Goal: Information Seeking & Learning: Learn about a topic

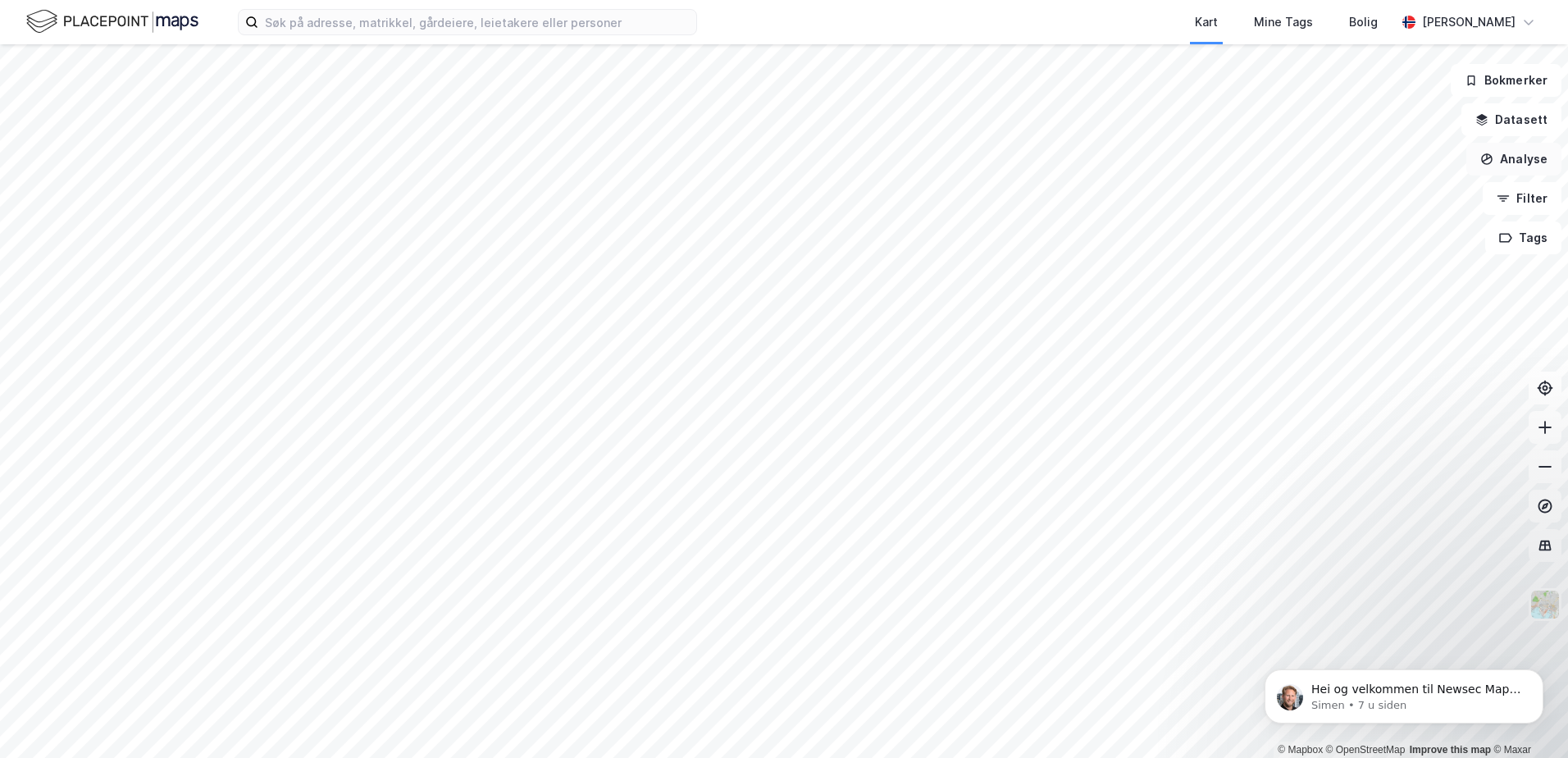
click at [1522, 154] on button "Analyse" at bounding box center [1513, 159] width 95 height 33
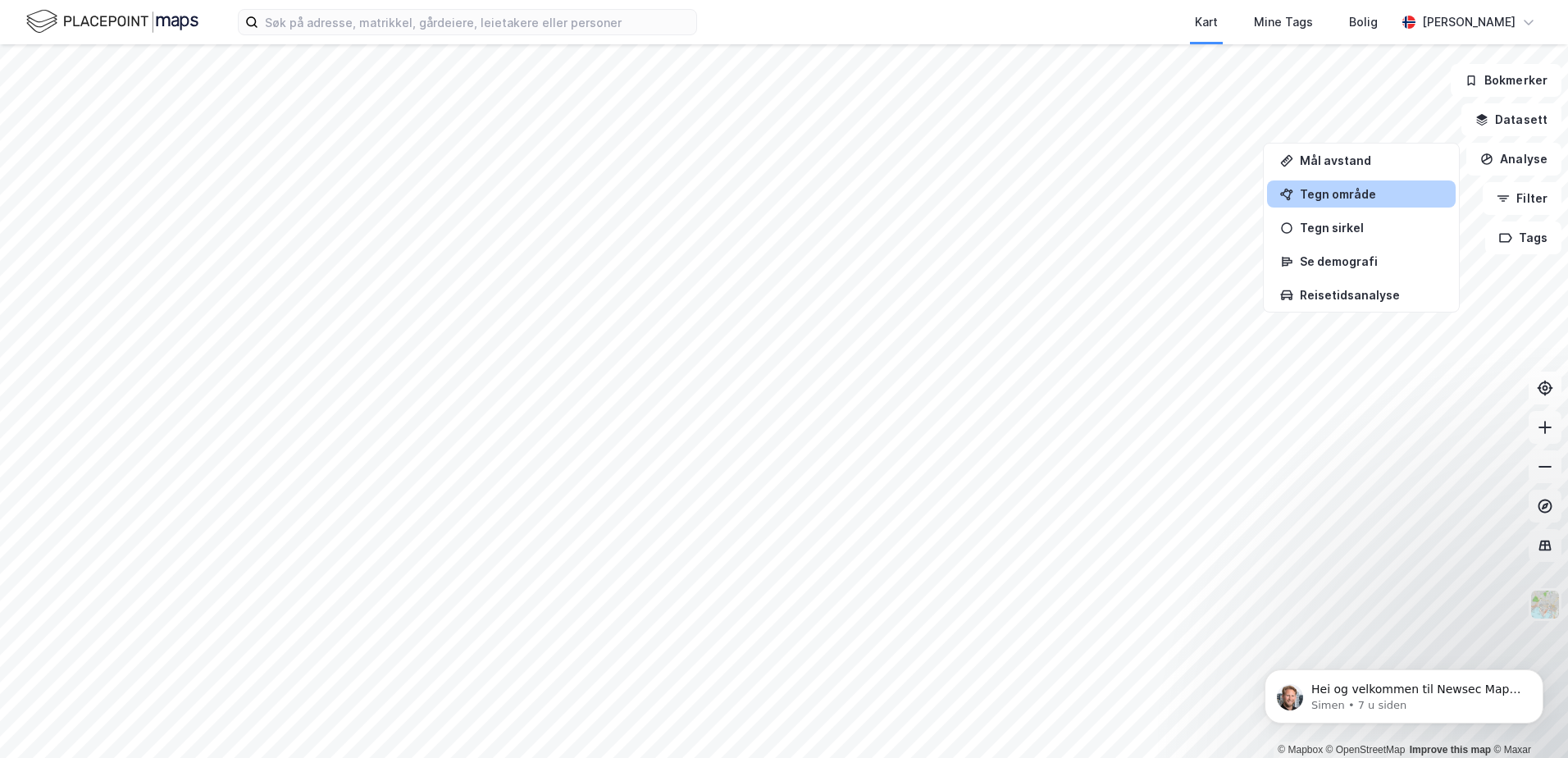
click at [1372, 190] on div "Tegn område" at bounding box center [1372, 194] width 143 height 14
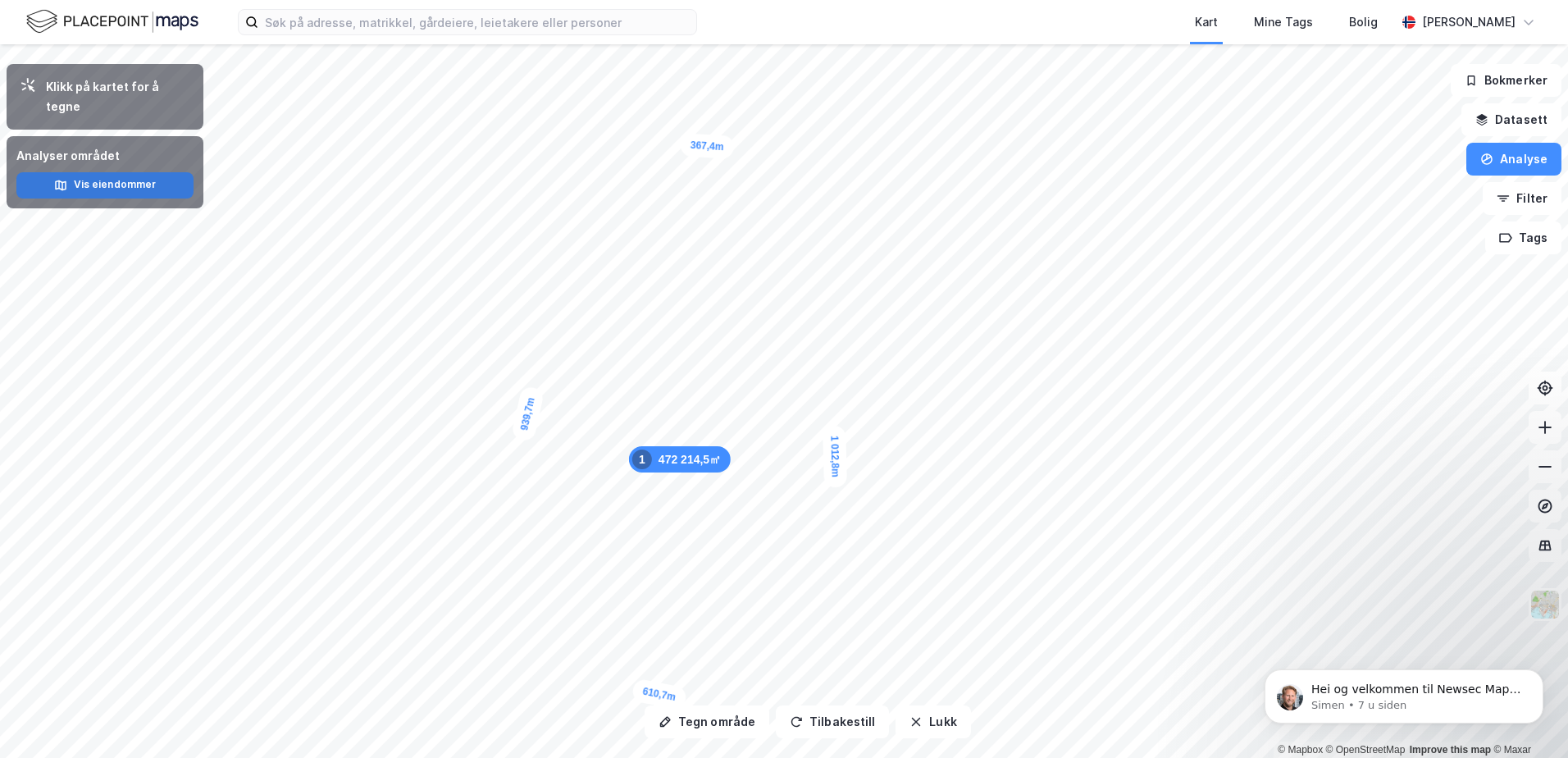
click at [92, 173] on button "Vis eiendommer" at bounding box center [105, 186] width 178 height 26
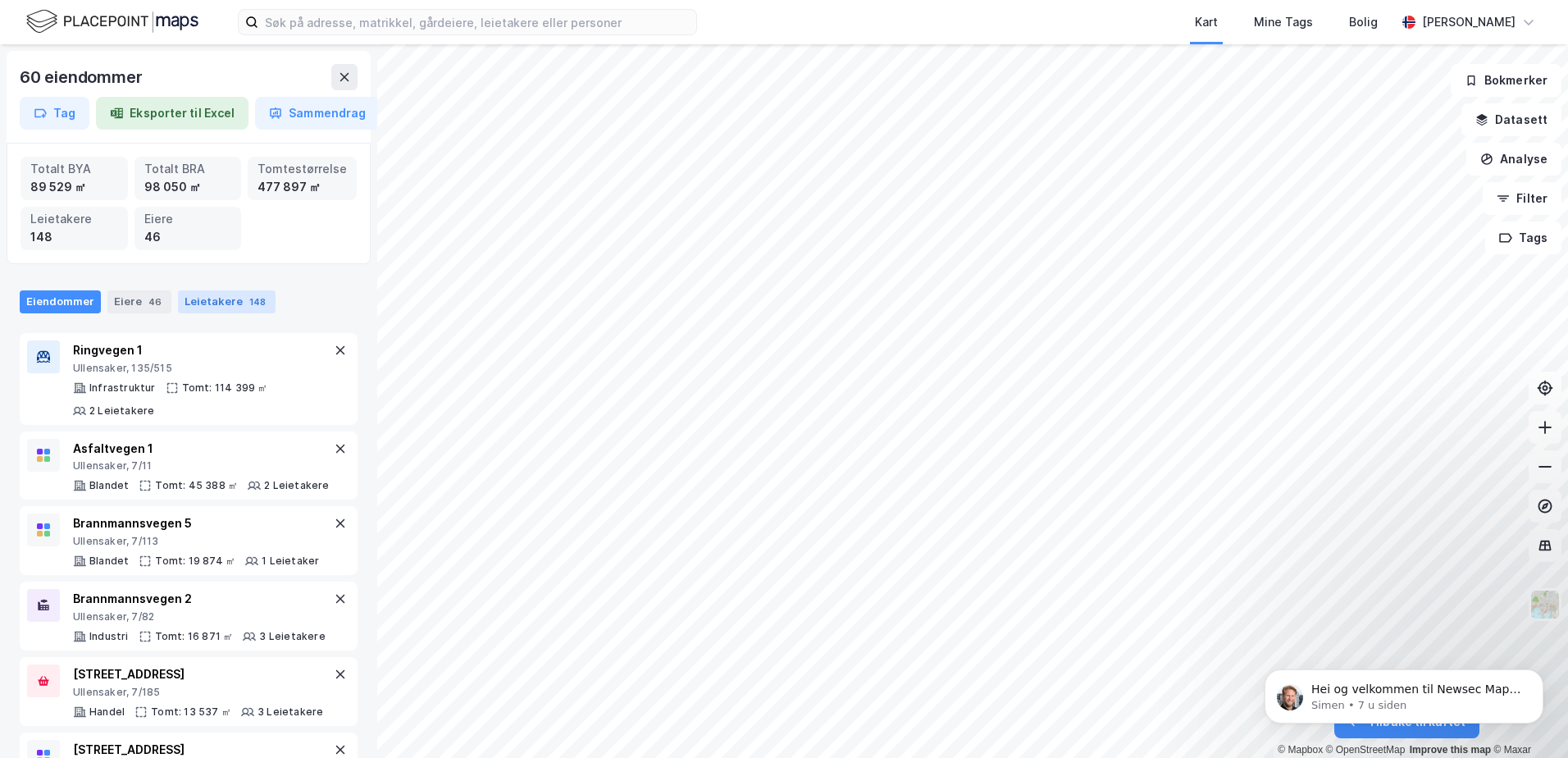
click at [204, 300] on div "Leietakere 148" at bounding box center [226, 302] width 97 height 23
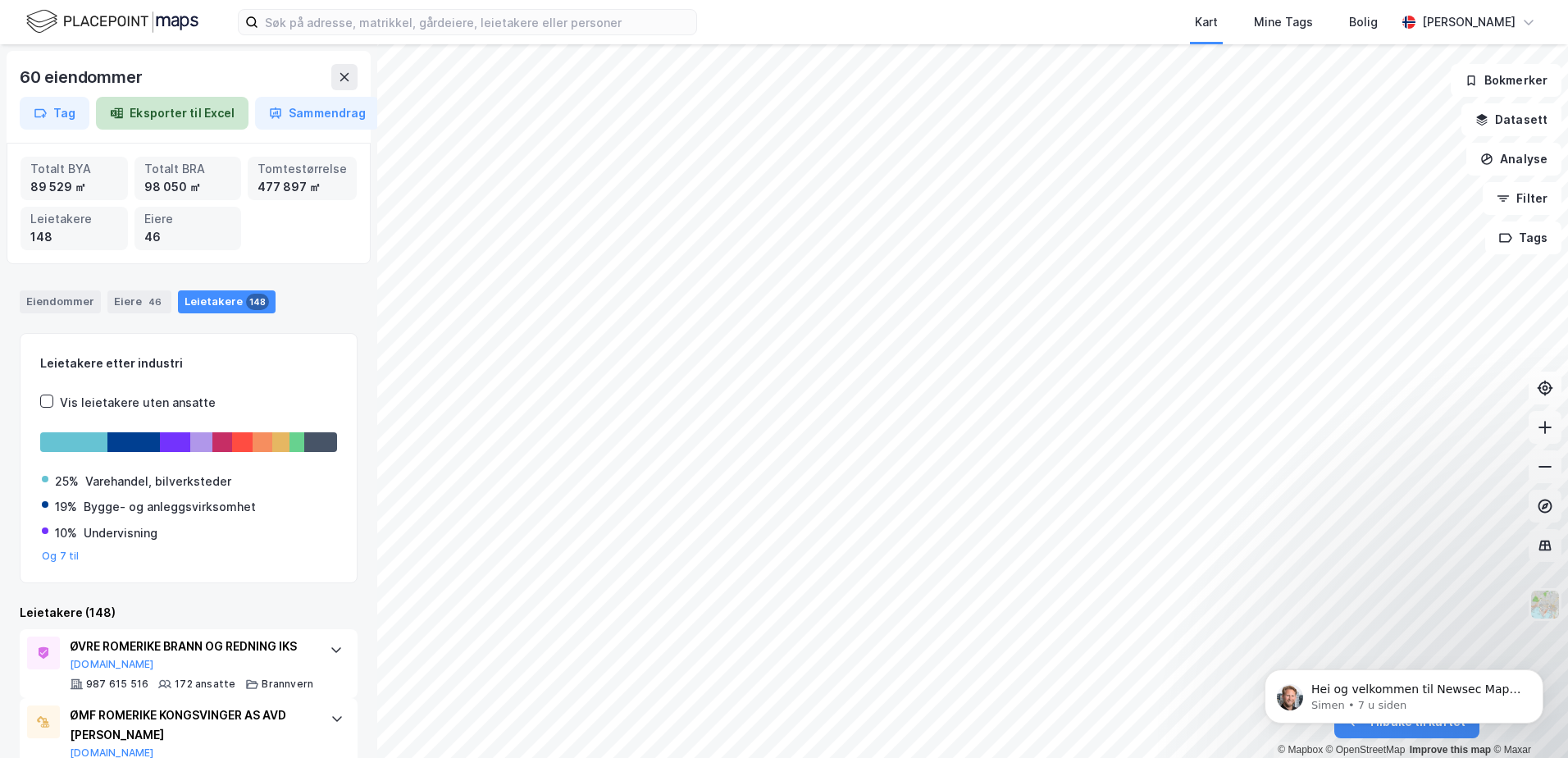
click at [183, 107] on button "Eksporter til Excel" at bounding box center [173, 113] width 153 height 33
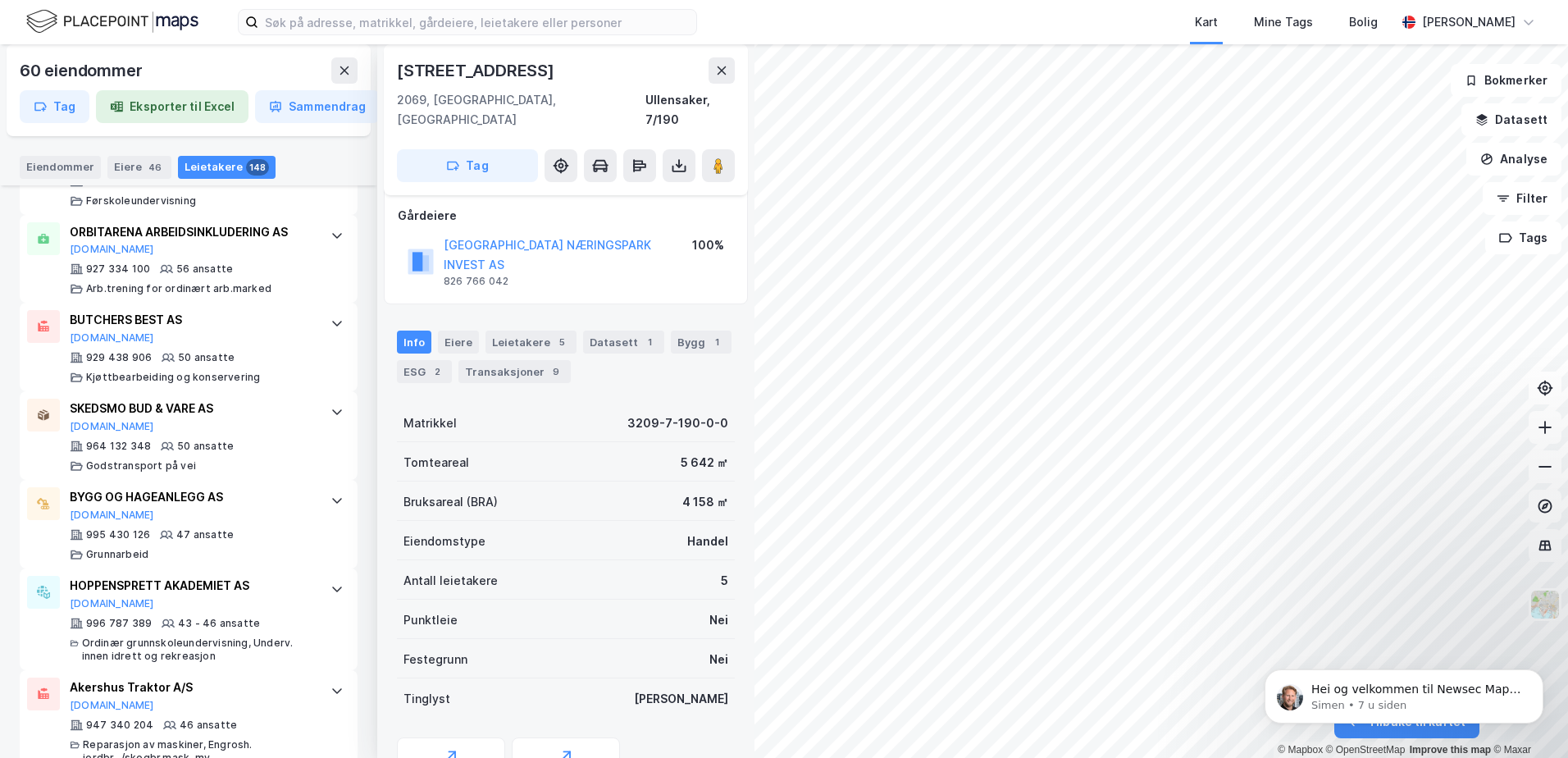
scroll to position [1126, 0]
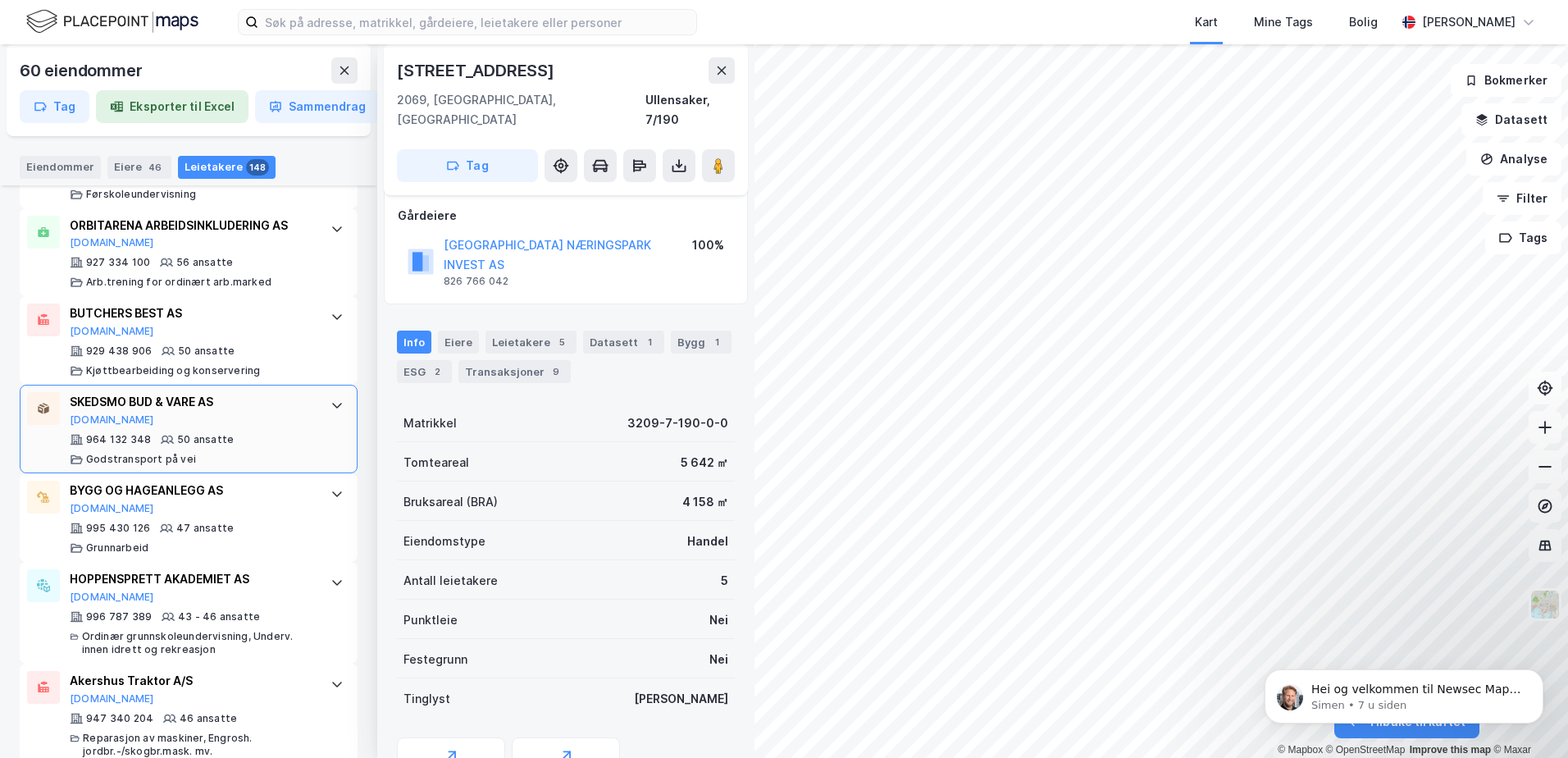
click at [215, 432] on div "SKEDSMO BUD & VARE AS Proff.no 964 132 348 50 ansatte Godstransport på vei" at bounding box center [191, 429] width 244 height 73
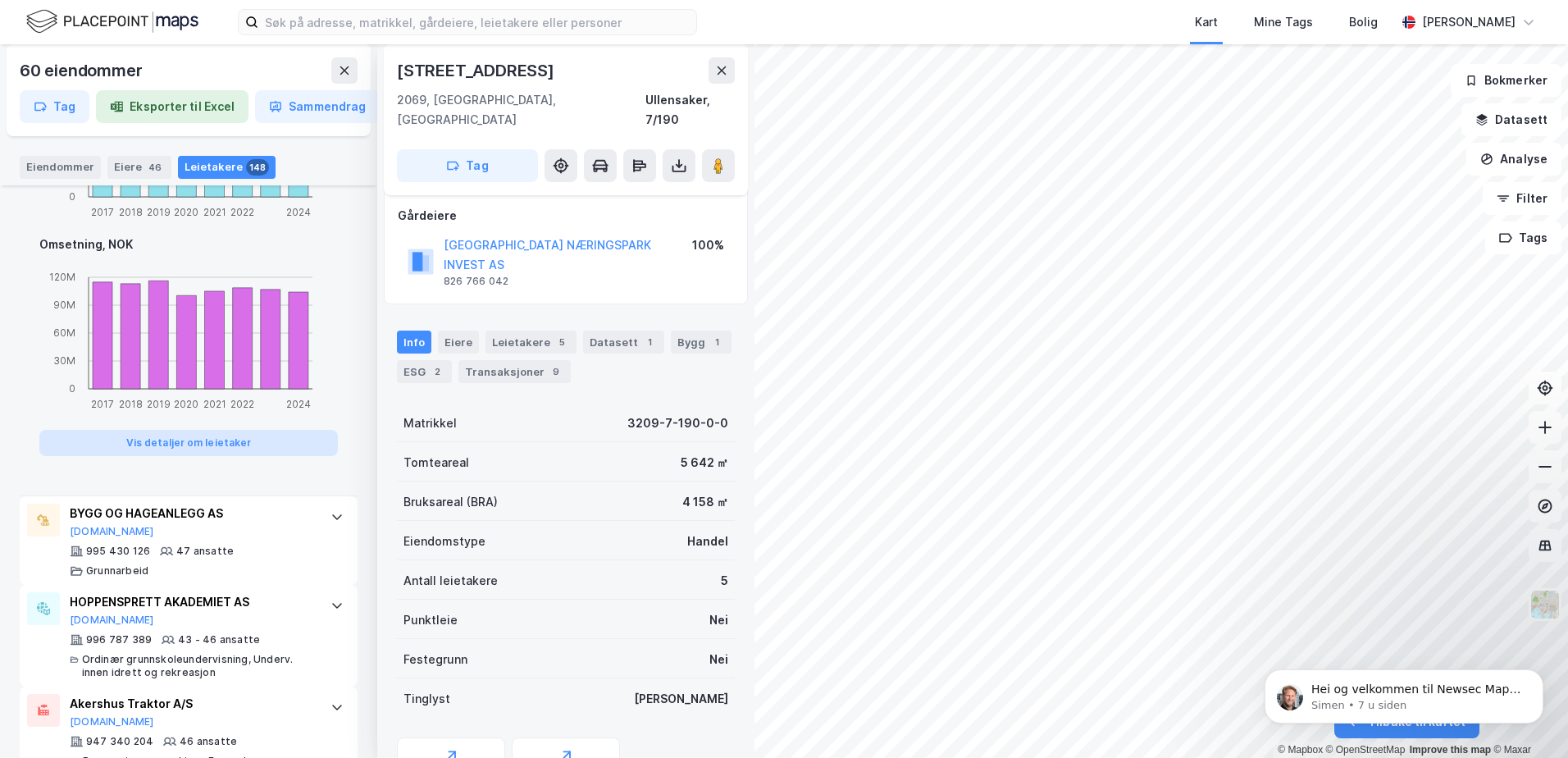
scroll to position [2021, 0]
click at [175, 441] on button "Vis detaljer om leietaker" at bounding box center [188, 441] width 299 height 26
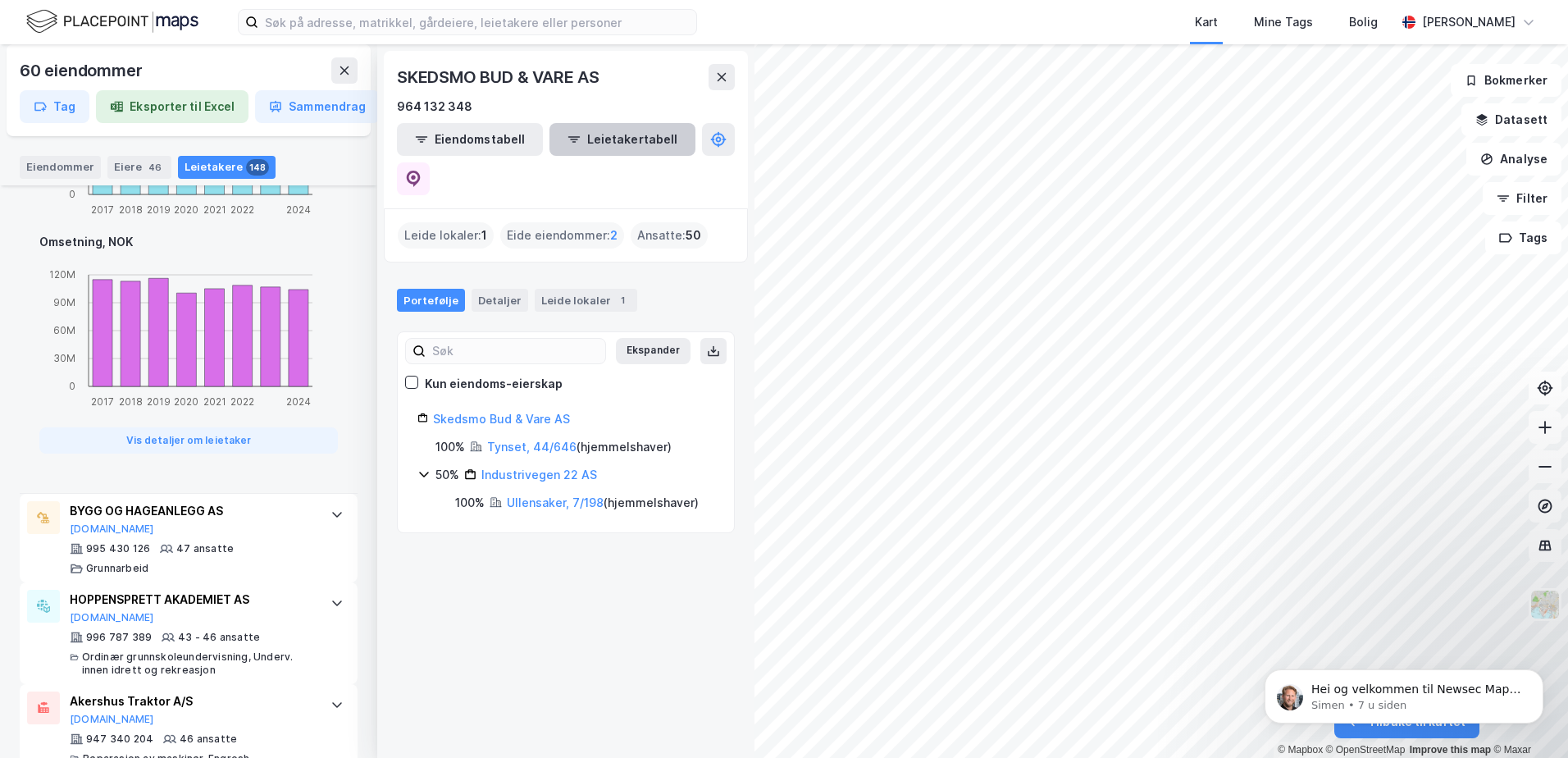
click at [579, 131] on button "Leietakertabell" at bounding box center [622, 139] width 146 height 33
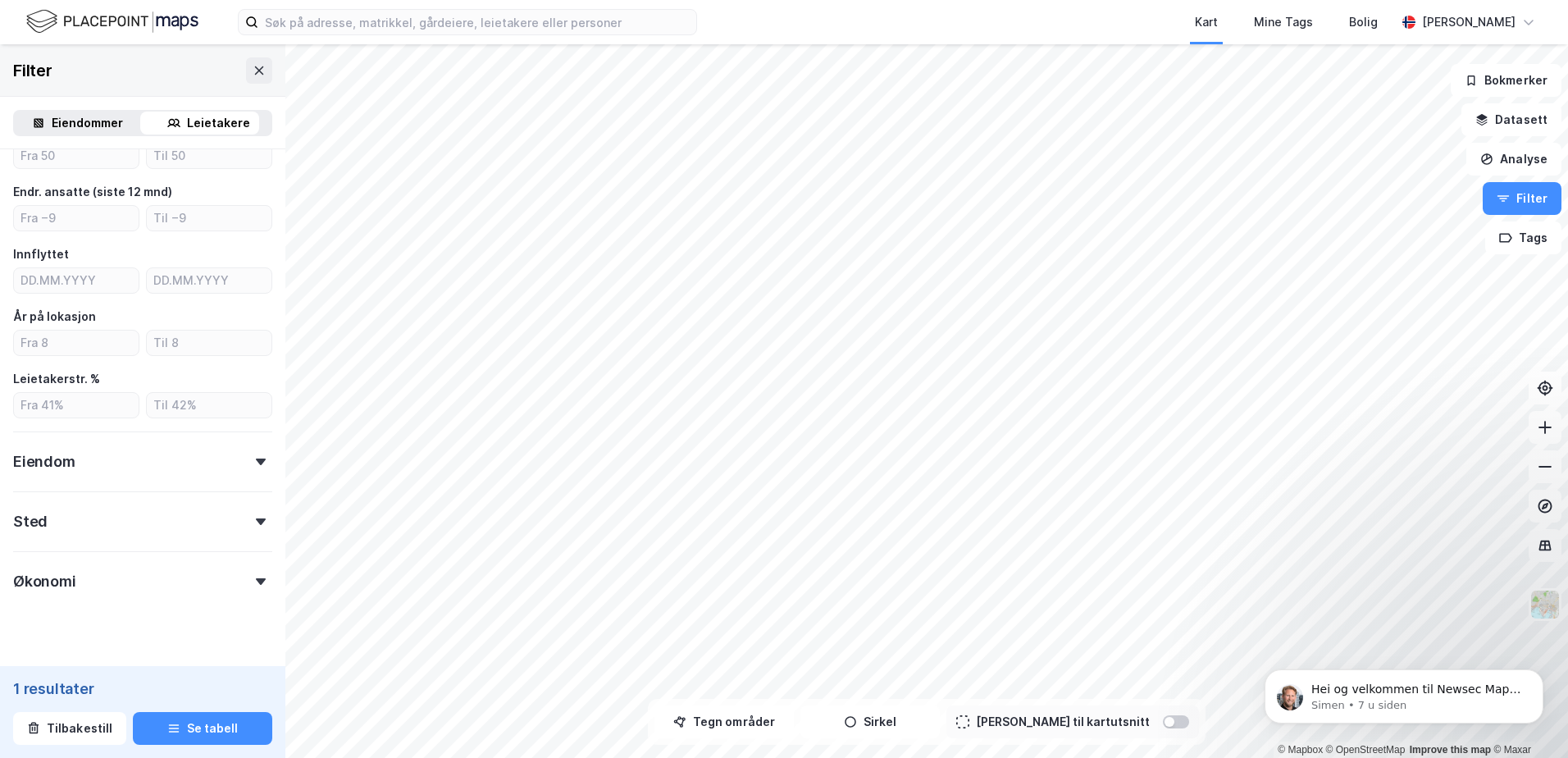
scroll to position [345, 0]
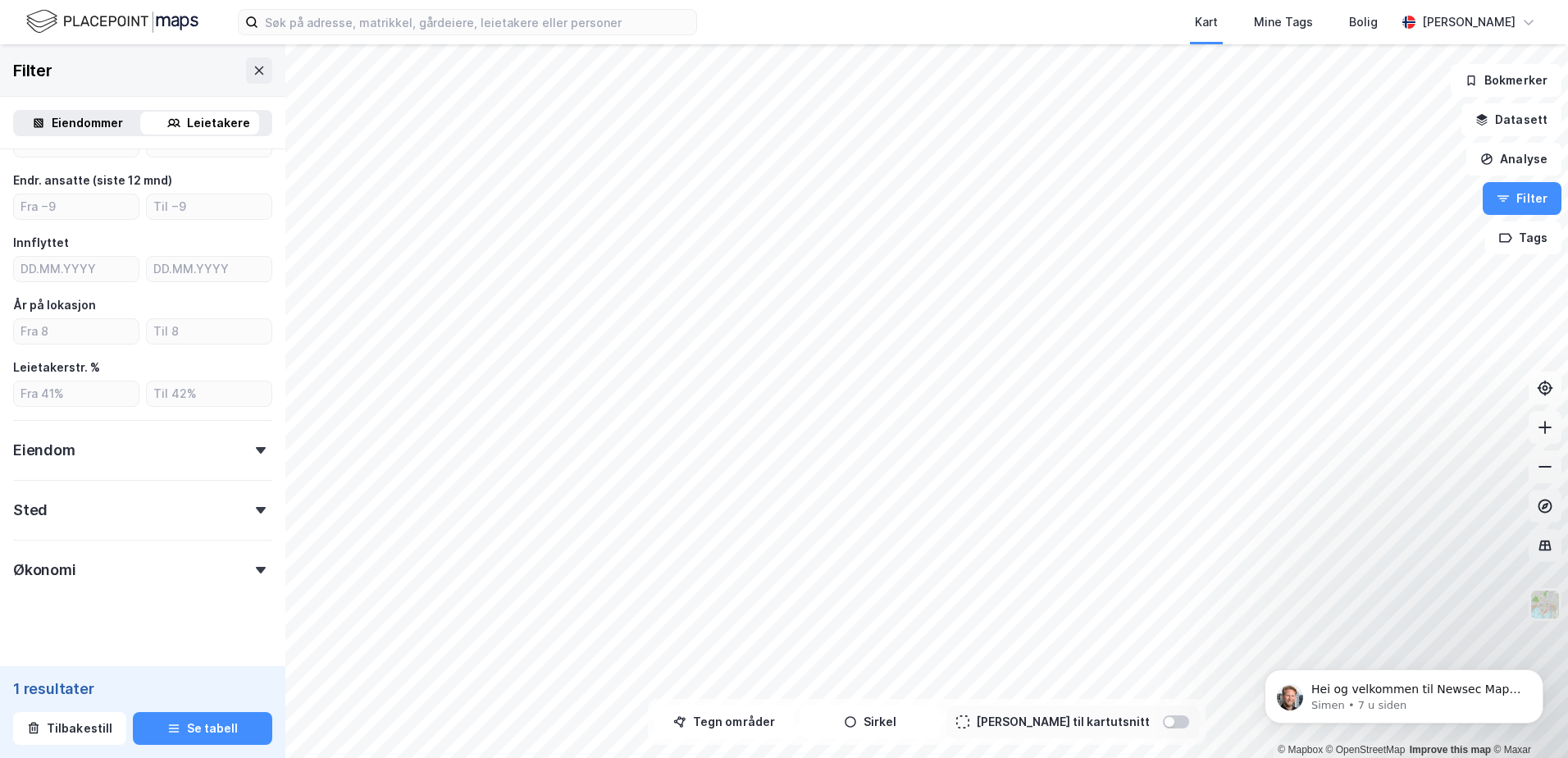
click at [102, 510] on div "Sted" at bounding box center [142, 503] width 259 height 47
click at [109, 458] on div "Eiendom" at bounding box center [142, 442] width 259 height 47
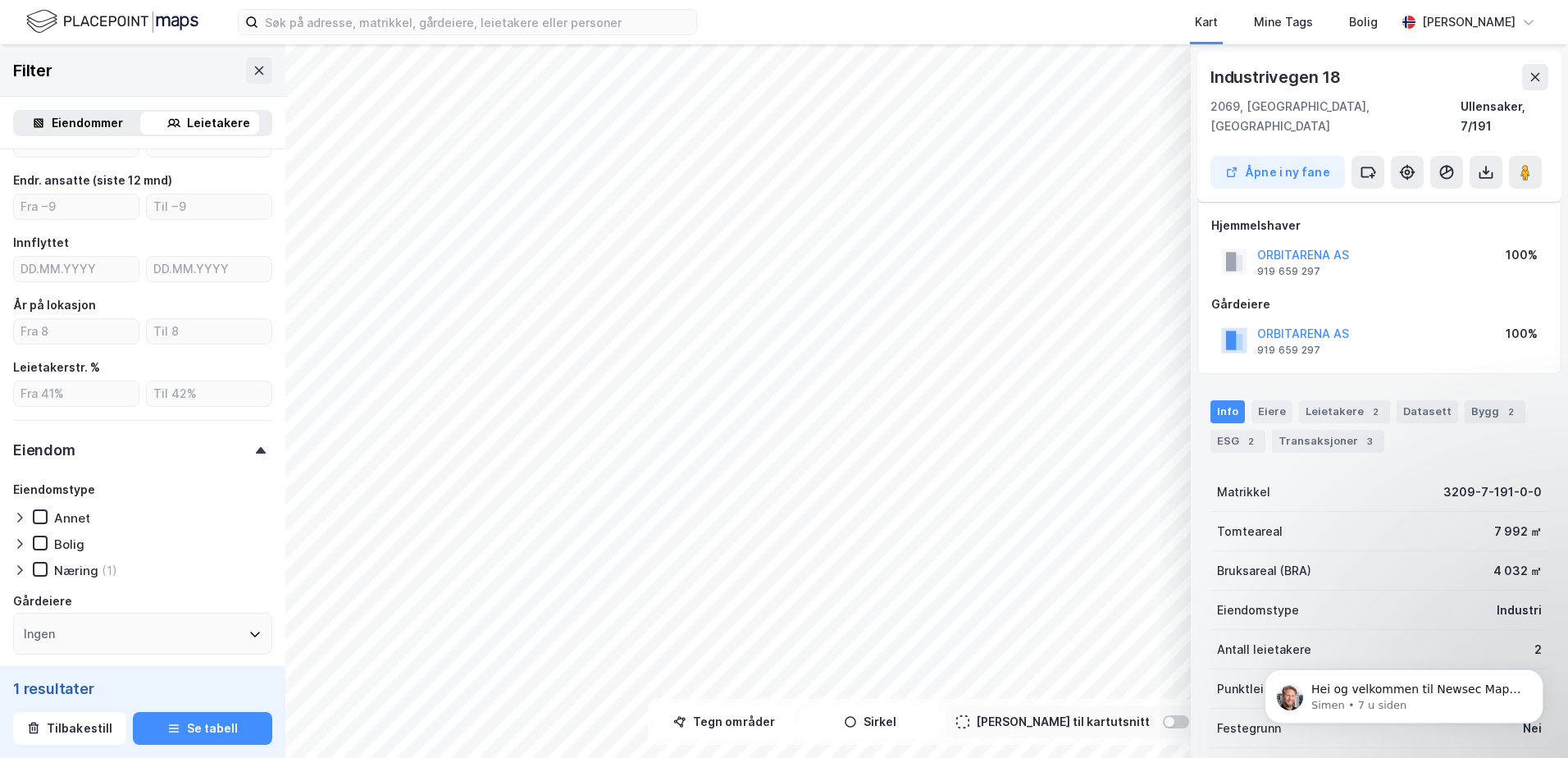
scroll to position [88, 0]
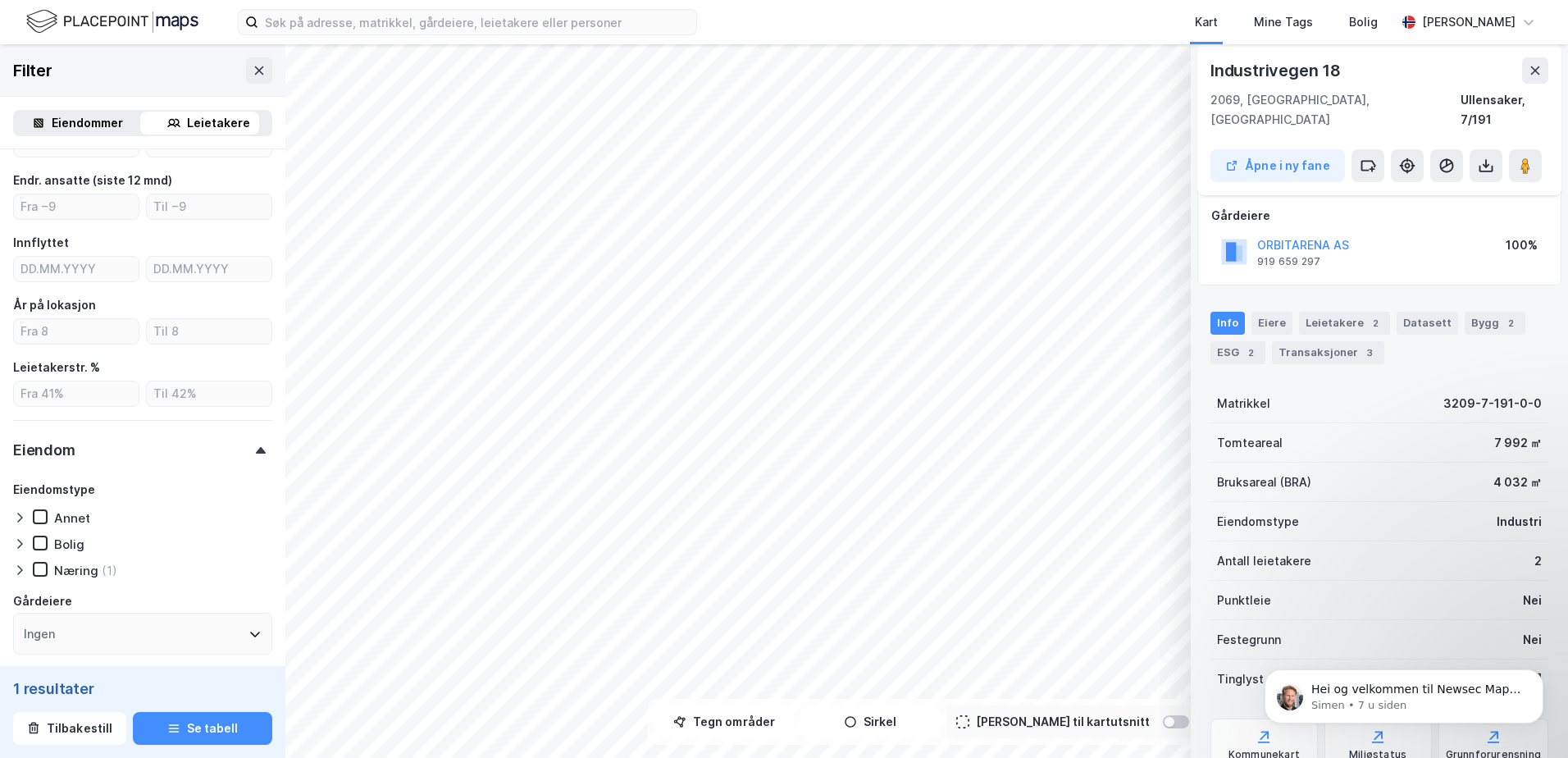
click at [1338, 262] on div "Hjemmelshaver ORBITARENA AS 919 659 297 100% Gårdeiere ORBITARENA AS 919 659 29…" at bounding box center [1379, 199] width 364 height 173
click at [1348, 312] on div "Leietakere 2" at bounding box center [1345, 322] width 91 height 23
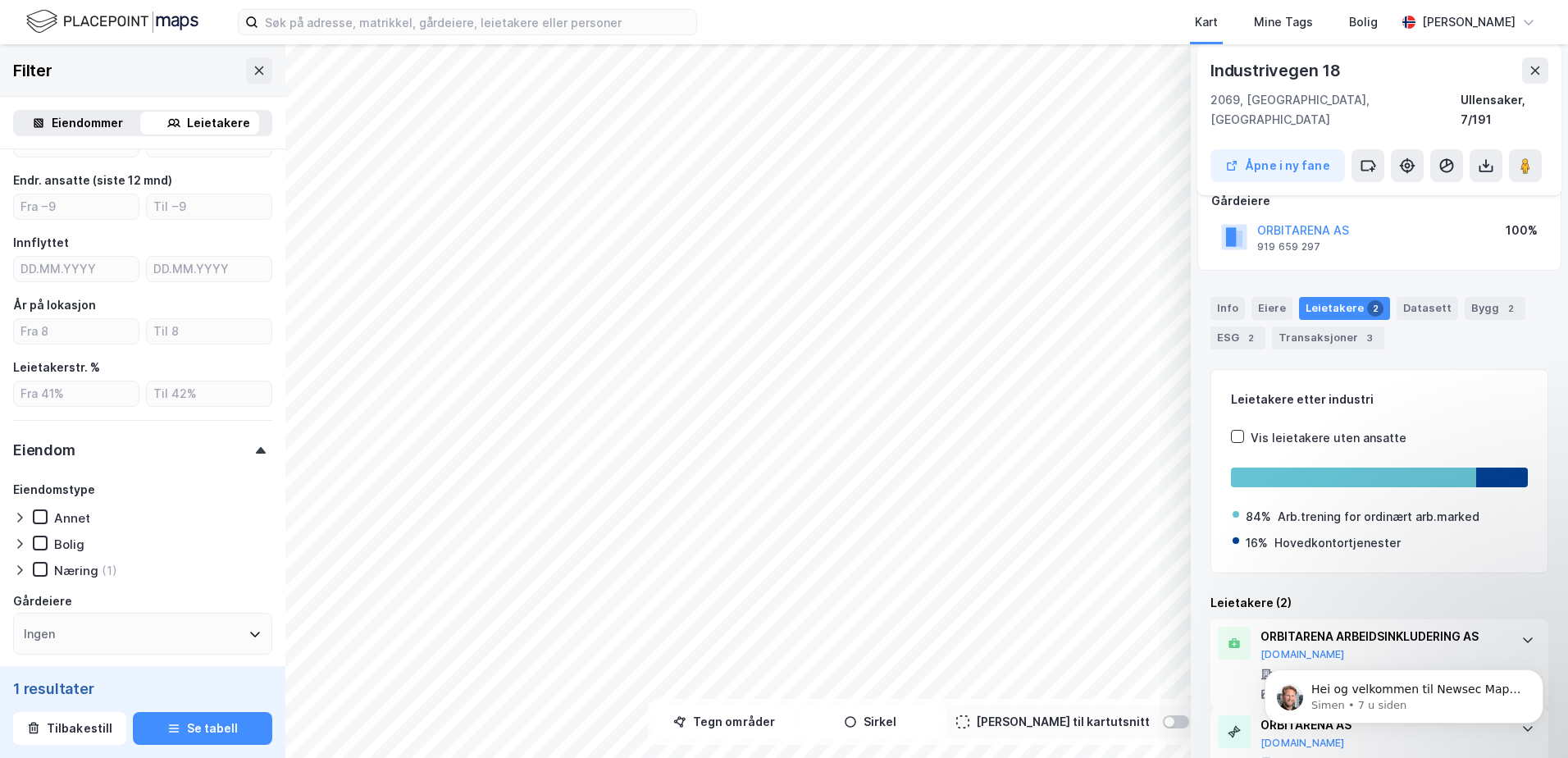
scroll to position [142, 0]
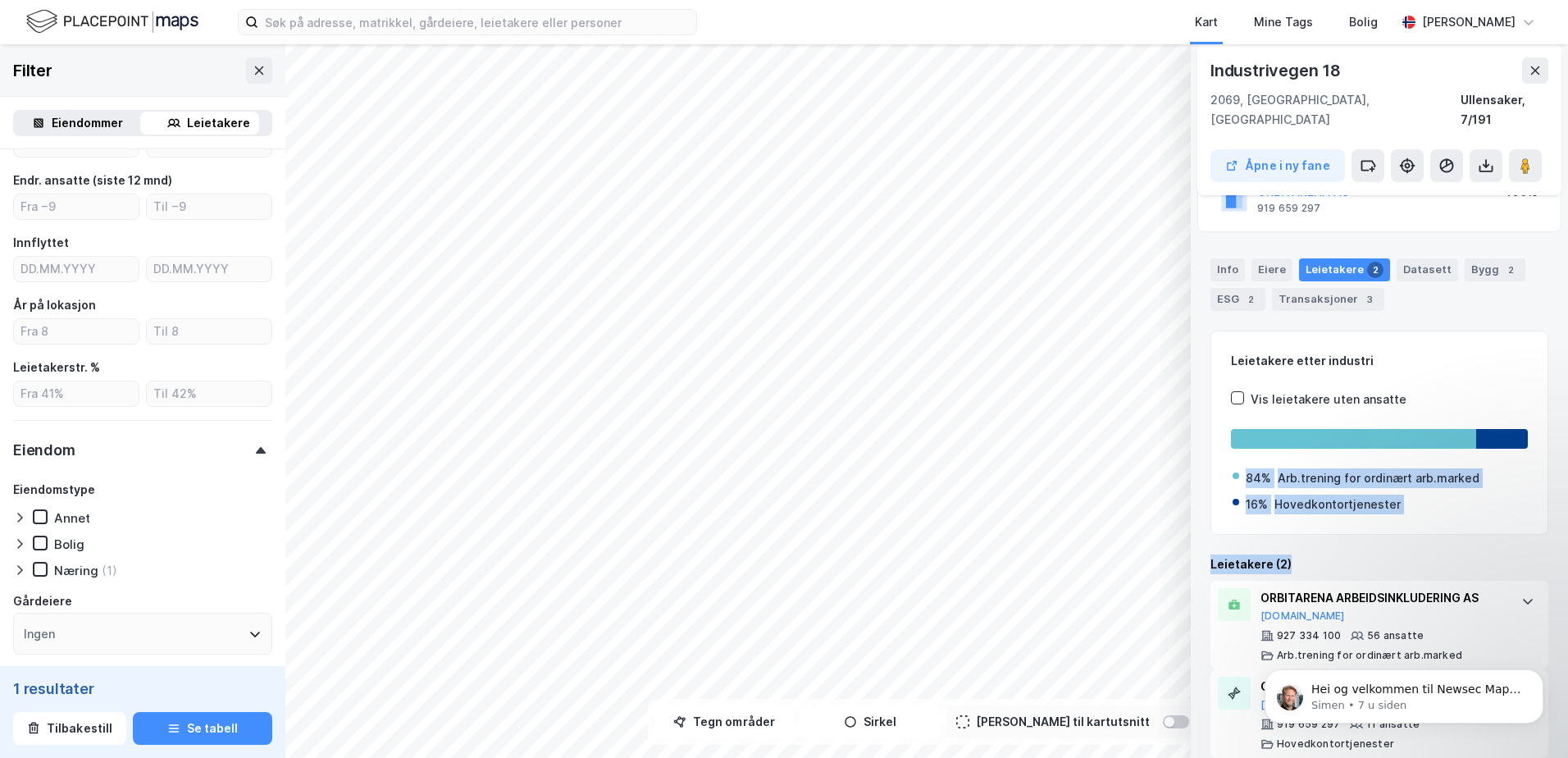
drag, startPoint x: 1370, startPoint y: 404, endPoint x: 1416, endPoint y: 530, distance: 134.1
click at [1416, 530] on div "Leietakere etter industri Vis leietakere uten ansatte 84% Arb.trening for ordin…" at bounding box center [1379, 545] width 338 height 429
drag, startPoint x: 1416, startPoint y: 530, endPoint x: 1370, endPoint y: 516, distance: 48.1
click at [1370, 516] on div "Leietakere etter industri Vis leietakere uten ansatte 84% Arb.trening for ordin…" at bounding box center [1379, 545] width 338 height 429
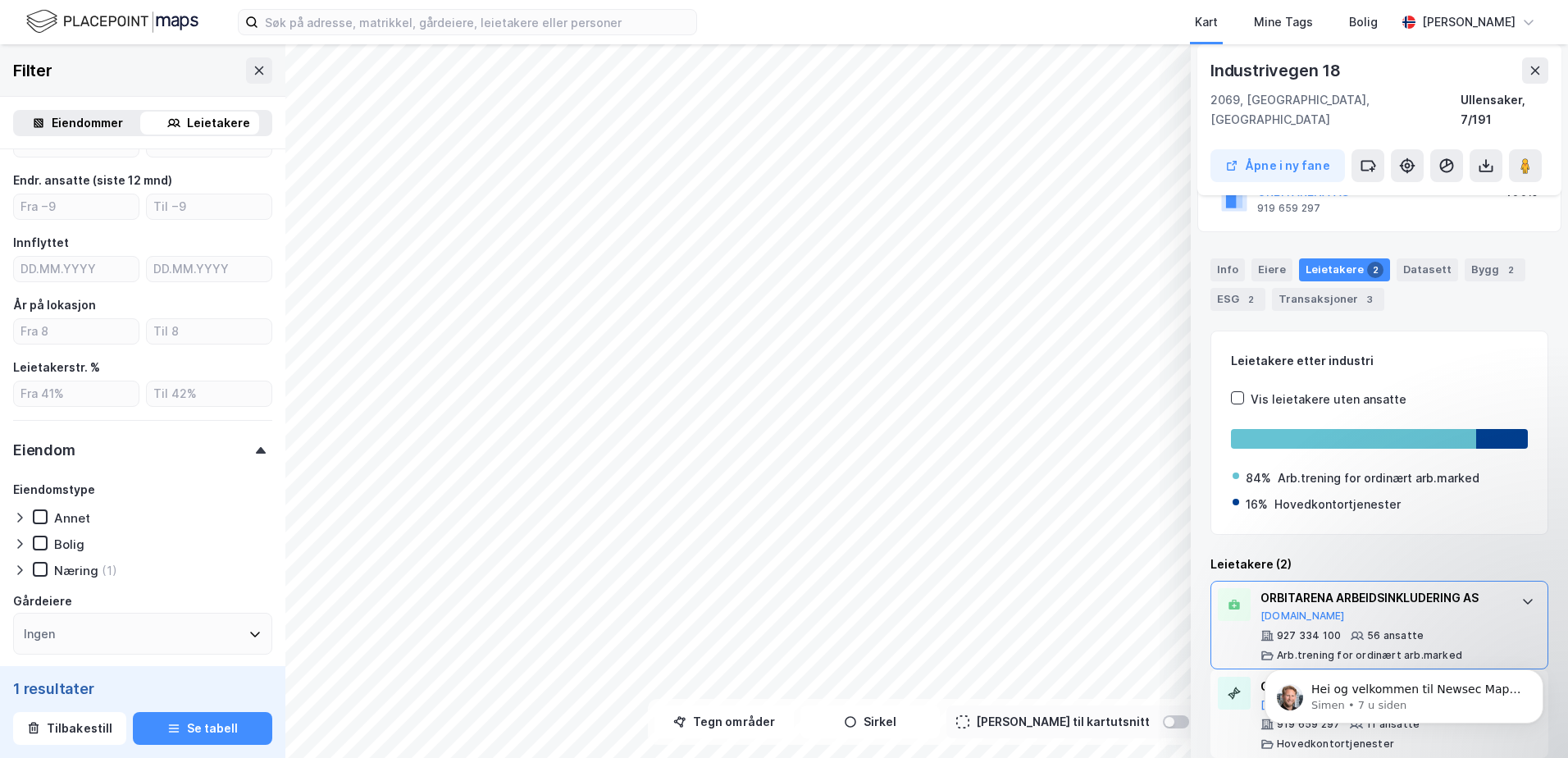
click at [1482, 598] on div "ORBITARENA ARBEIDSINKLUDERING AS Proff.no" at bounding box center [1383, 605] width 244 height 35
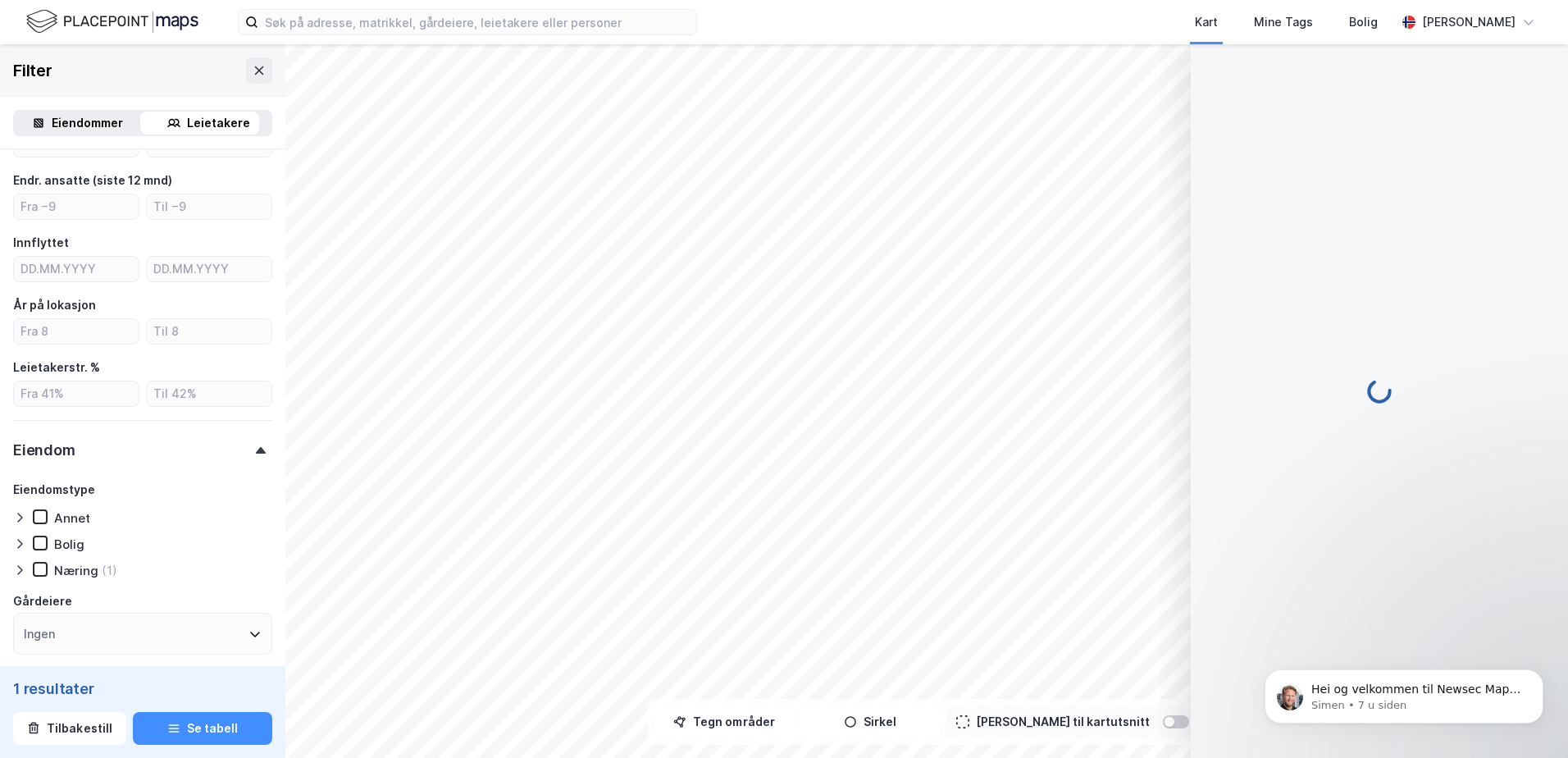
scroll to position [69, 0]
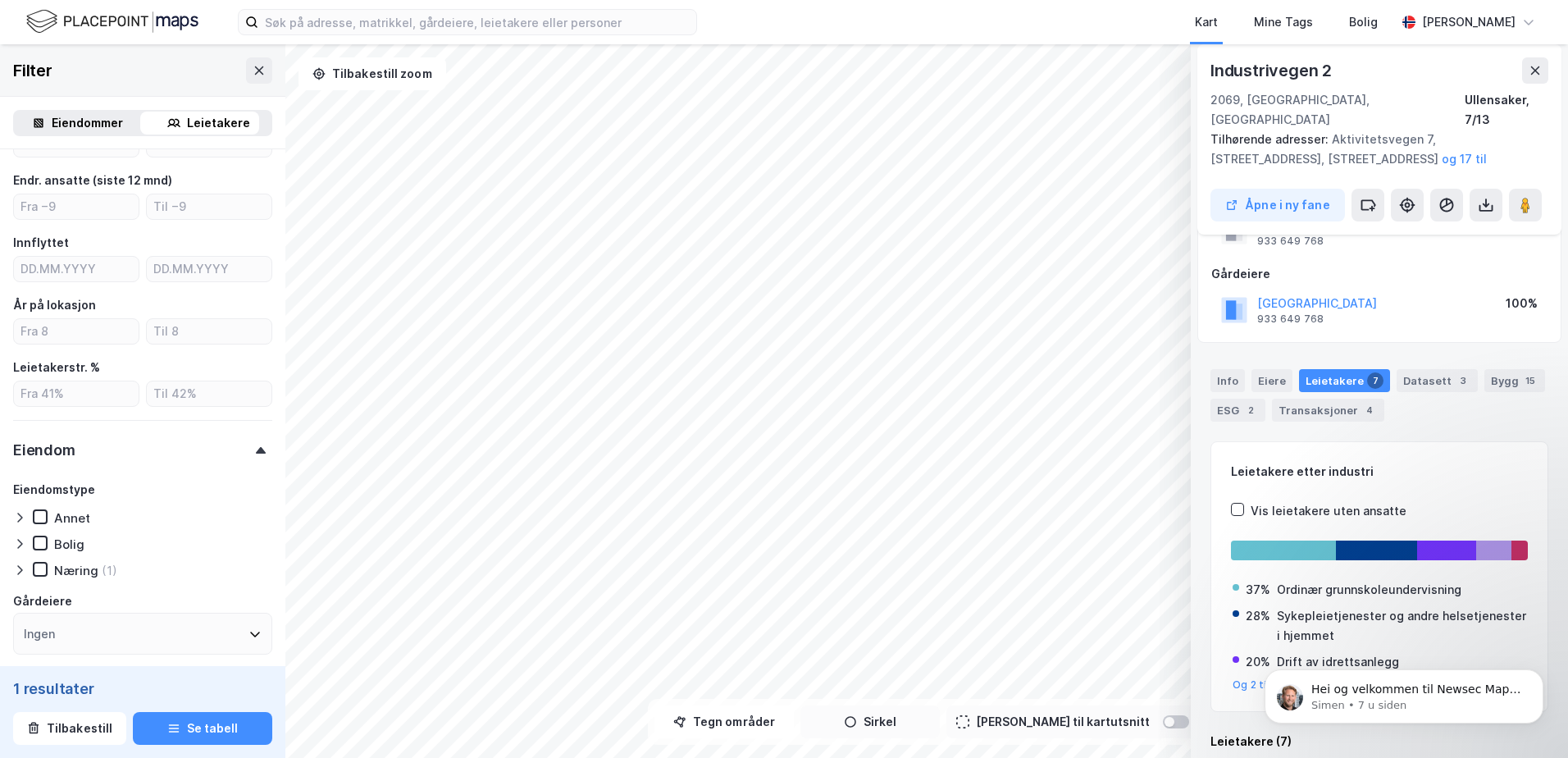
click at [891, 718] on div "© Mapbox © OpenStreetMap Improve this map © Maxar Industrivegen 2 2069, Jesshei…" at bounding box center [784, 401] width 1568 height 713
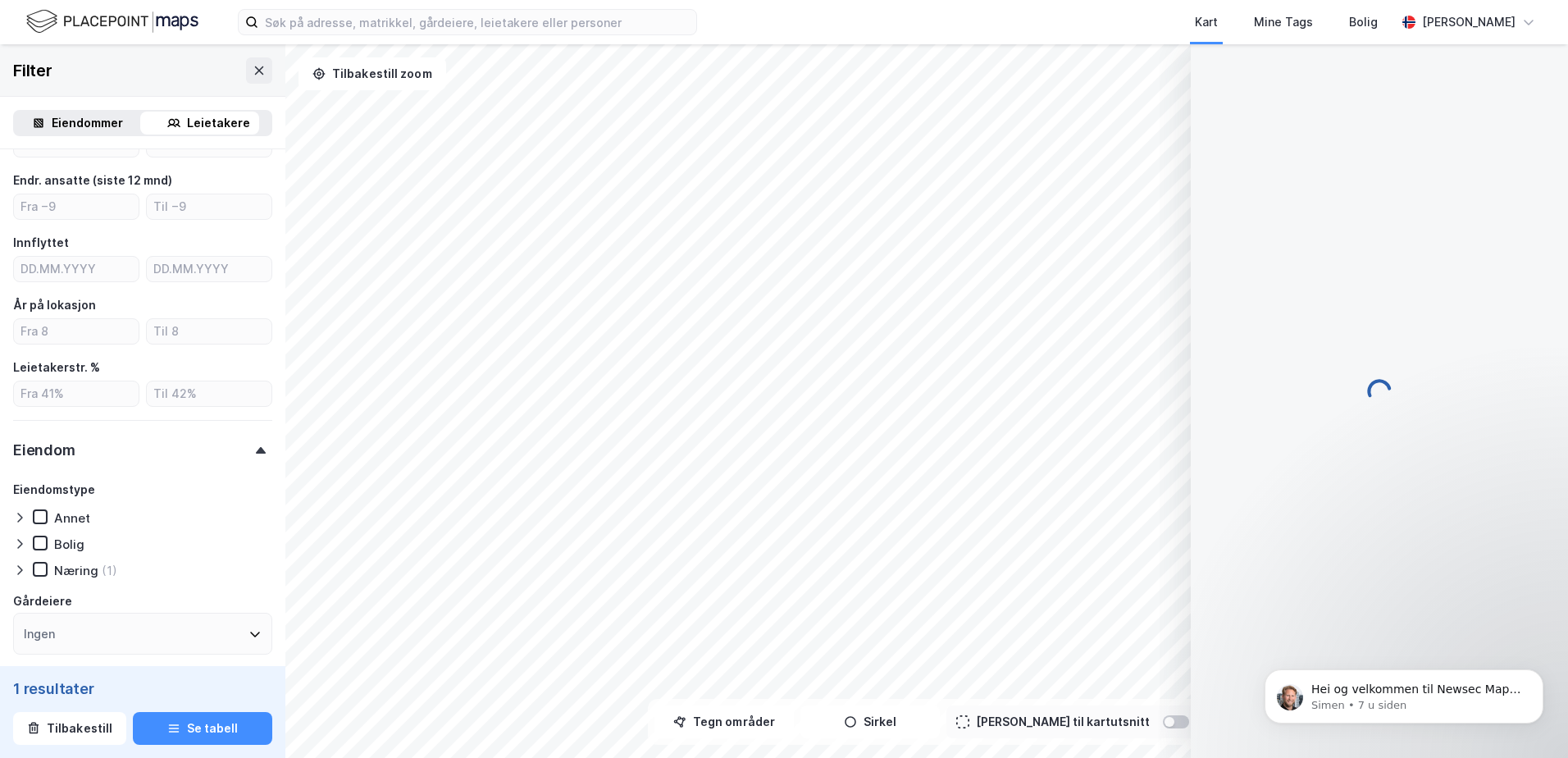
scroll to position [3, 0]
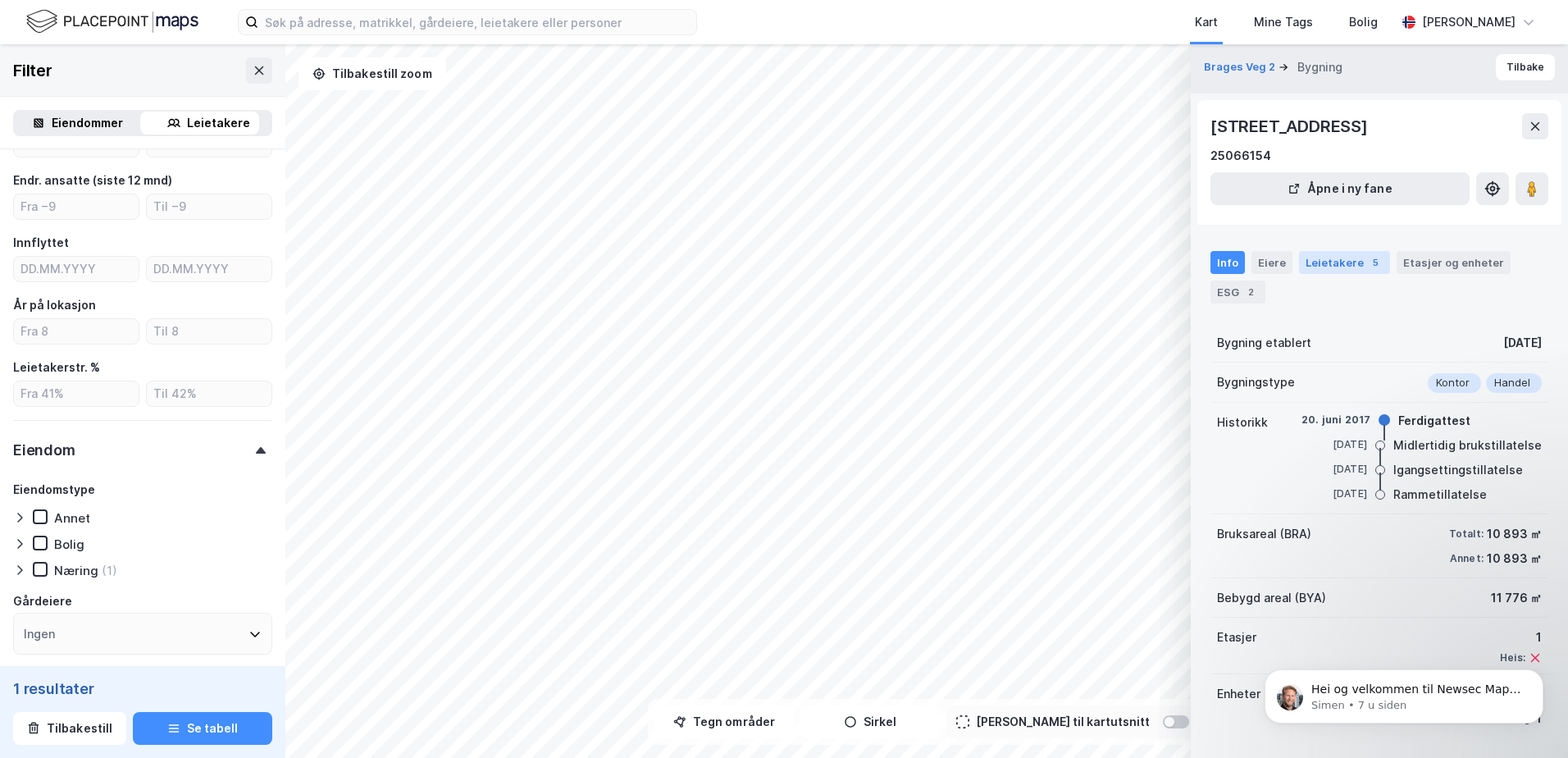
click at [1332, 264] on div "Leietakere 5" at bounding box center [1345, 262] width 91 height 23
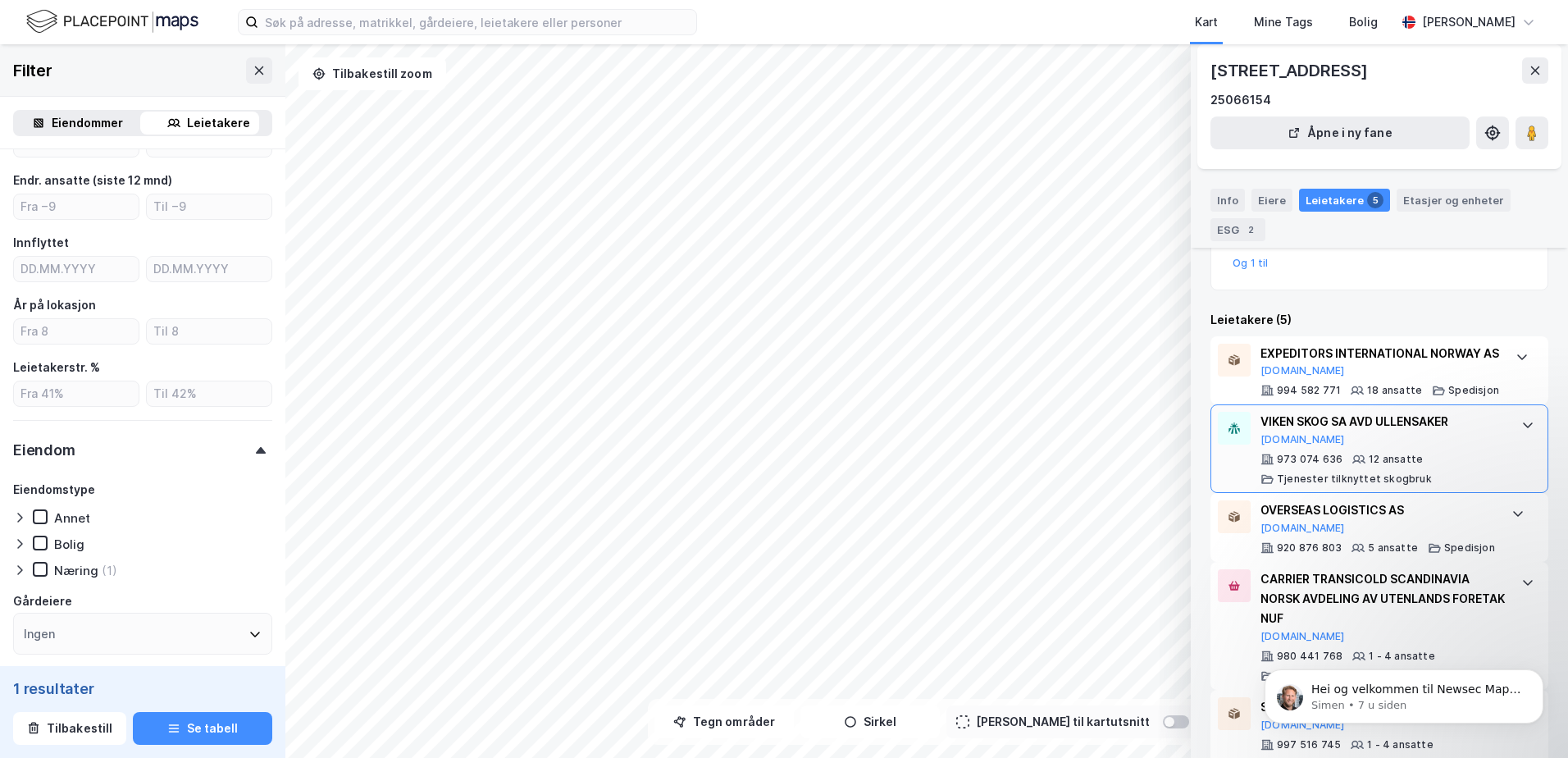
scroll to position [348, 0]
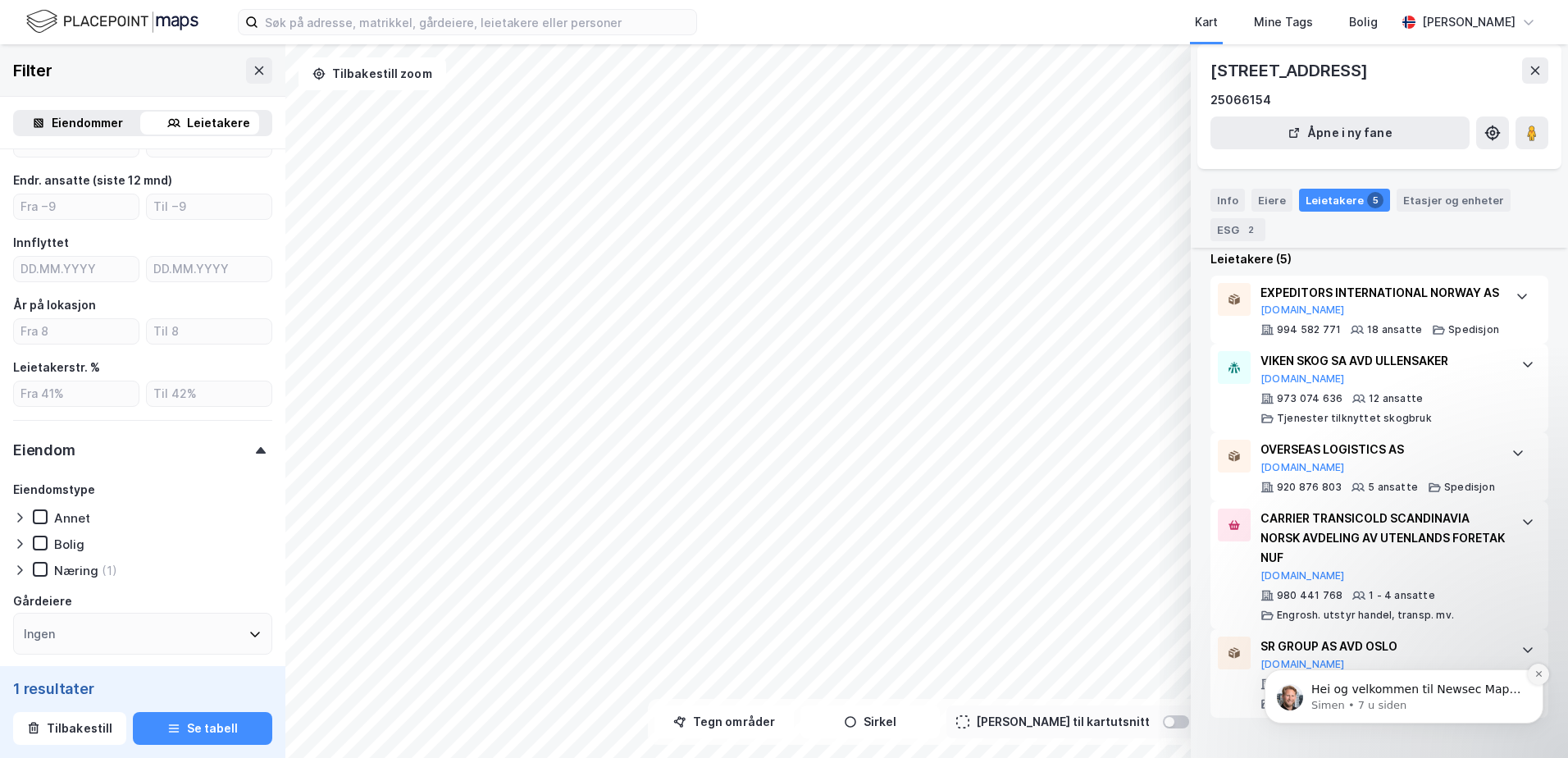
click at [1528, 674] on button "Dismiss notification" at bounding box center [1537, 674] width 21 height 21
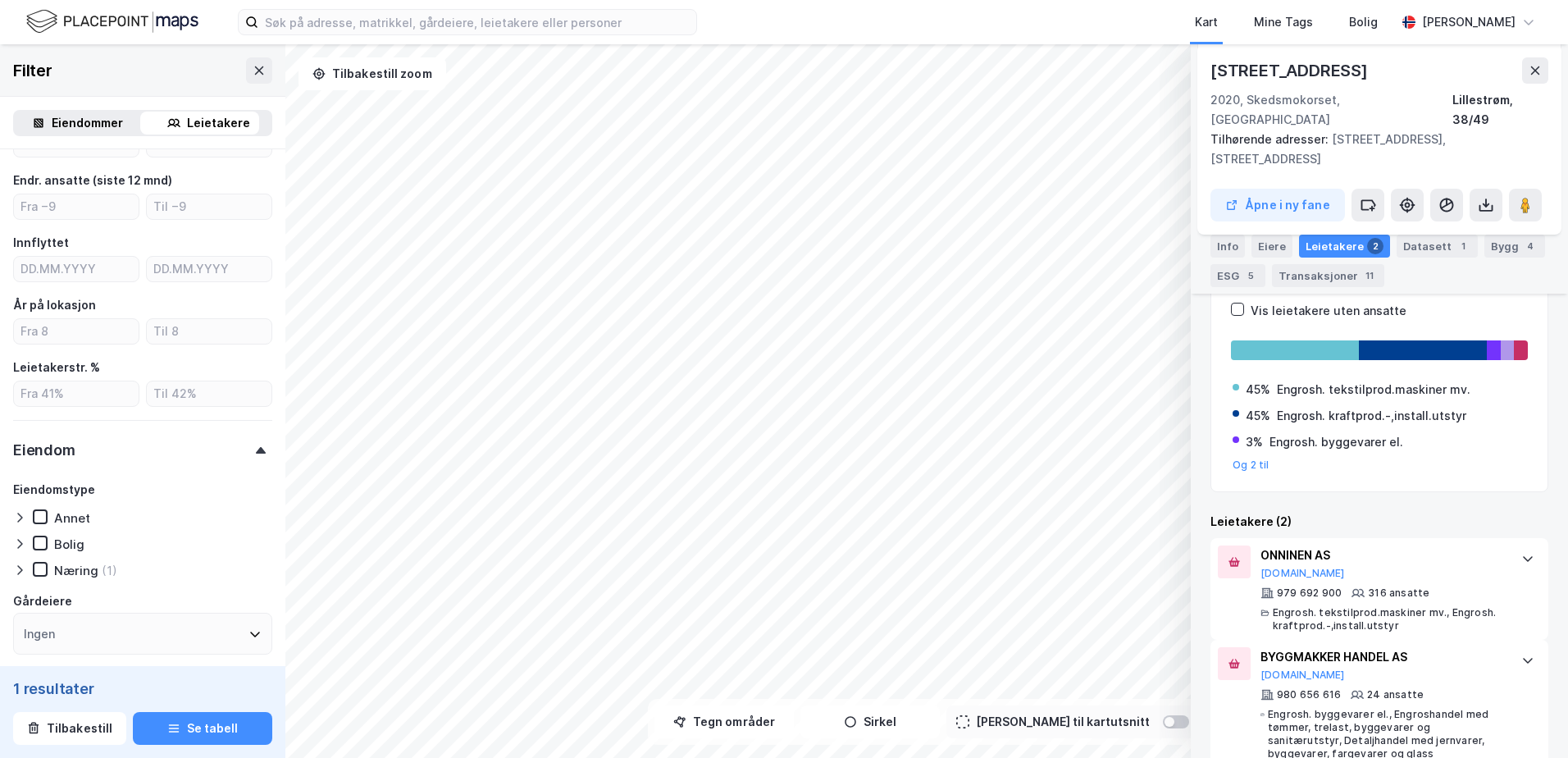
scroll to position [280, 0]
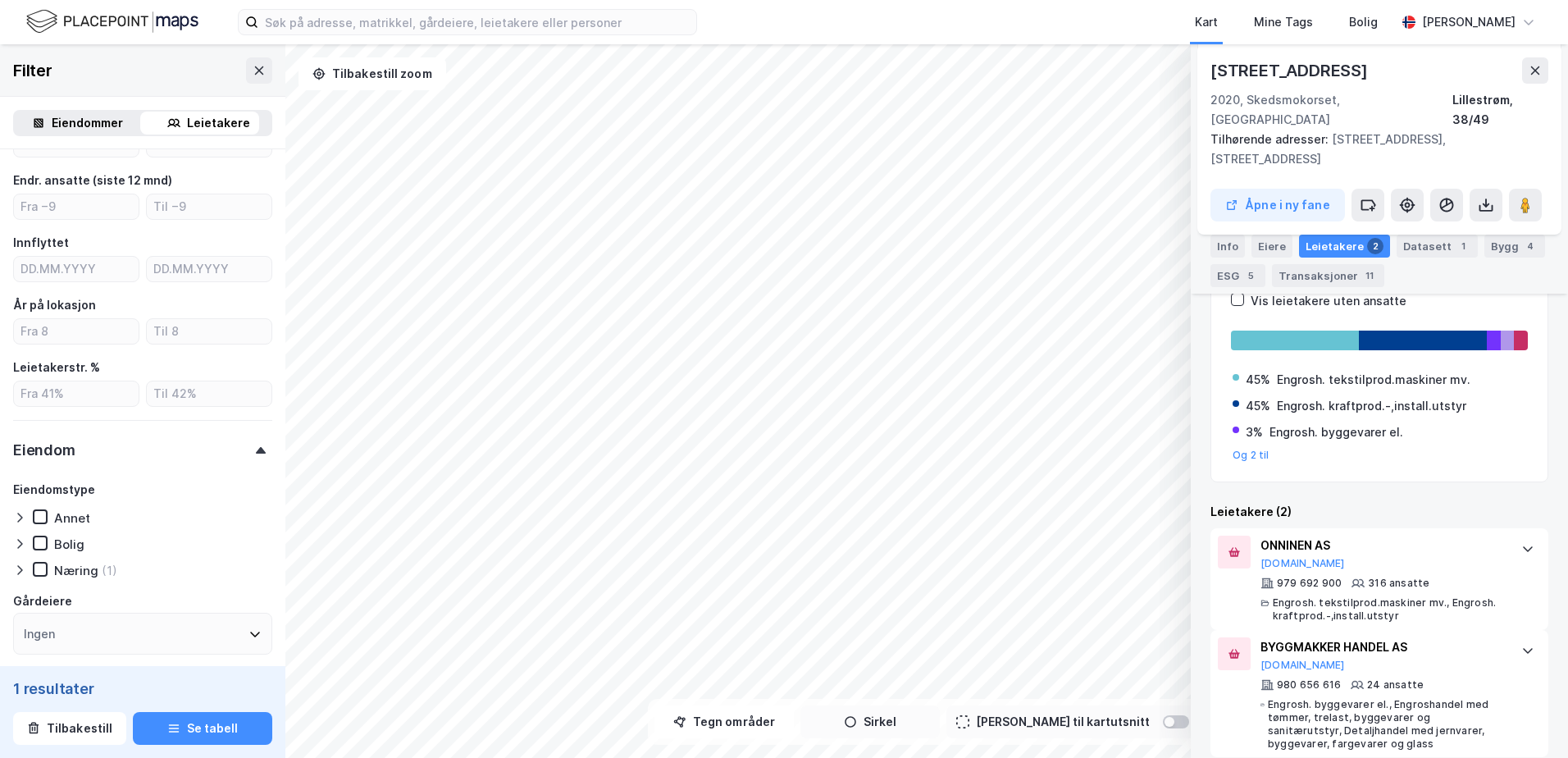
click at [936, 712] on div "© Mapbox © OpenStreetMap Improve this map © Maxar Høgslundveien 49 2020, Skedsm…" at bounding box center [784, 401] width 1568 height 713
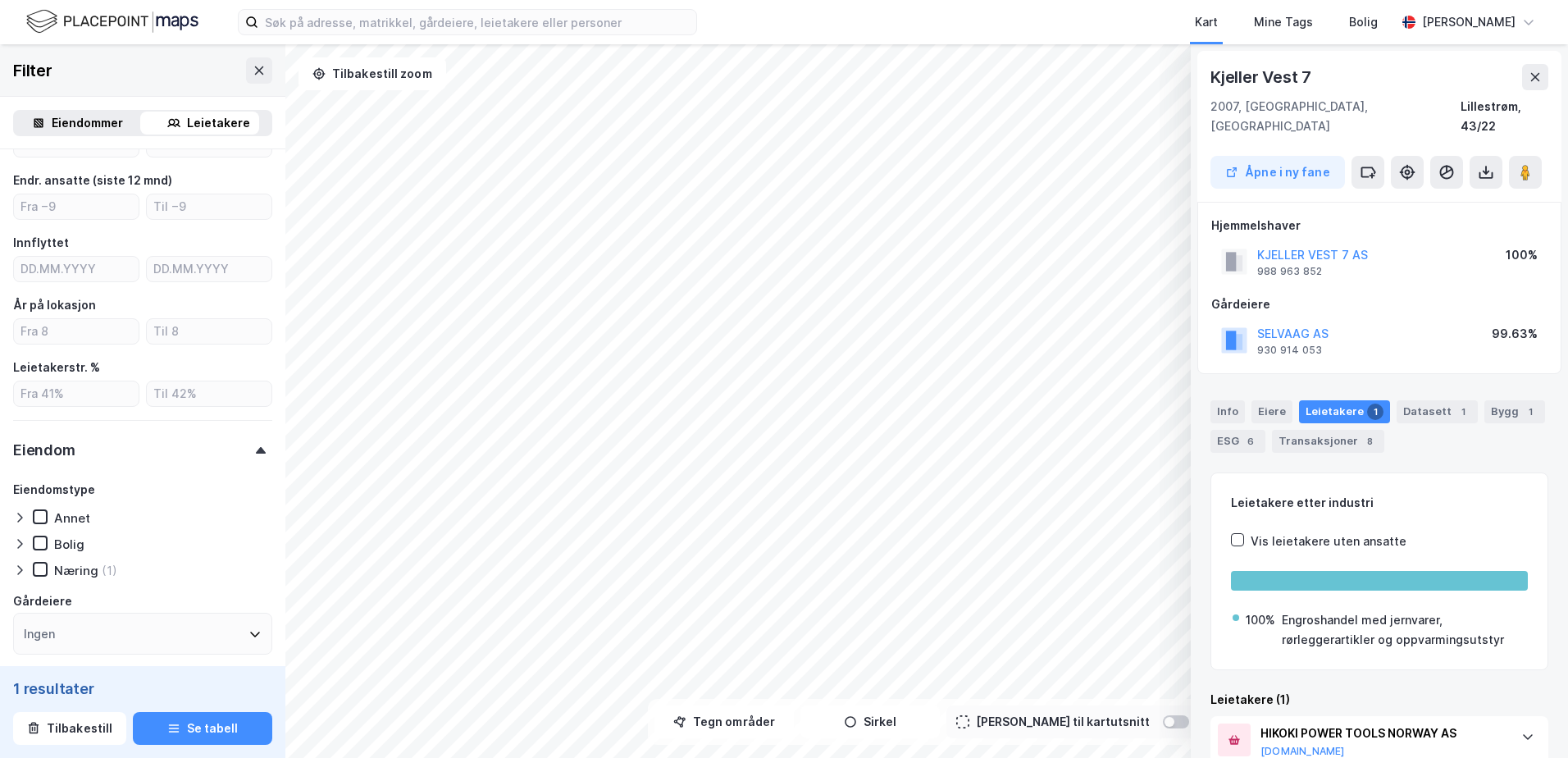
scroll to position [60, 0]
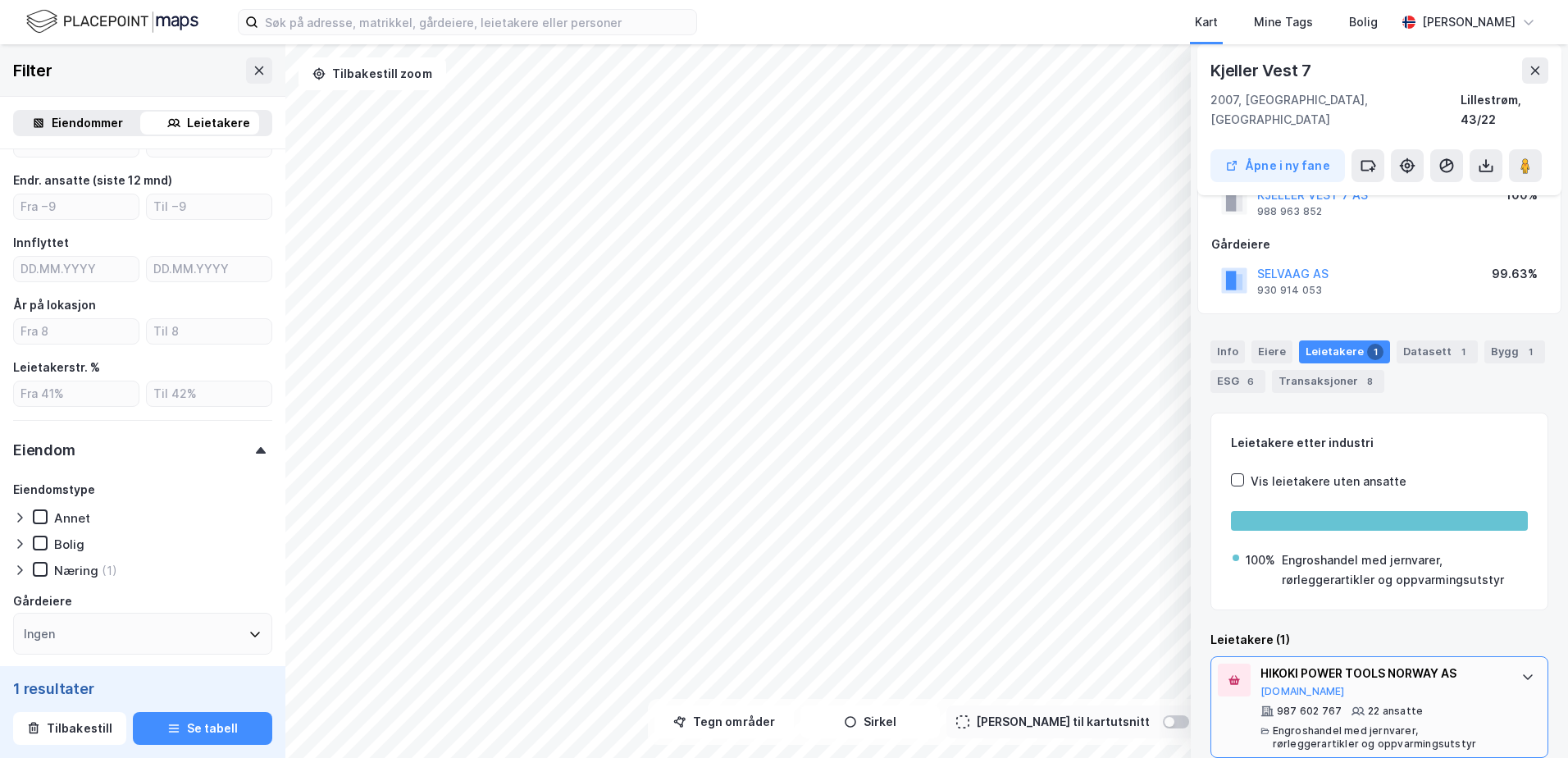
click at [855, 474] on div "© Mapbox © OpenStreetMap Improve this map © Maxar Kjeller Vest 7 2007, Kjeller,…" at bounding box center [784, 401] width 1568 height 713
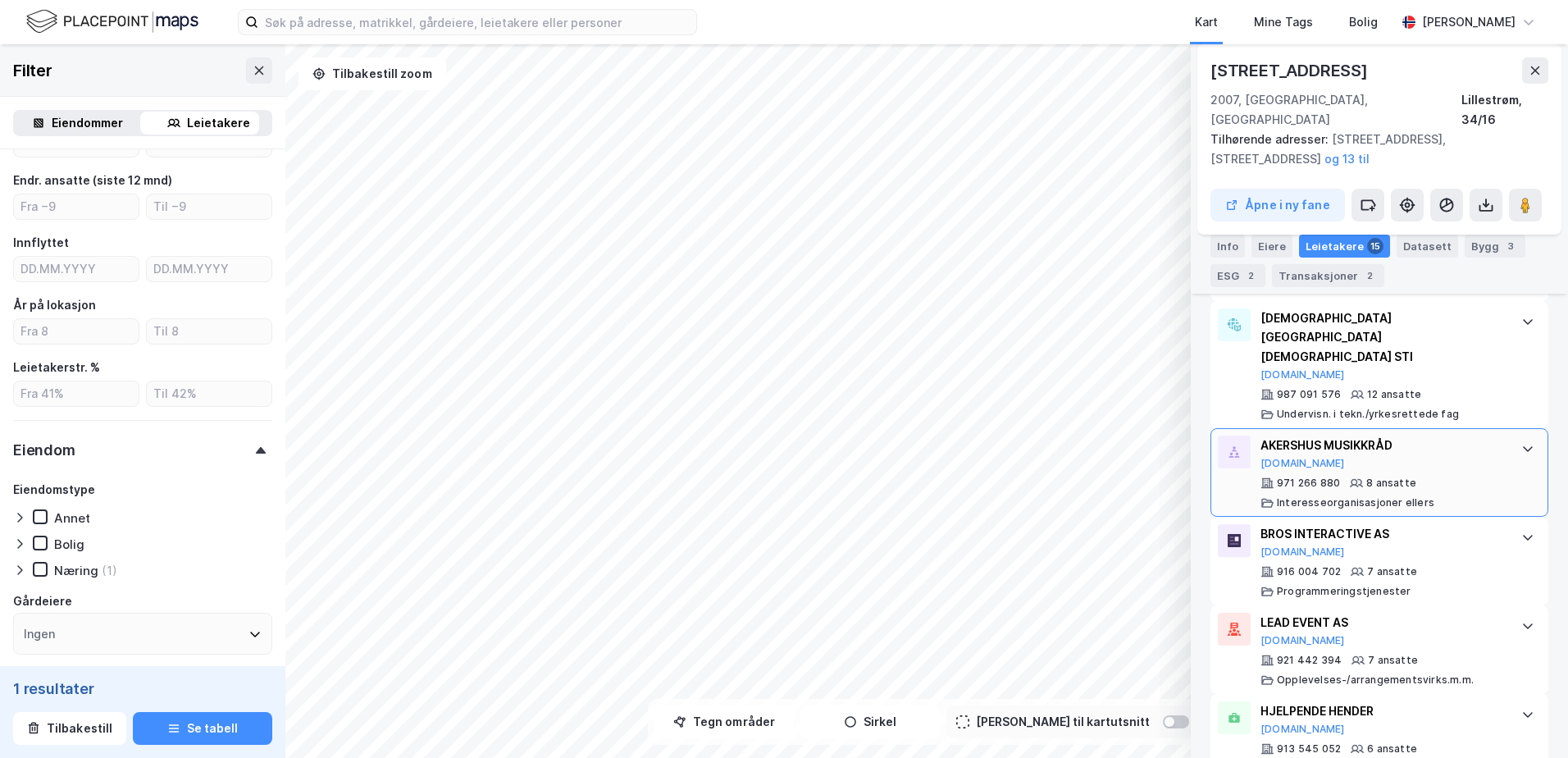
scroll to position [860, 0]
drag, startPoint x: 1381, startPoint y: 671, endPoint x: 666, endPoint y: -85, distance: 1040.6
click at [666, 0] on html "Kart Mine Tags Bolig Eirik Stray © Mapbox © OpenStreetMap Improve this map © Ma…" at bounding box center [784, 379] width 1568 height 758
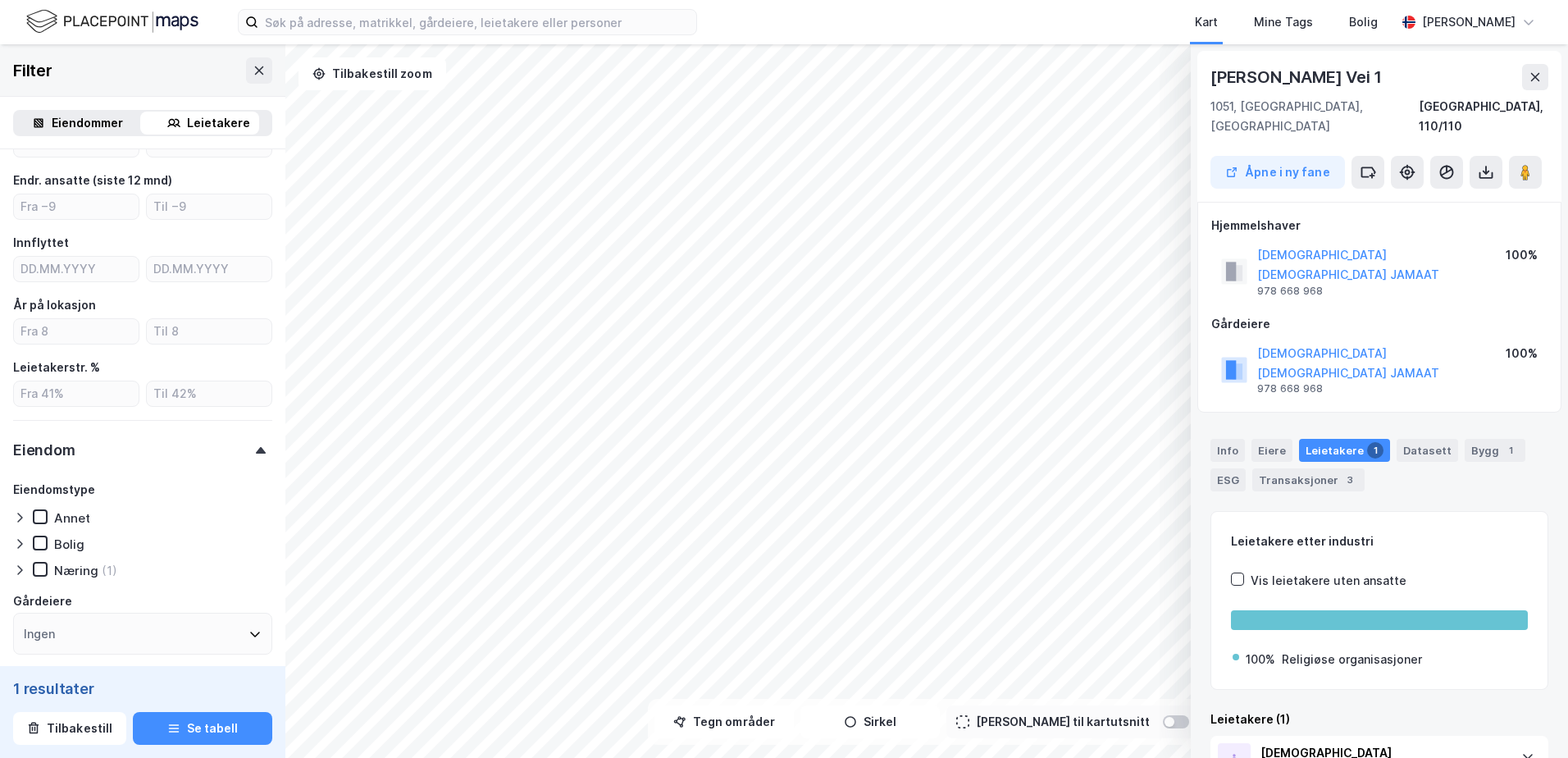
scroll to position [27, 0]
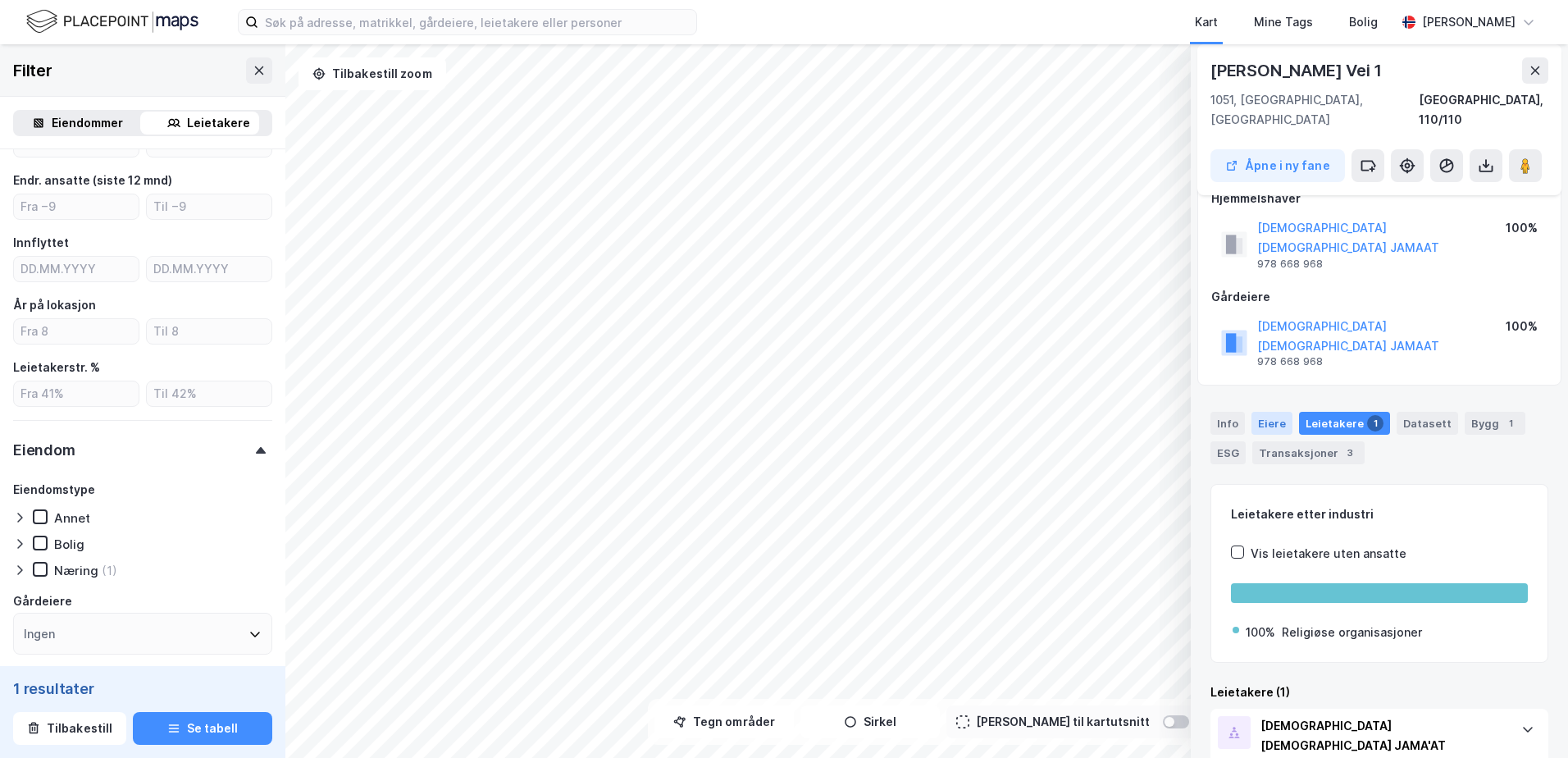
click at [1278, 412] on div "Eiere" at bounding box center [1271, 423] width 41 height 23
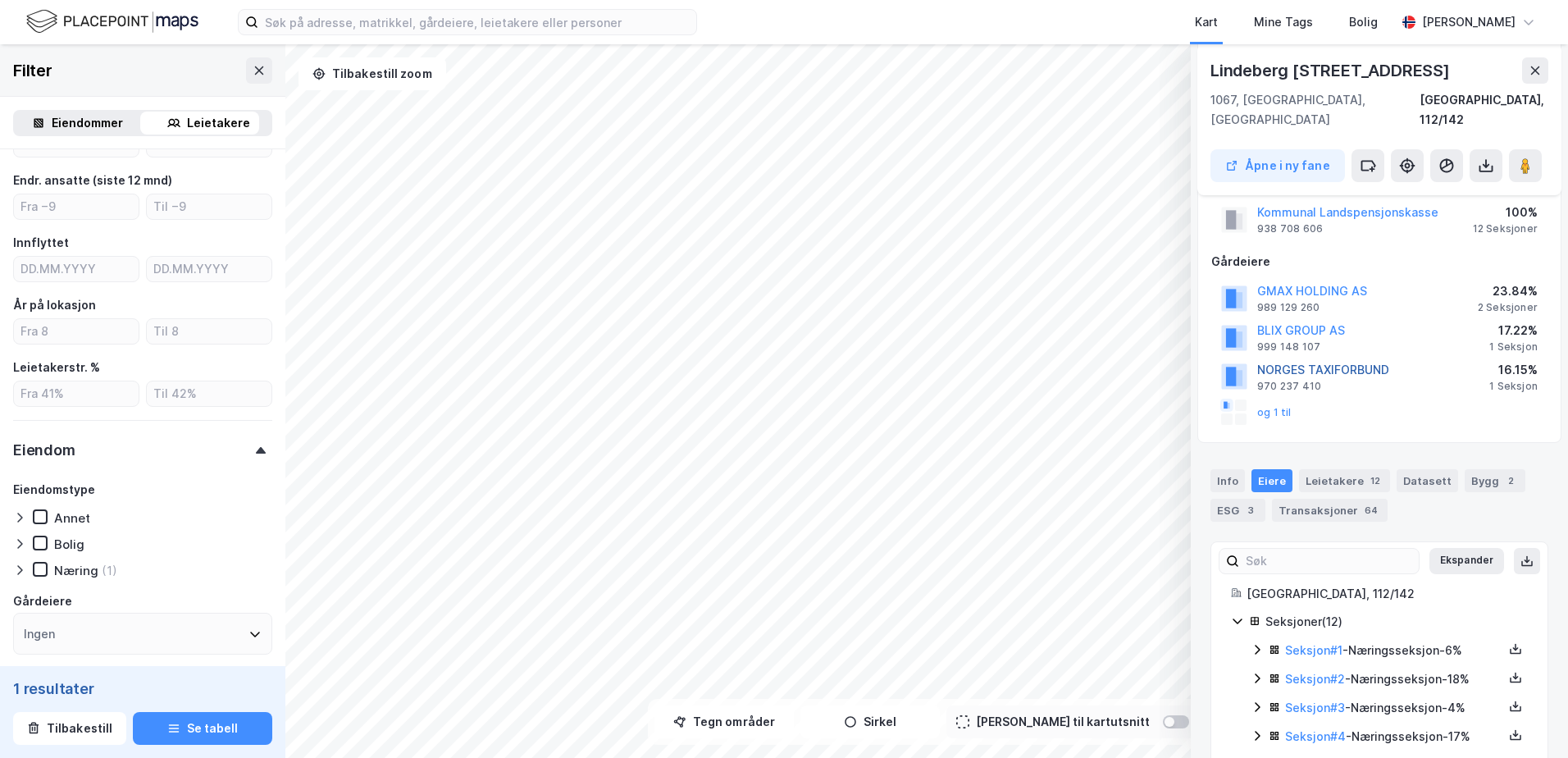
scroll to position [233, 0]
click at [577, 757] on html "Kart Mine Tags Bolig Eirik Stray © Mapbox © OpenStreetMap Improve this map © Ma…" at bounding box center [784, 379] width 1568 height 758
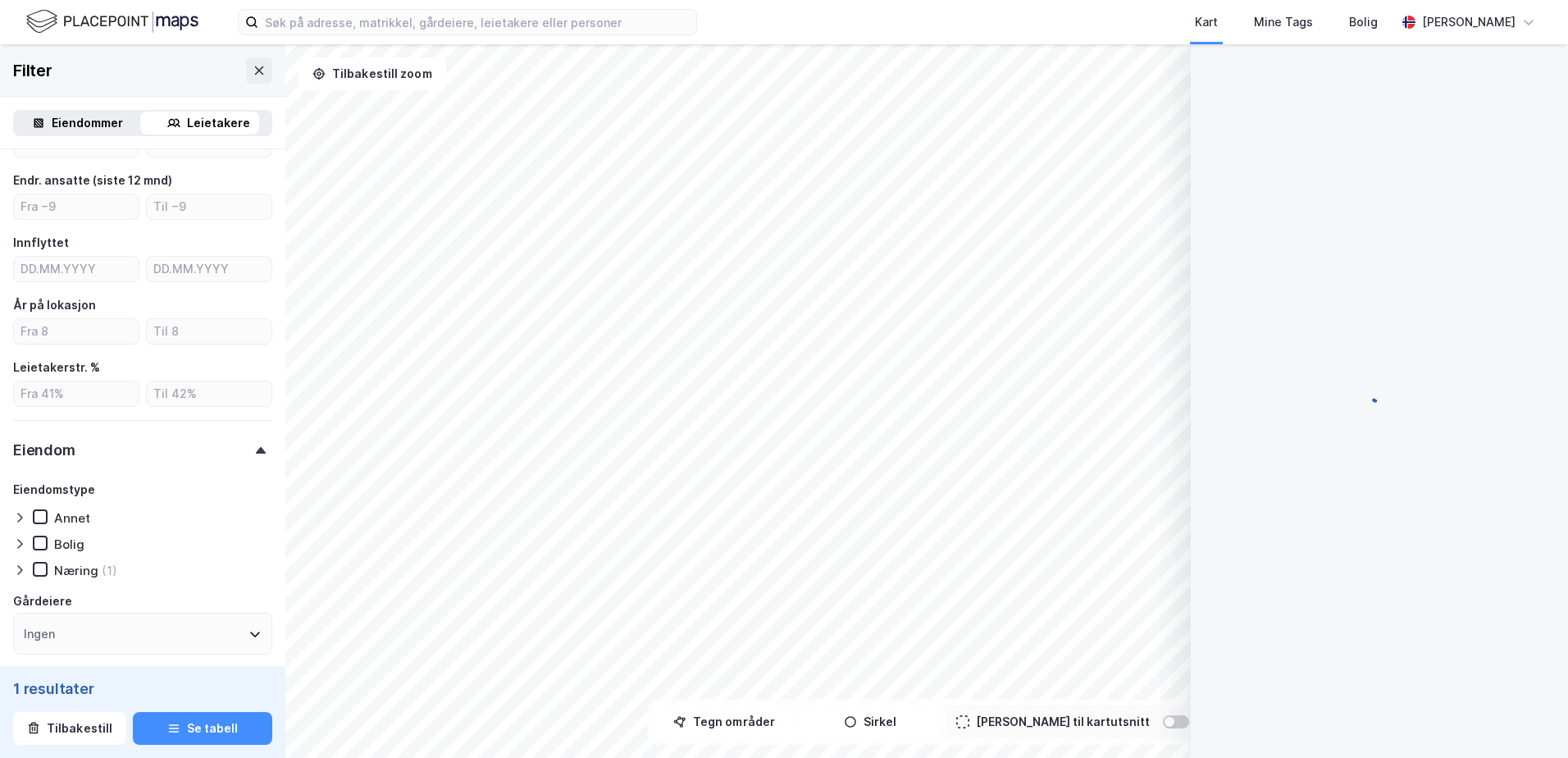
scroll to position [0, 0]
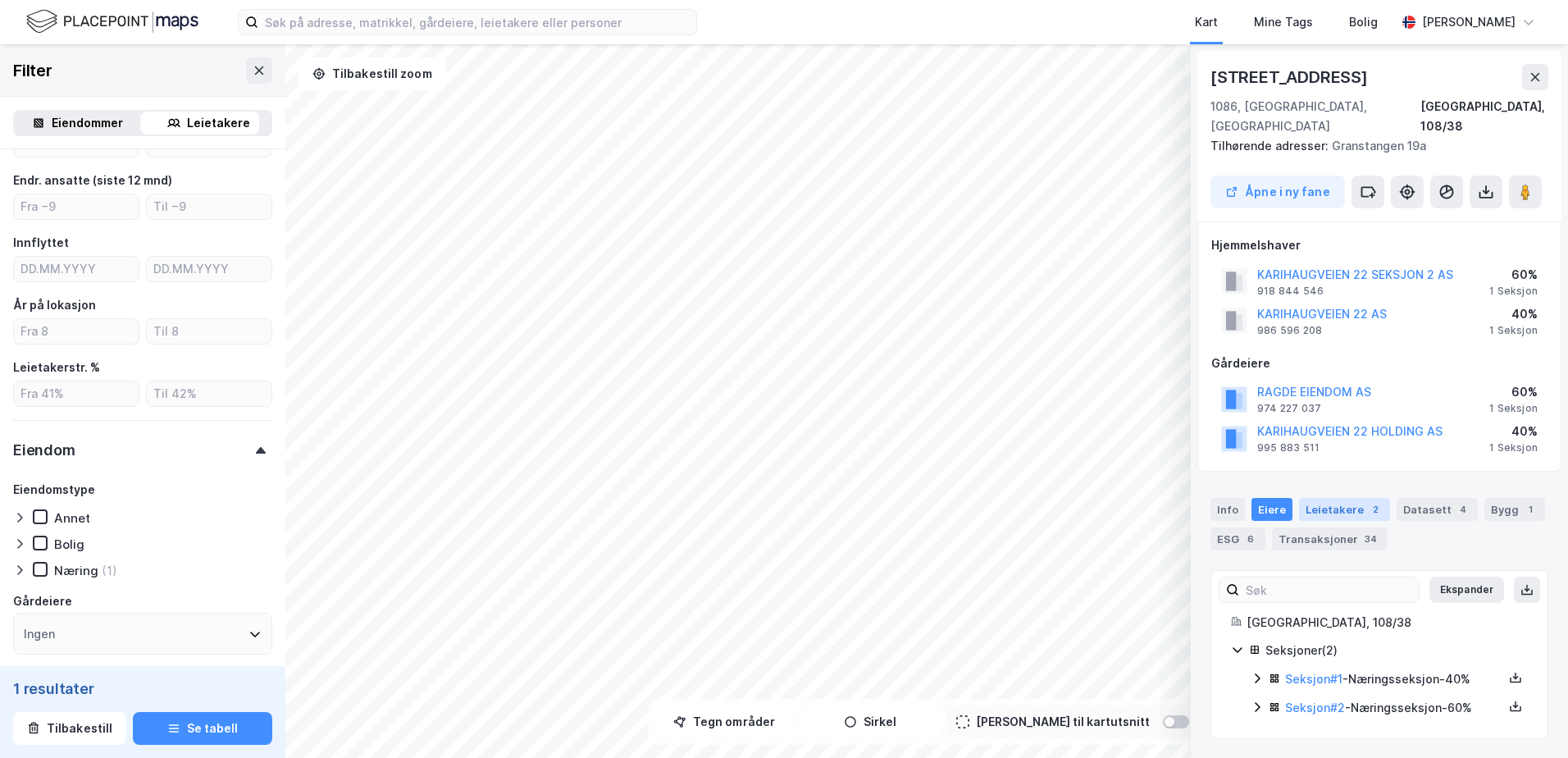
click at [1329, 498] on div "Leietakere 2" at bounding box center [1345, 509] width 91 height 23
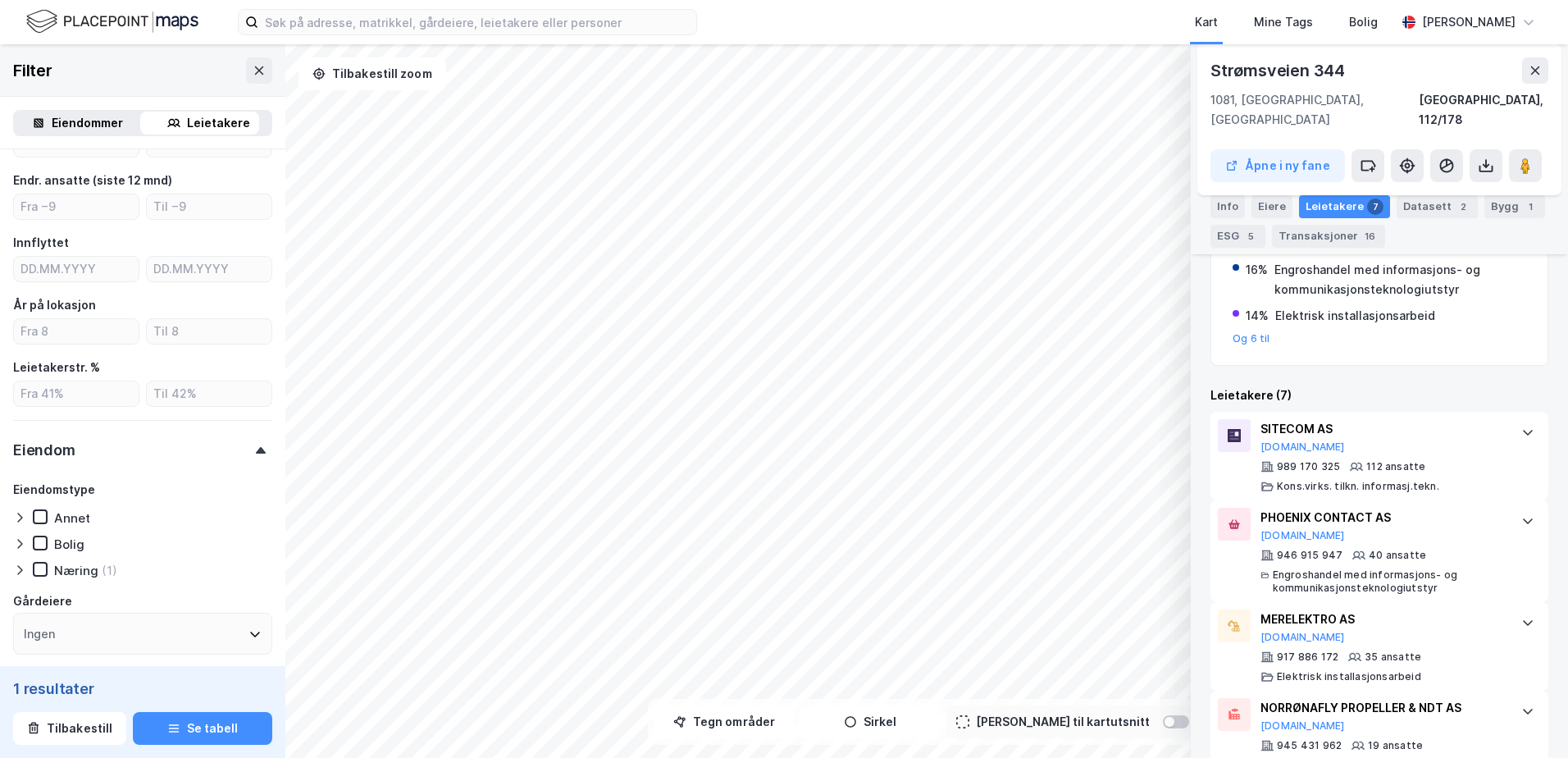
scroll to position [383, 0]
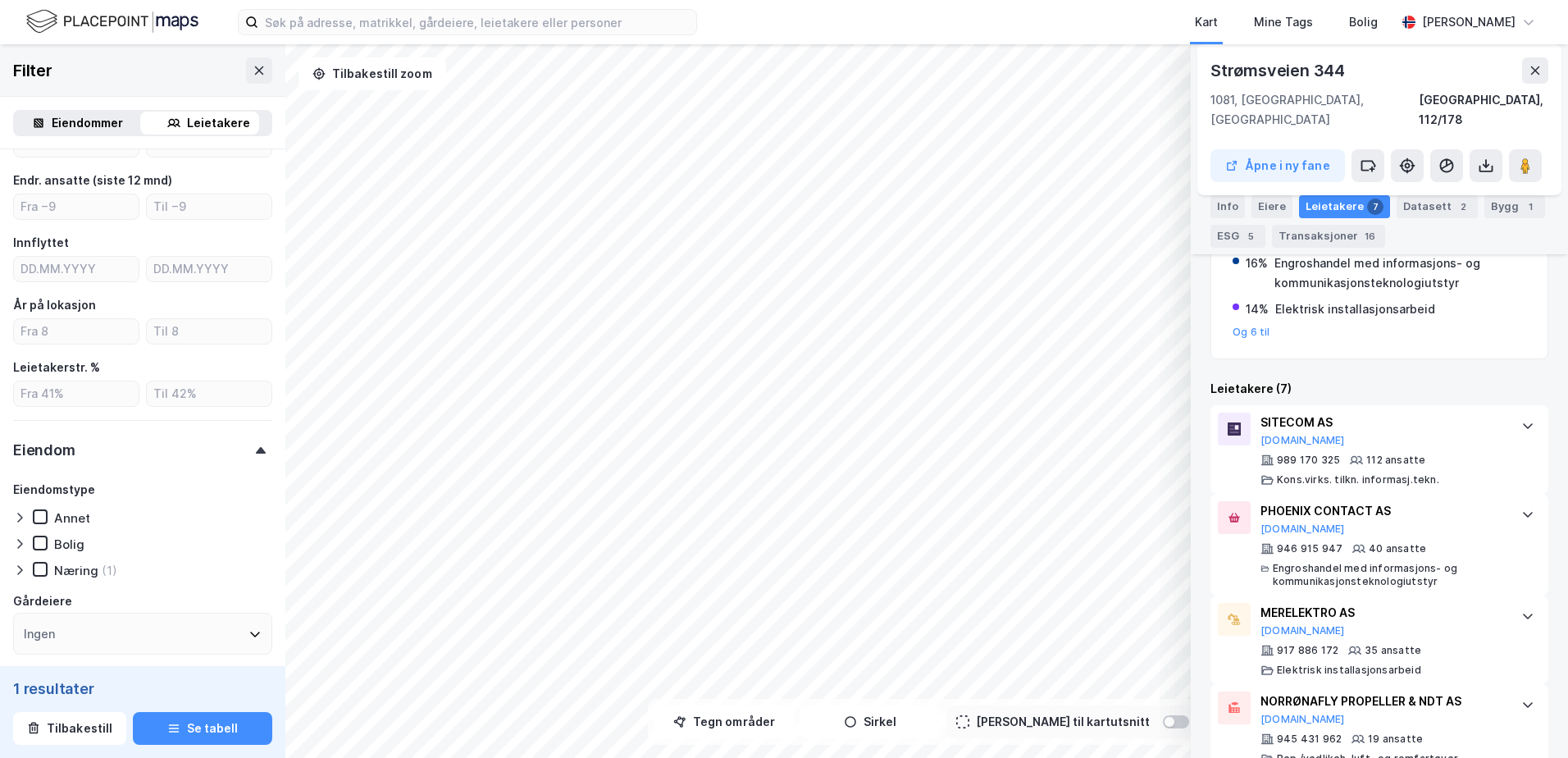
click at [759, 757] on html "Kart Mine Tags Bolig Eirik Stray © Mapbox © OpenStreetMap Improve this map © Ma…" at bounding box center [784, 379] width 1568 height 758
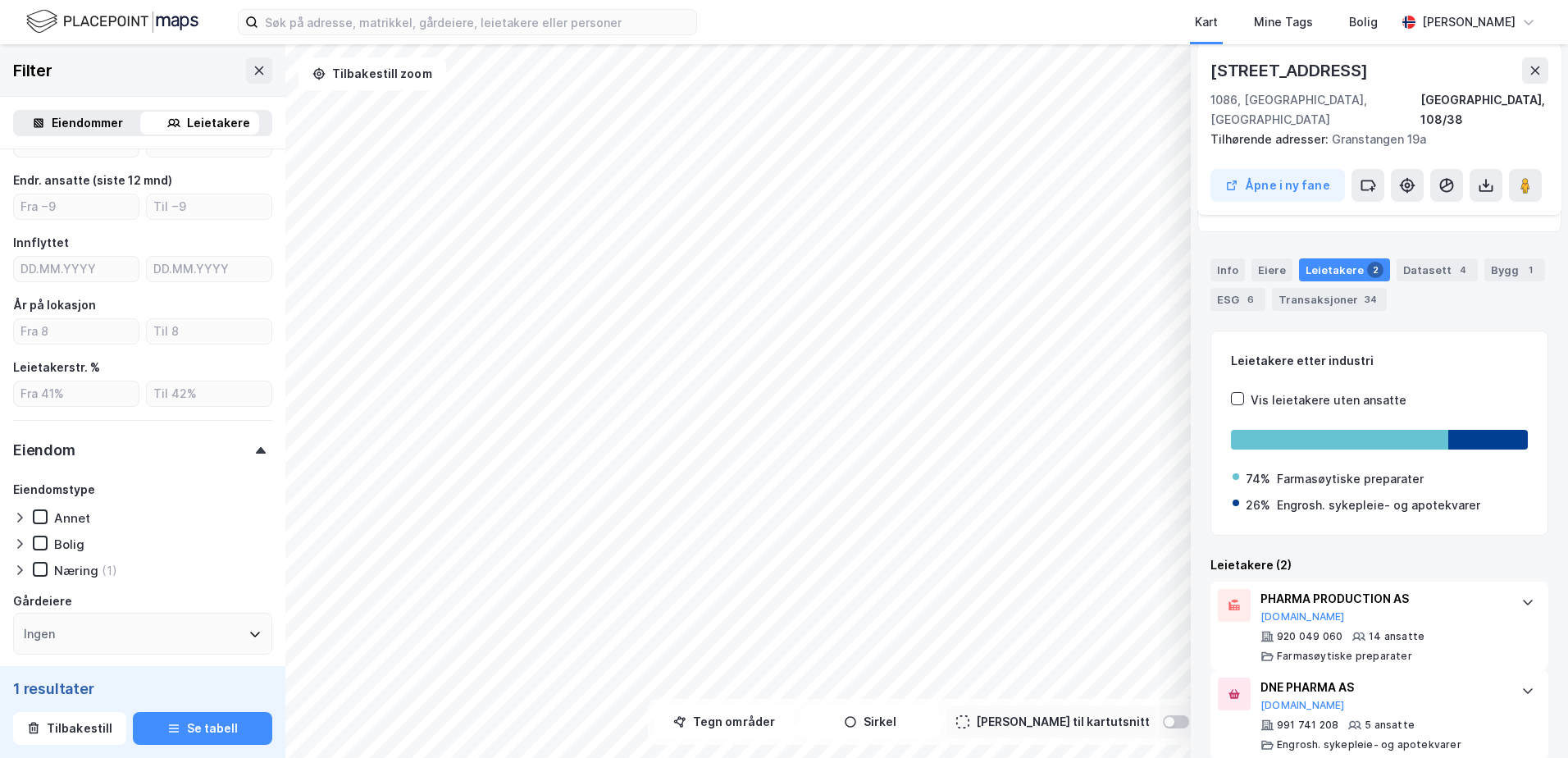
scroll to position [240, 0]
click at [1339, 588] on div "PHARMA PRODUCTION AS" at bounding box center [1383, 598] width 244 height 20
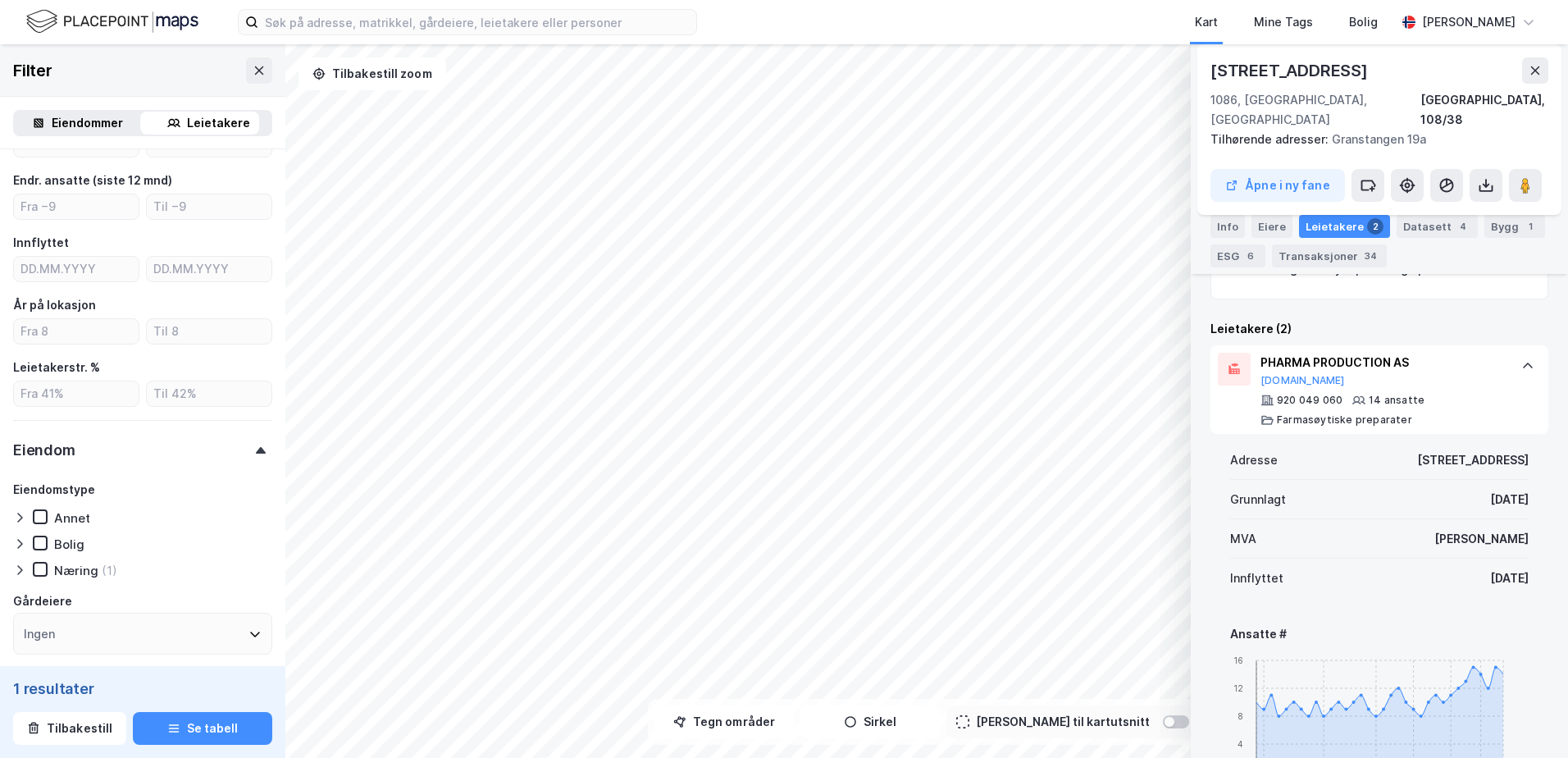
scroll to position [486, 0]
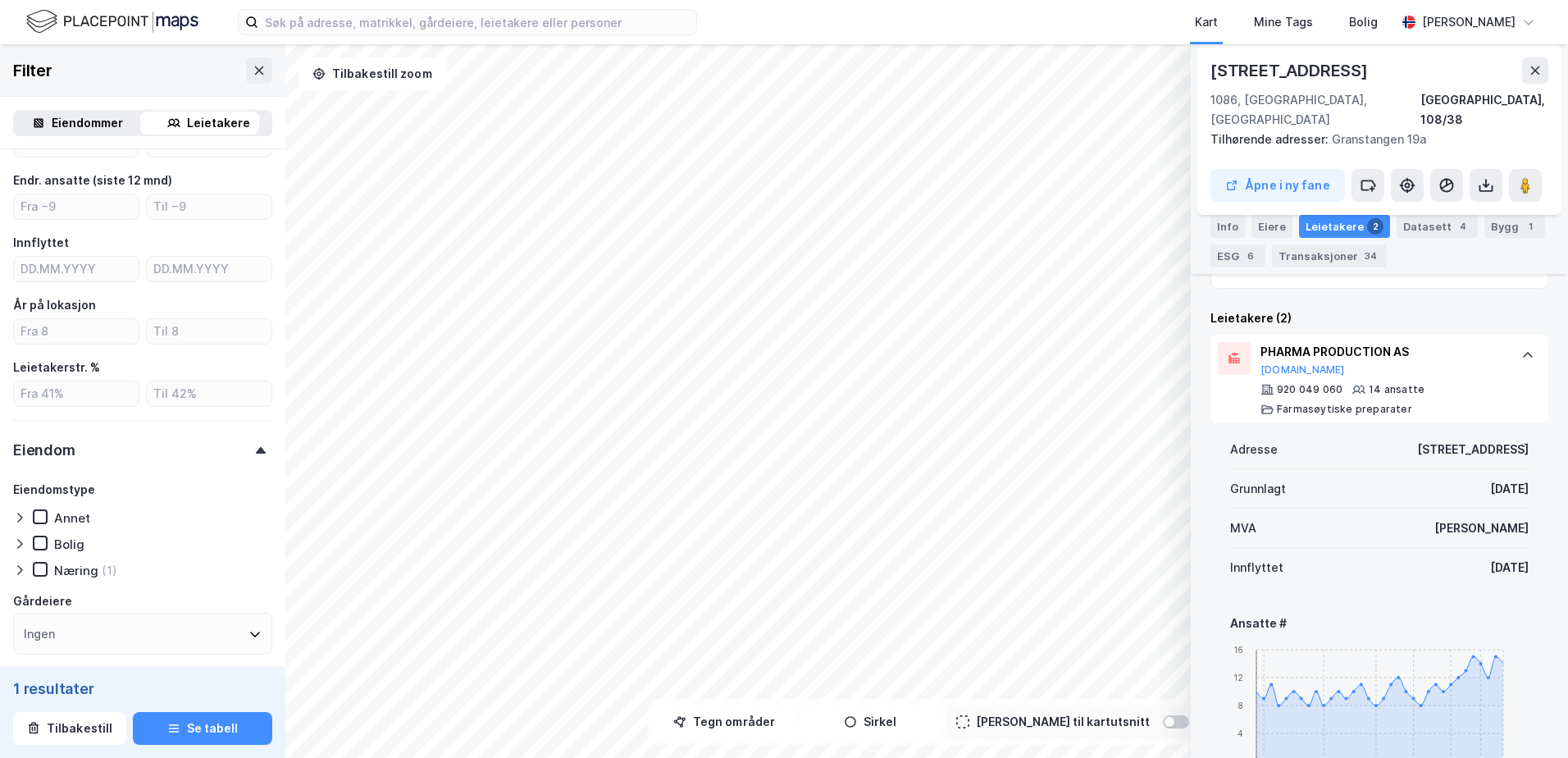
drag, startPoint x: 1510, startPoint y: 544, endPoint x: 1390, endPoint y: 459, distance: 147.1
click at [1390, 459] on div "Adresse Karihaugveien 22 Grunnlagt 2. nov. 2017 MVA Ja Innflyttet 11. des. 2017" at bounding box center [1379, 508] width 299 height 158
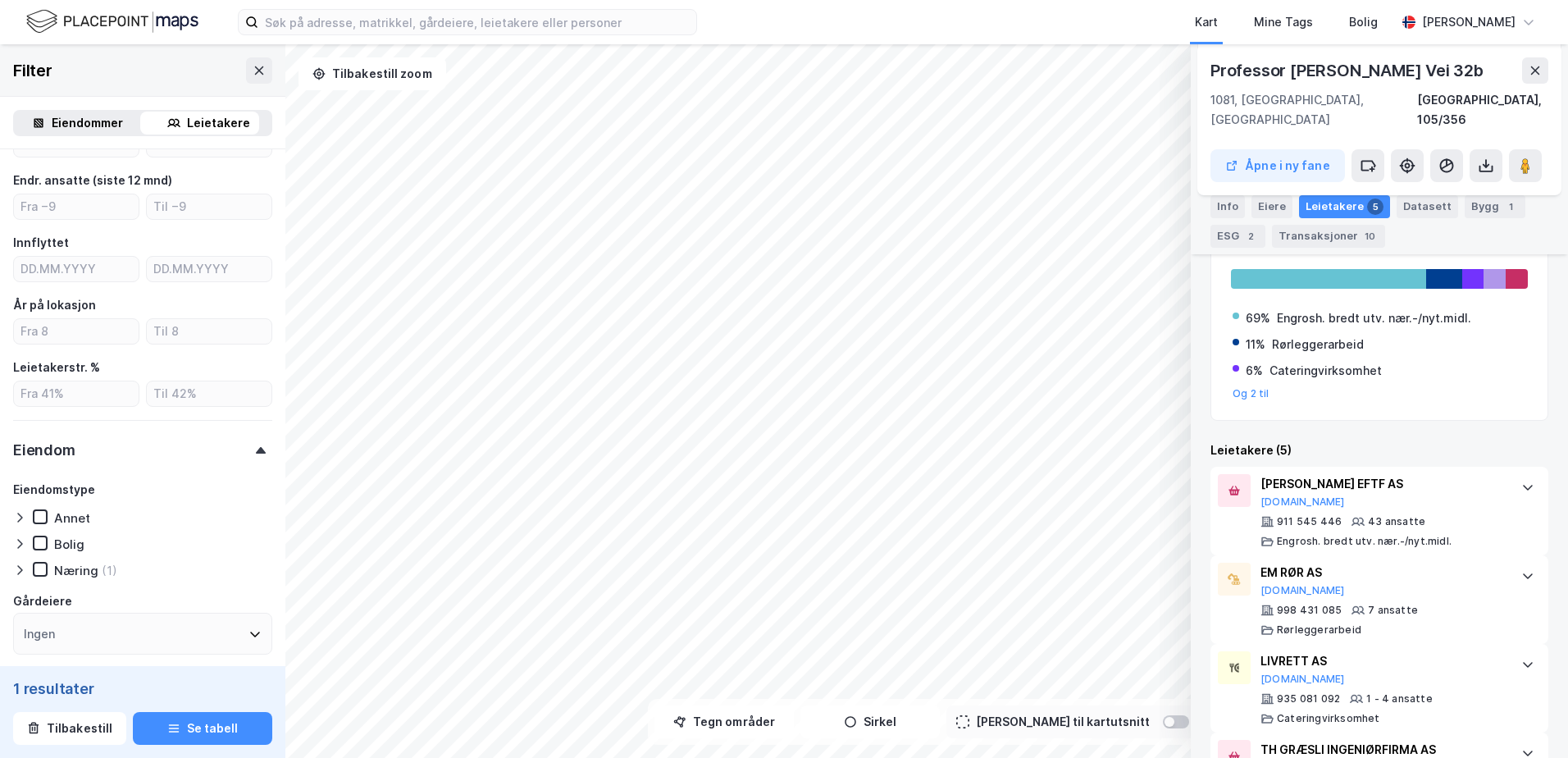
scroll to position [303, 0]
click at [1414, 486] on div "CARL EVENSEN EFTF AS Proff.no" at bounding box center [1383, 490] width 244 height 35
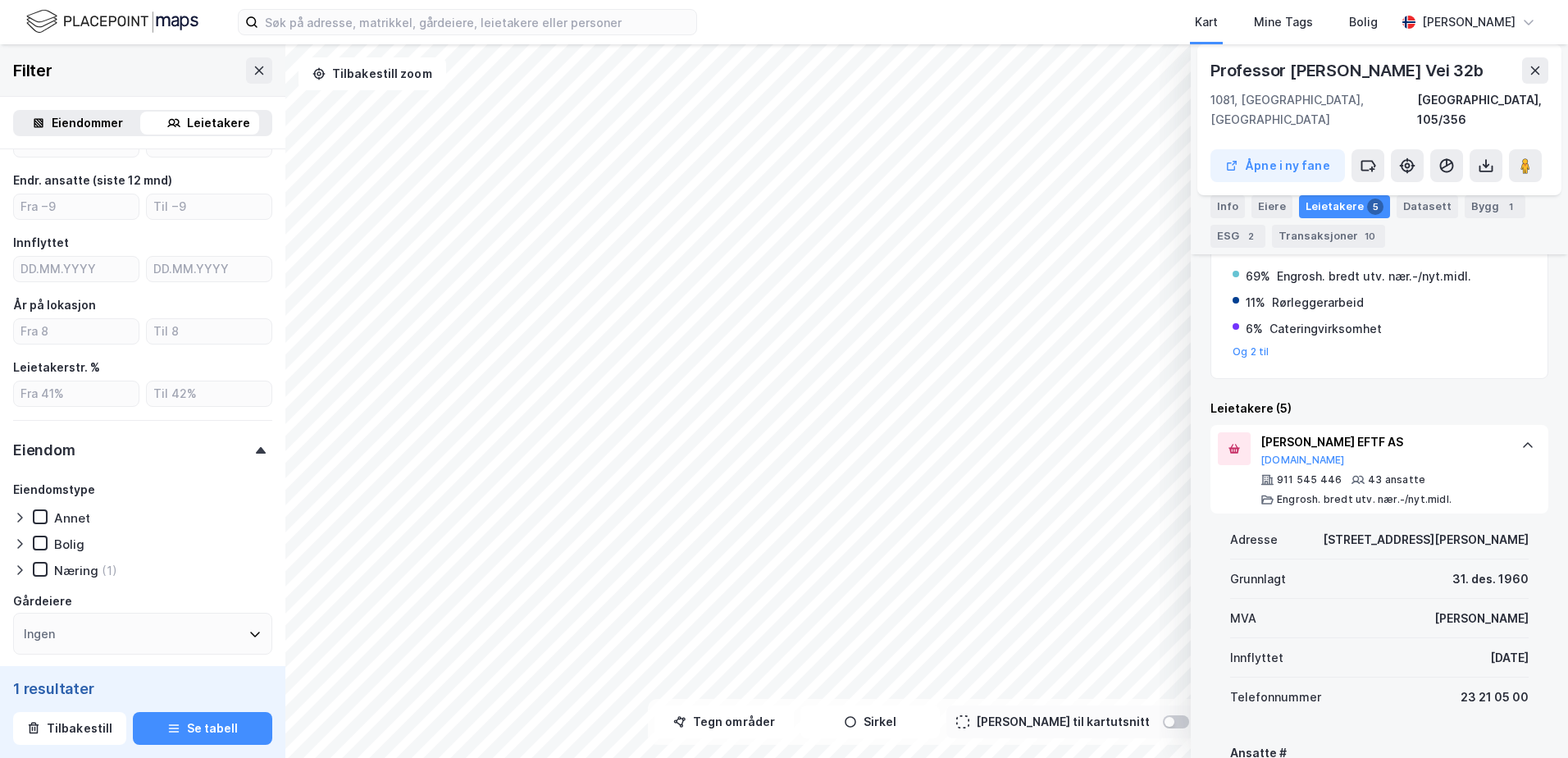
scroll to position [343, 0]
click at [1362, 442] on div "CARL EVENSEN EFTF AS Proff.no" at bounding box center [1383, 450] width 244 height 35
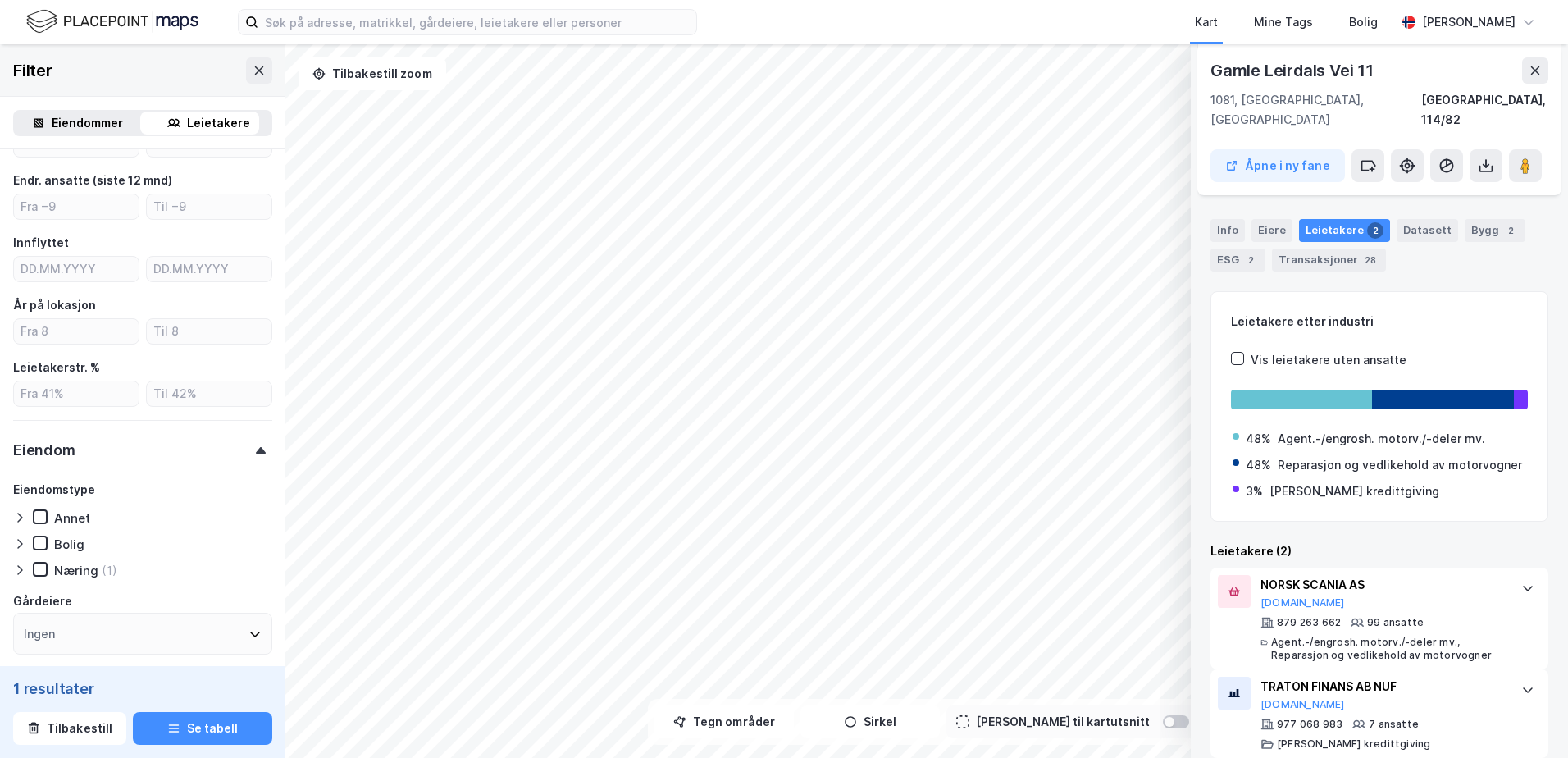
scroll to position [181, 0]
click at [1267, 220] on div "Eiere" at bounding box center [1271, 231] width 41 height 23
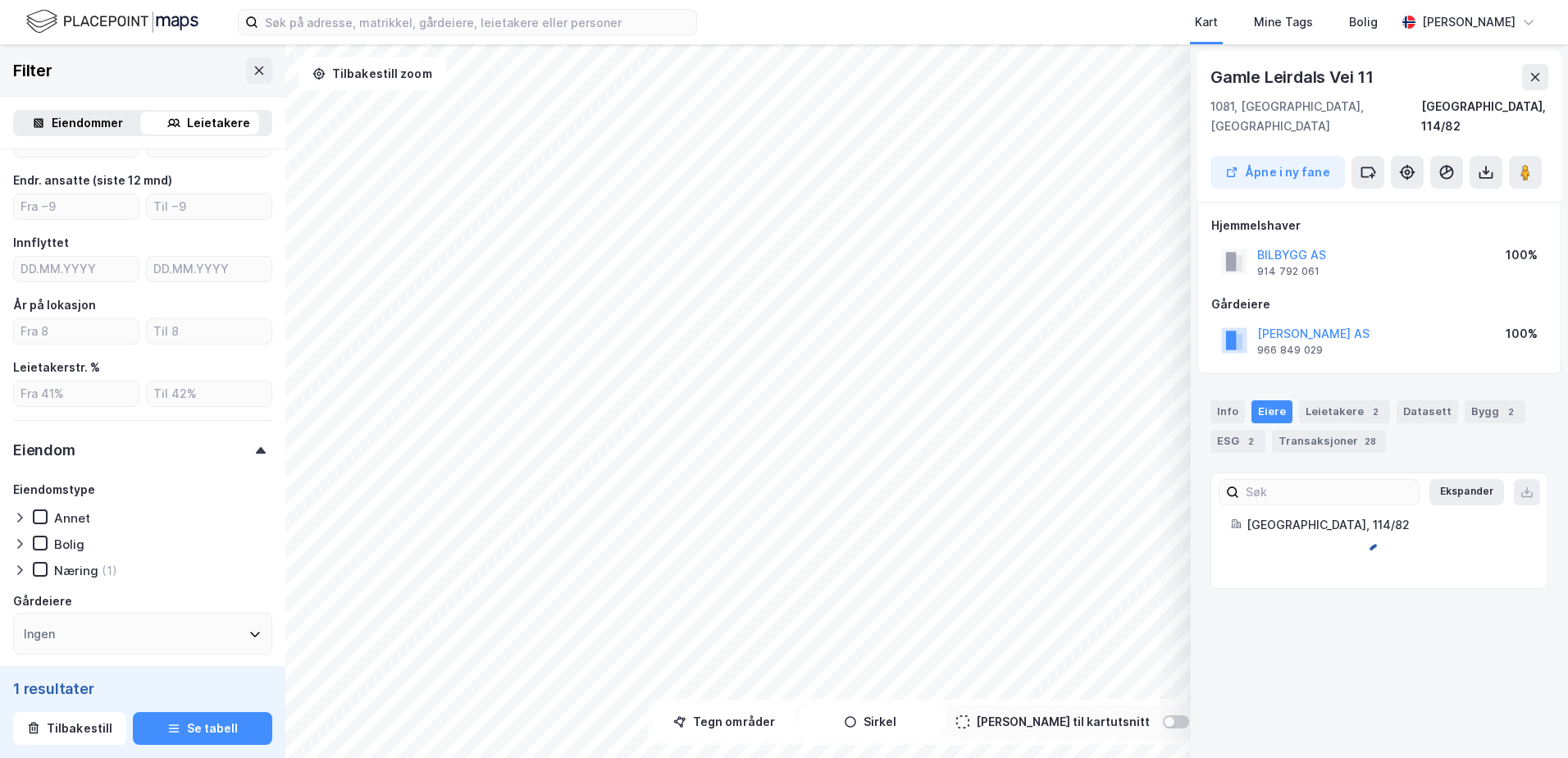
scroll to position [0, 0]
click at [1344, 401] on div "Leietakere 2" at bounding box center [1345, 412] width 91 height 23
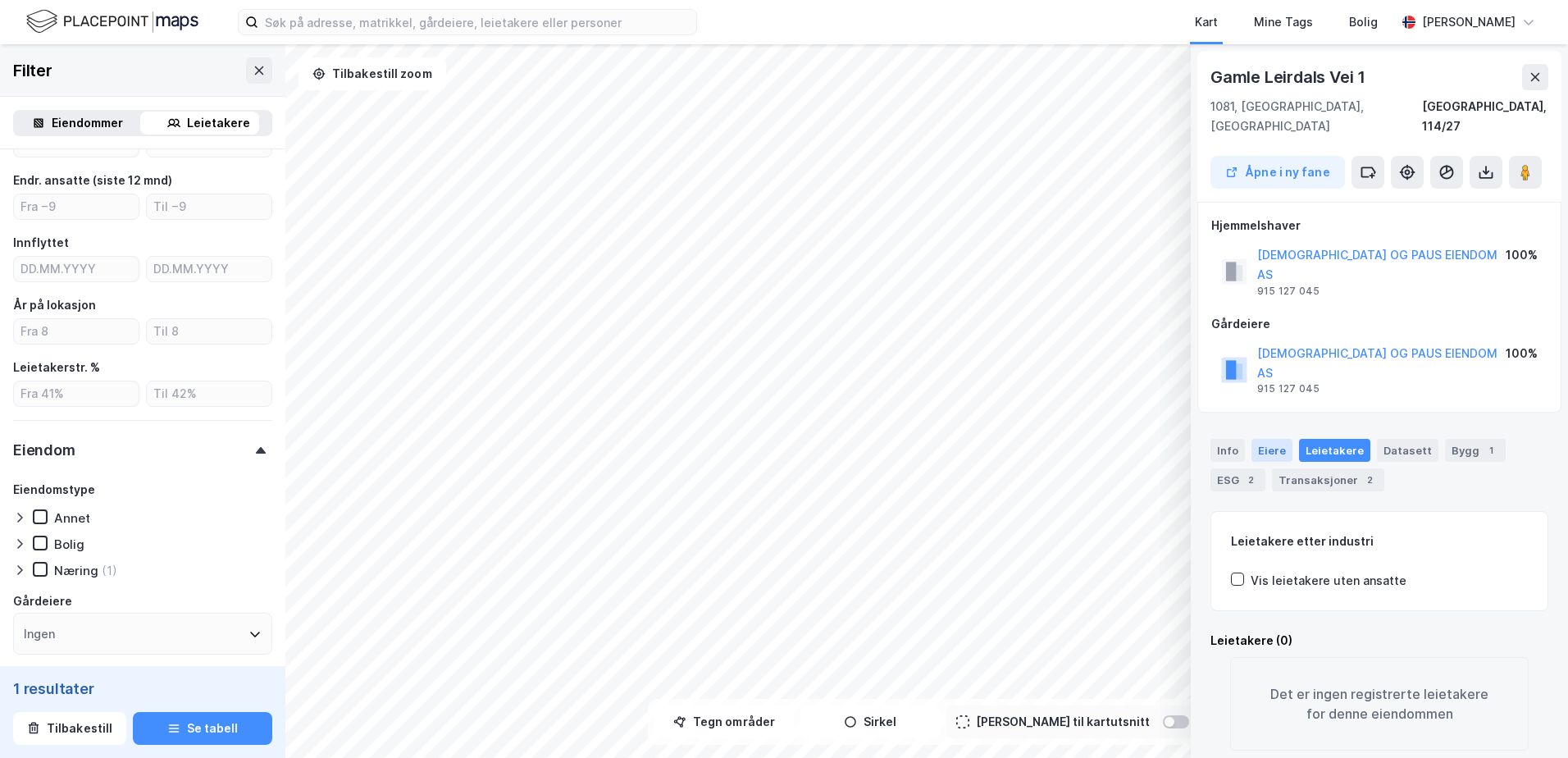
click at [1276, 439] on div "Eiere" at bounding box center [1271, 449] width 41 height 23
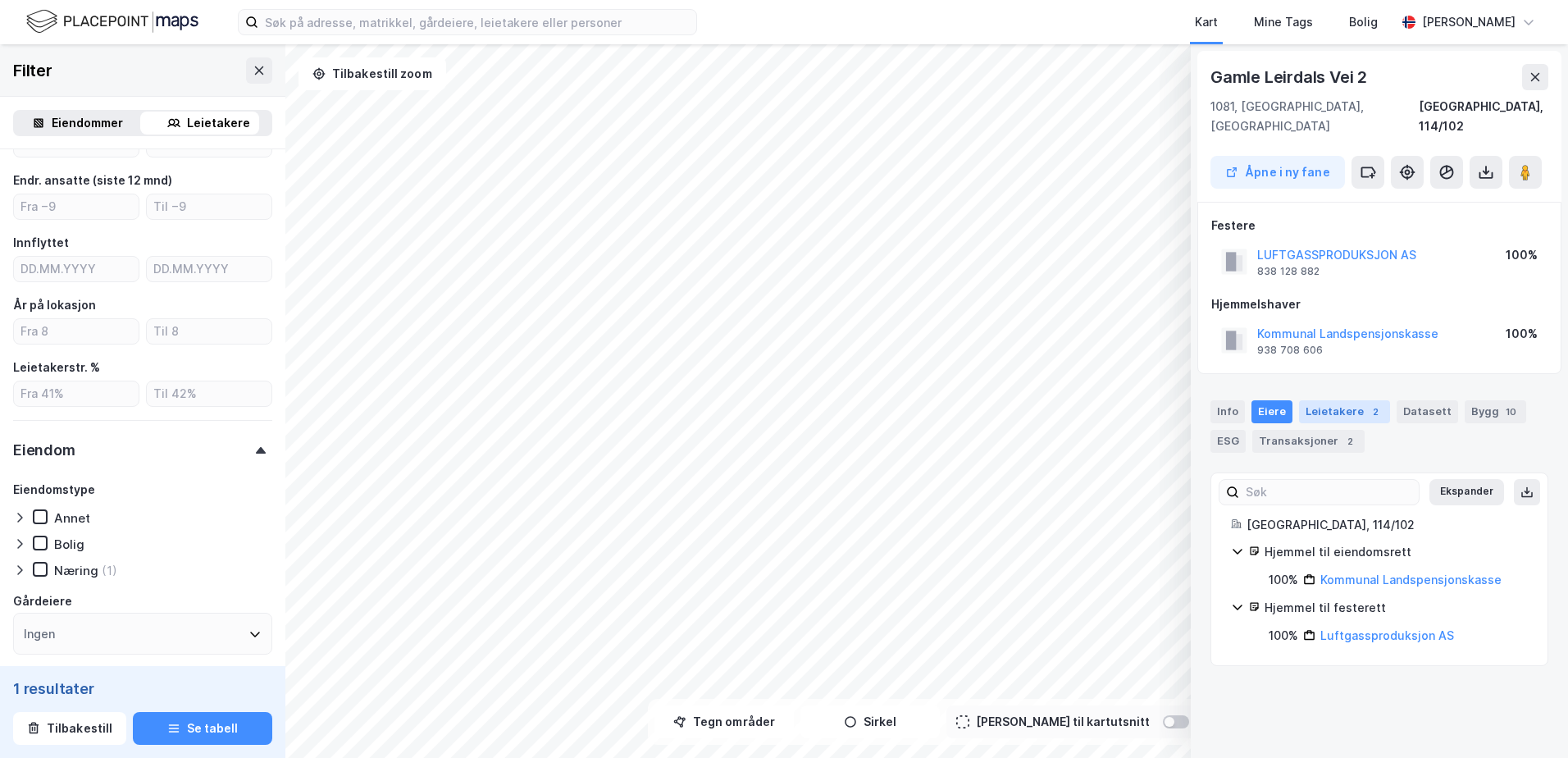
click at [1316, 401] on div "Leietakere 2" at bounding box center [1345, 412] width 91 height 23
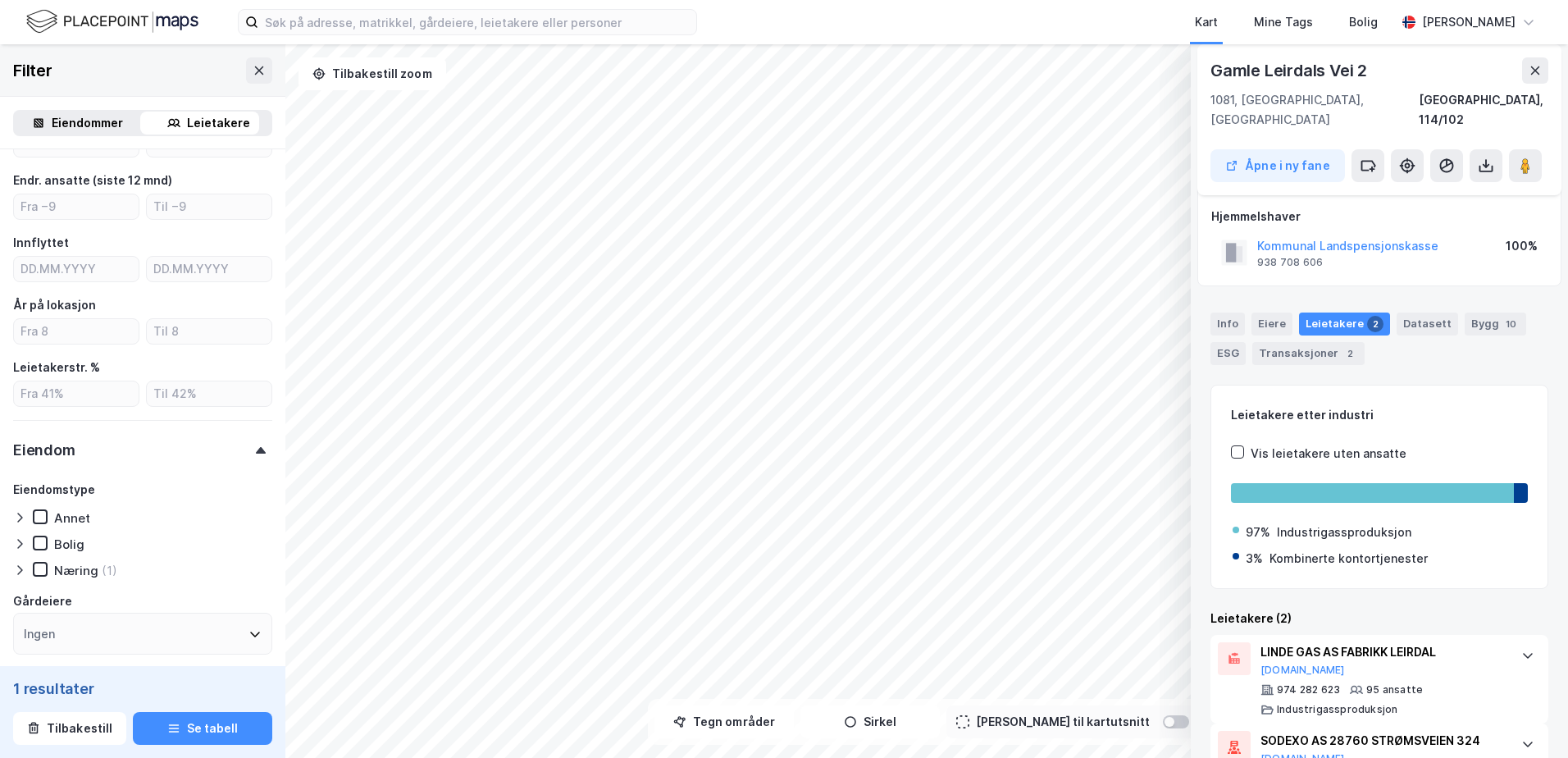
scroll to position [142, 0]
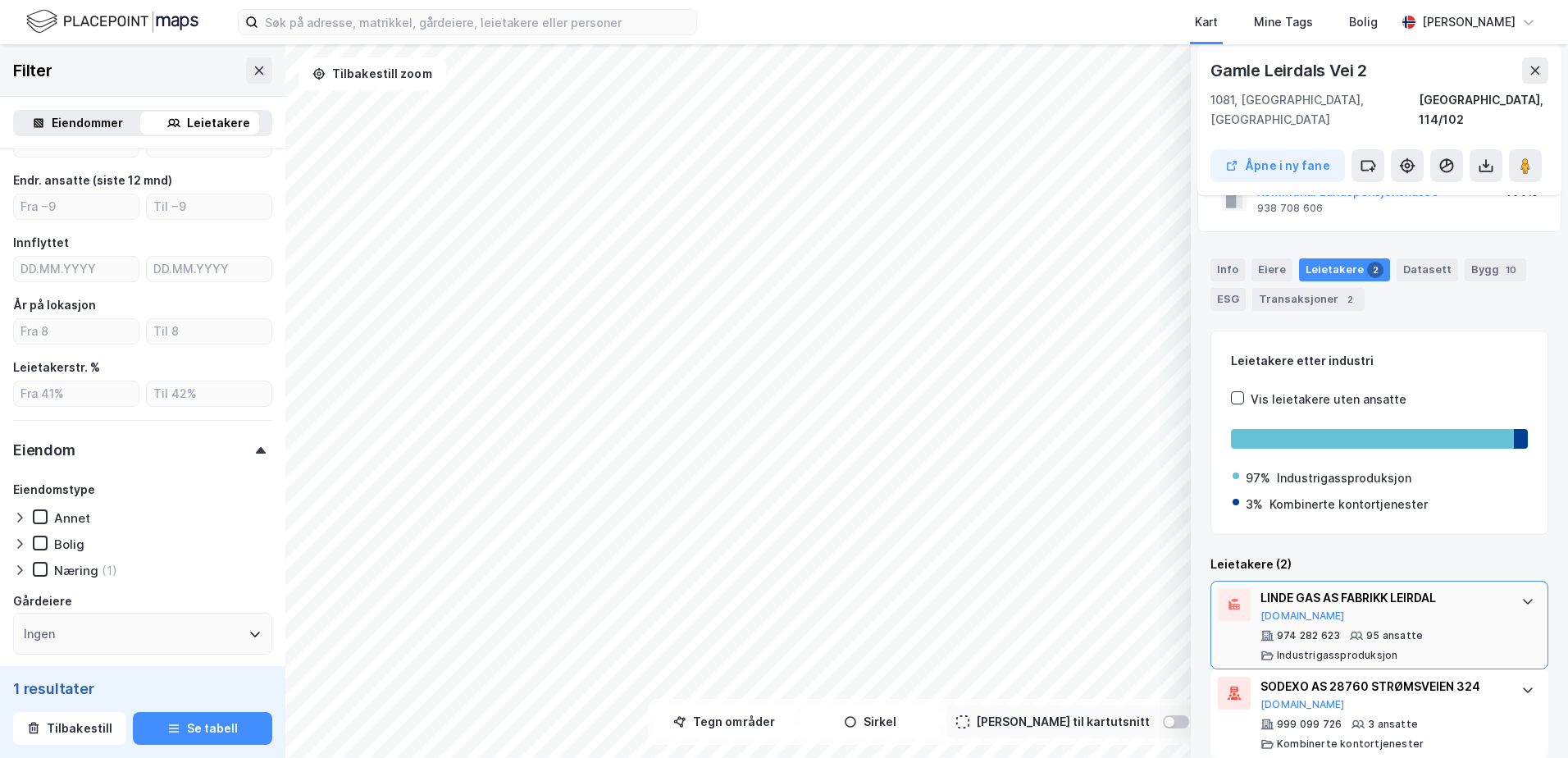
click at [1332, 596] on div "LINDE GAS AS FABRIKK LEIRDAL Brreg.no" at bounding box center [1383, 605] width 244 height 35
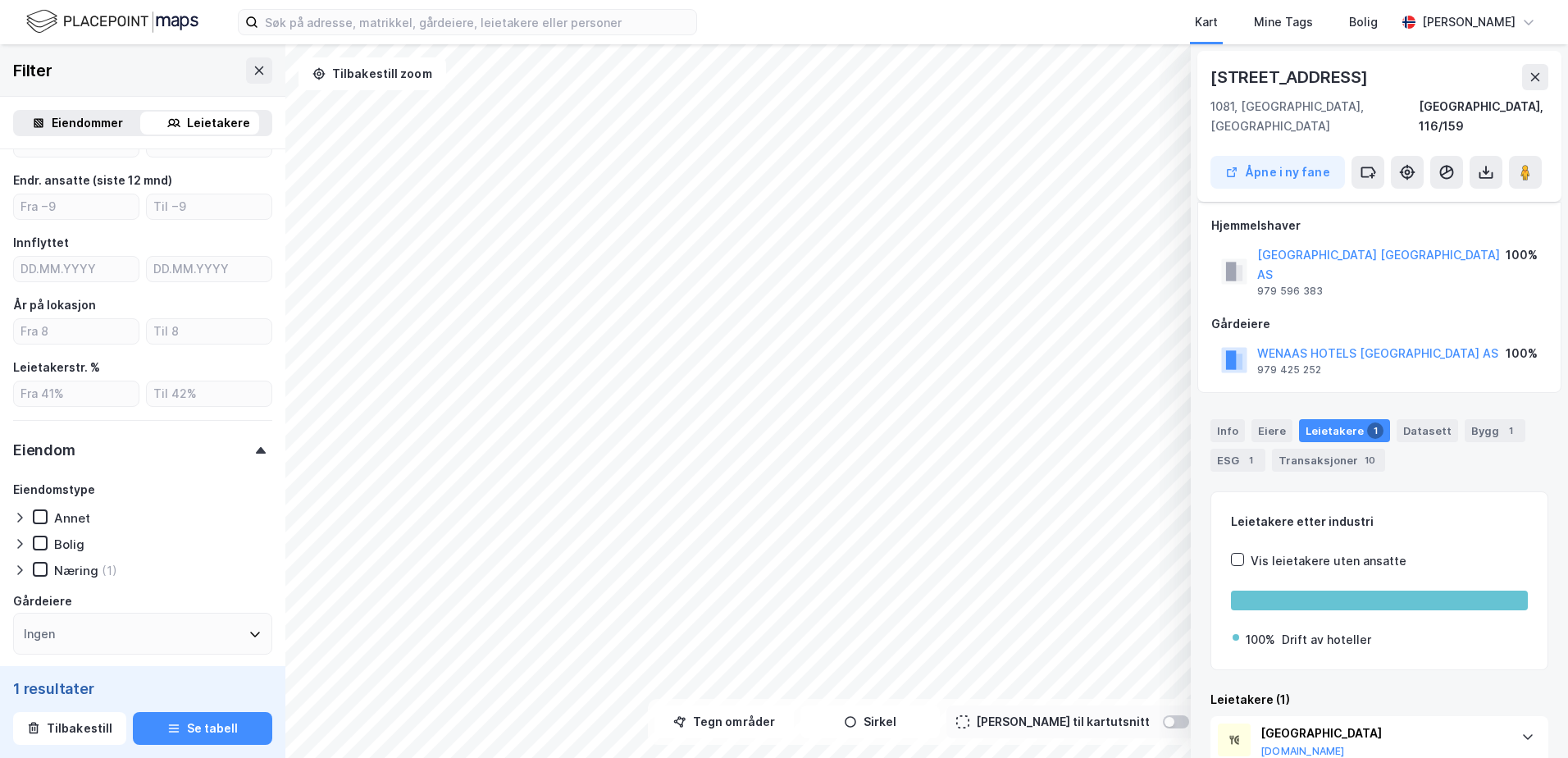
scroll to position [47, 0]
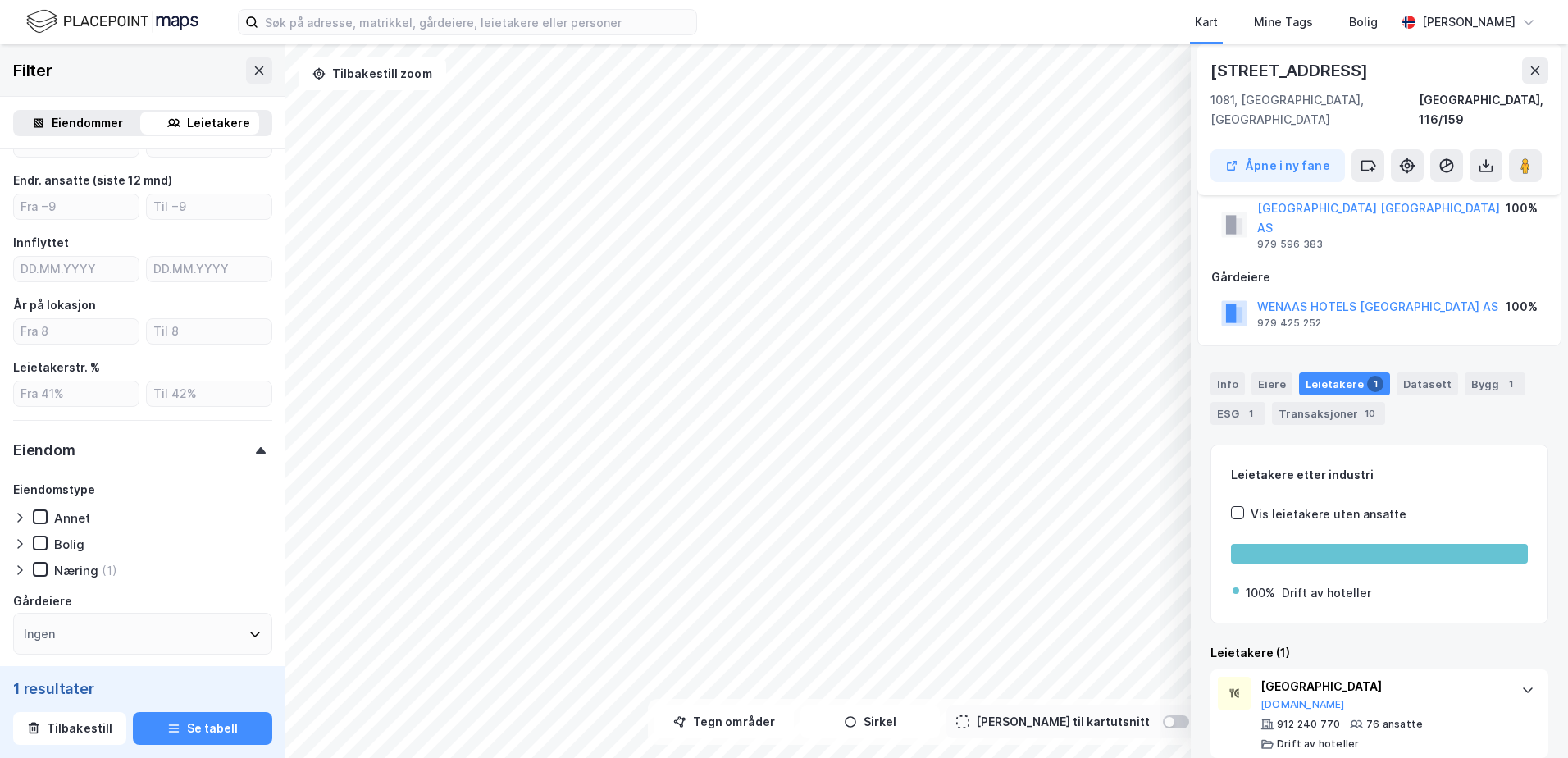
click at [914, 477] on div "© Mapbox © OpenStreetMap Improve this map © Maxar Tevlingveien 21 1081, Oslo, O…" at bounding box center [784, 401] width 1568 height 713
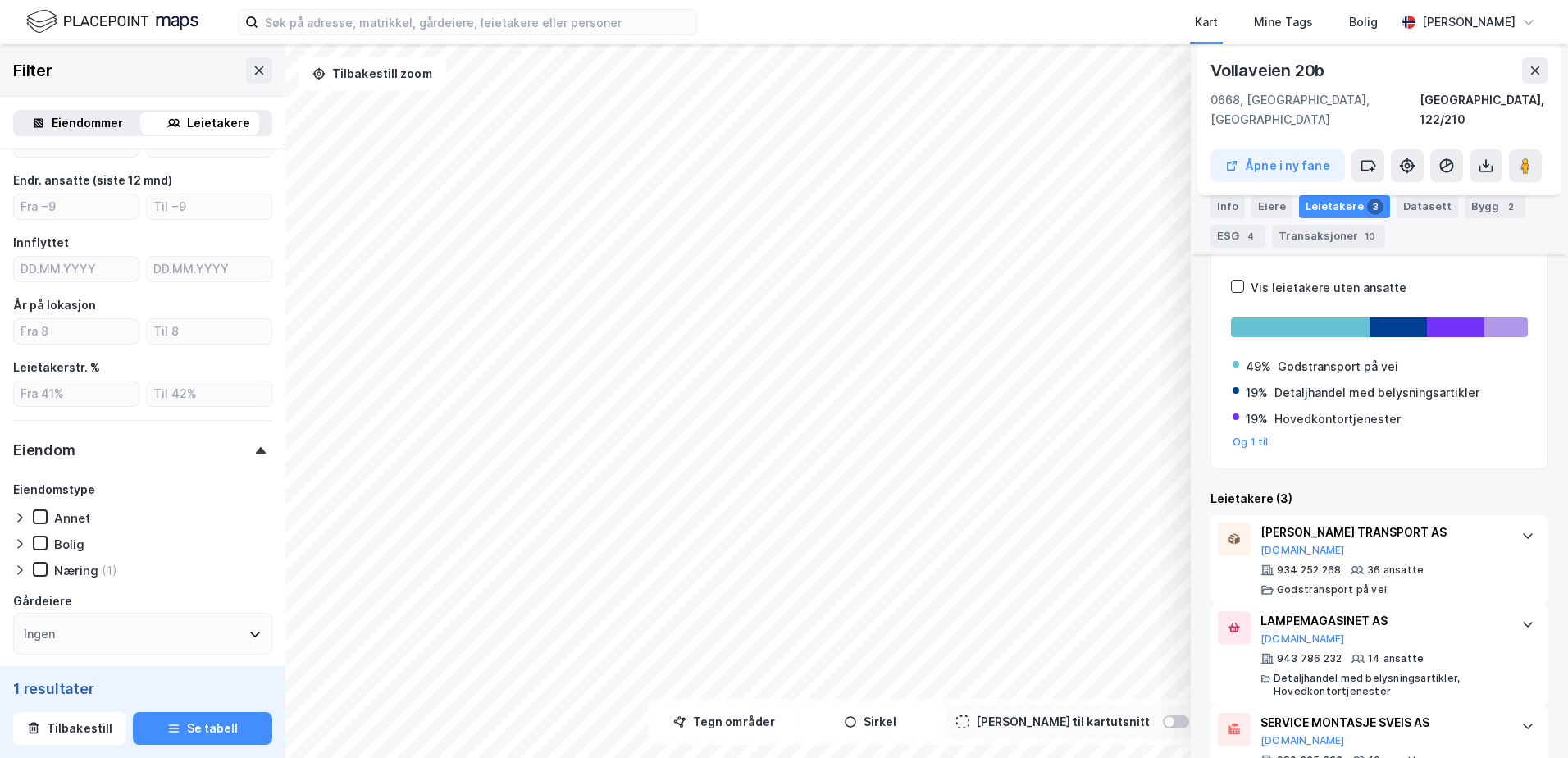
scroll to position [290, 0]
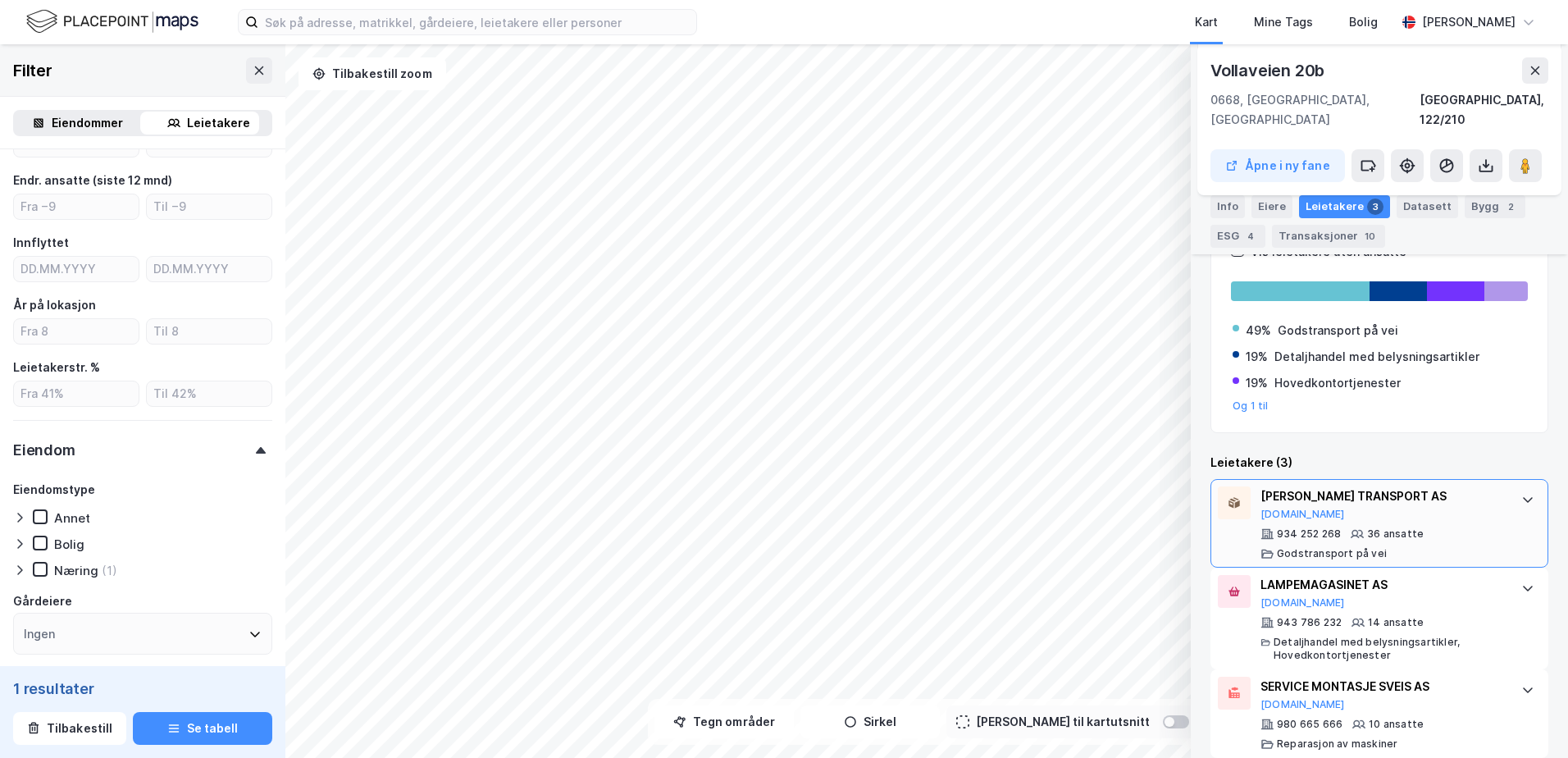
click at [1367, 528] on div "36 ansatte" at bounding box center [1394, 534] width 57 height 13
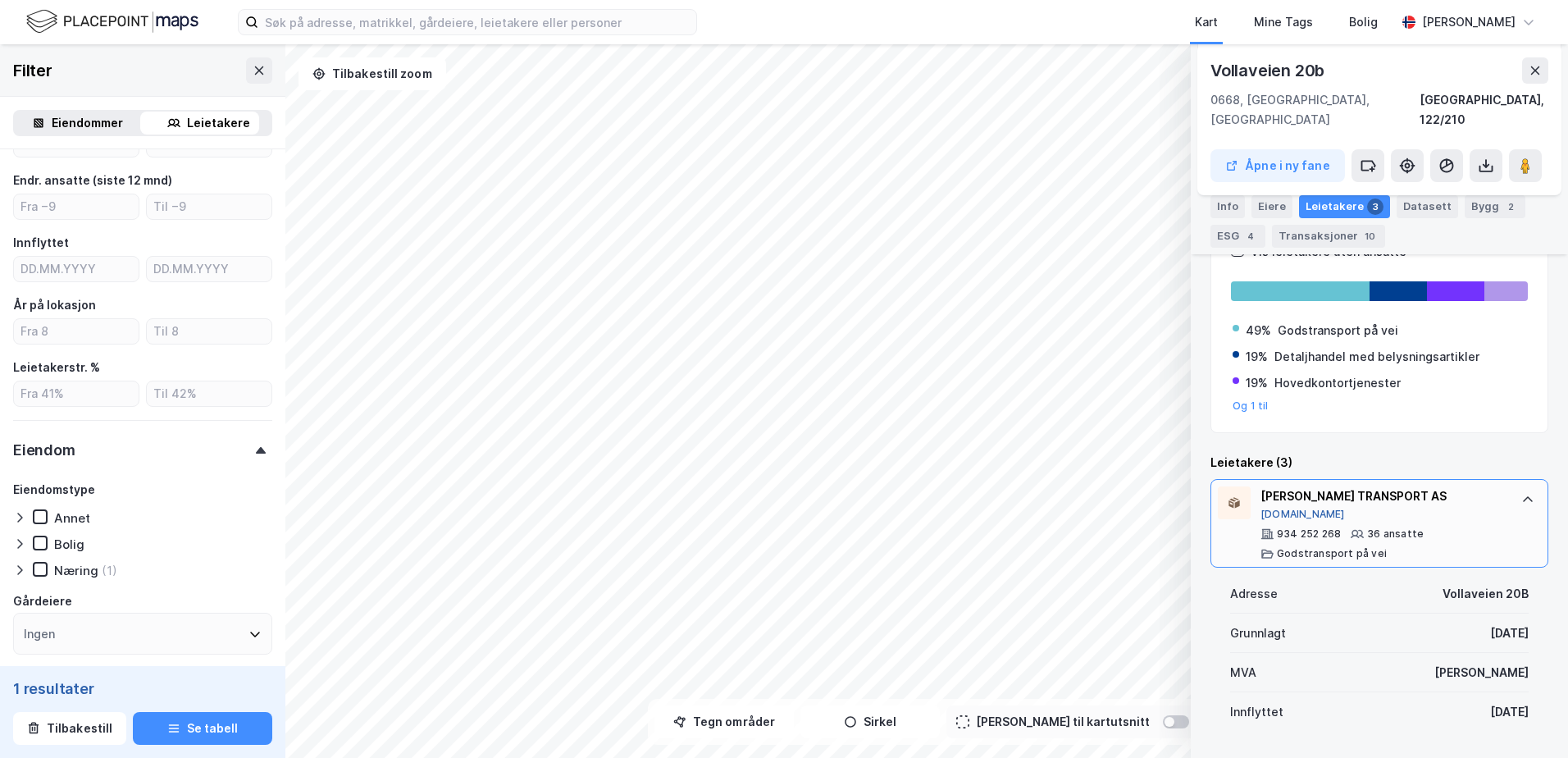
click at [1267, 508] on button "Proff.no" at bounding box center [1302, 514] width 84 height 13
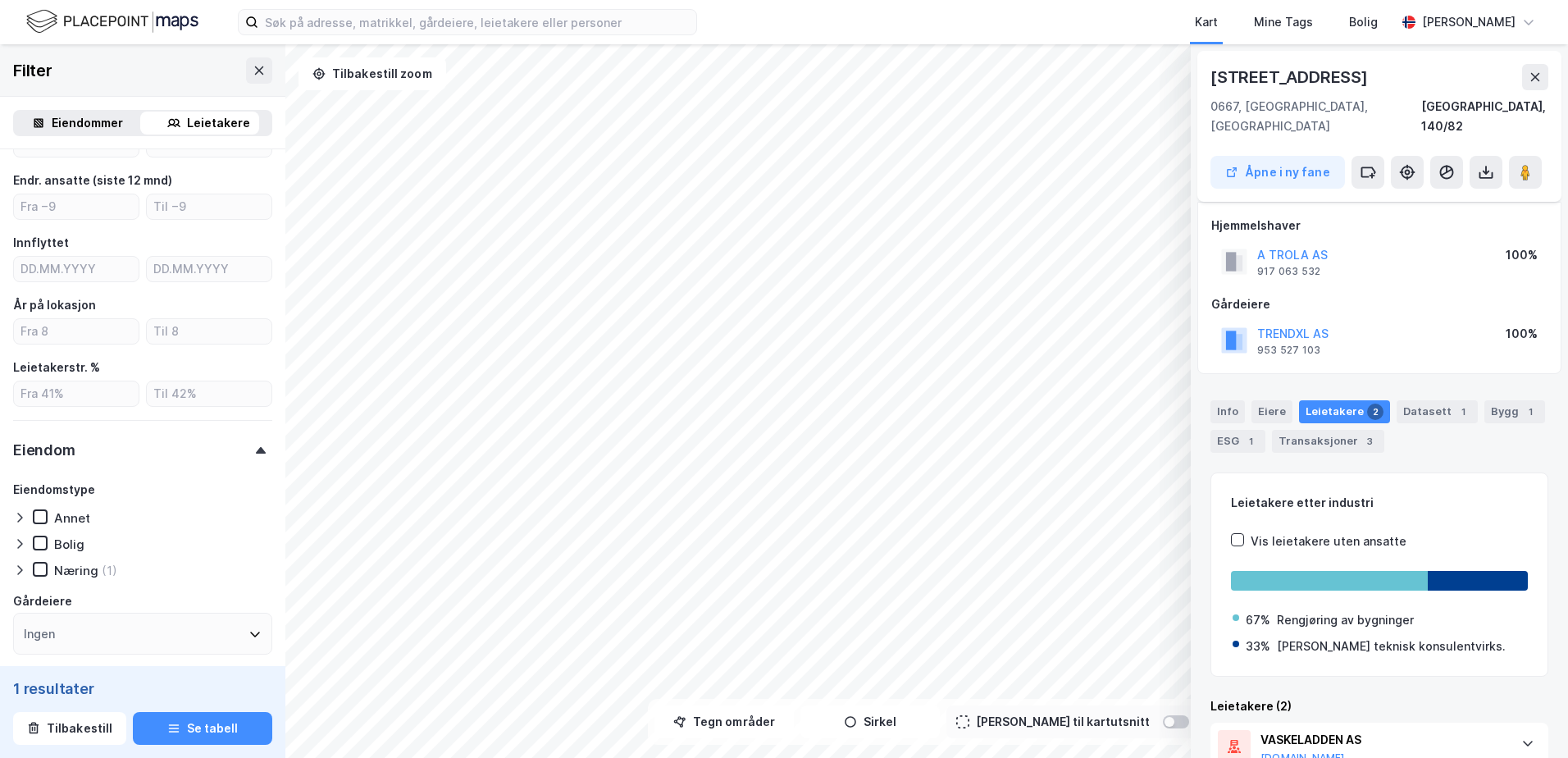
scroll to position [142, 0]
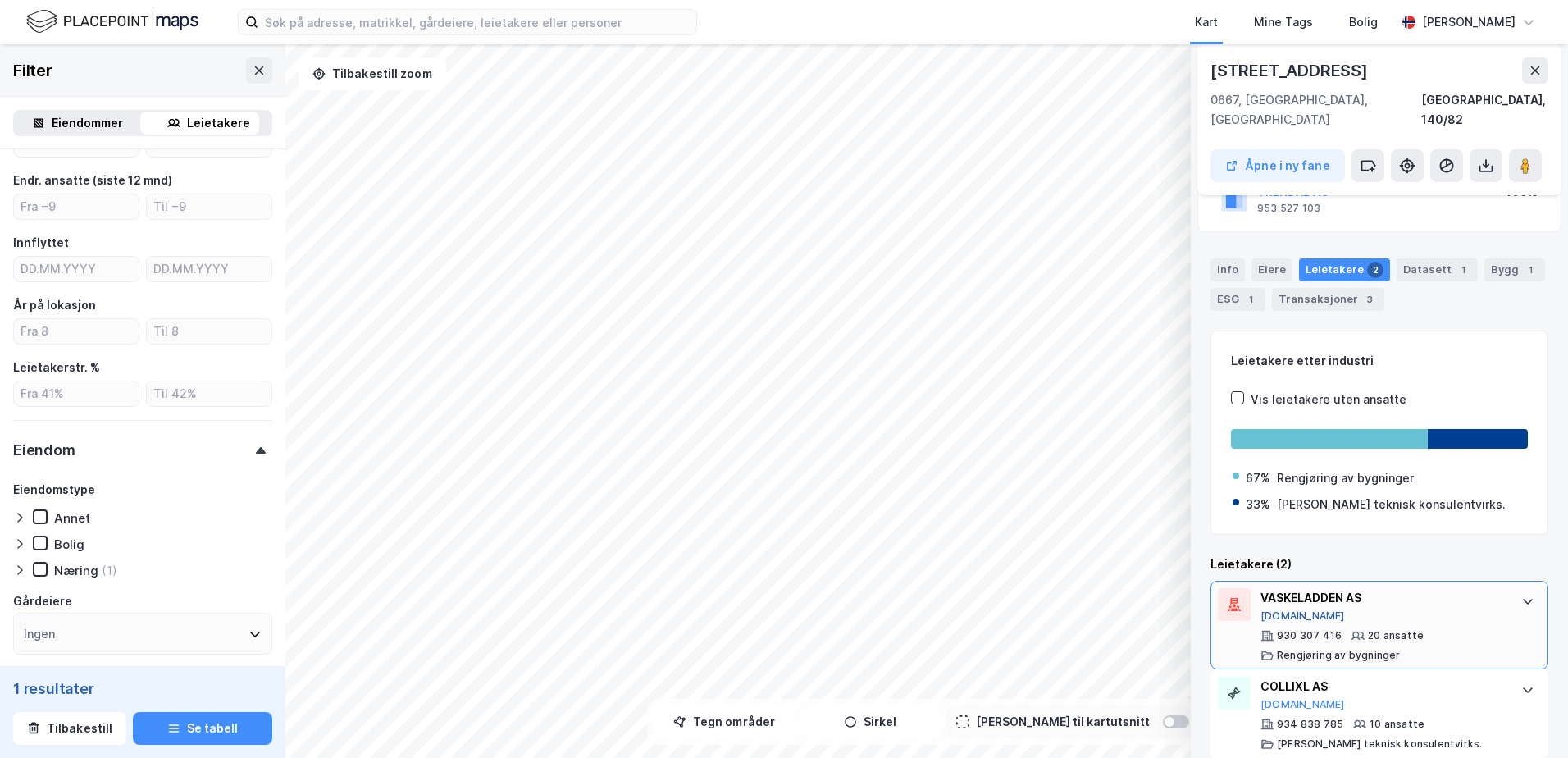
click at [1283, 609] on button "Proff.no" at bounding box center [1302, 615] width 84 height 13
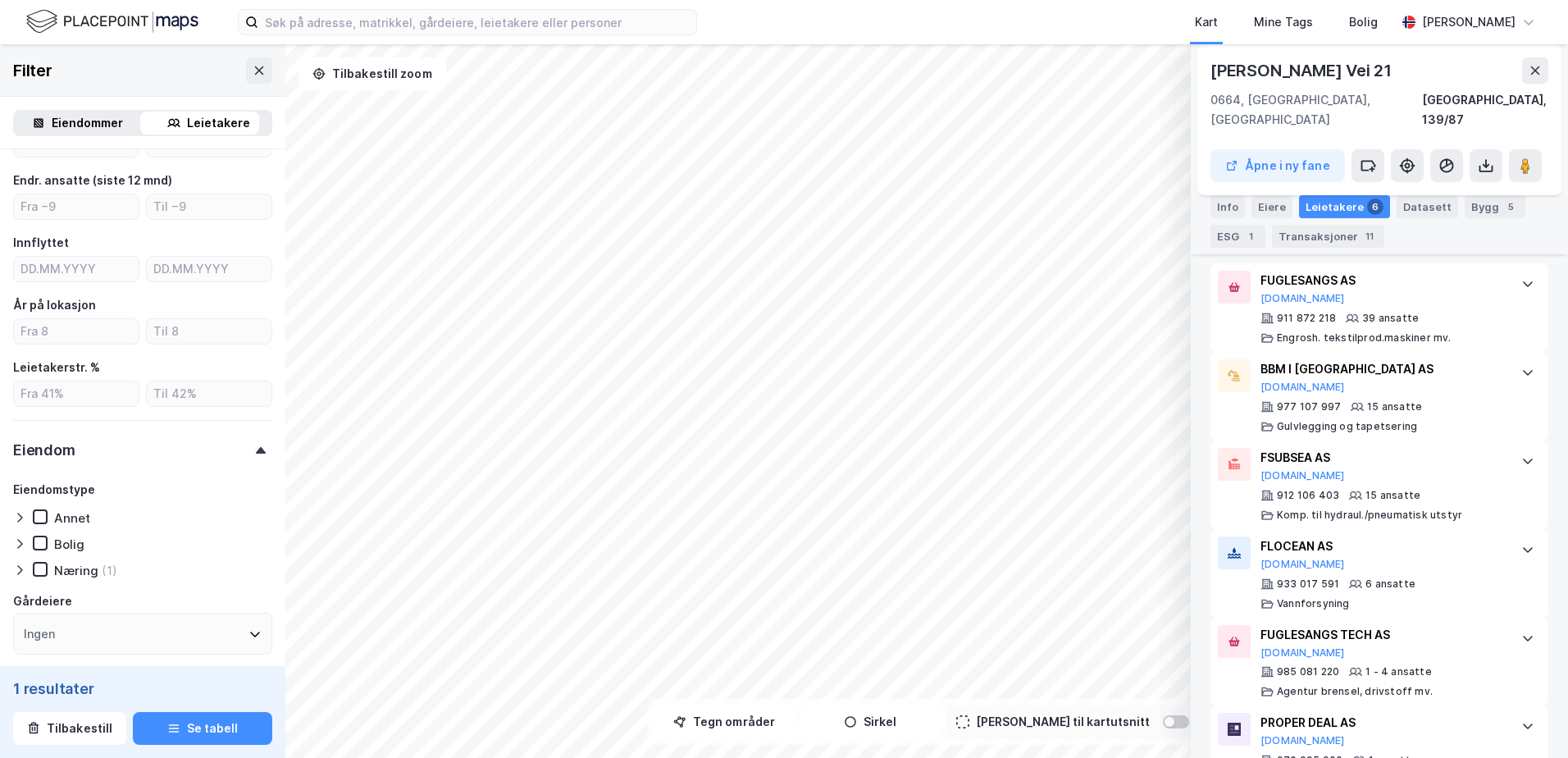
scroll to position [581, 0]
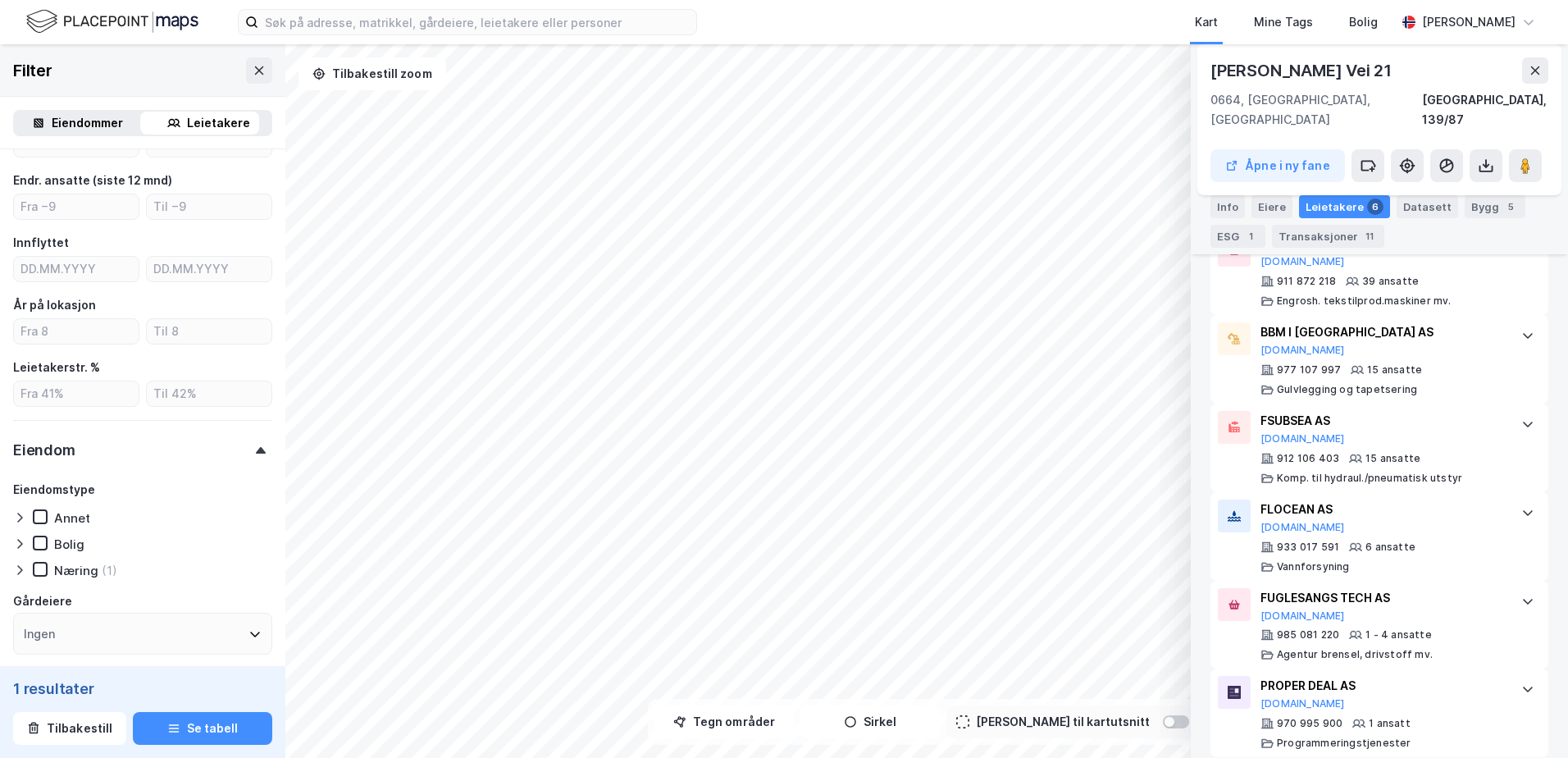
click at [1322, 628] on div "985 081 220" at bounding box center [1307, 634] width 62 height 13
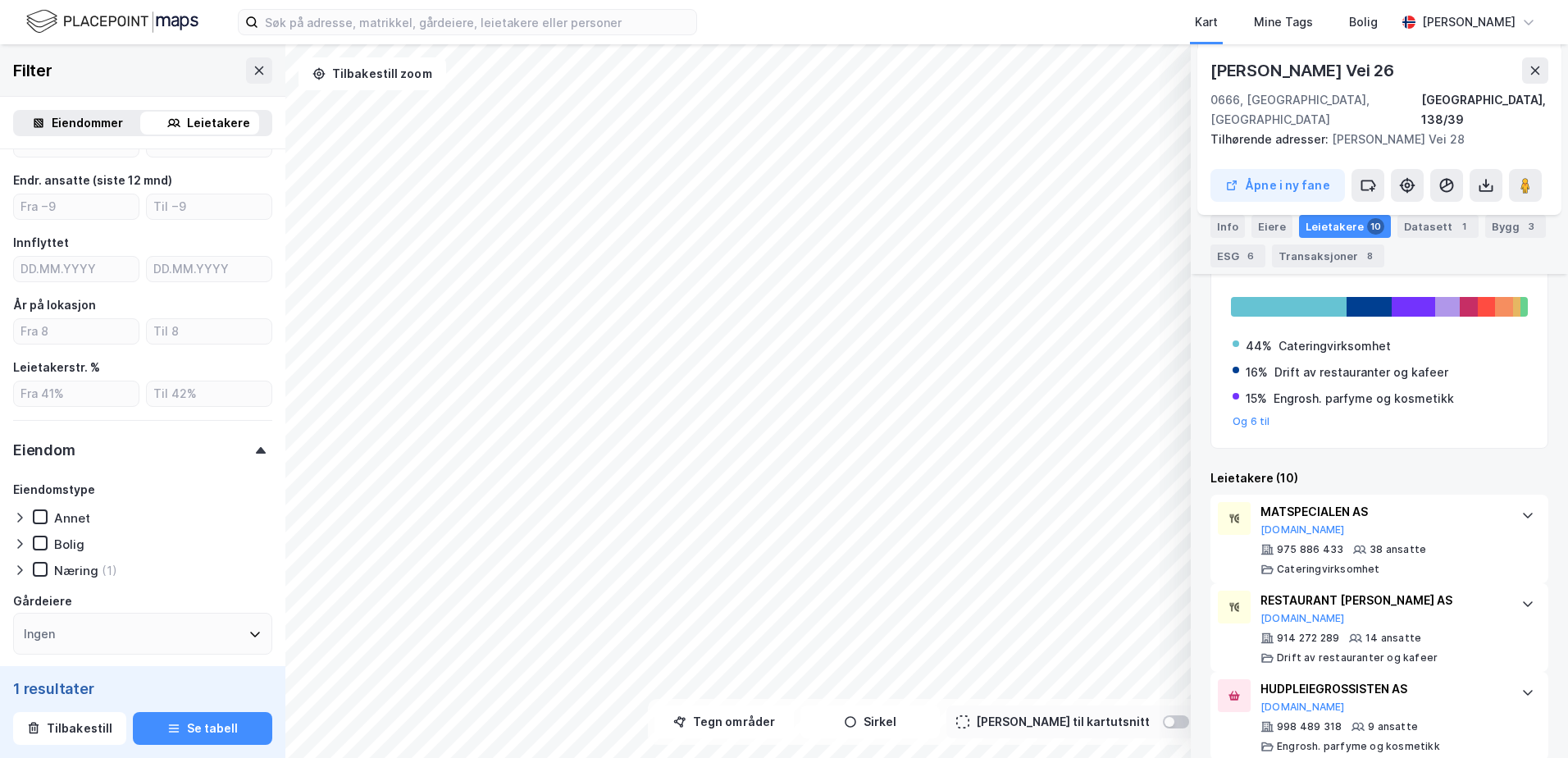
scroll to position [295, 0]
click at [1266, 501] on div "MATSPECIALEN AS" at bounding box center [1383, 511] width 244 height 20
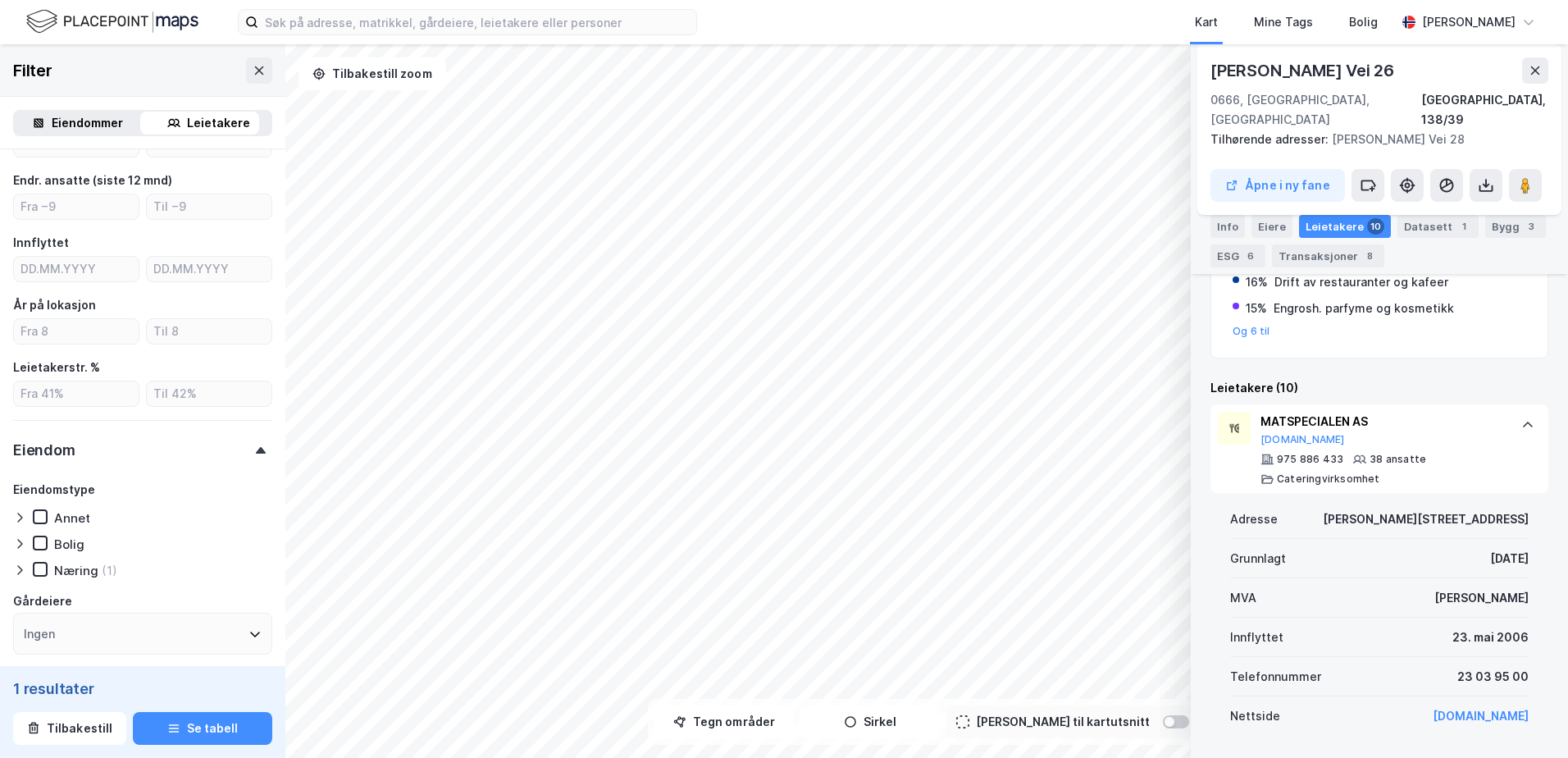
scroll to position [335, 0]
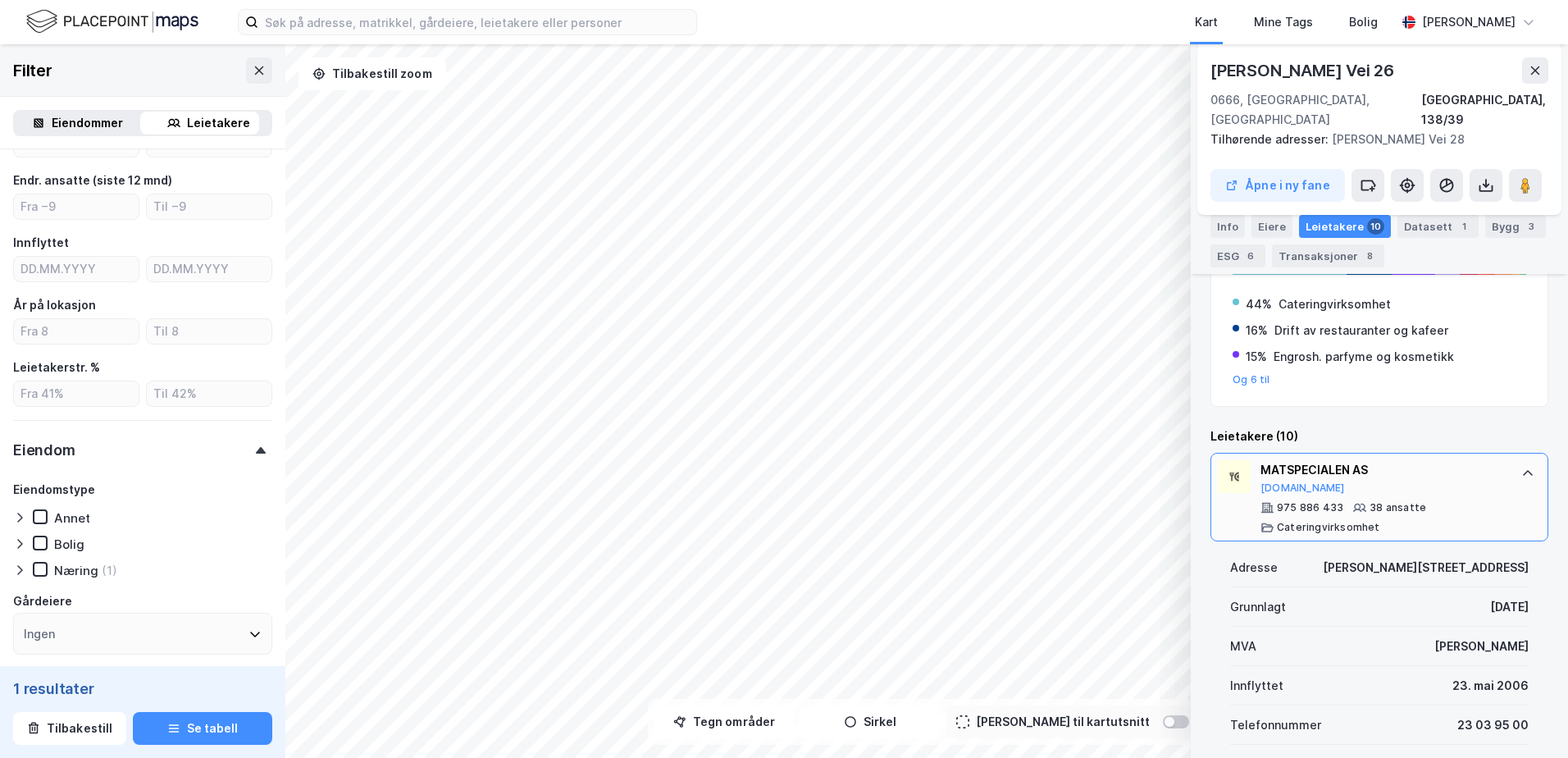
click at [1370, 460] on div "MATSPECIALEN AS" at bounding box center [1383, 470] width 244 height 20
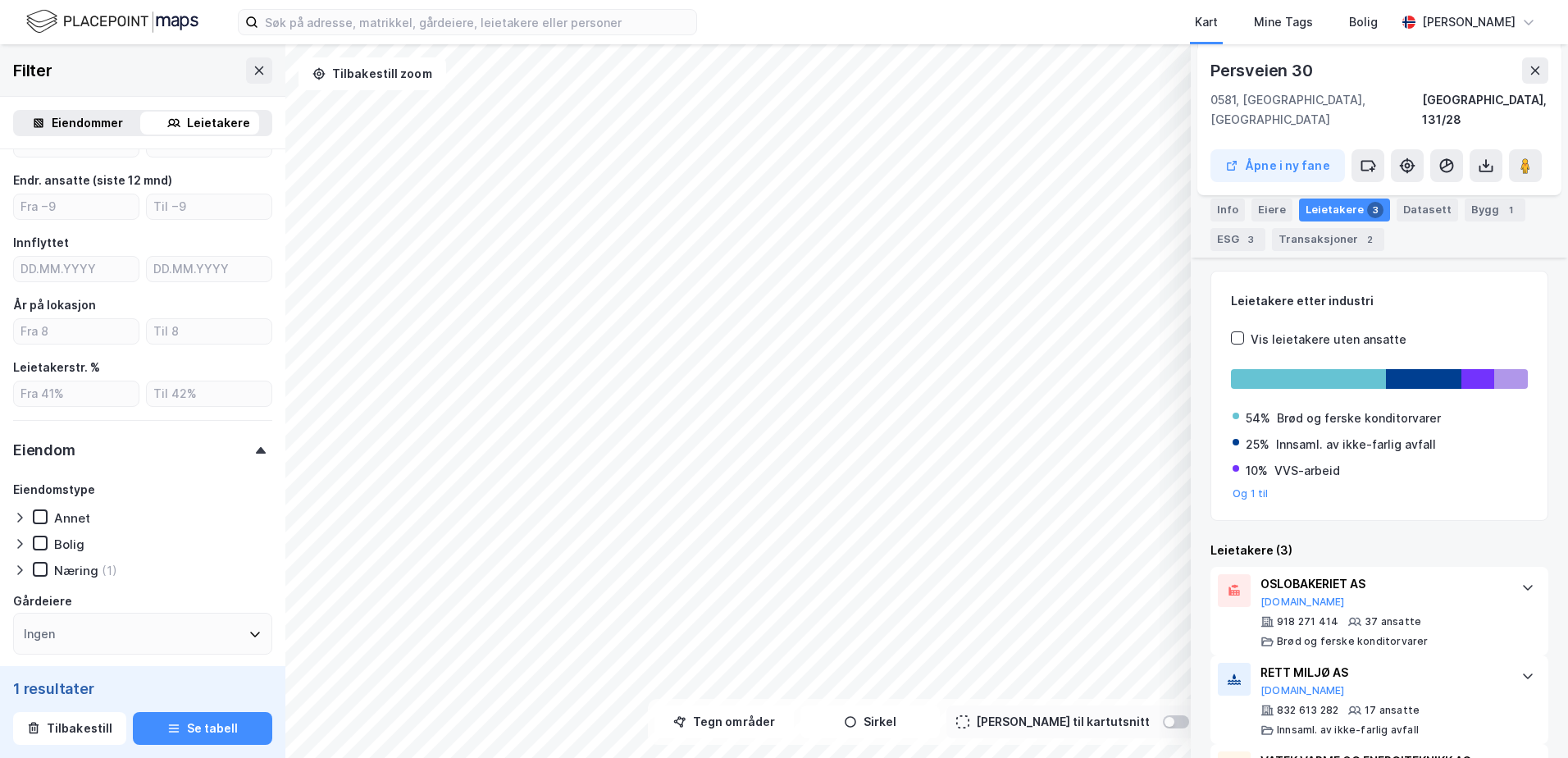
scroll to position [202, 0]
click at [1290, 594] on button "Proff.no" at bounding box center [1302, 600] width 84 height 13
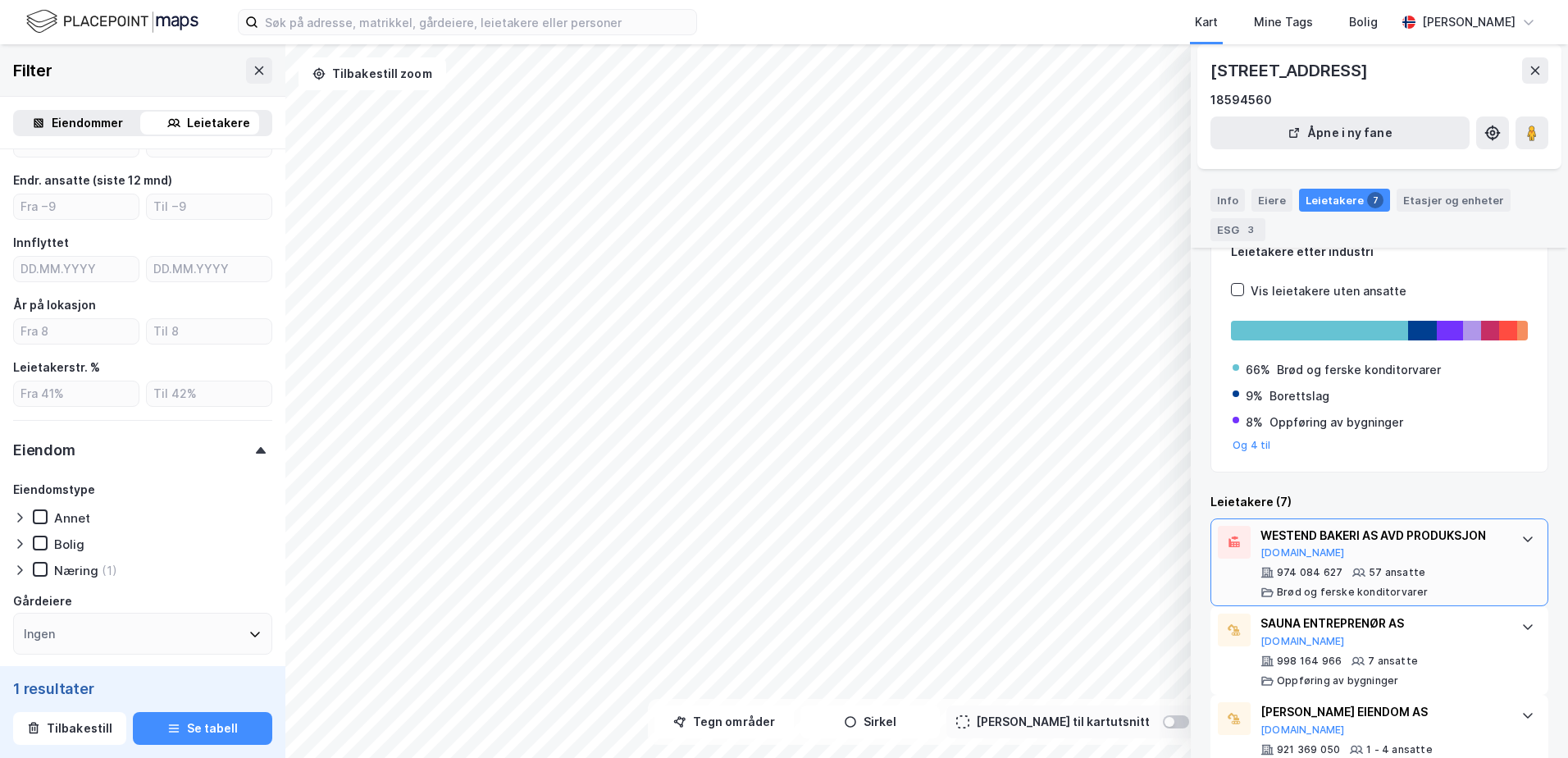
scroll to position [107, 0]
click at [1295, 552] on button "Brreg.no" at bounding box center [1302, 550] width 84 height 13
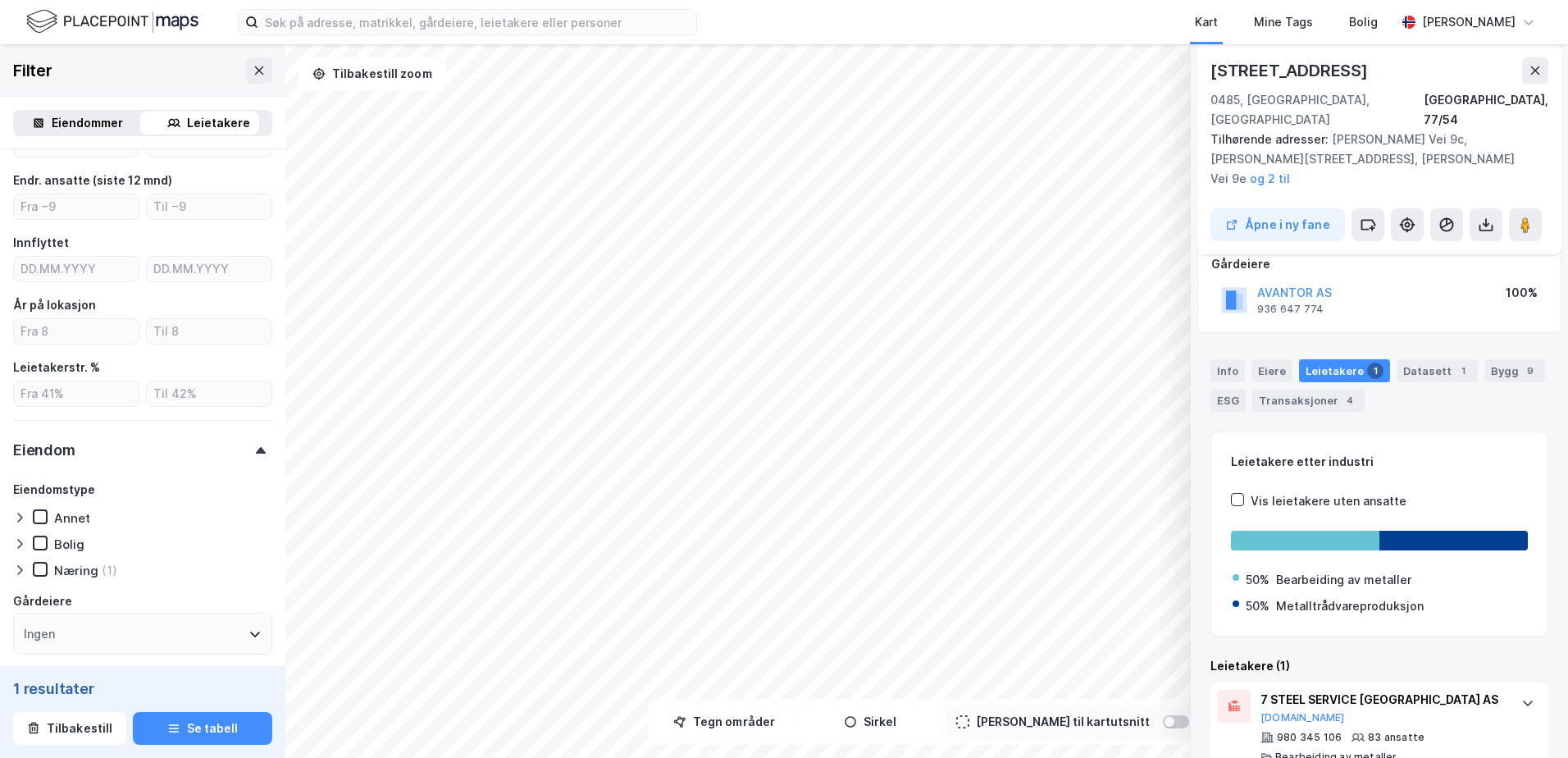
scroll to position [106, 0]
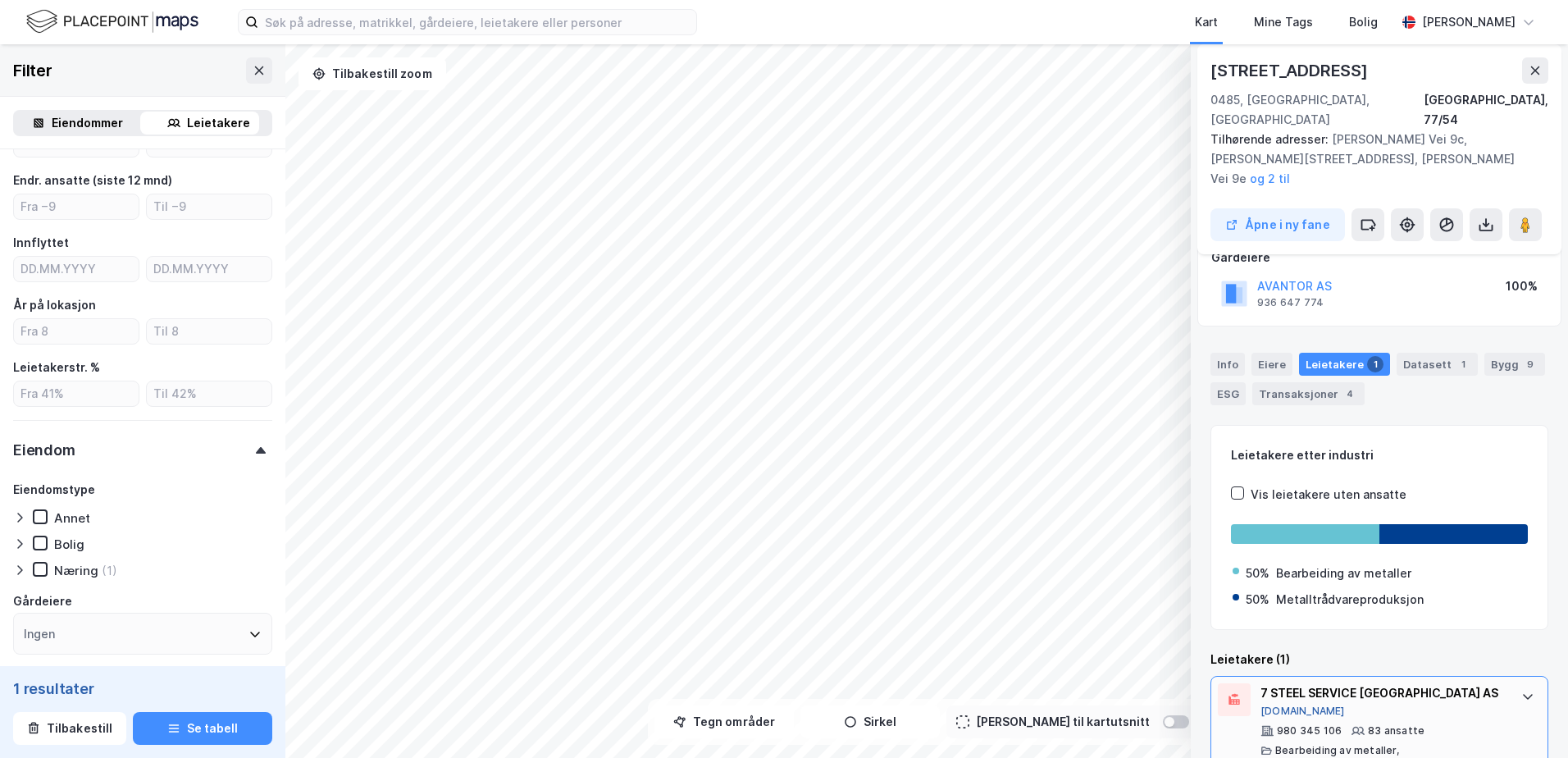
click at [1283, 704] on button "Proff.no" at bounding box center [1302, 710] width 84 height 13
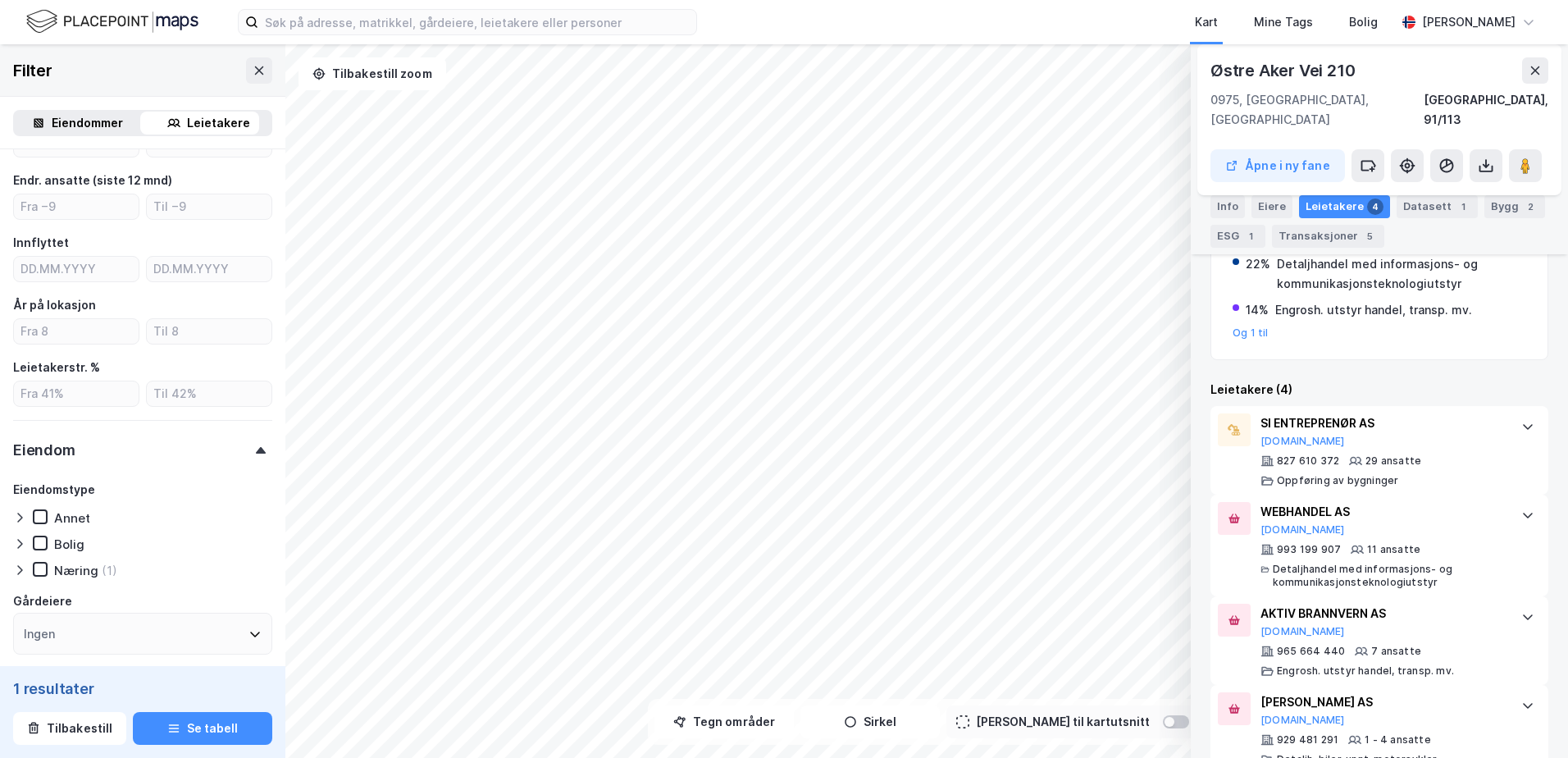
scroll to position [398, 0]
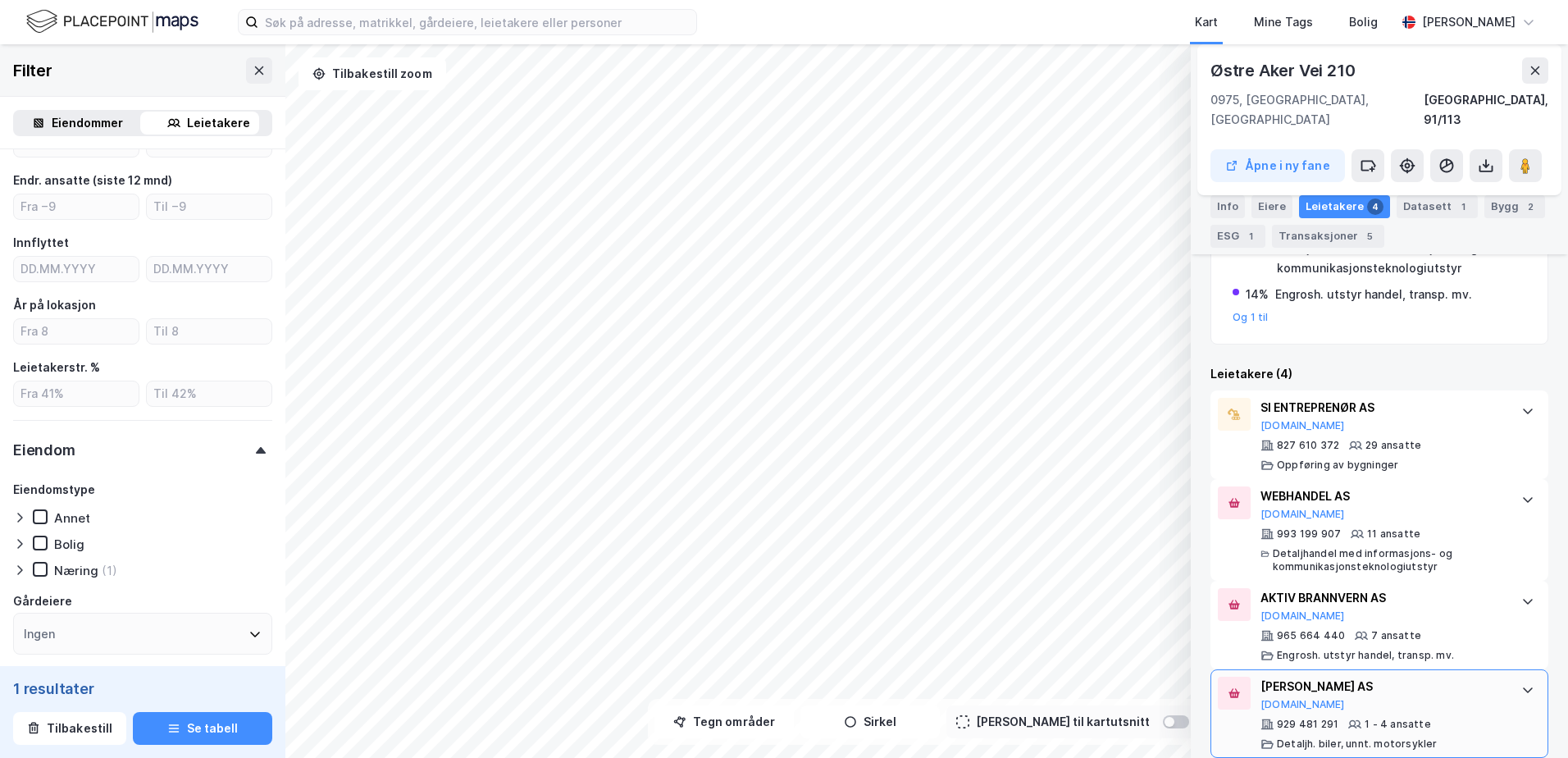
click at [1399, 718] on div "1 - 4 ansatte" at bounding box center [1397, 724] width 66 height 13
click at [1267, 191] on div "Info Eiere Leietakere 4 Datasett 1 Bygg 2 ESG 1 Transaksjoner 5" at bounding box center [1380, 214] width 377 height 78
click at [1266, 202] on div "Eiere" at bounding box center [1271, 206] width 41 height 23
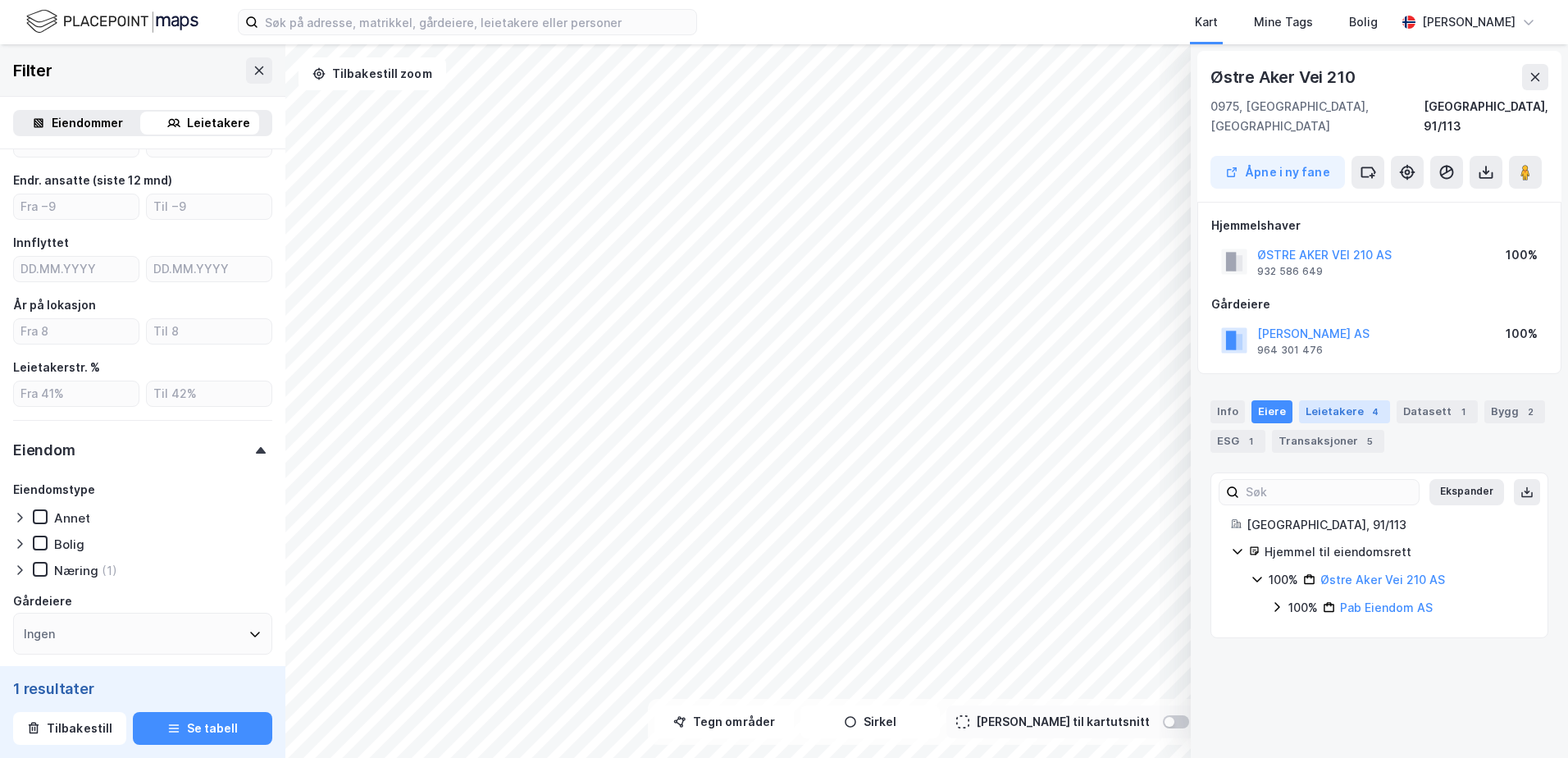
click at [1334, 402] on div "Leietakere 4" at bounding box center [1345, 412] width 91 height 23
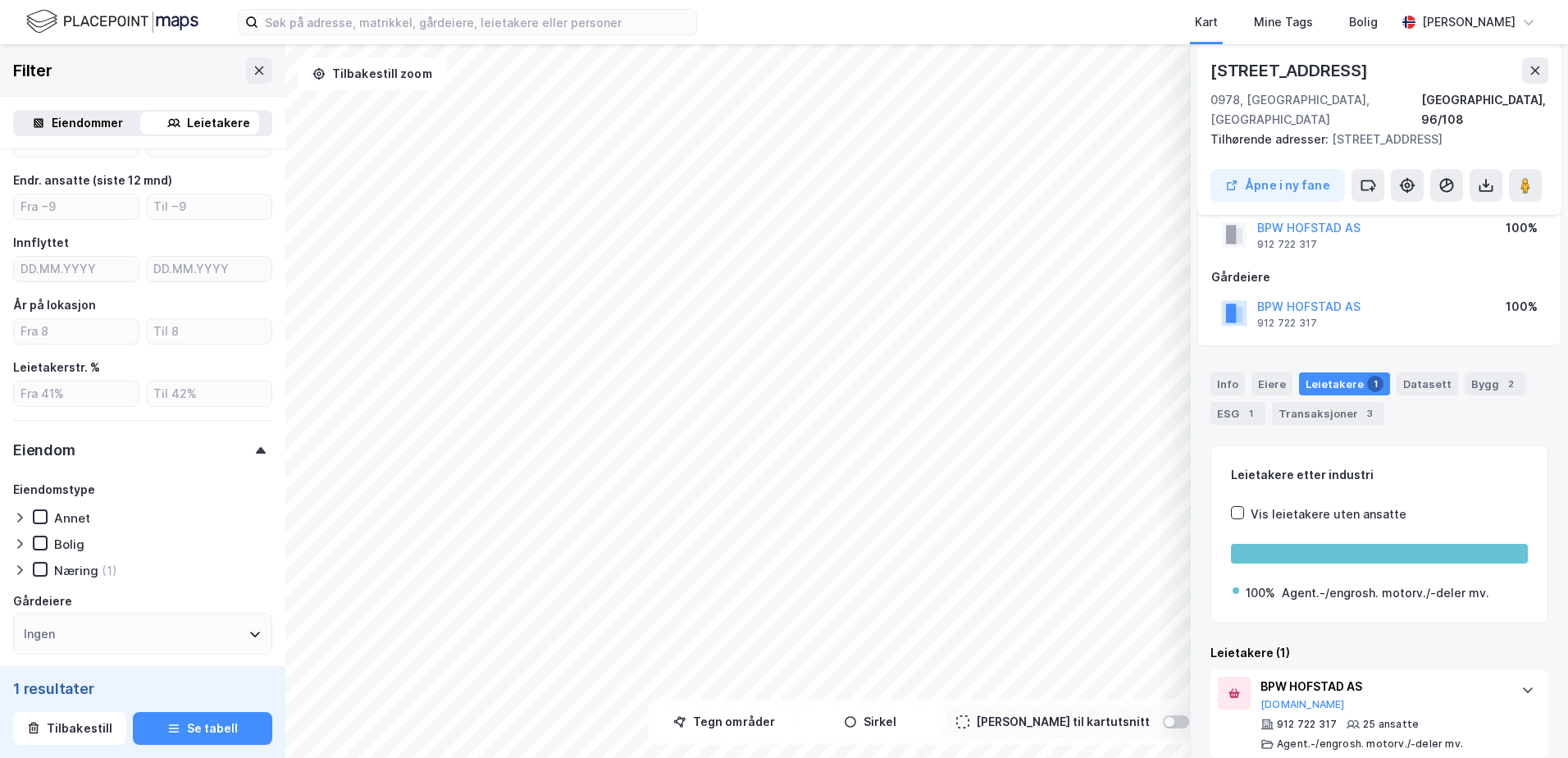
scroll to position [47, 0]
click at [1286, 698] on button "Proff.no" at bounding box center [1302, 704] width 84 height 13
click at [1290, 372] on div "Info Eiere Leietakere 1 Datasett Bygg 2 ESG 1 Transaksjoner 3" at bounding box center [1379, 398] width 338 height 53
click at [1276, 372] on div "Eiere" at bounding box center [1271, 383] width 41 height 23
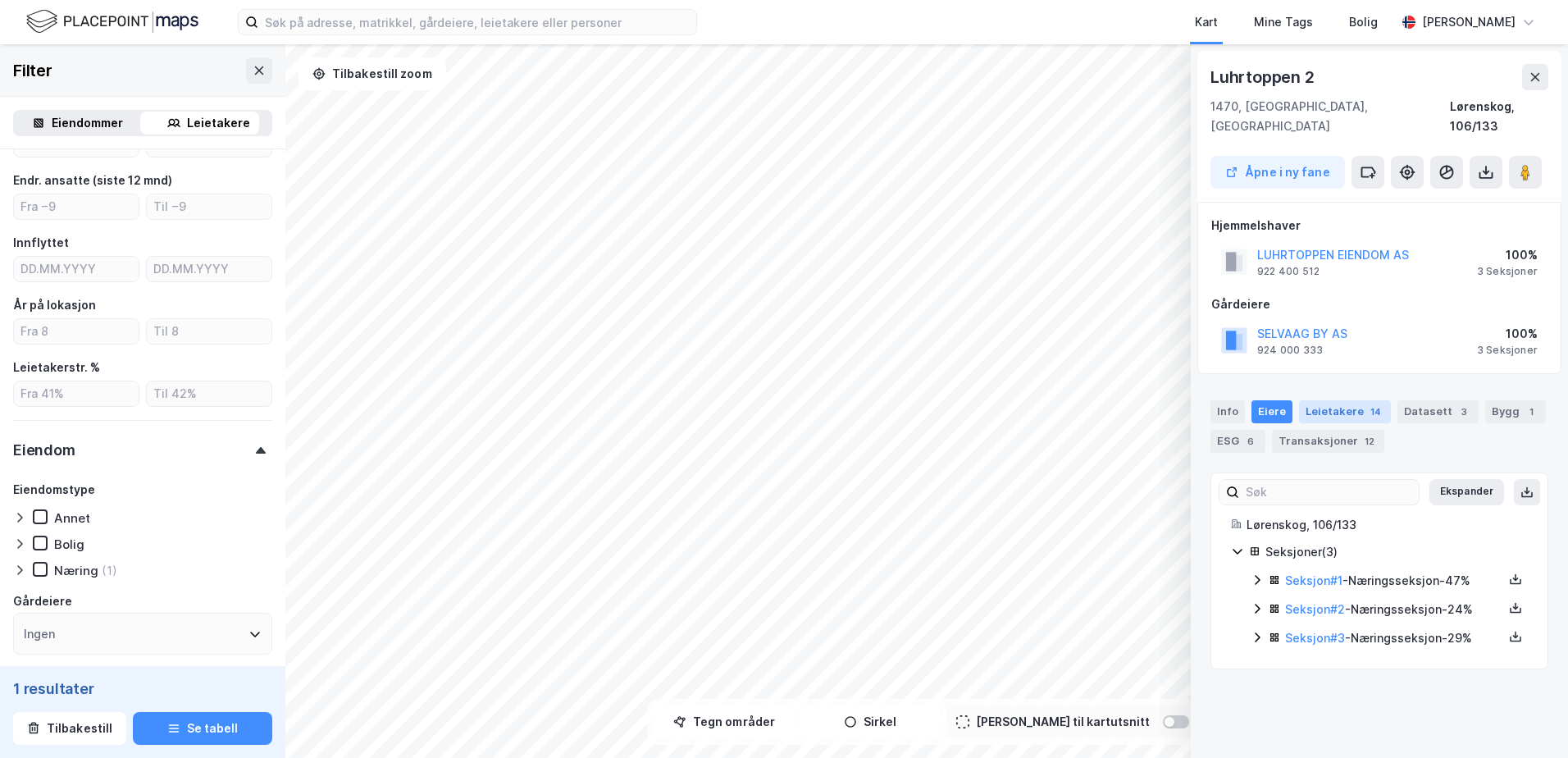
click at [1343, 401] on div "Leietakere 14" at bounding box center [1345, 412] width 92 height 23
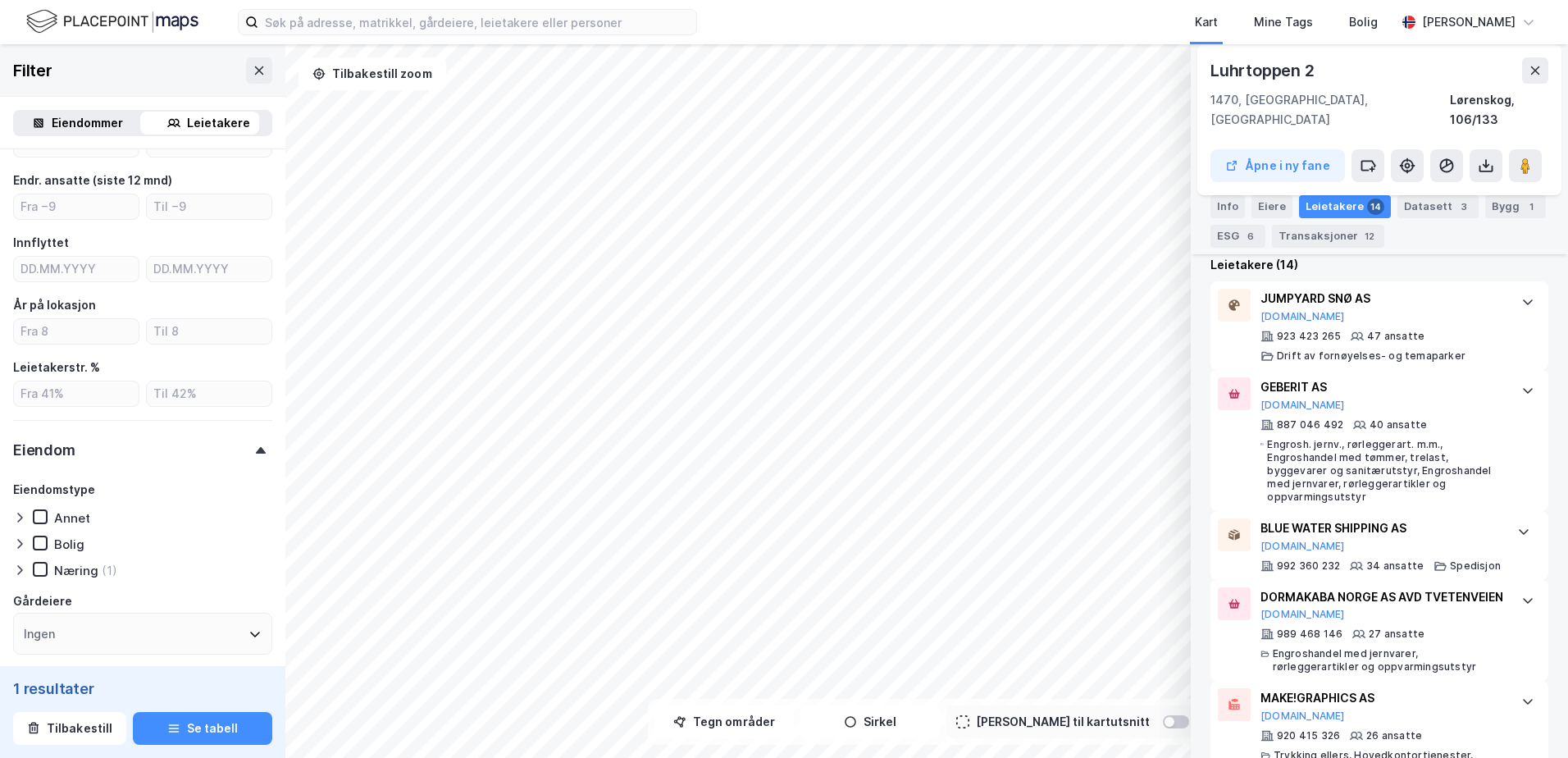
scroll to position [490, 0]
click at [311, 31] on input at bounding box center [477, 22] width 438 height 25
type input "stanseveien 33"
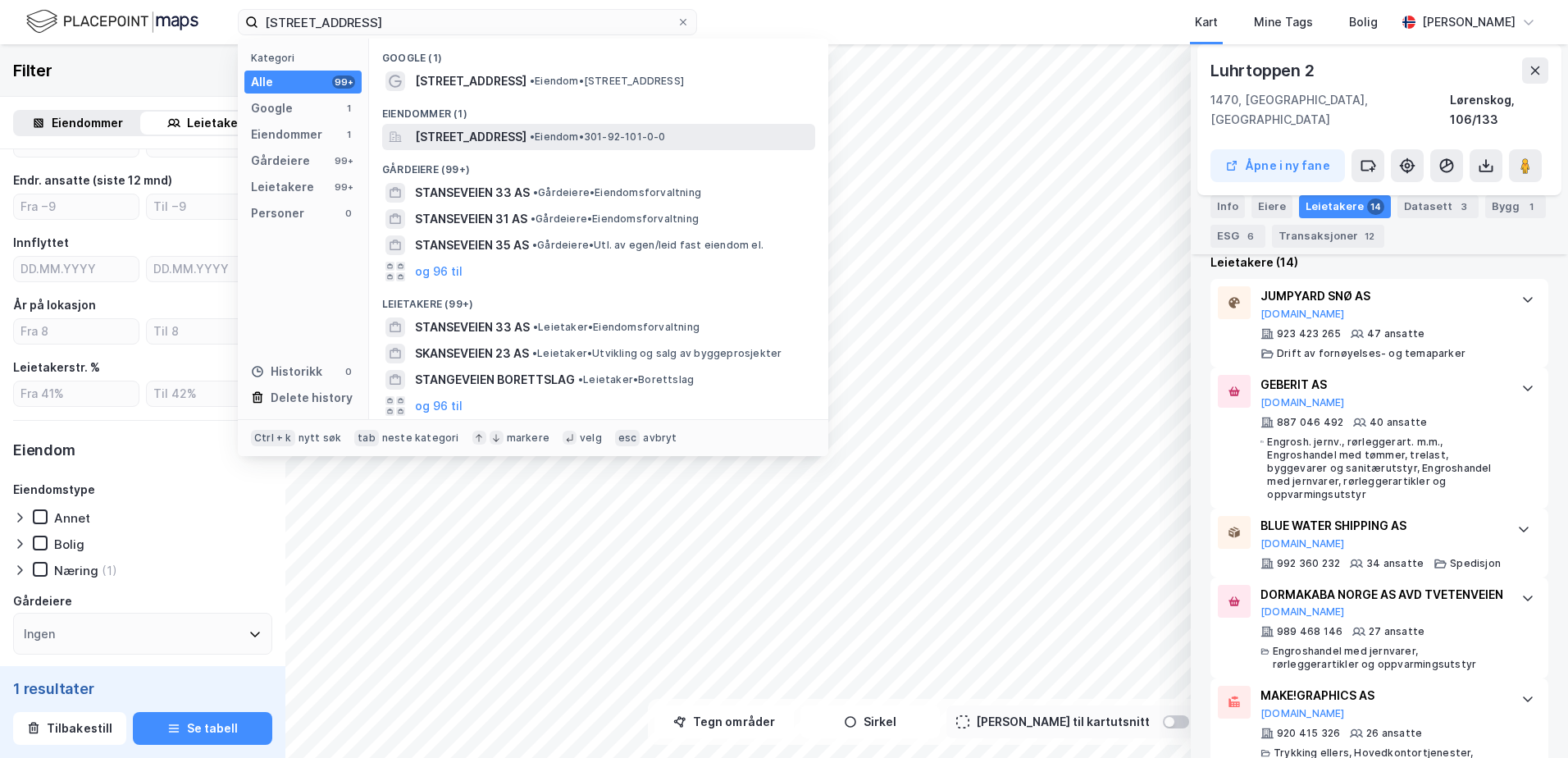
click at [513, 142] on span "Stanseveien 33, 0976, OSLO, OSLO" at bounding box center [470, 137] width 111 height 20
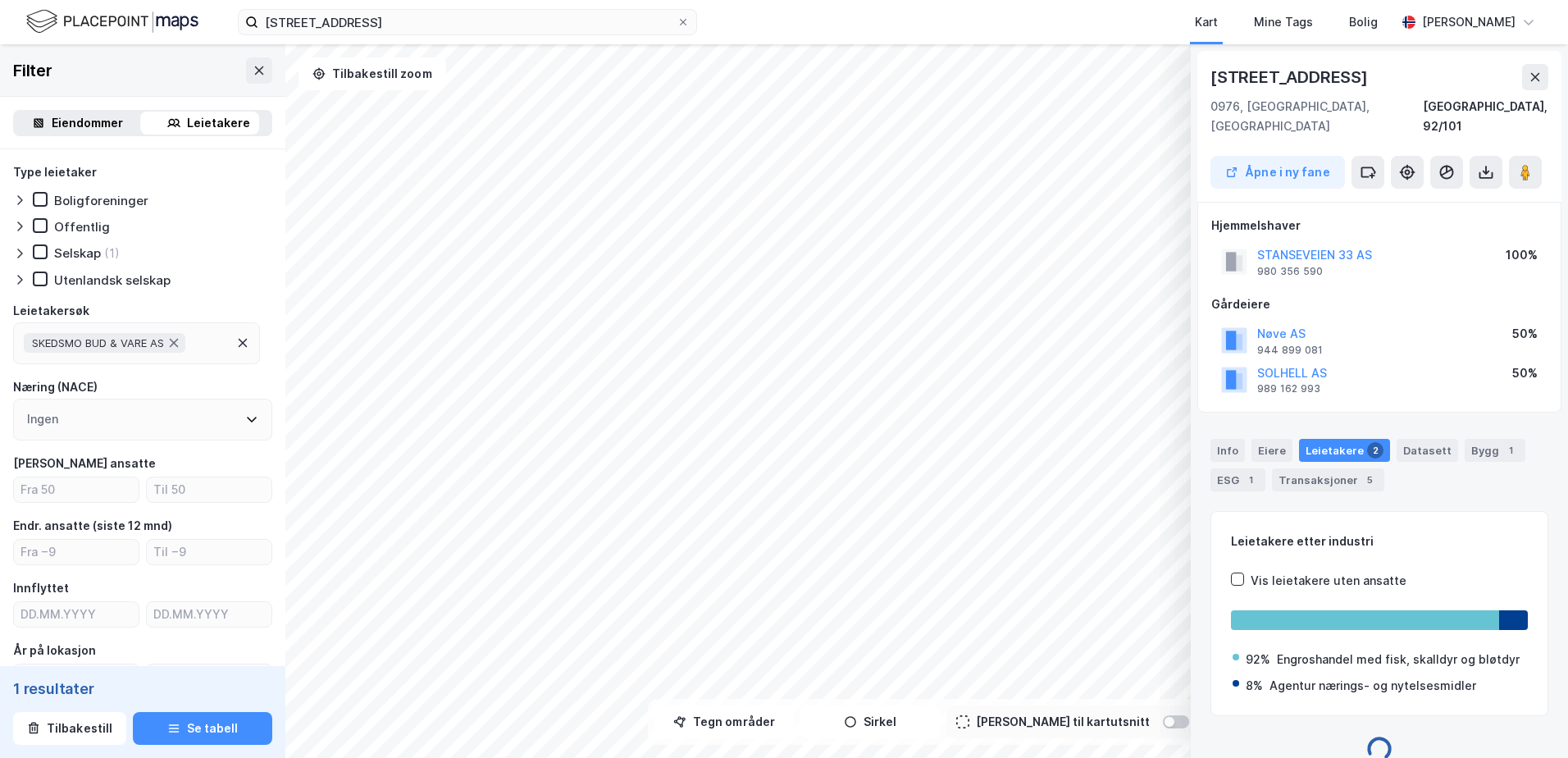
scroll to position [4, 0]
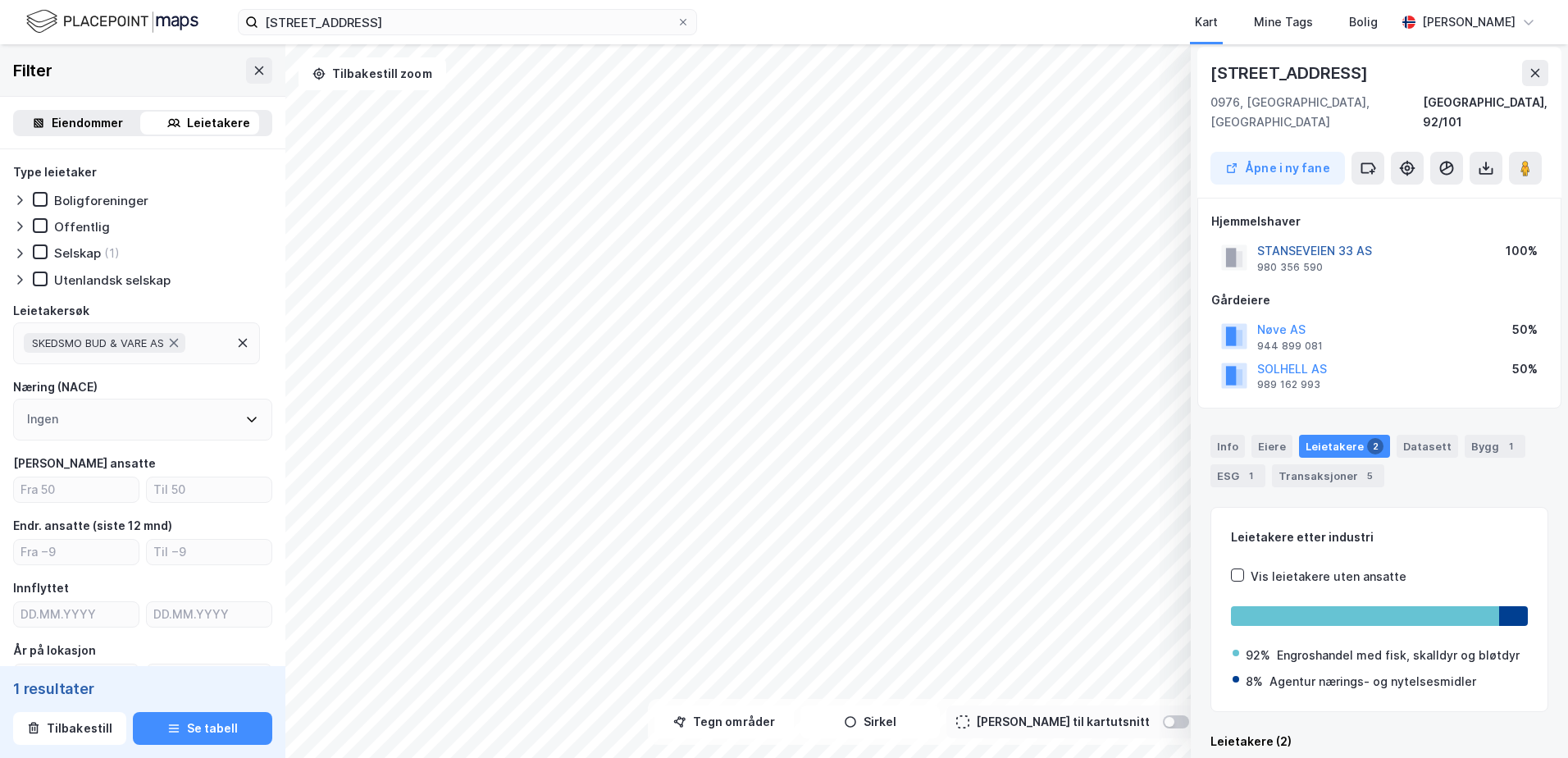
click at [0, 0] on button "STANSEVEIEN 33 AS" at bounding box center [0, 0] width 0 height 0
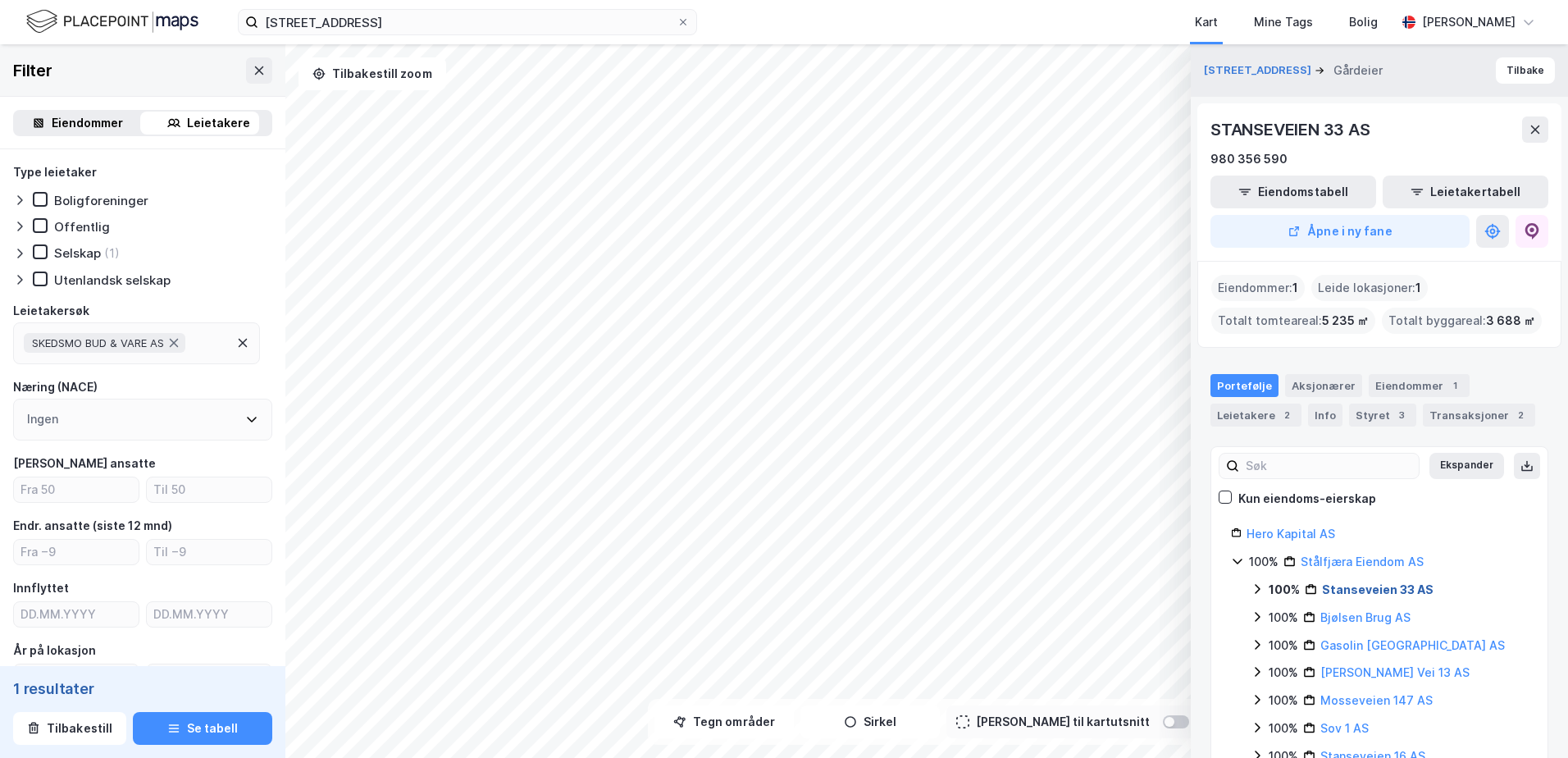
click at [1399, 585] on link "Stanseveien 33 AS" at bounding box center [1378, 589] width 111 height 14
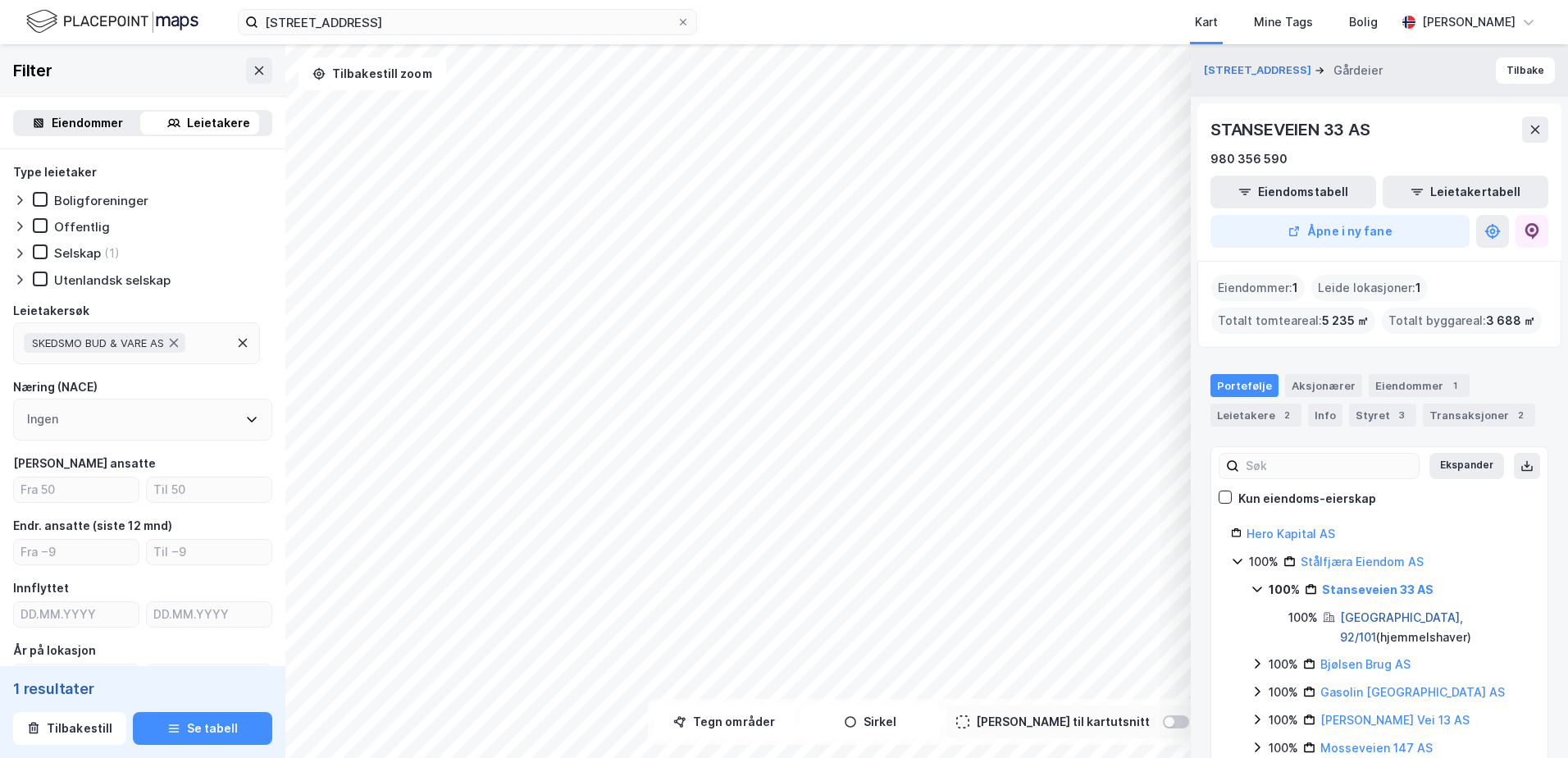
click at [1385, 613] on link "Oslo, 92/101" at bounding box center [1401, 627] width 123 height 34
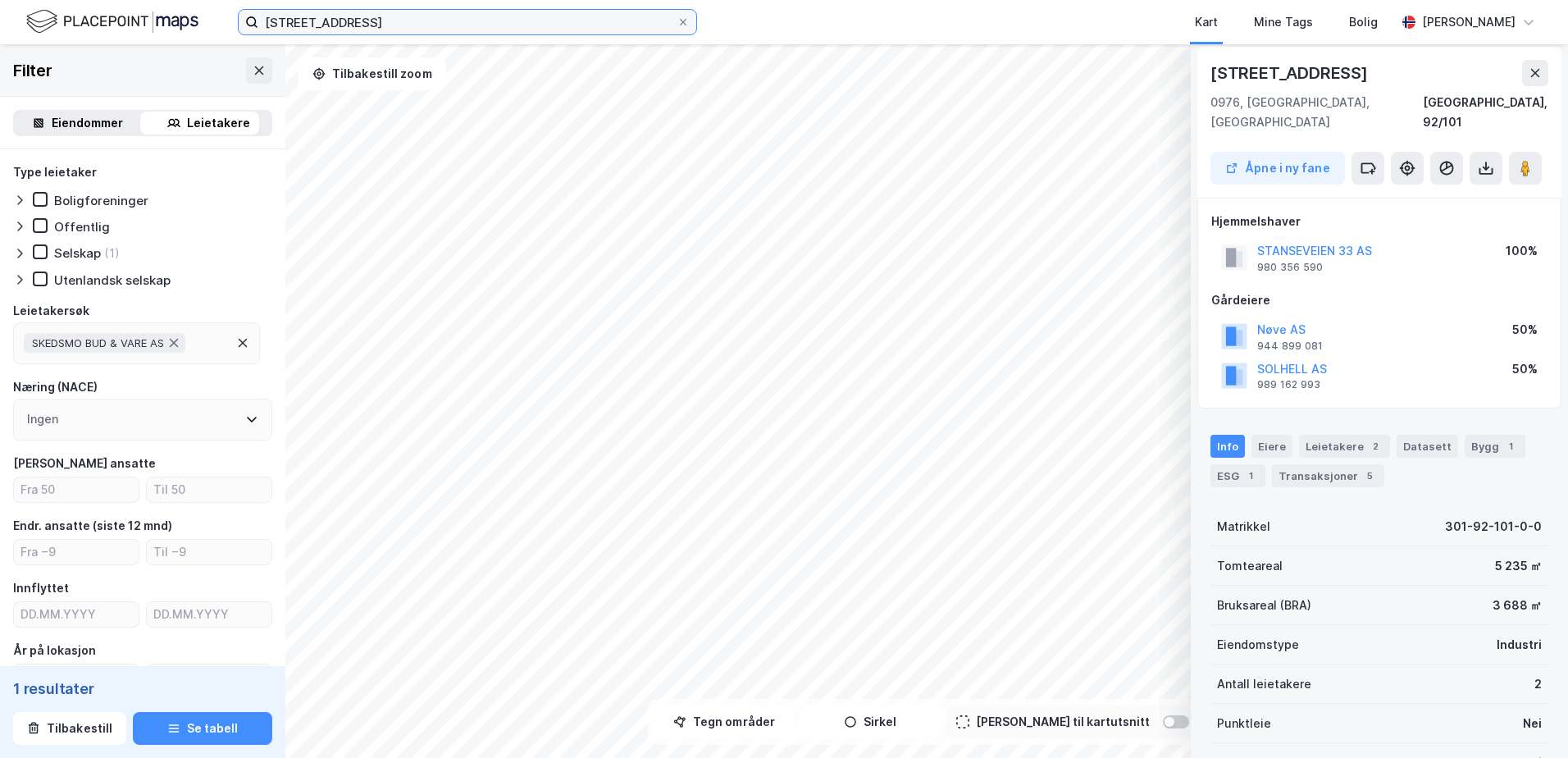
drag, startPoint x: 1524, startPoint y: 83, endPoint x: 628, endPoint y: 21, distance: 898.1
click at [628, 21] on input "stanseveien 33" at bounding box center [467, 22] width 419 height 25
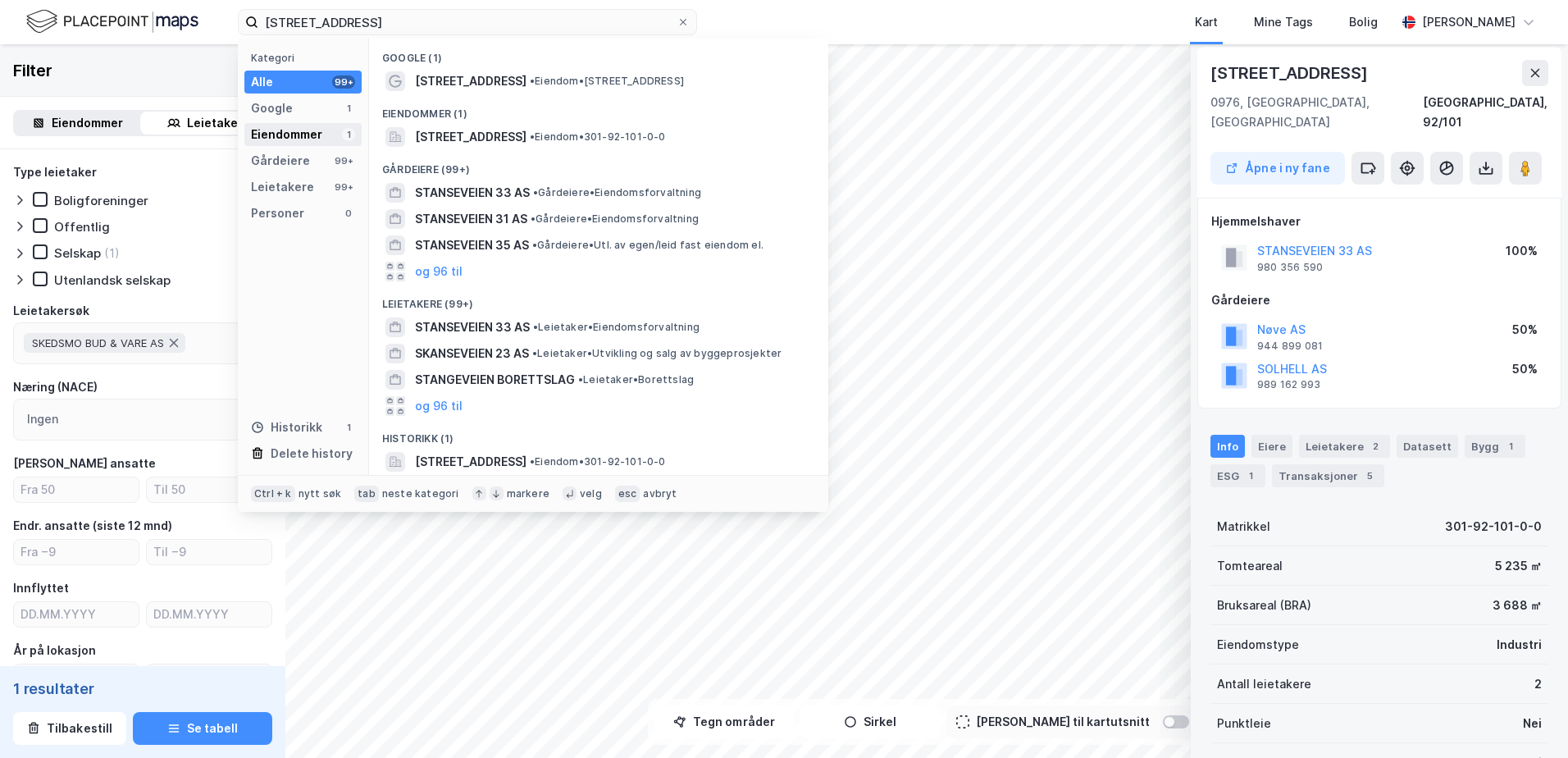
click at [311, 126] on div "Eiendommer" at bounding box center [287, 135] width 71 height 20
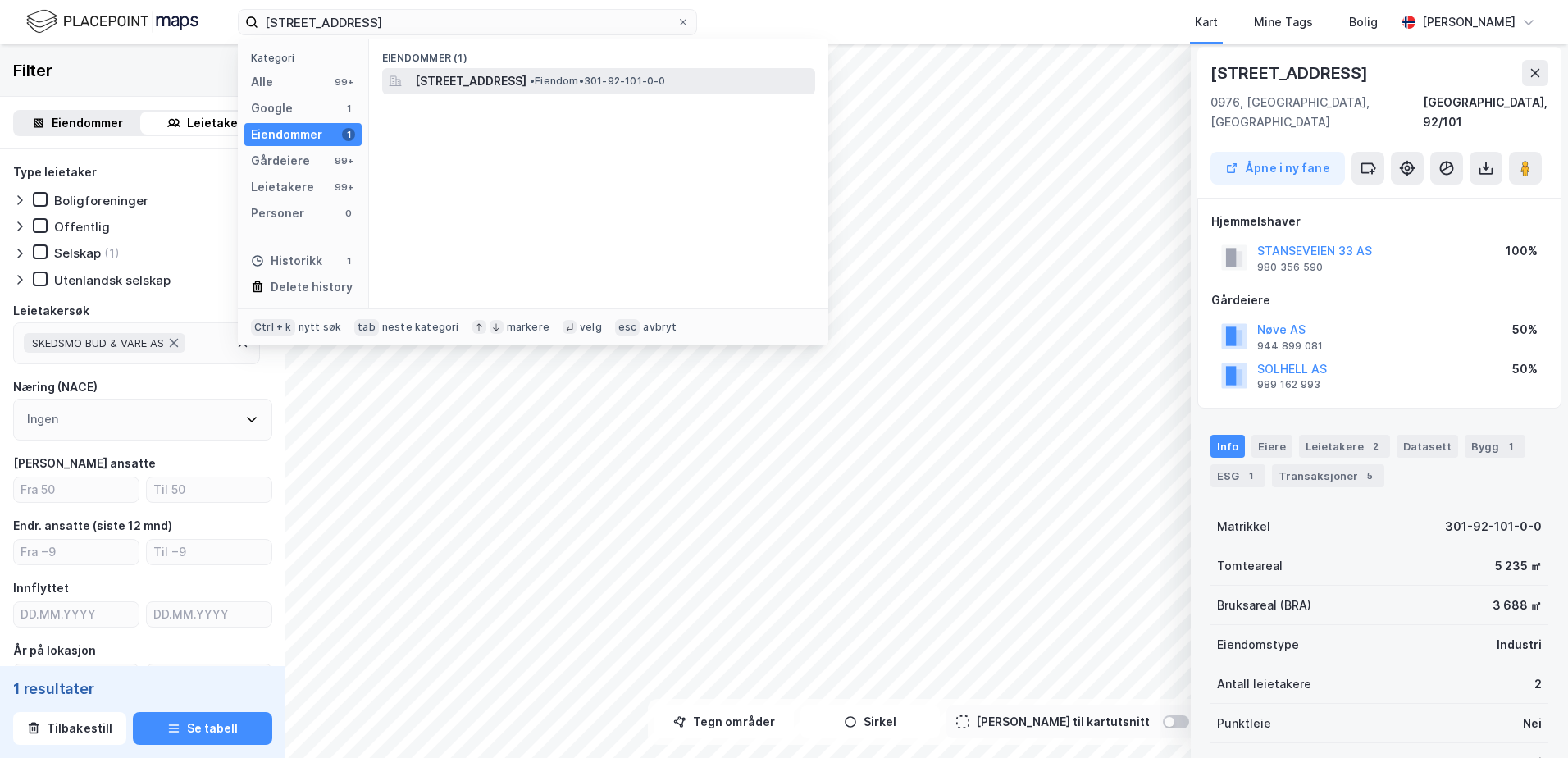
click at [498, 81] on span "Stanseveien 33, 0976, OSLO, OSLO" at bounding box center [470, 81] width 111 height 20
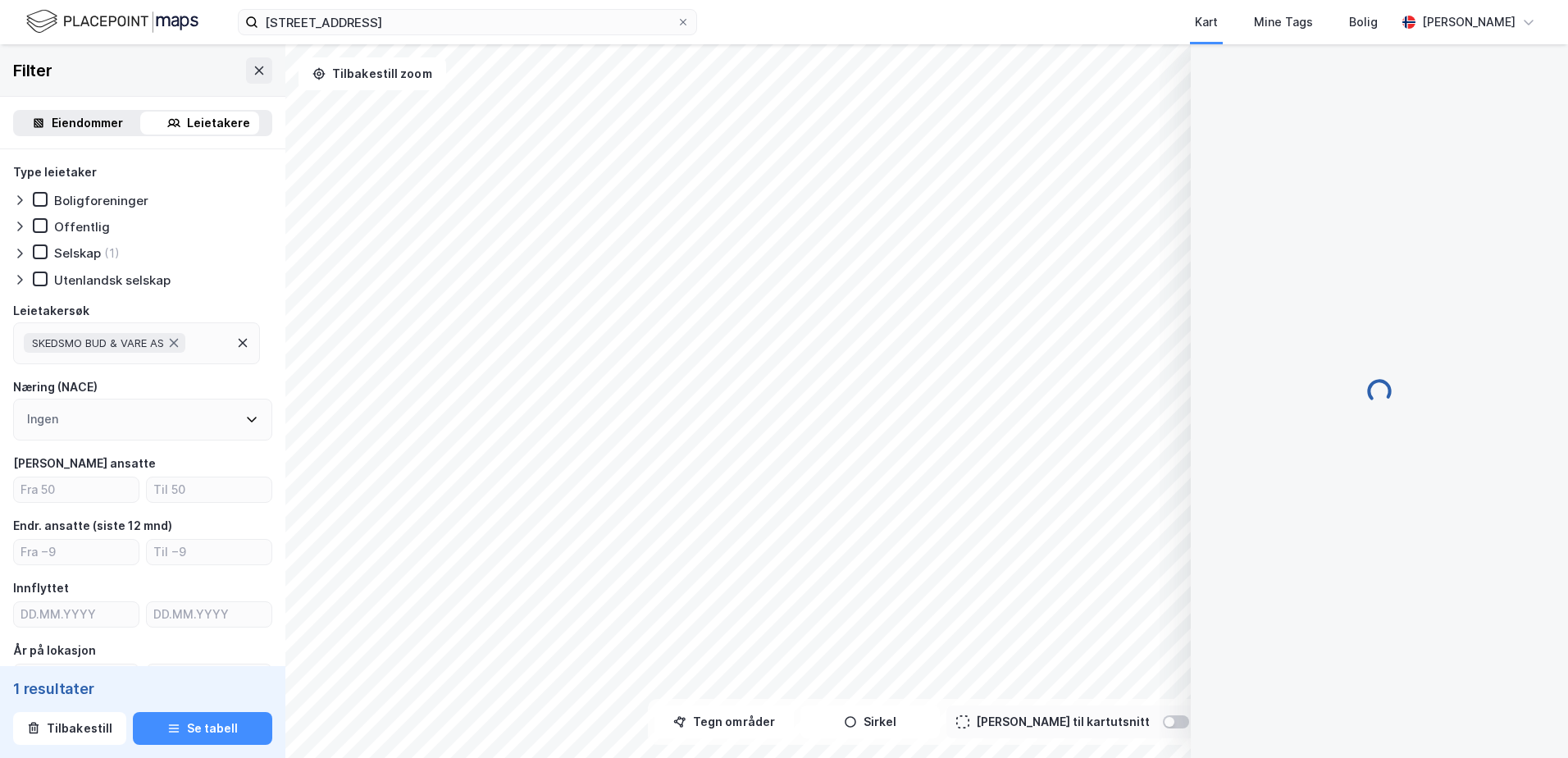
scroll to position [4, 0]
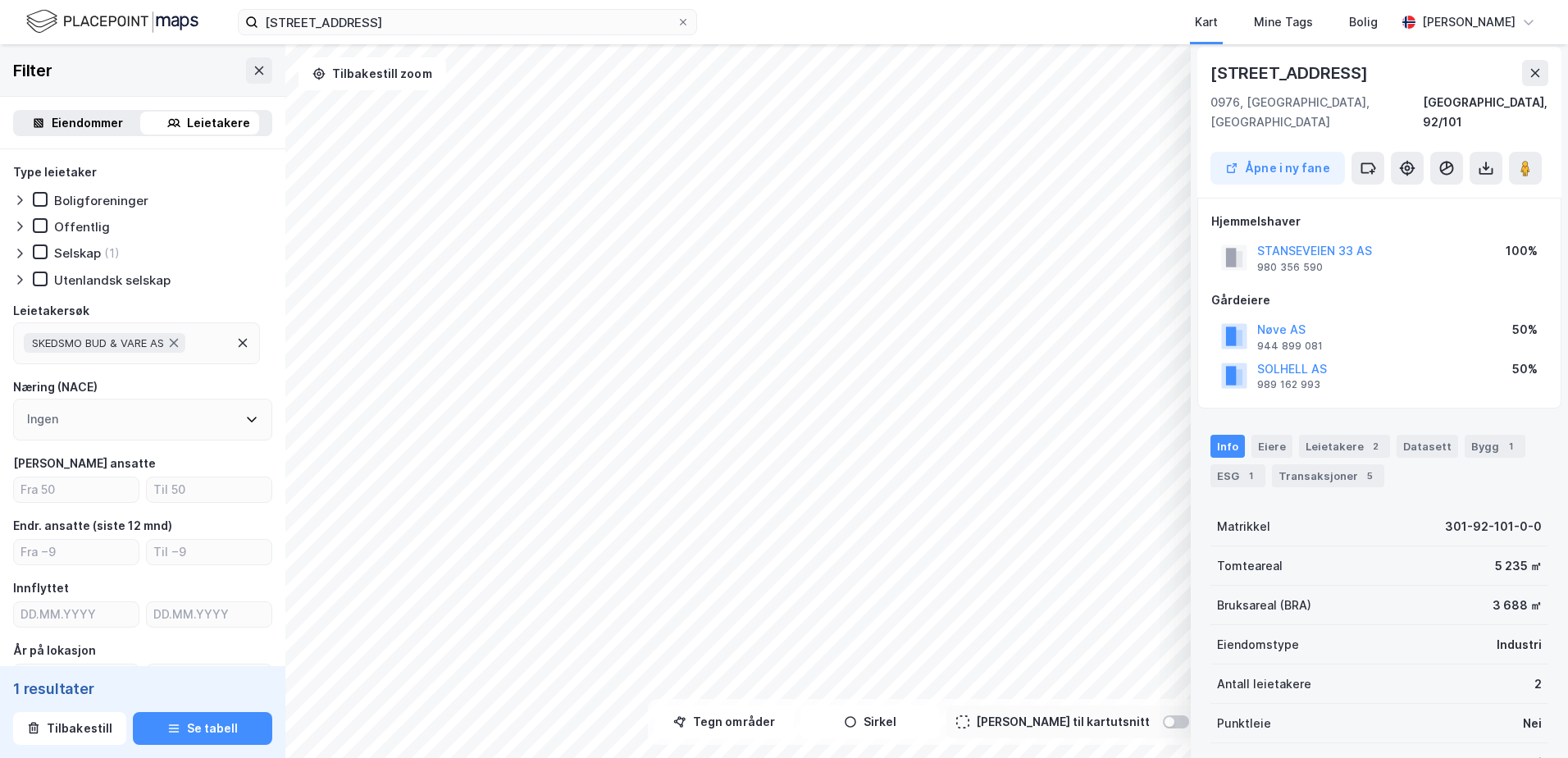
click at [601, 757] on html "stanseveien 33 Kart Mine Tags Bolig Eirik Stray © Mapbox © OpenStreetMap Improv…" at bounding box center [784, 379] width 1568 height 758
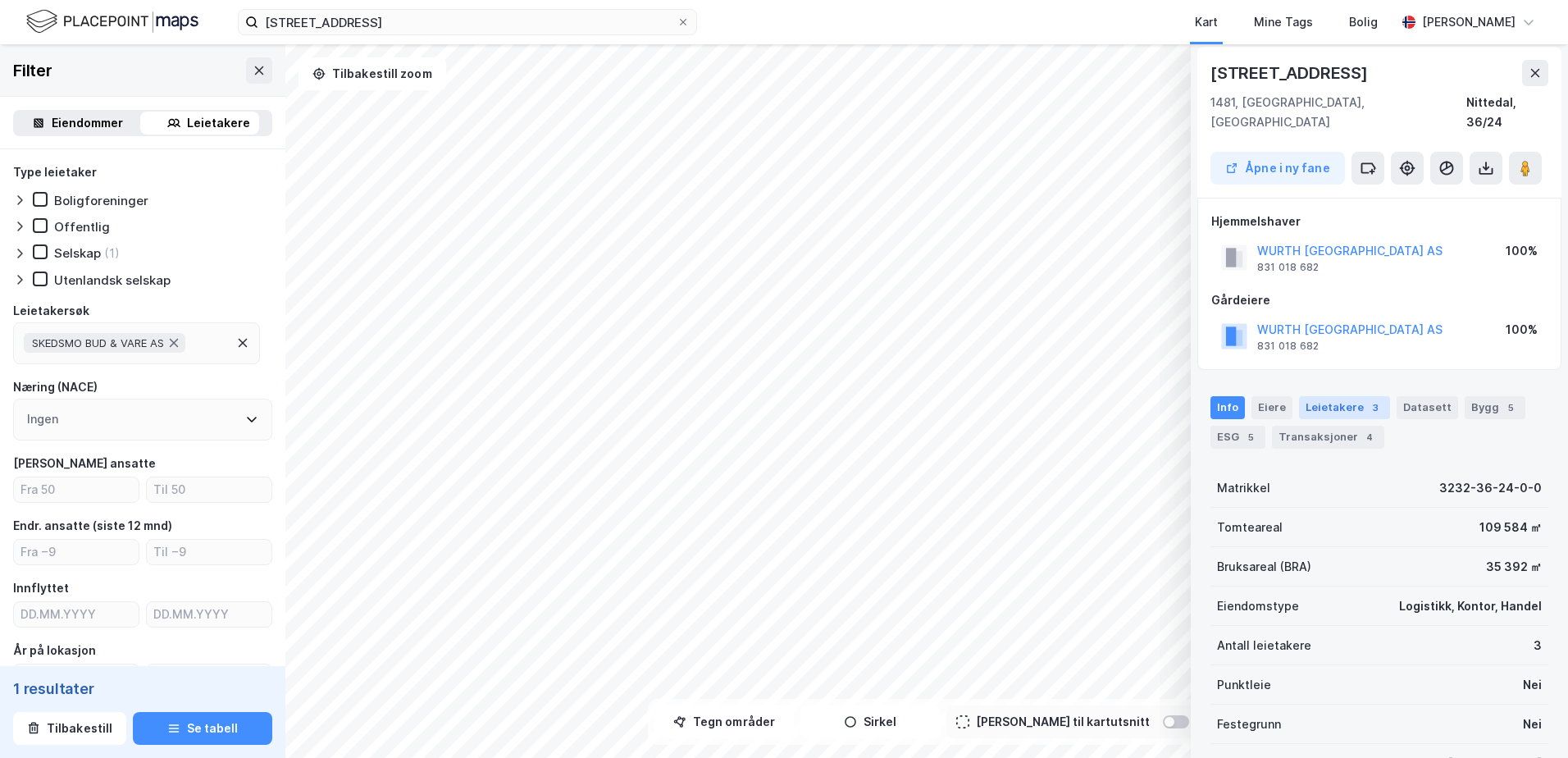
click at [1362, 397] on div "Leietakere 3" at bounding box center [1345, 407] width 91 height 23
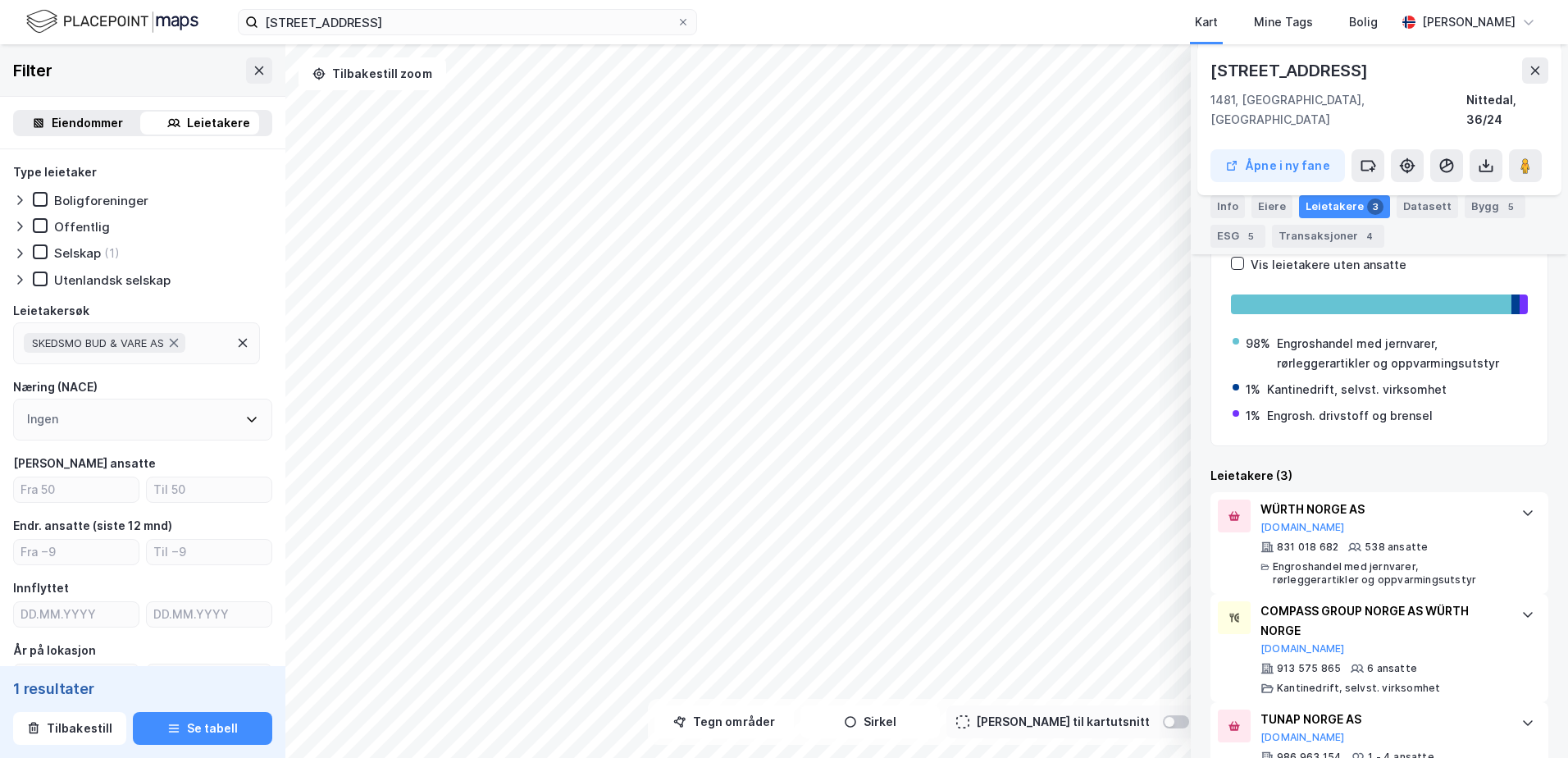
scroll to position [310, 0]
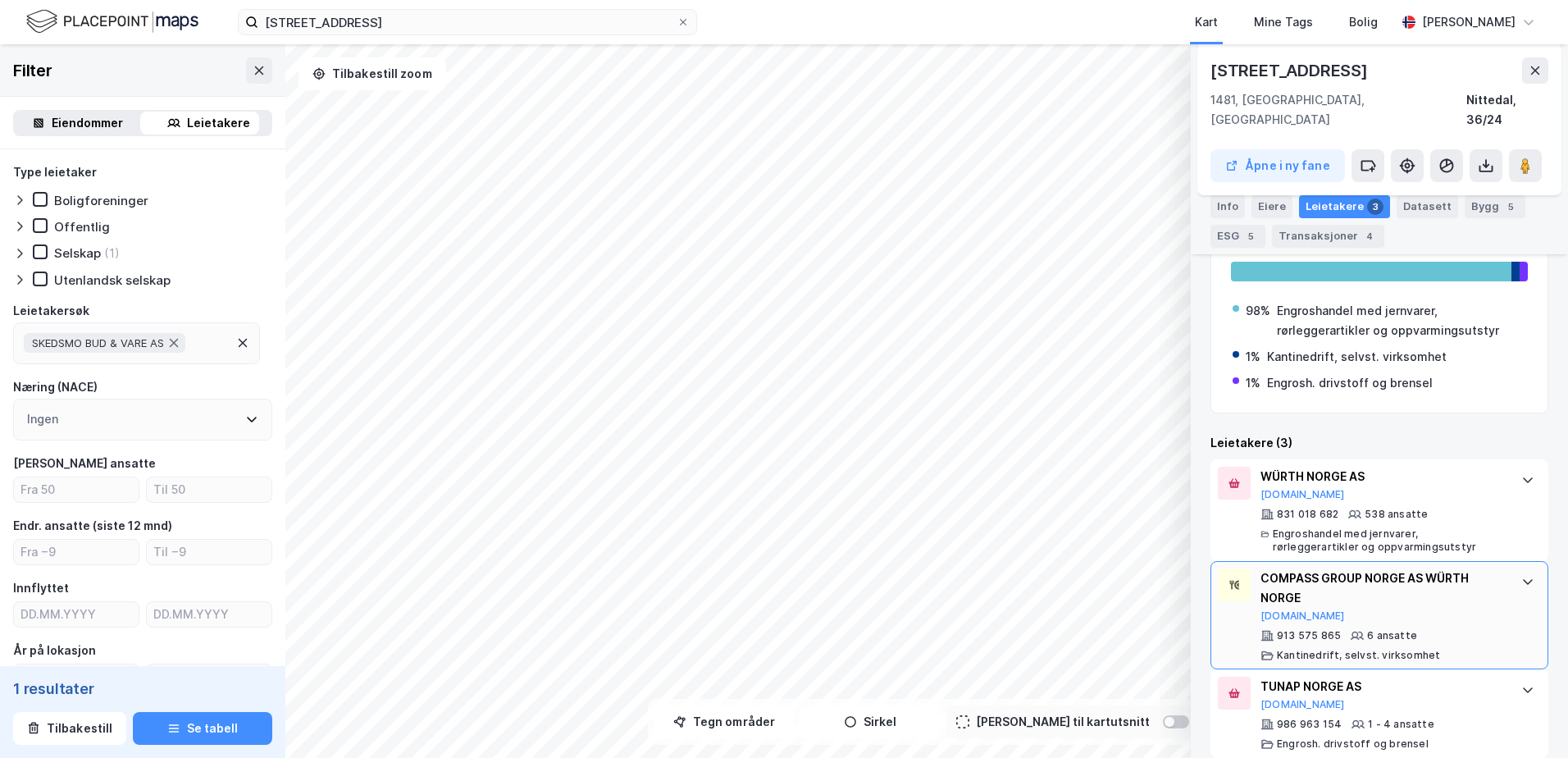
click at [1326, 585] on div "COMPASS GROUP NORGE AS WÜRTH NORGE" at bounding box center [1383, 588] width 244 height 40
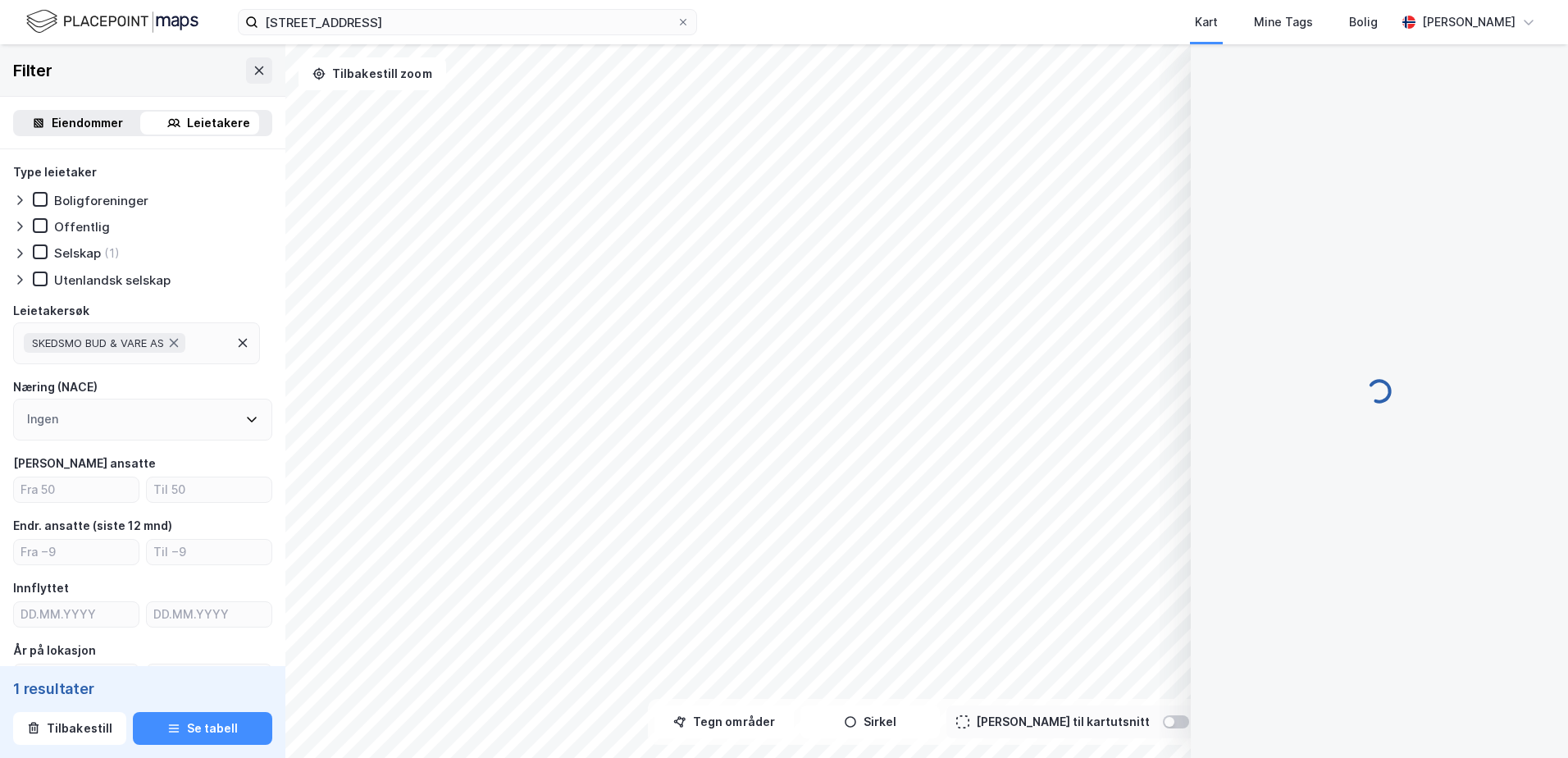
scroll to position [0, 0]
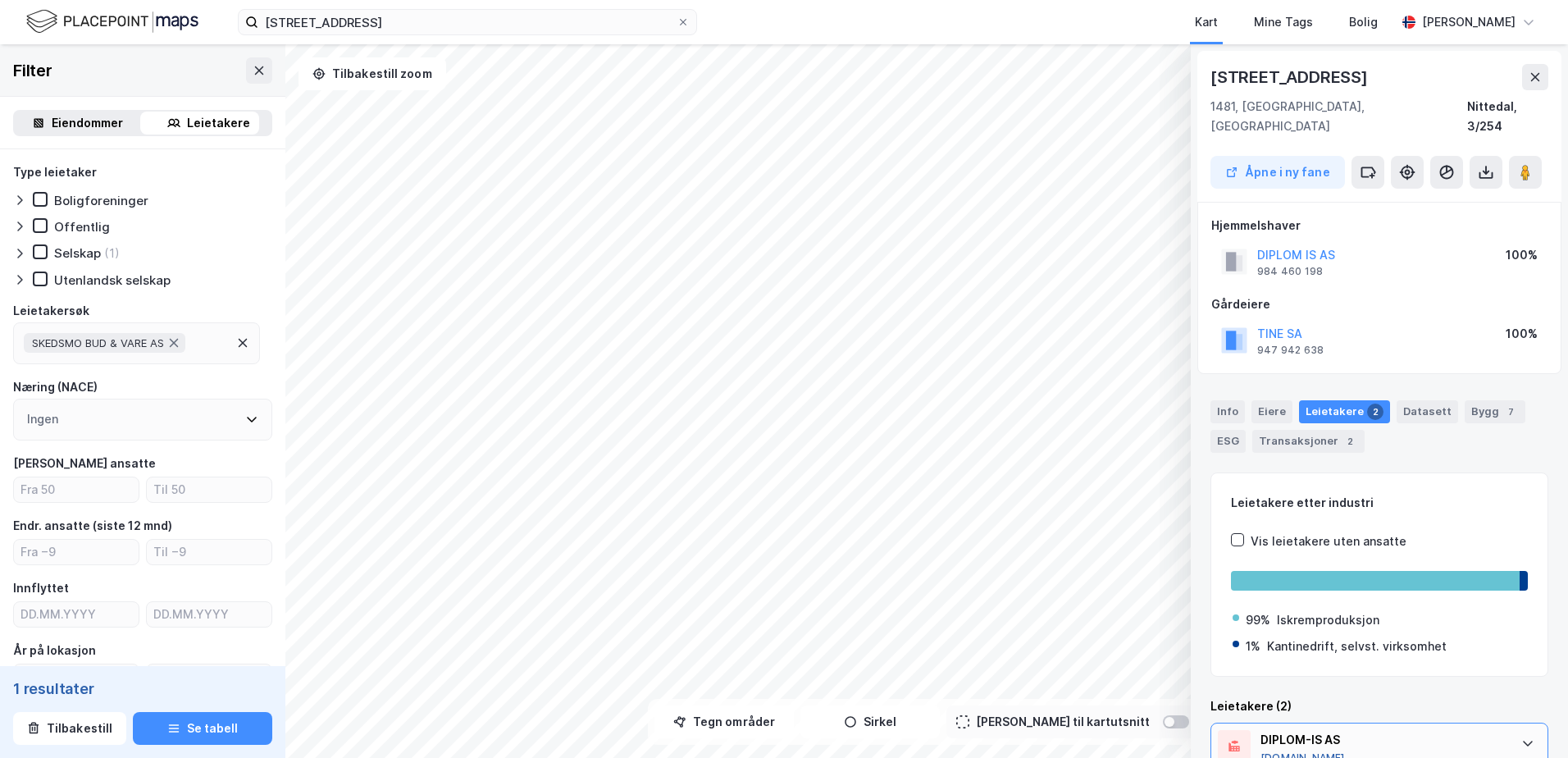
click at [1286, 751] on button "Proff.no" at bounding box center [1302, 757] width 84 height 13
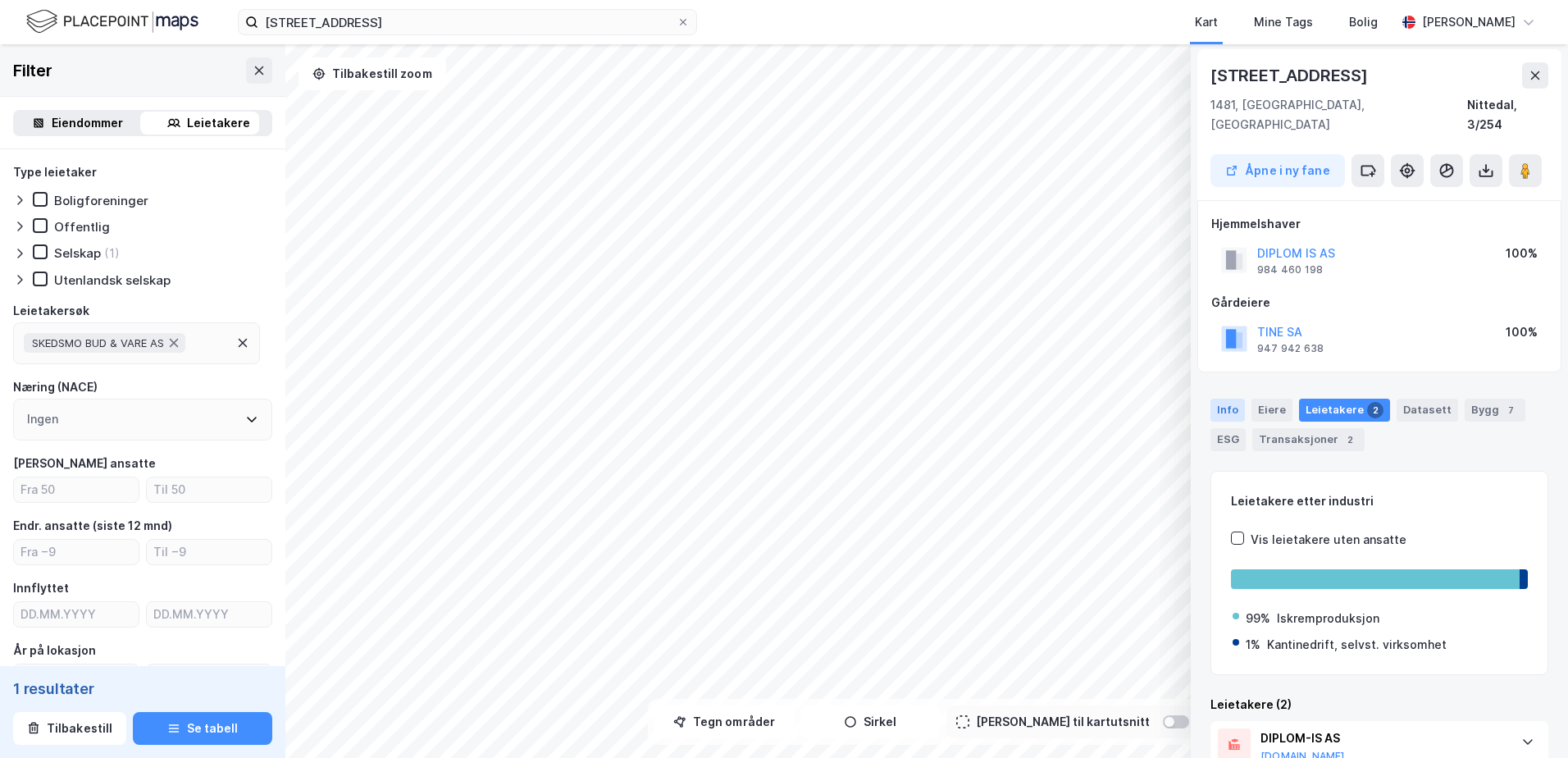
click at [1242, 399] on div "Info" at bounding box center [1227, 410] width 35 height 23
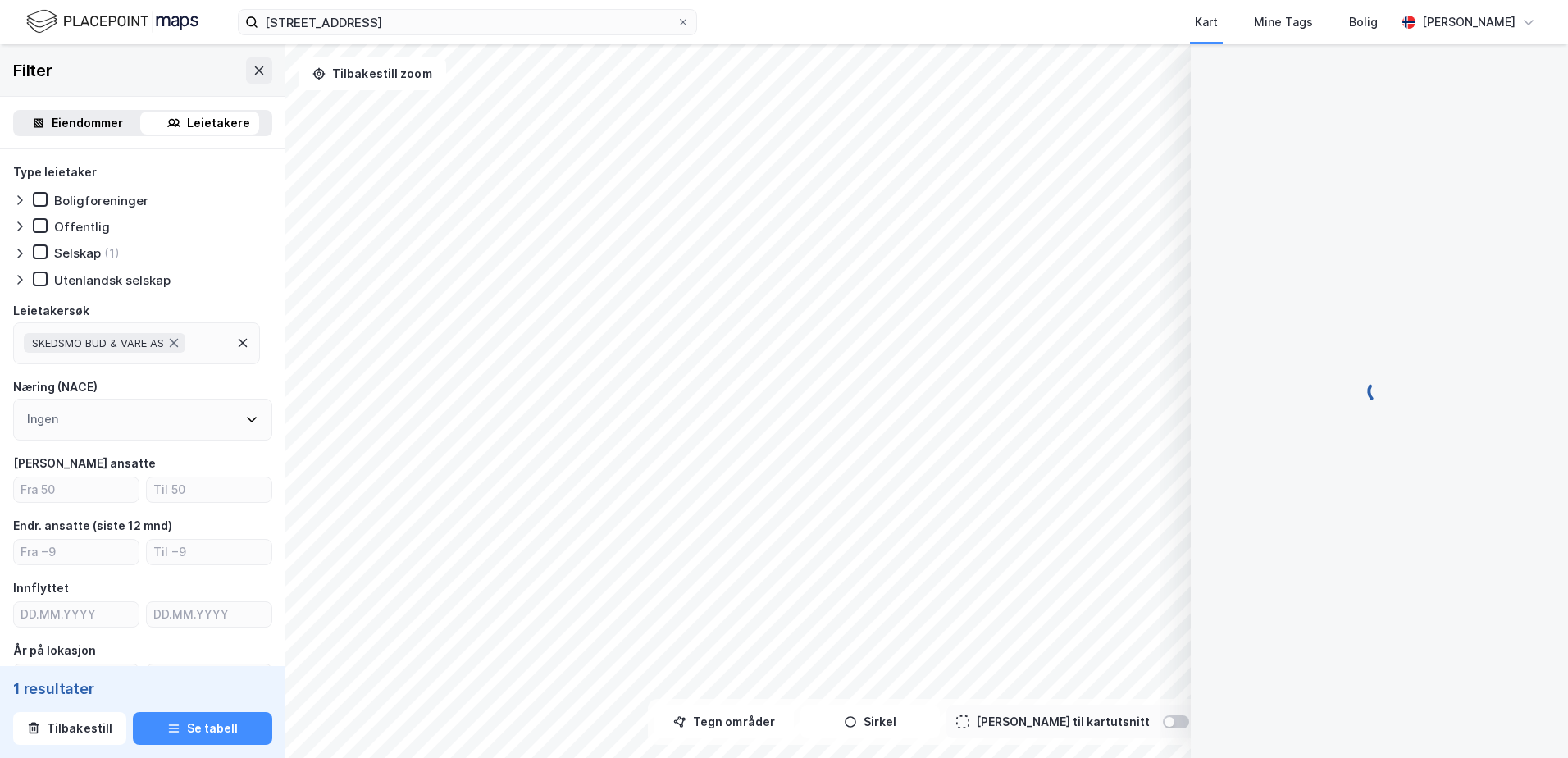
scroll to position [51, 0]
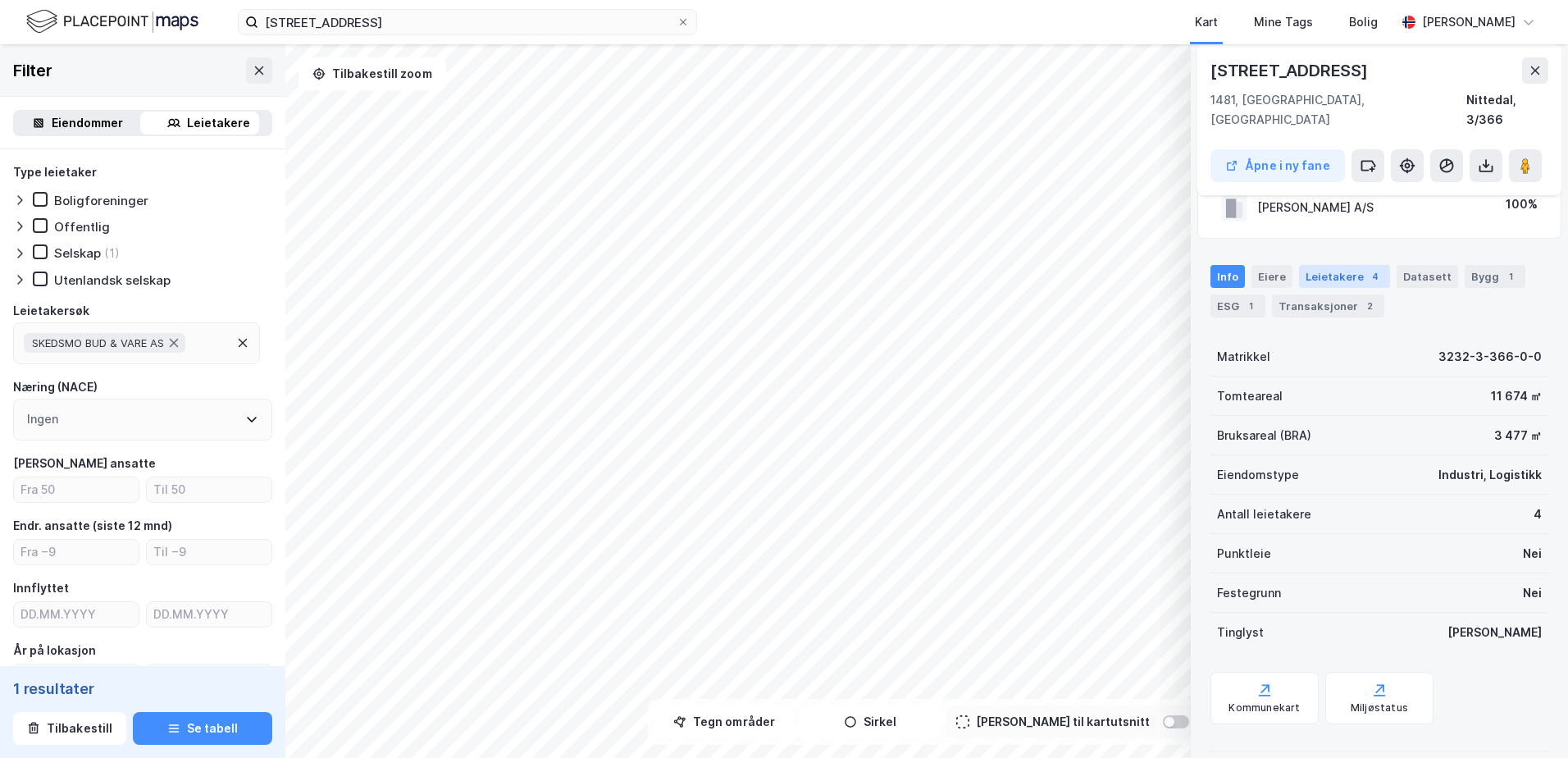
click at [1307, 265] on div "Leietakere 4" at bounding box center [1345, 276] width 91 height 23
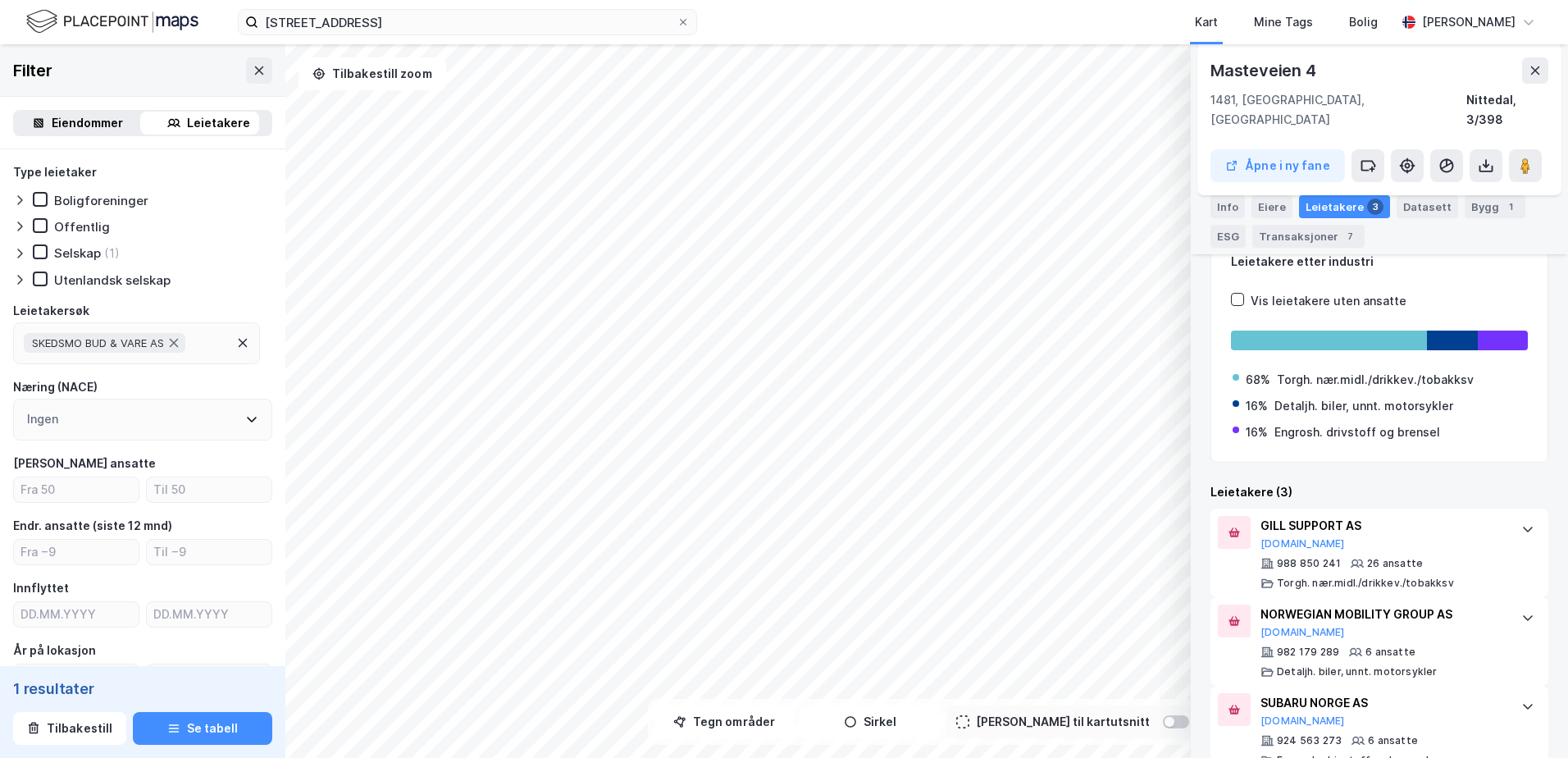
scroll to position [296, 0]
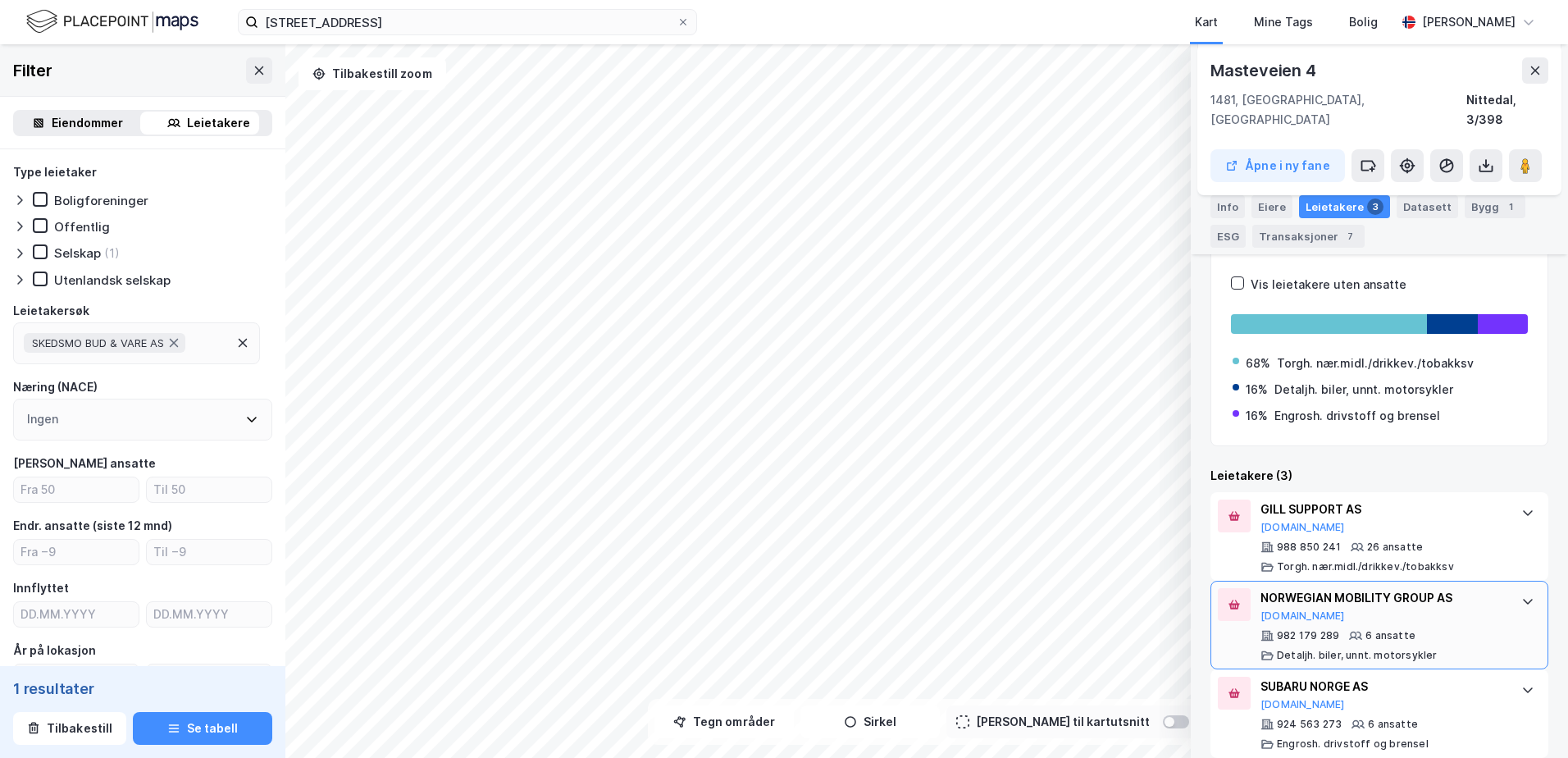
click at [1319, 629] on div "982 179 289" at bounding box center [1307, 635] width 62 height 13
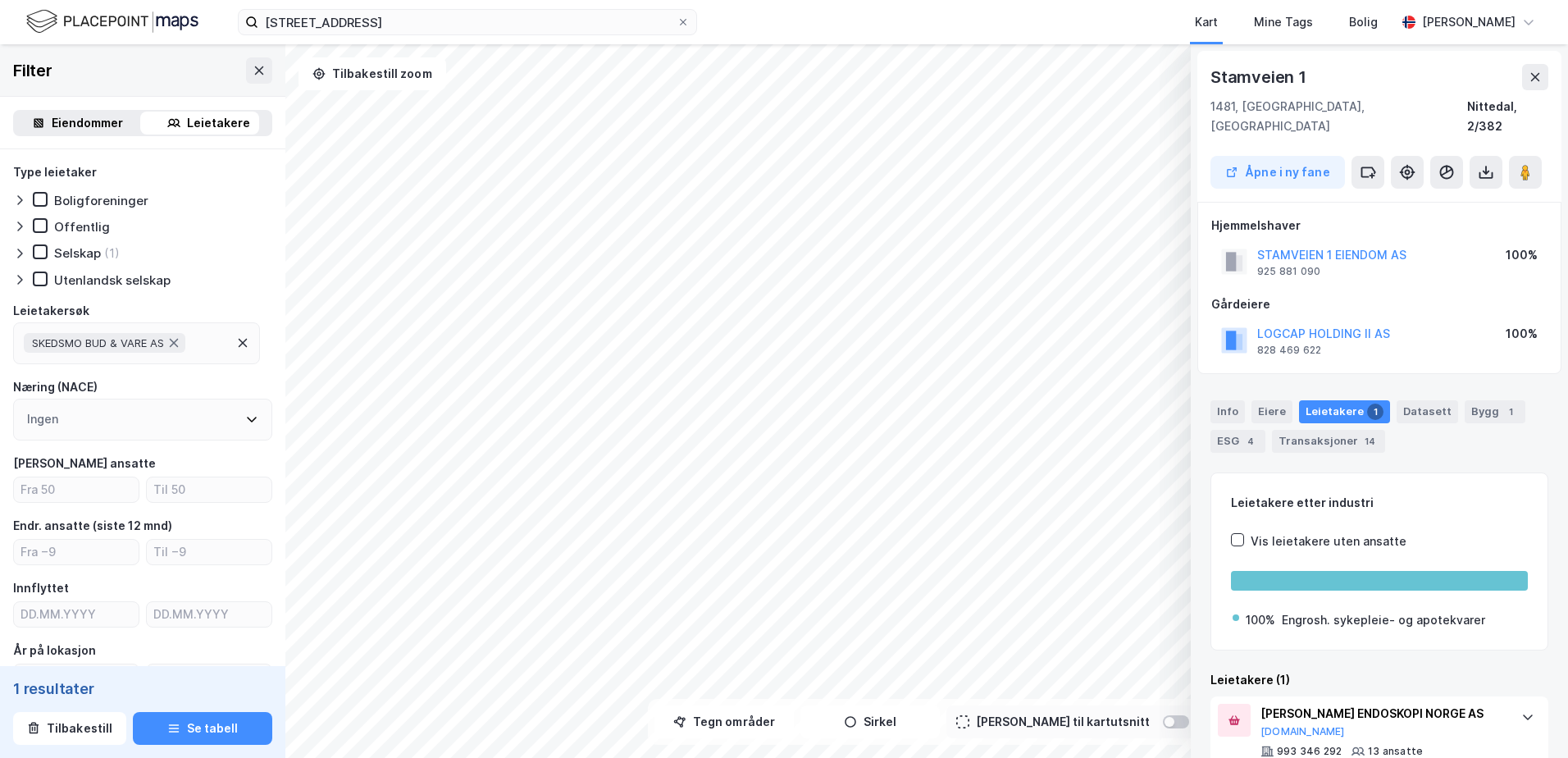
scroll to position [27, 0]
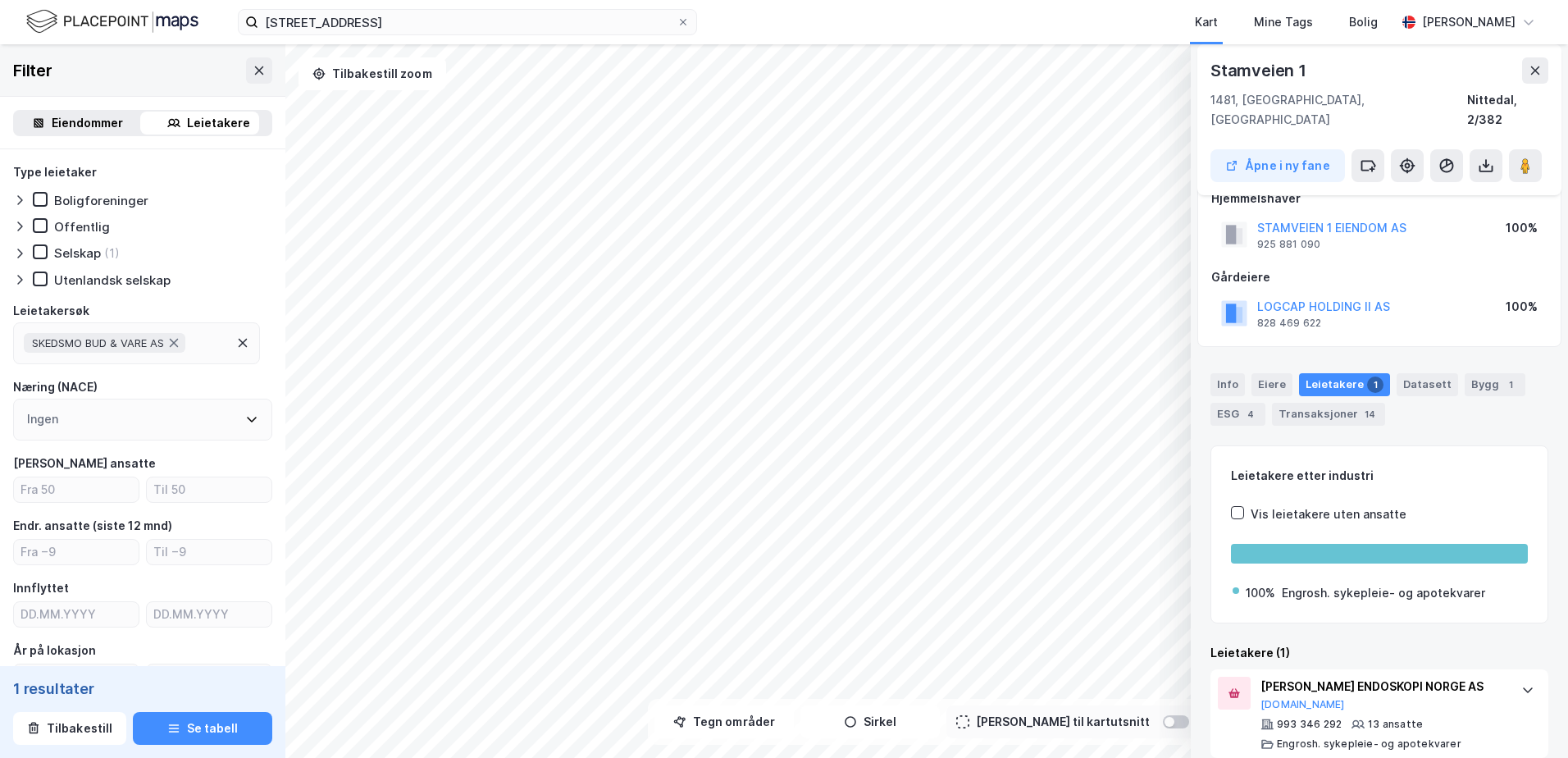
click at [1266, 505] on div "Vis leietakere uten ansatte" at bounding box center [1328, 515] width 156 height 20
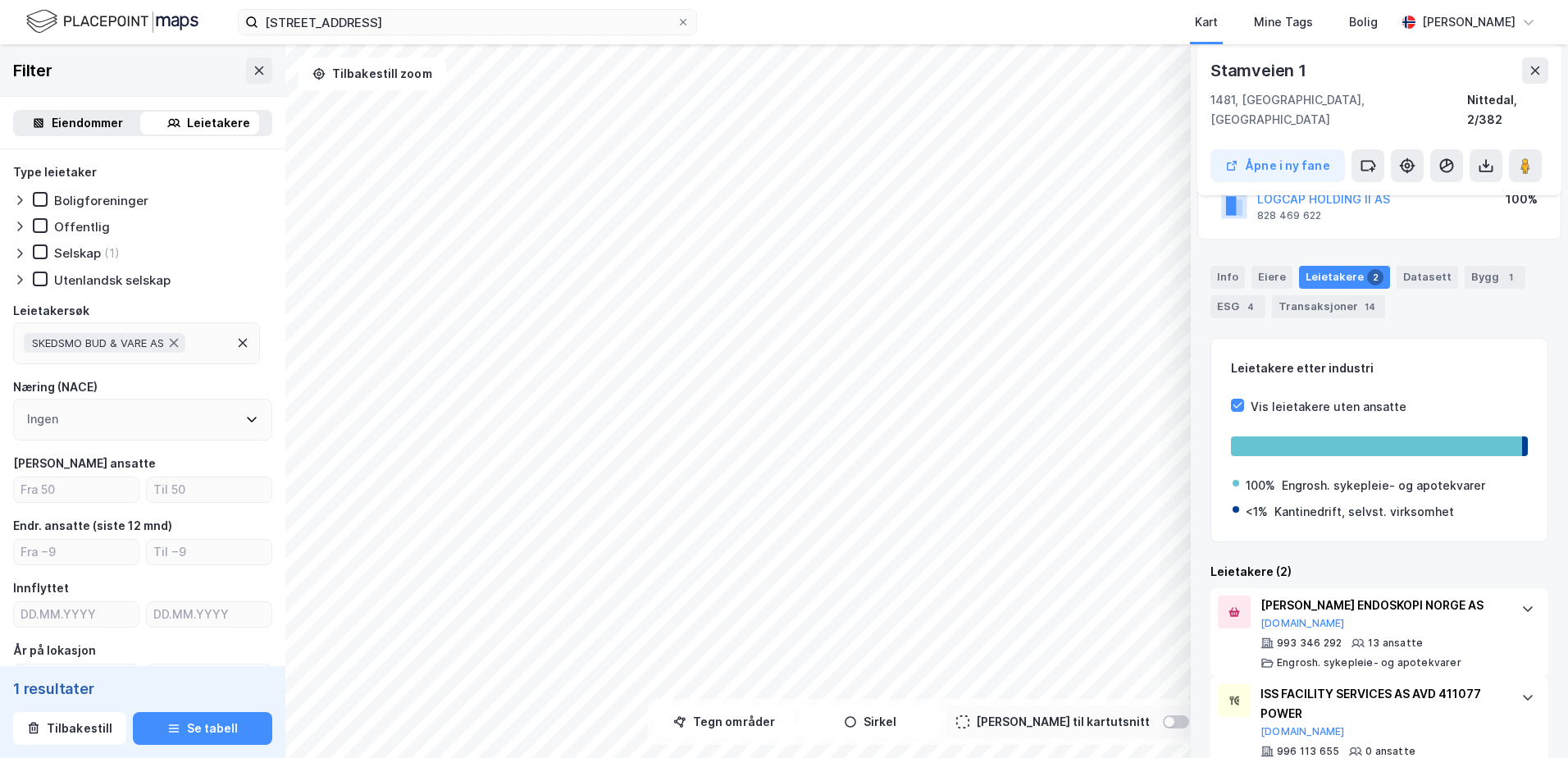
scroll to position [162, 0]
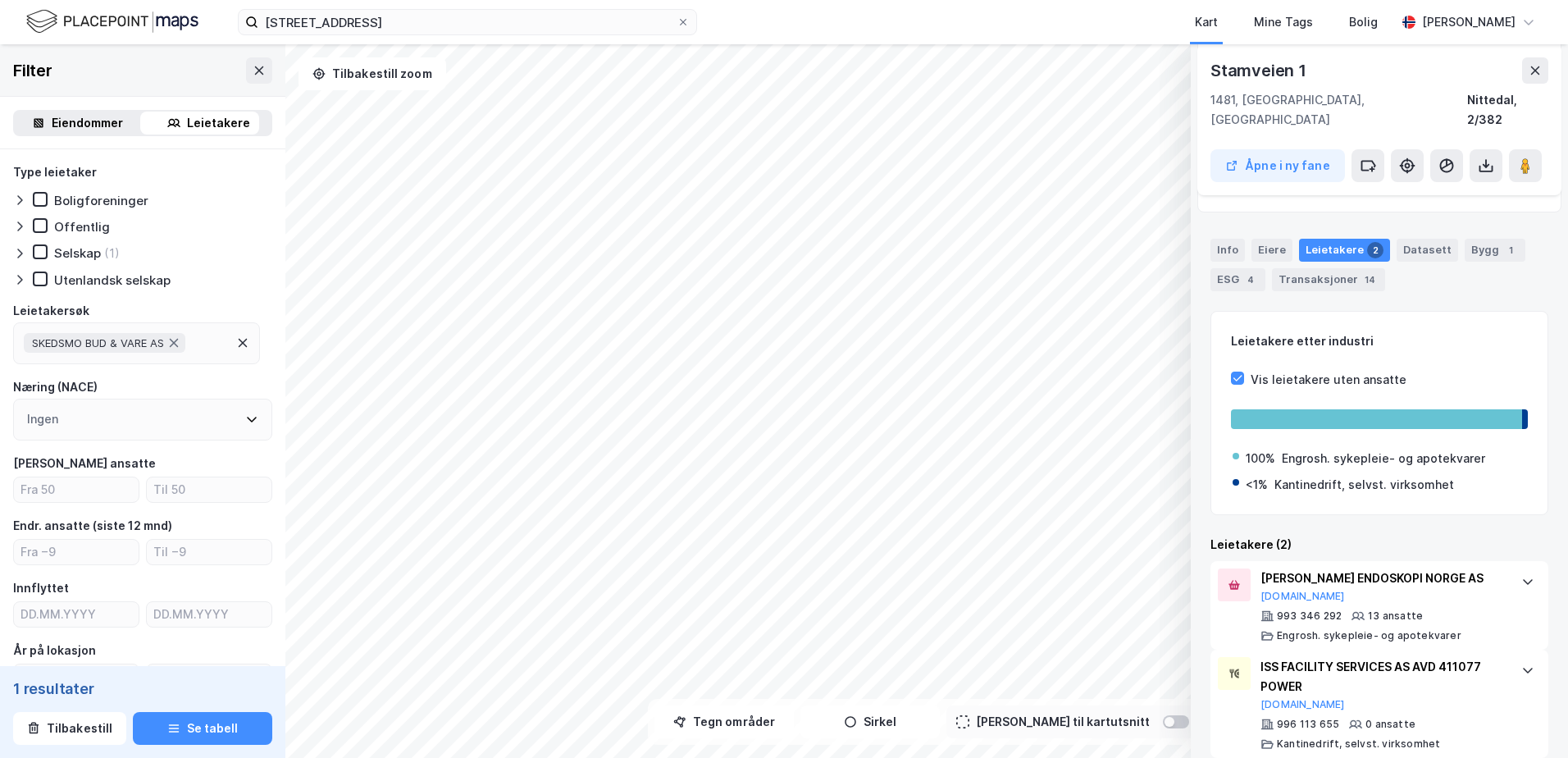
click at [1310, 370] on div "Vis leietakere uten ansatte" at bounding box center [1328, 380] width 156 height 20
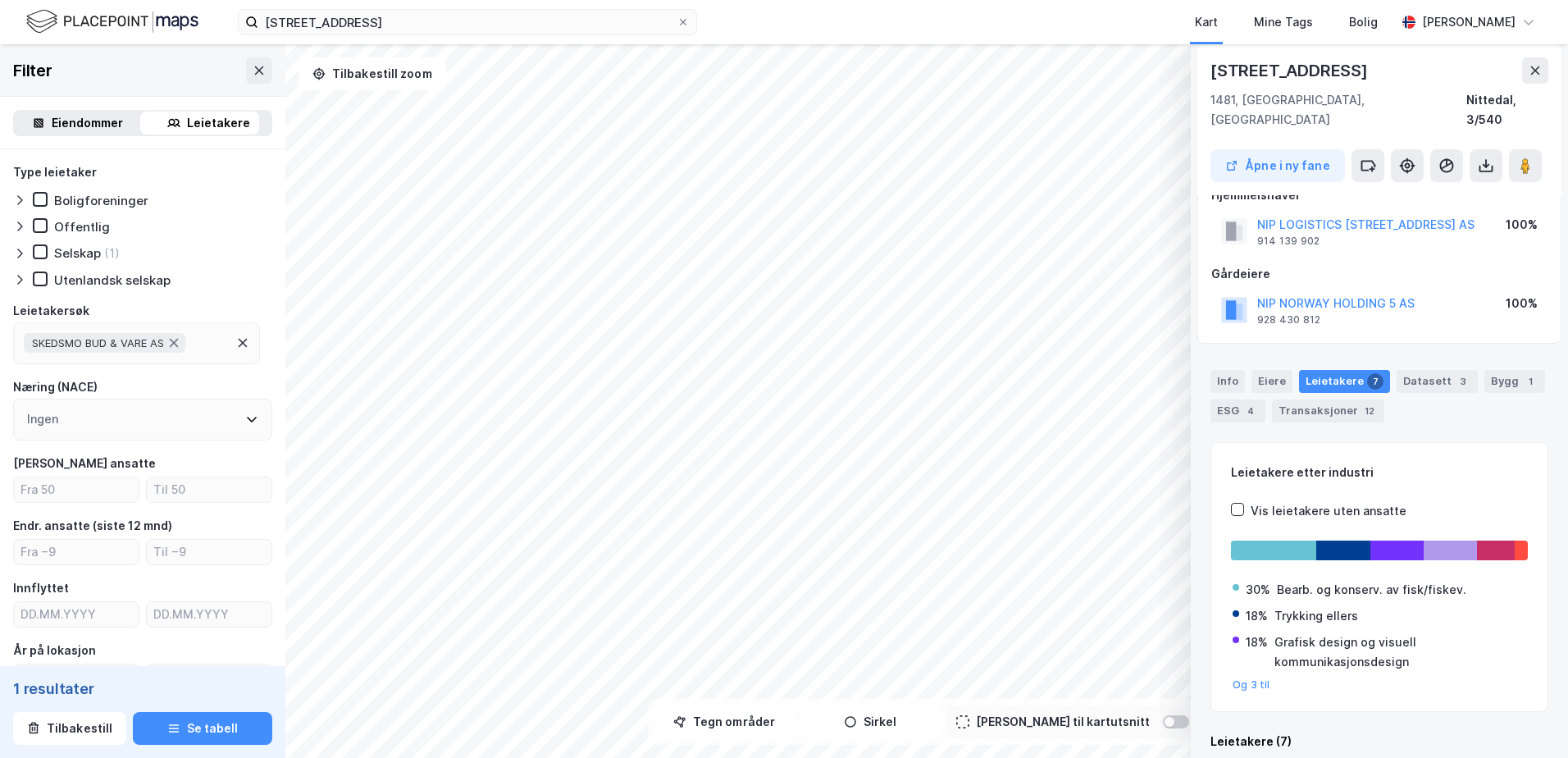
scroll to position [0, 0]
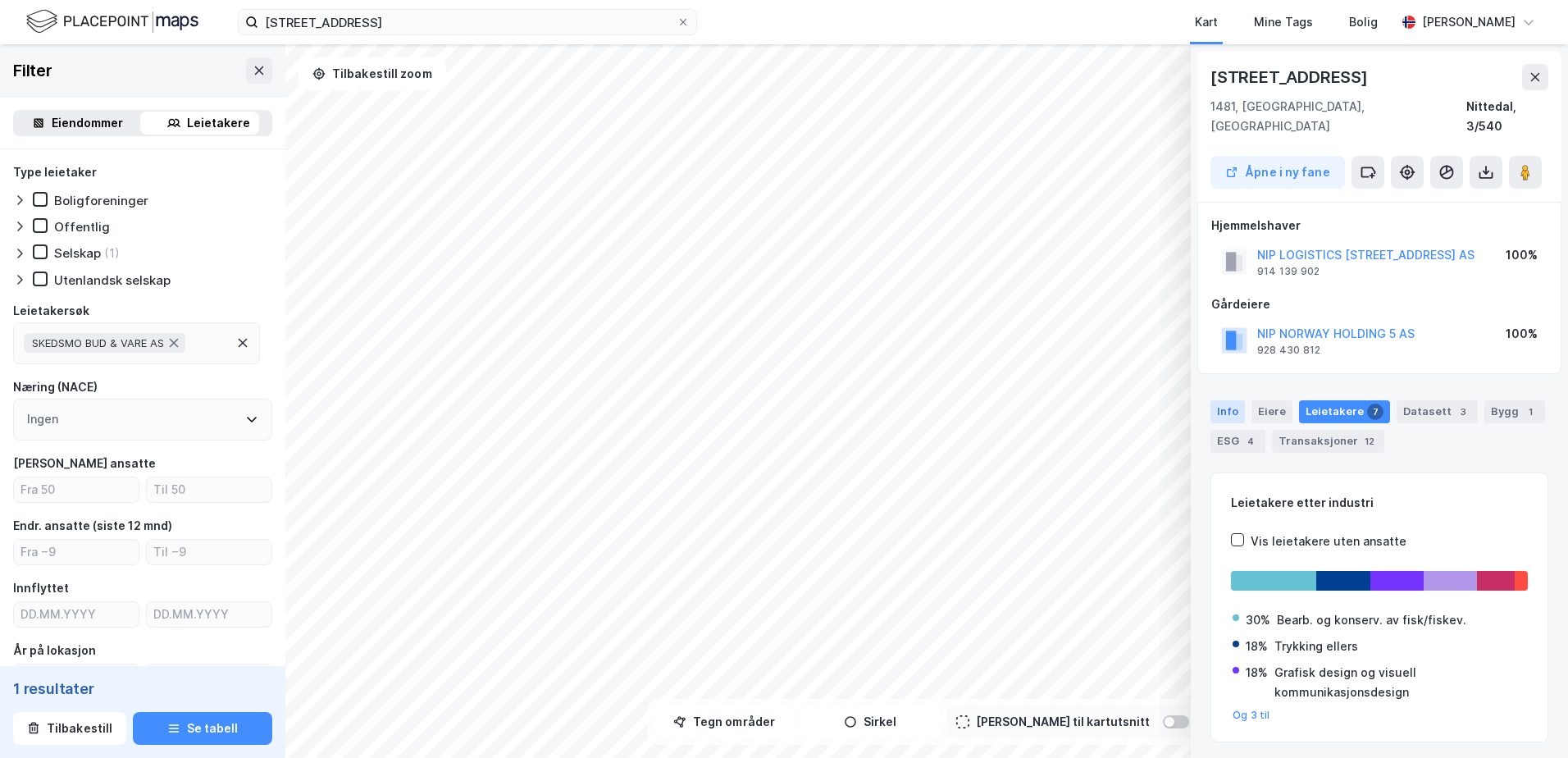
click at [1236, 401] on div "Info" at bounding box center [1227, 412] width 35 height 23
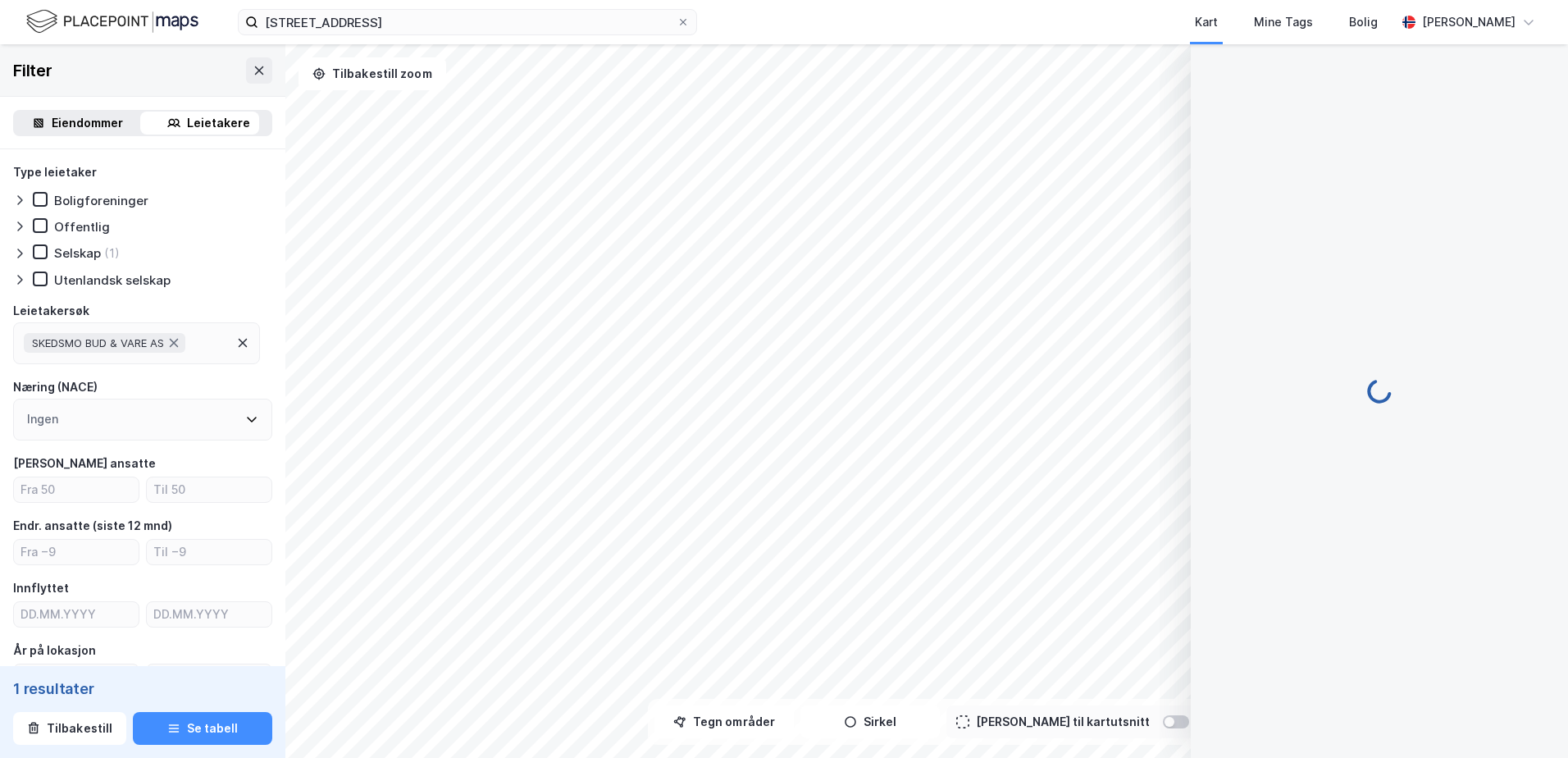
scroll to position [102, 0]
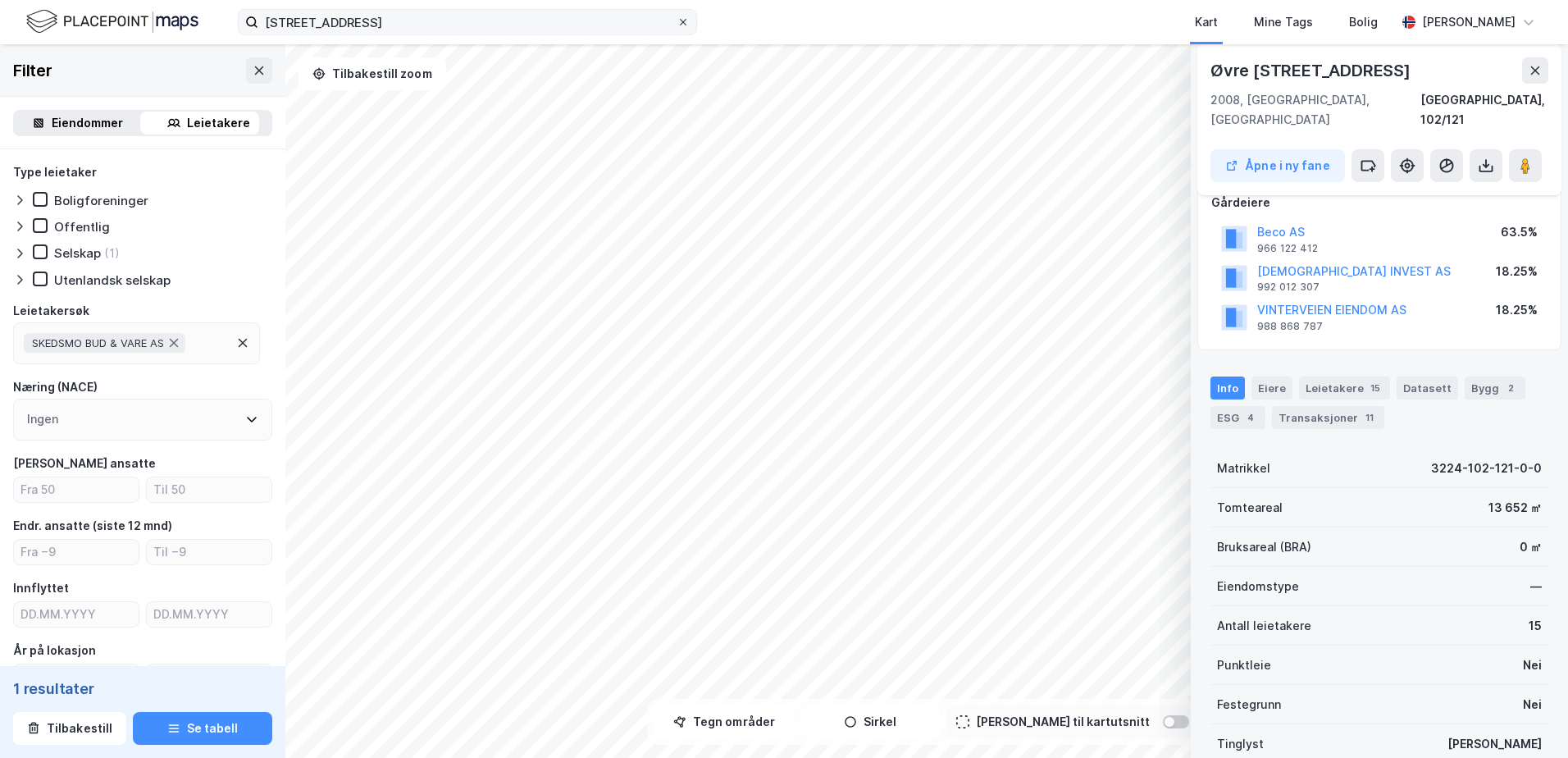
drag, startPoint x: 679, startPoint y: 23, endPoint x: 680, endPoint y: 8, distance: 15.0
click at [680, 8] on div "stanseveien 33 Kart Mine Tags Bolig Eirik Stray" at bounding box center [784, 22] width 1568 height 45
click at [680, 20] on icon at bounding box center [682, 22] width 7 height 7
click at [676, 20] on input "stanseveien 33" at bounding box center [467, 22] width 419 height 25
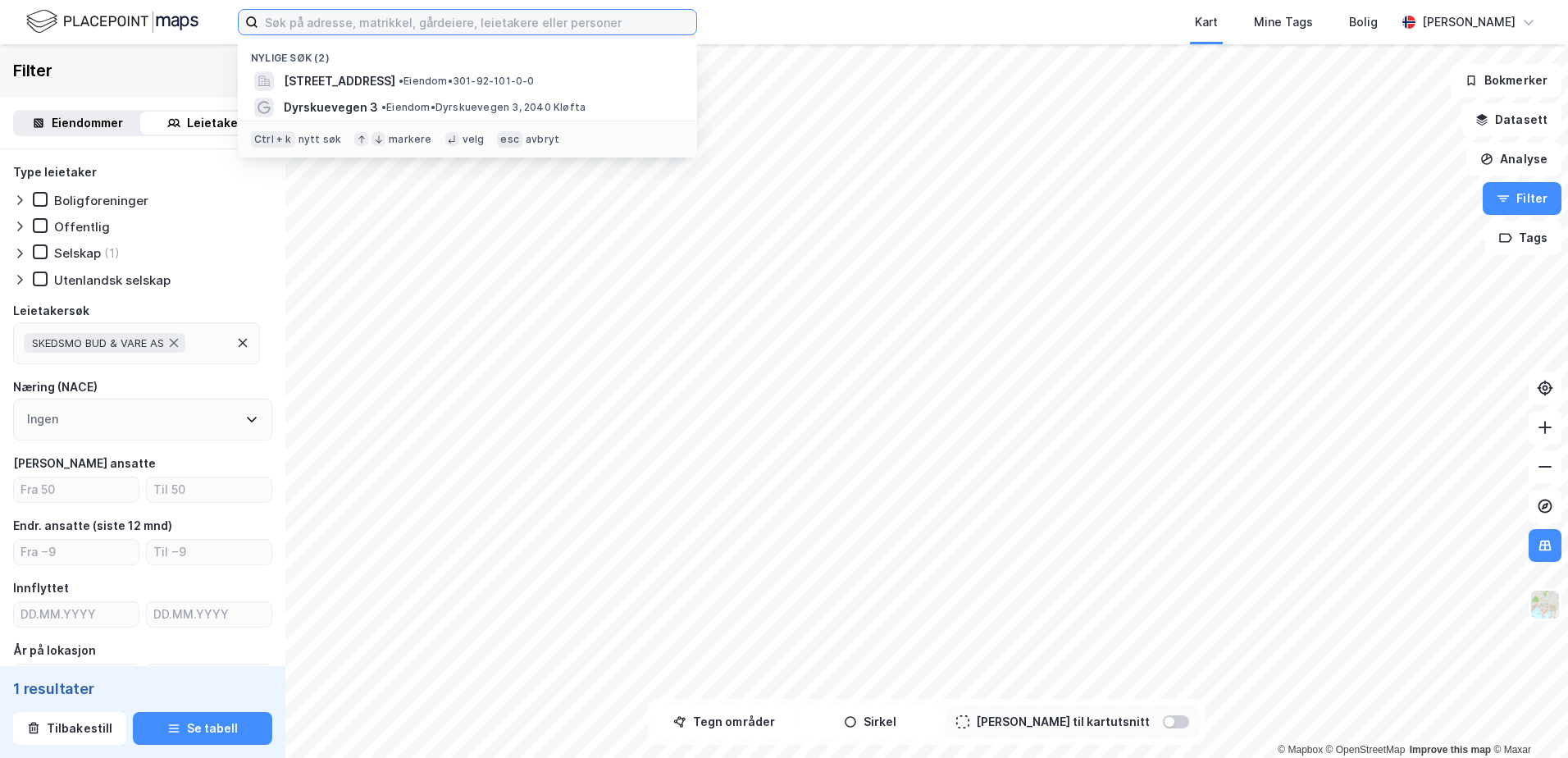
click at [296, 21] on input at bounding box center [477, 22] width 438 height 25
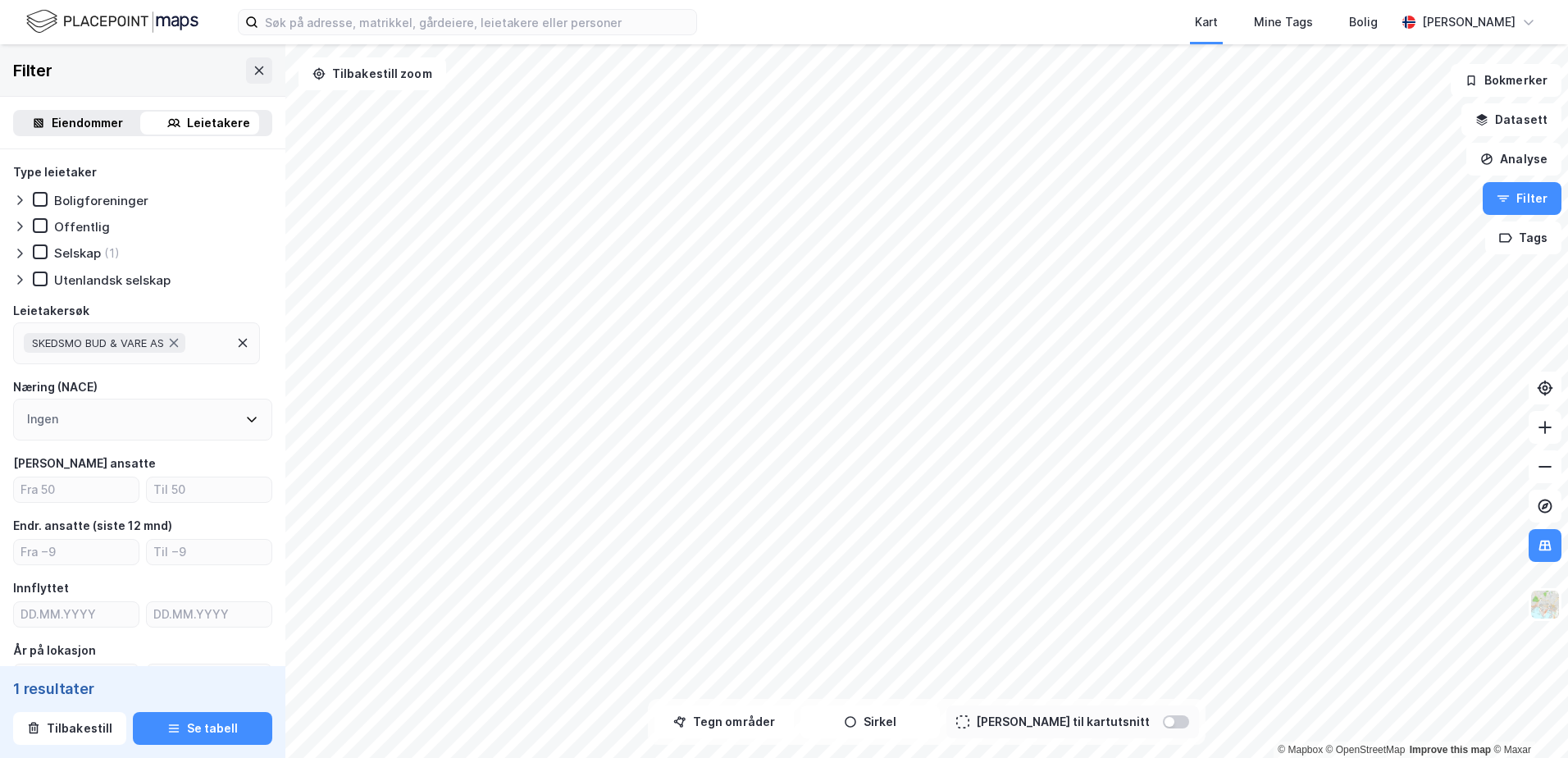
click at [101, 30] on img at bounding box center [112, 21] width 173 height 29
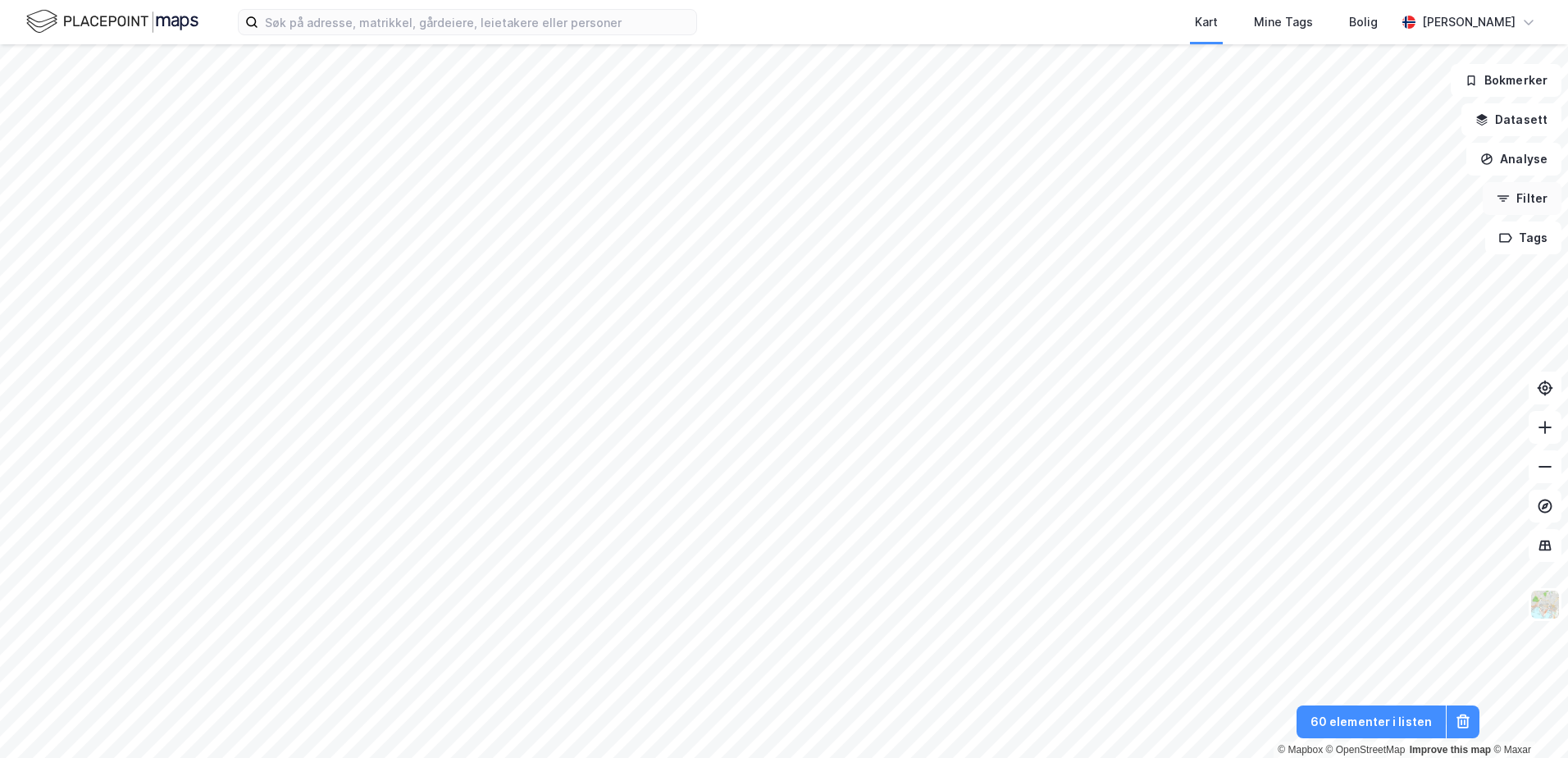
click at [1522, 206] on button "Filter" at bounding box center [1521, 198] width 78 height 33
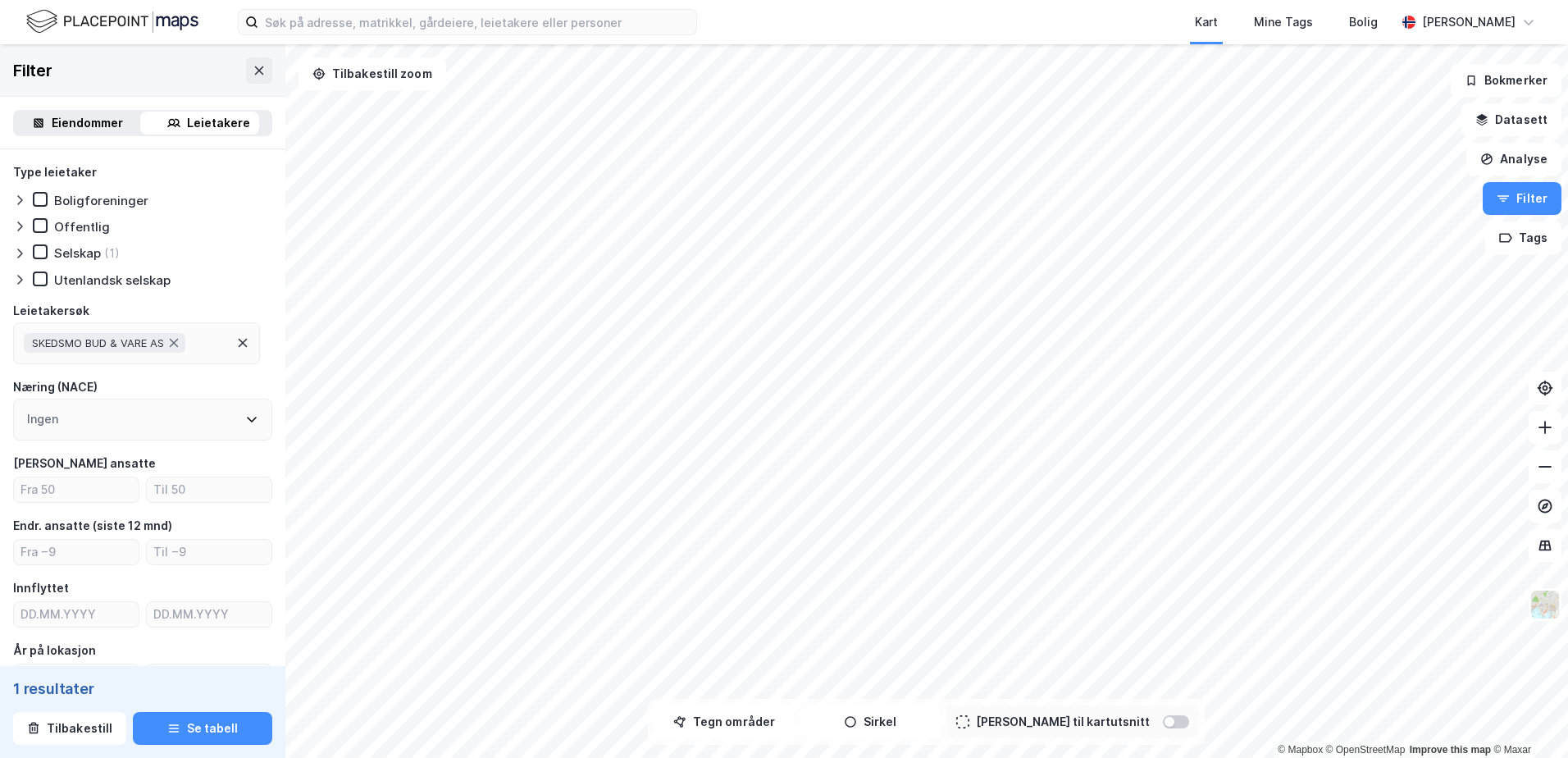
click at [135, 423] on div "Ingen" at bounding box center [142, 420] width 259 height 42
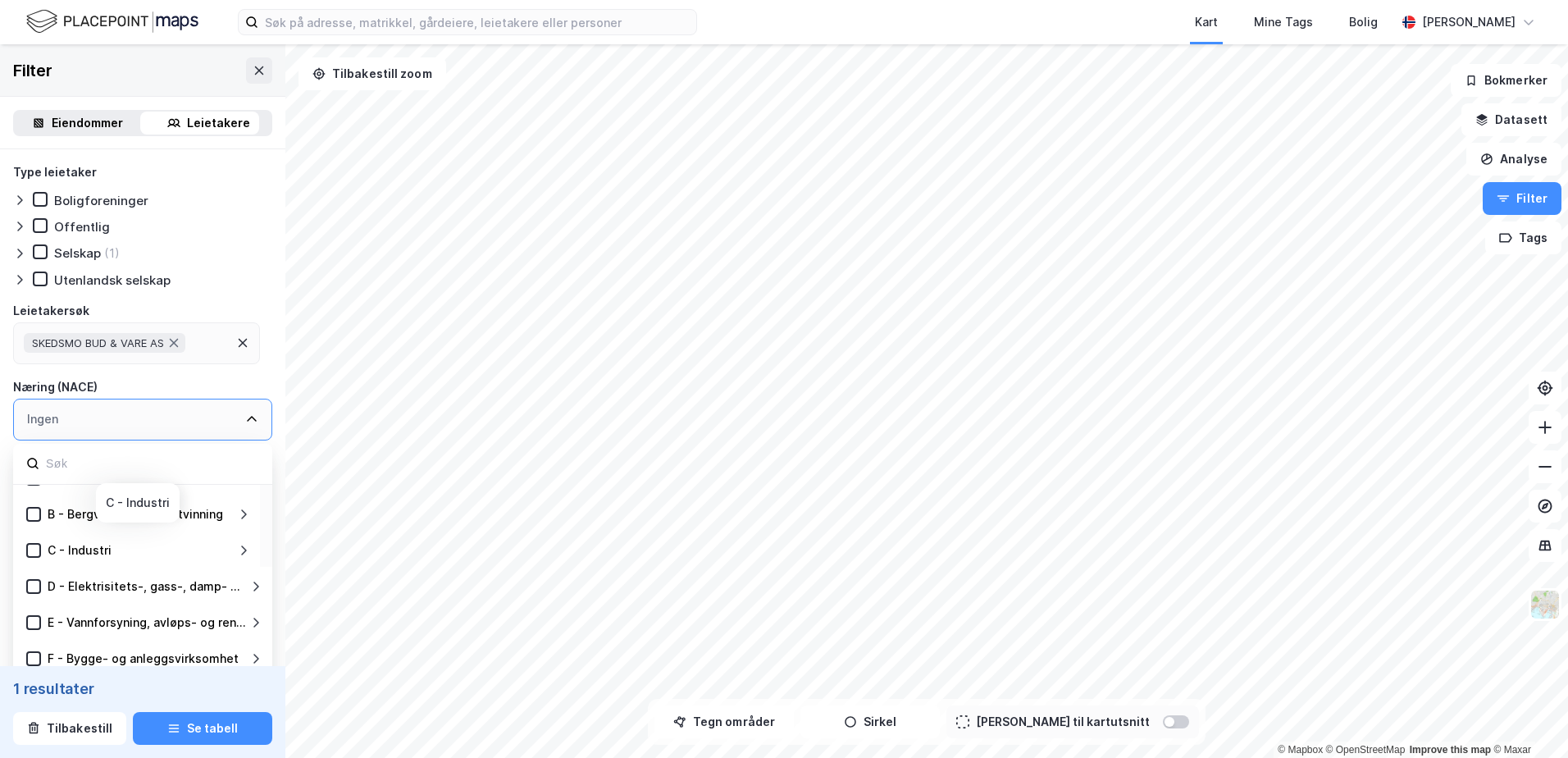
scroll to position [28, 0]
click at [243, 342] on icon at bounding box center [242, 342] width 13 height 13
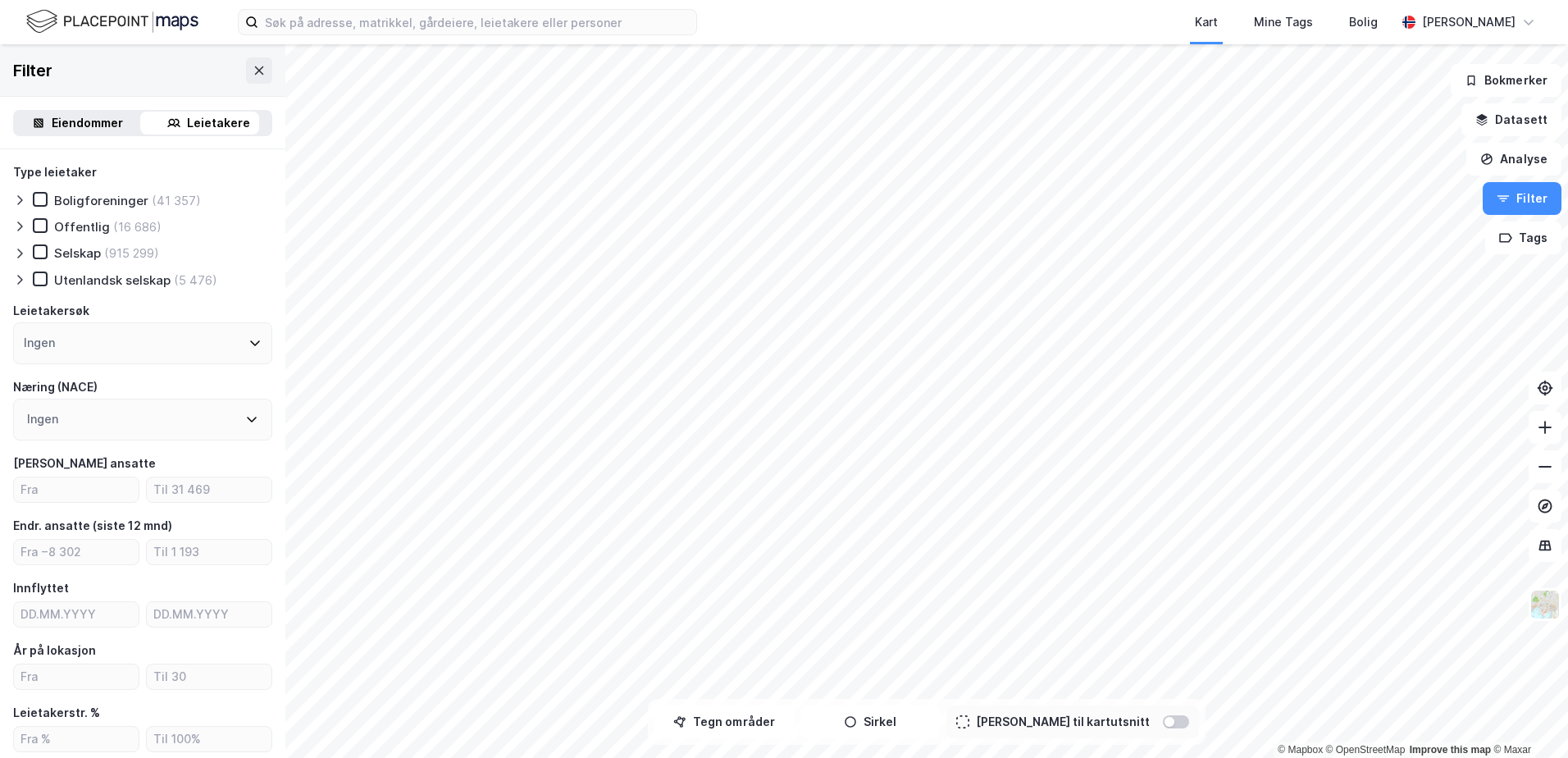
click at [135, 421] on div "Ingen" at bounding box center [142, 420] width 259 height 42
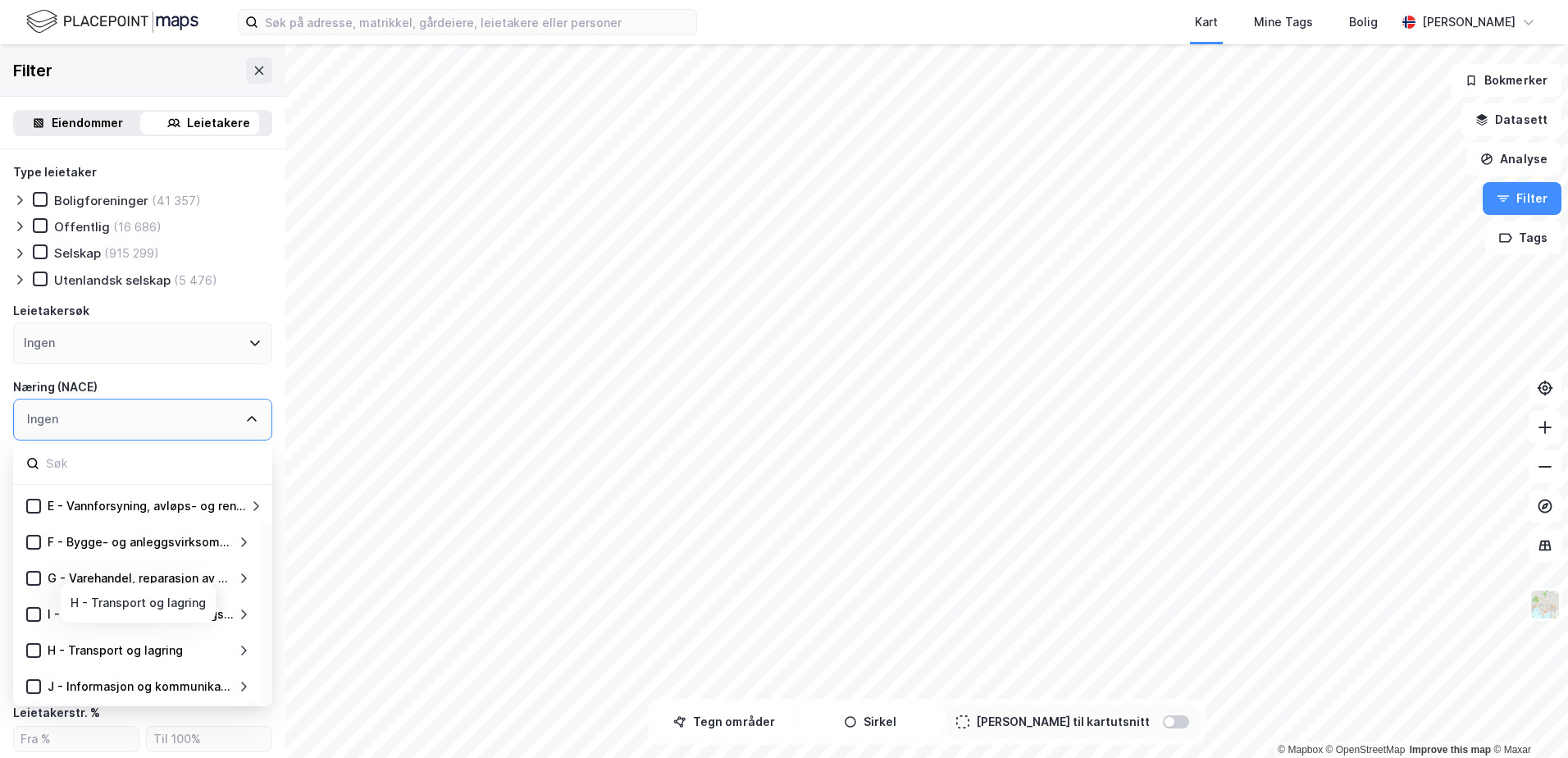
scroll to position [144, 0]
click at [140, 570] on div "G - Varehandel, reparasjon av motorvogner" at bounding box center [141, 577] width 186 height 20
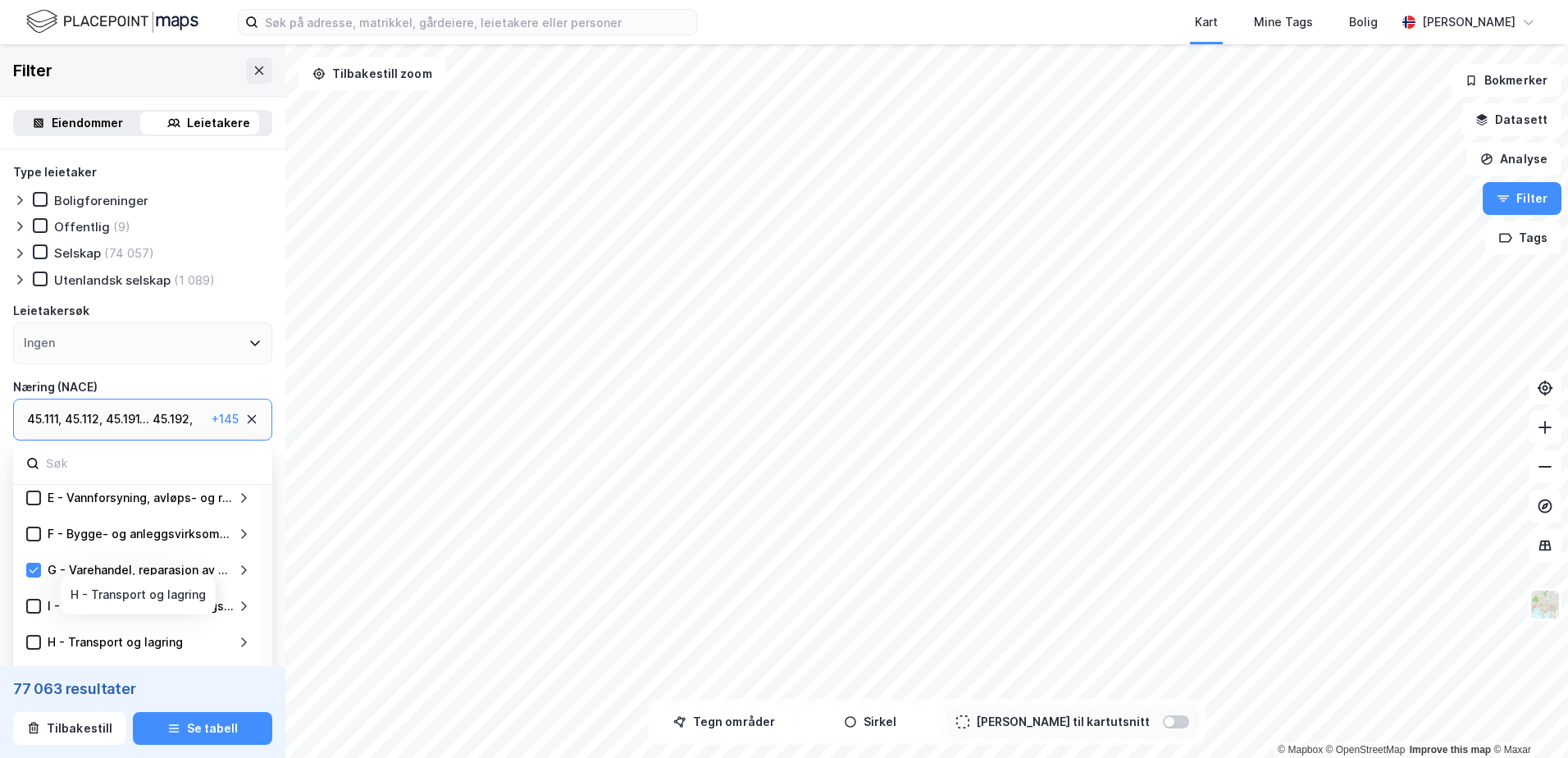
scroll to position [154, 0]
click at [244, 568] on icon at bounding box center [244, 567] width 6 height 10
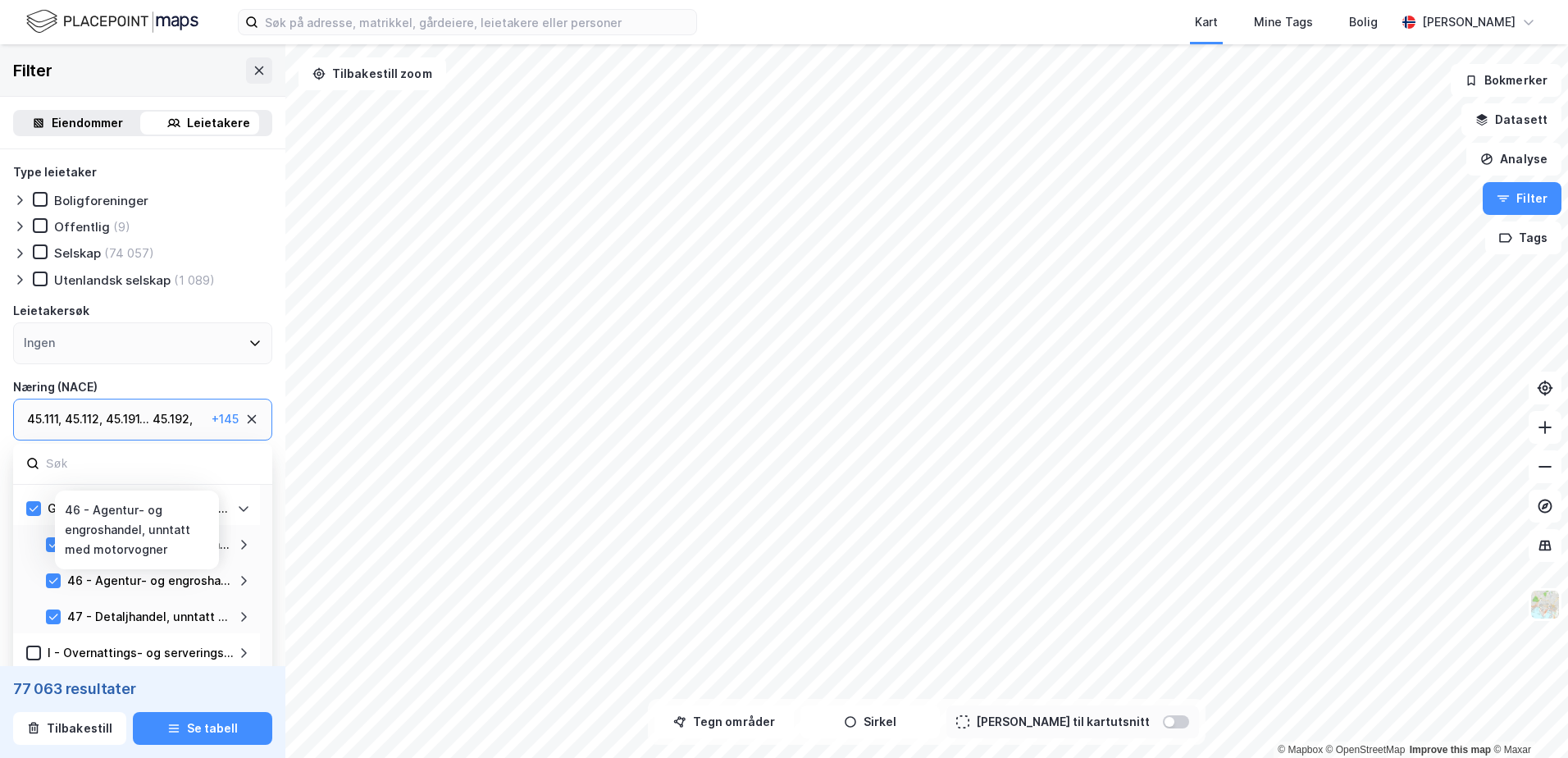
scroll to position [194, 0]
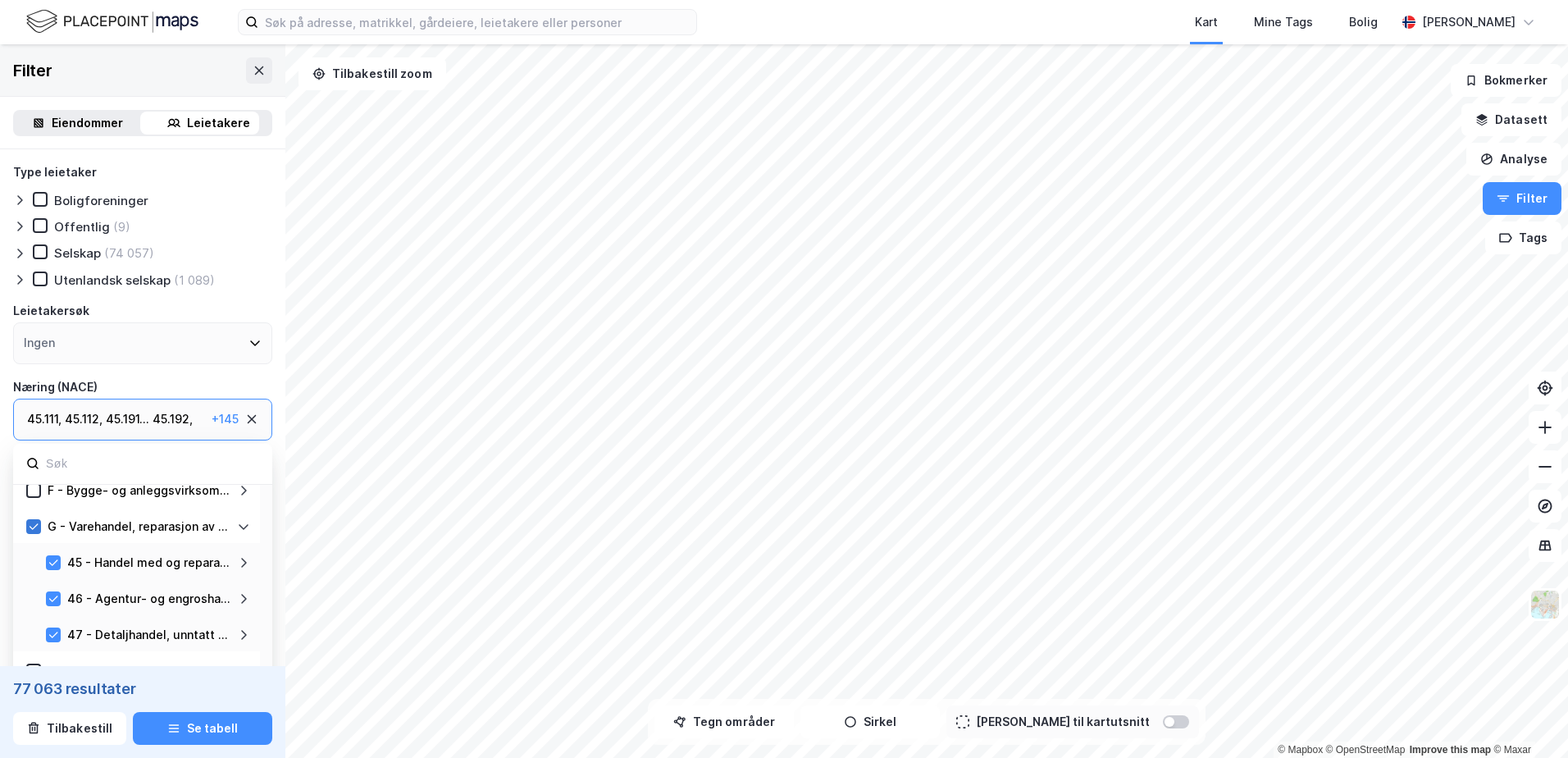
click at [34, 526] on icon at bounding box center [34, 527] width 12 height 12
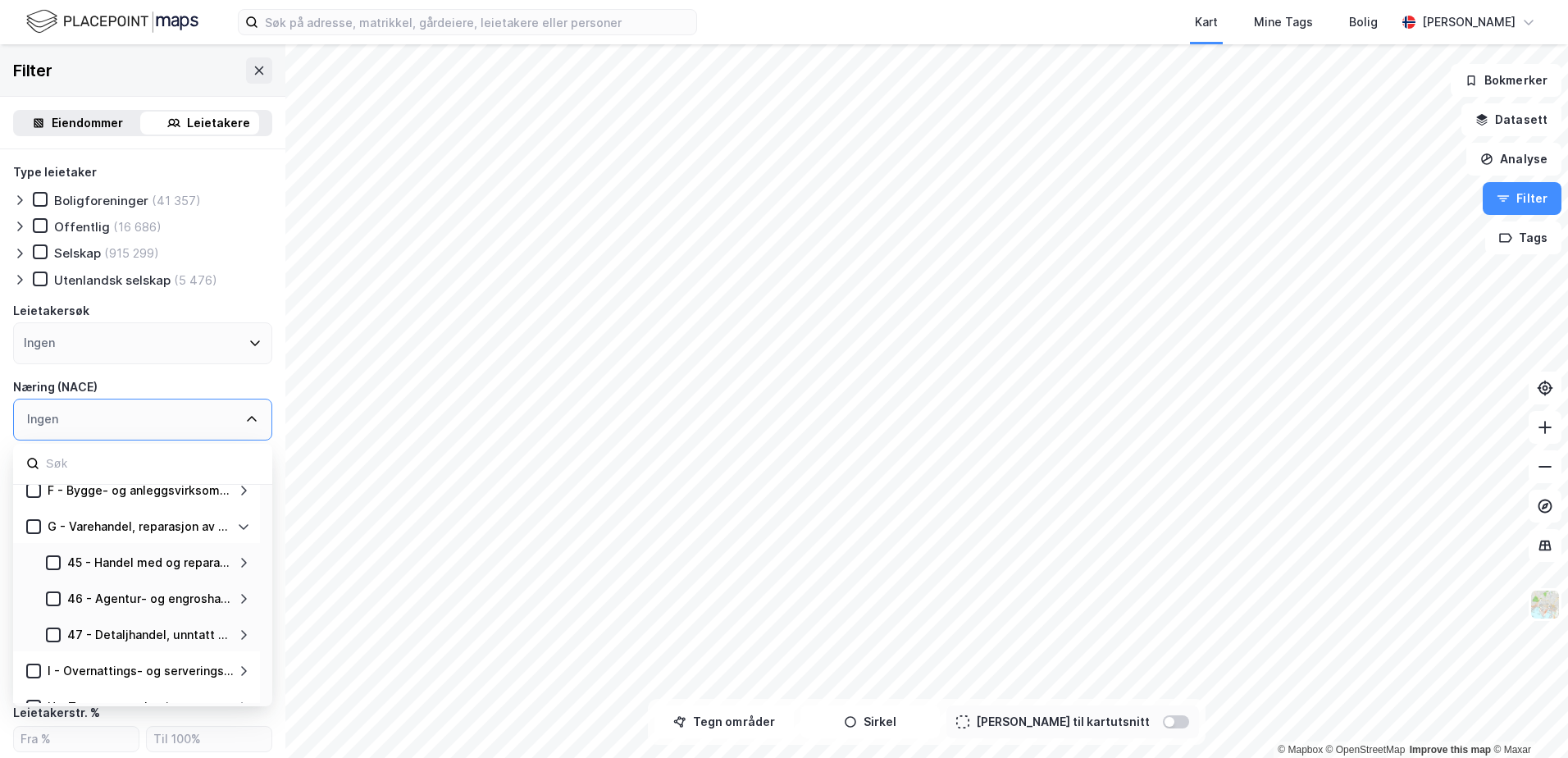
click at [89, 419] on div "Ingen" at bounding box center [142, 420] width 259 height 42
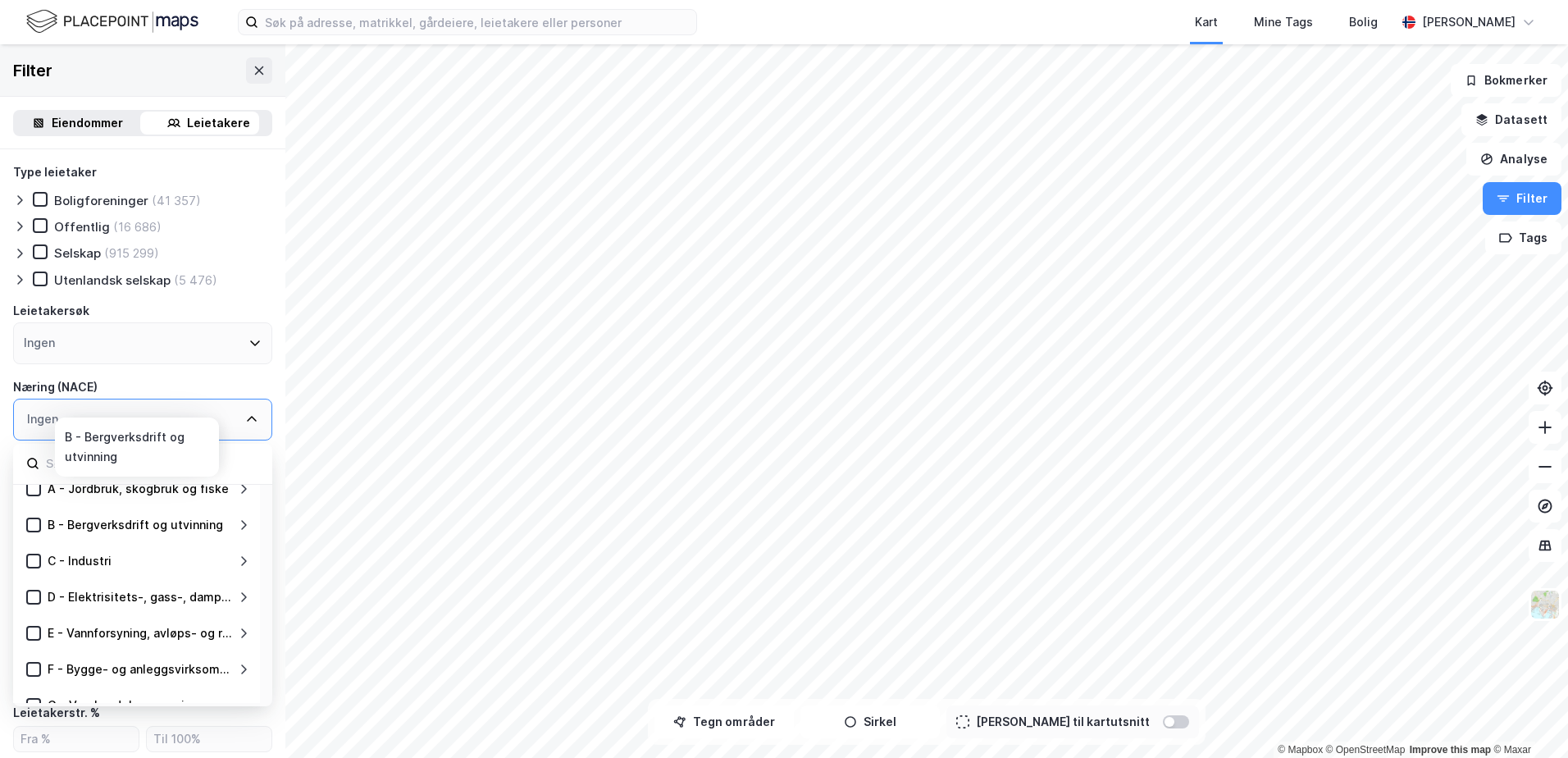
scroll to position [7, 0]
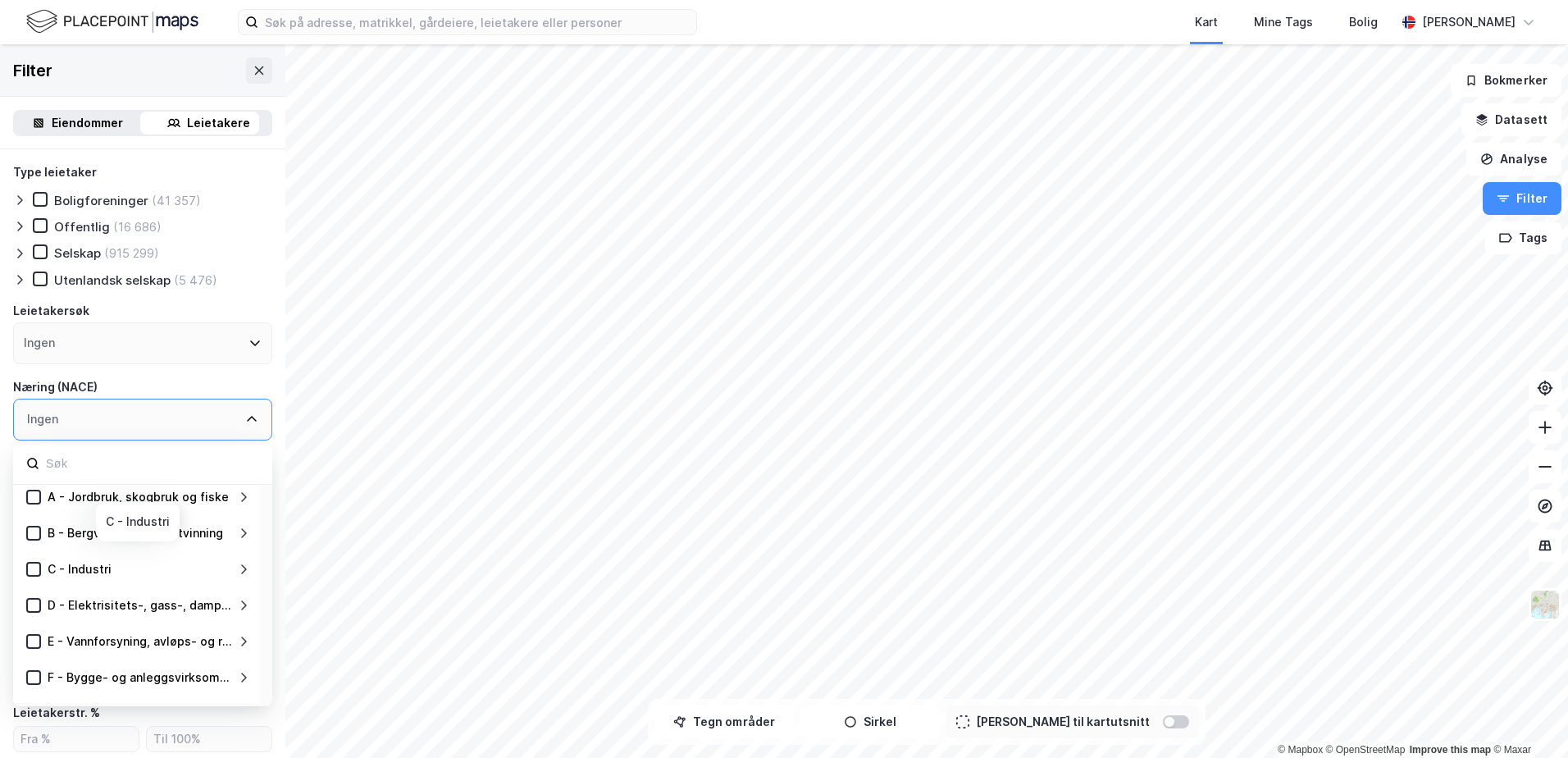
click at [239, 570] on icon at bounding box center [243, 568] width 13 height 13
click at [179, 605] on div "10 - Produksjon av nærings- og nytelsesmidler" at bounding box center [151, 605] width 167 height 20
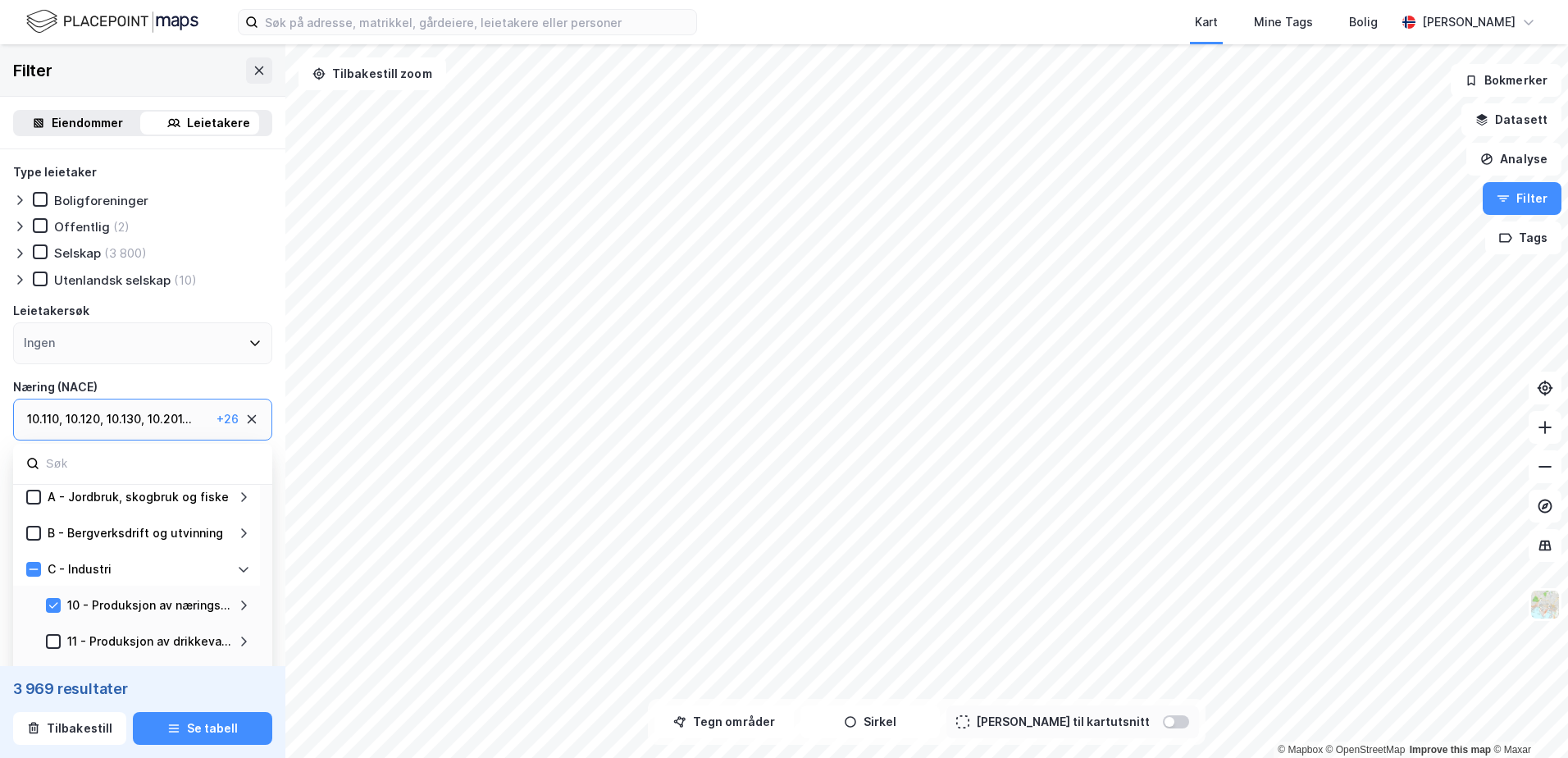
click at [185, 640] on div "11 - Produksjon av drikkevarer" at bounding box center [151, 642] width 167 height 20
click at [96, 581] on div "C - Industri" at bounding box center [136, 568] width 247 height 36
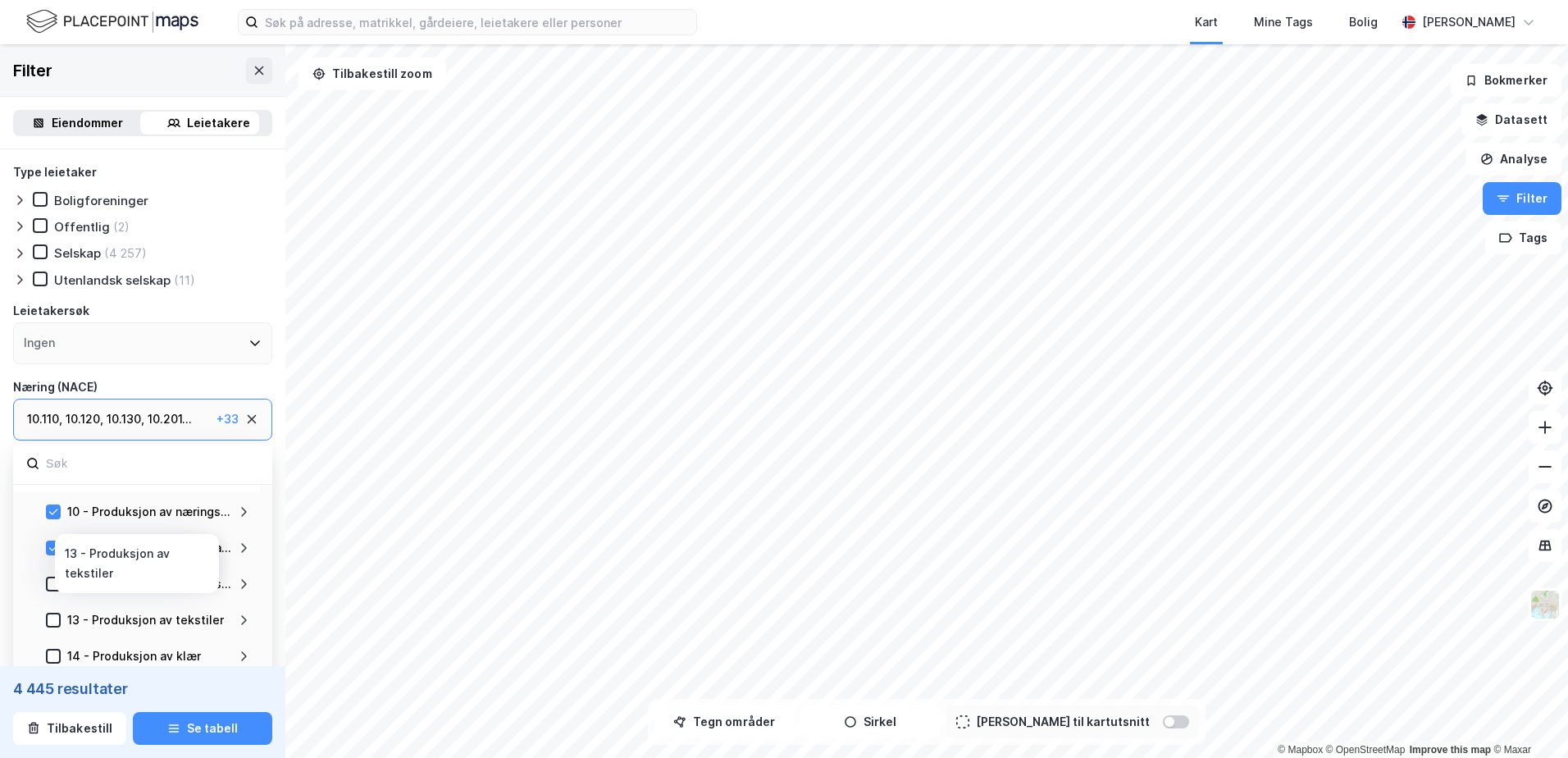
scroll to position [100, 0]
click at [164, 582] on div "12 - Produksjon av tobakksvarer" at bounding box center [151, 585] width 167 height 20
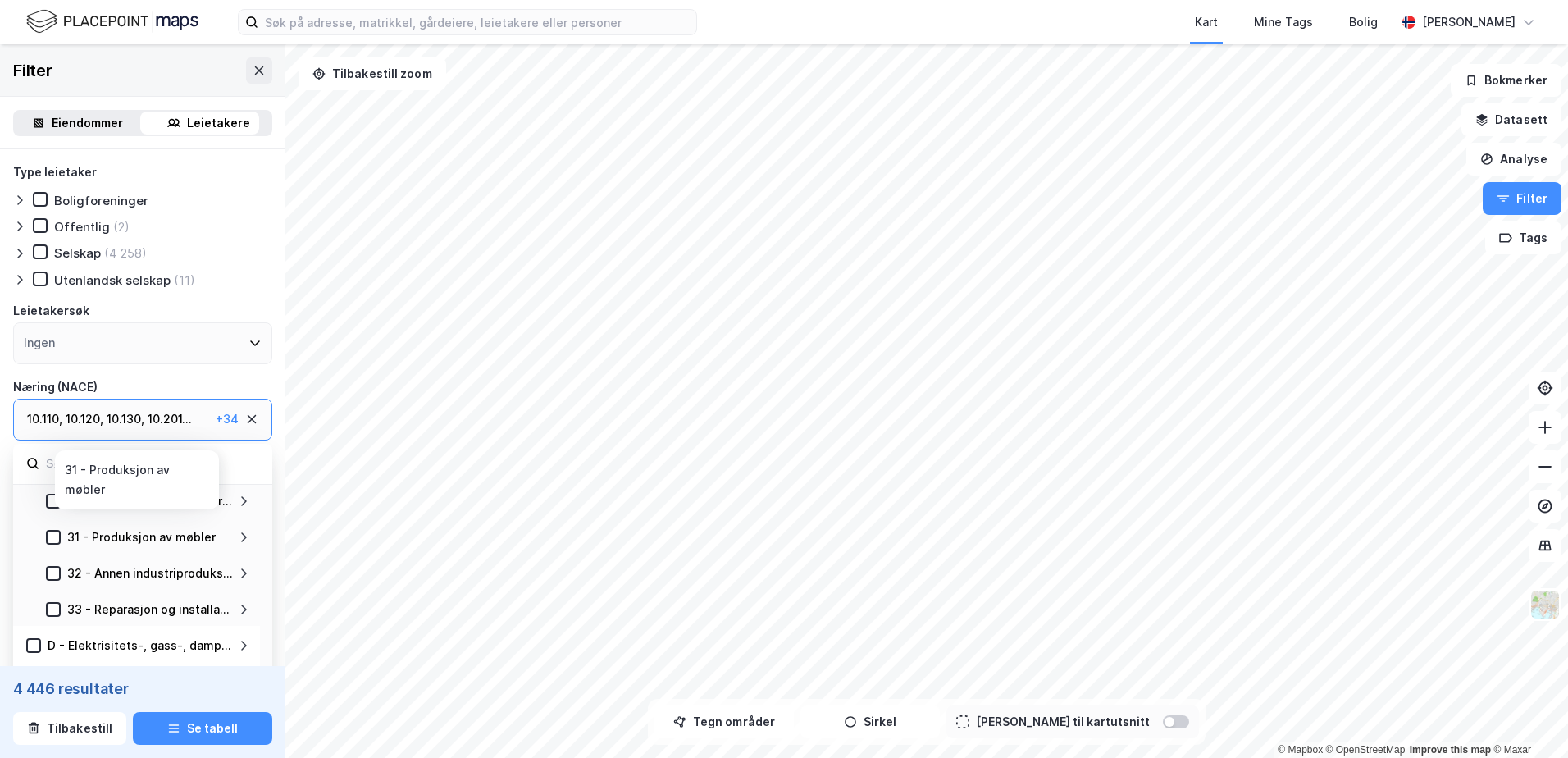
scroll to position [833, 0]
click at [197, 722] on button "Se tabell" at bounding box center [202, 728] width 140 height 33
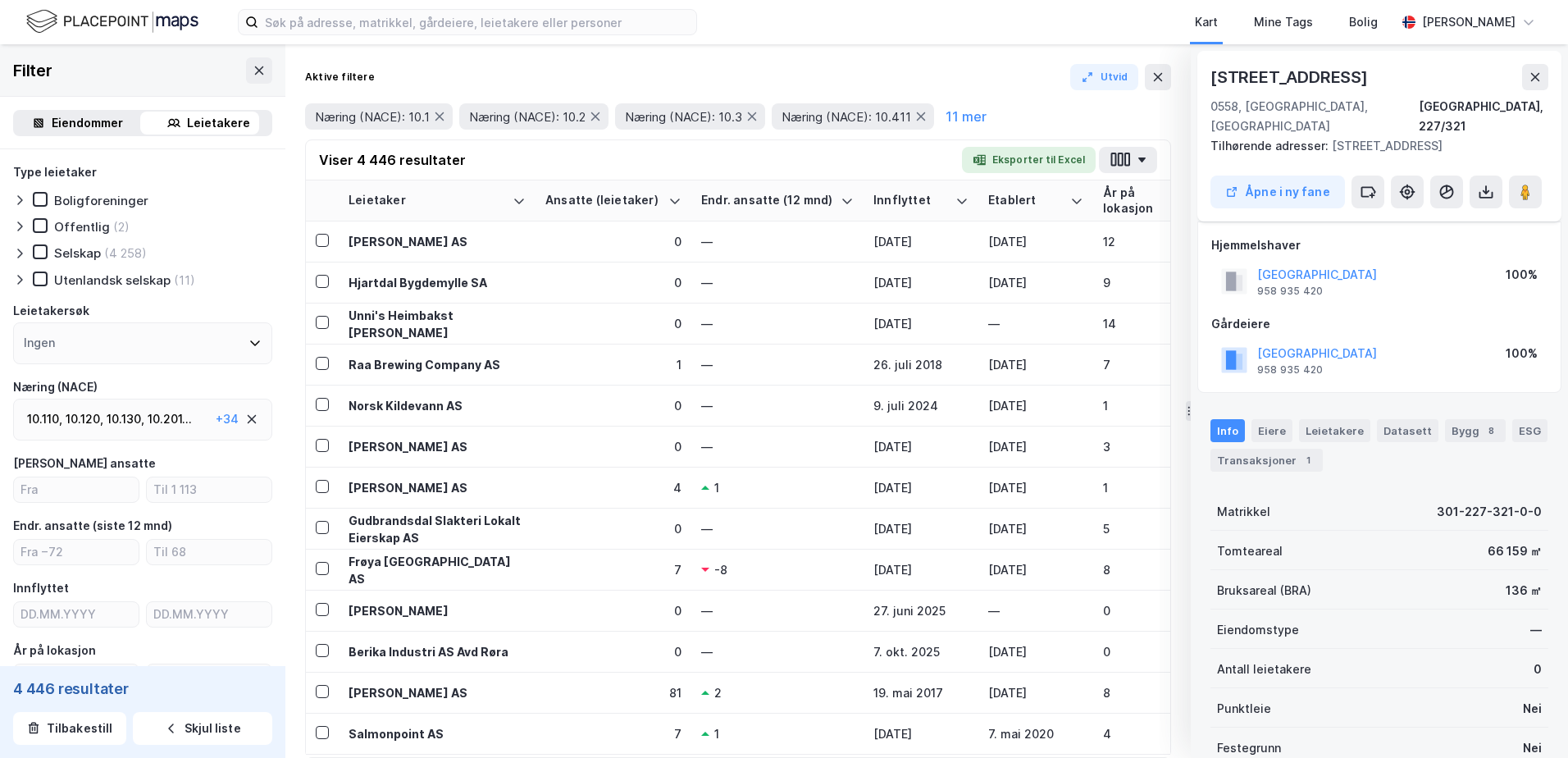
scroll to position [102, 0]
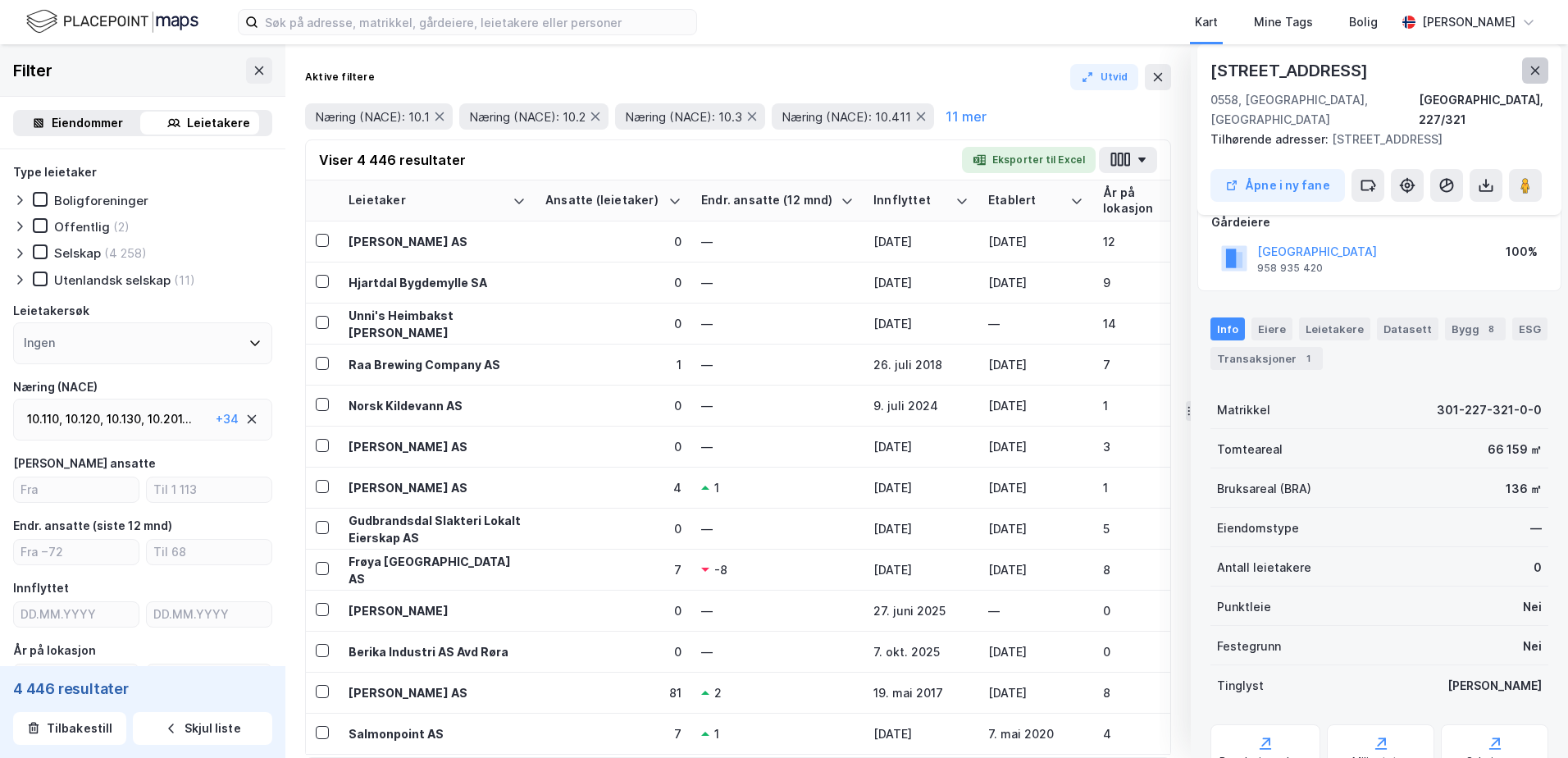
click at [1524, 75] on button at bounding box center [1535, 70] width 26 height 26
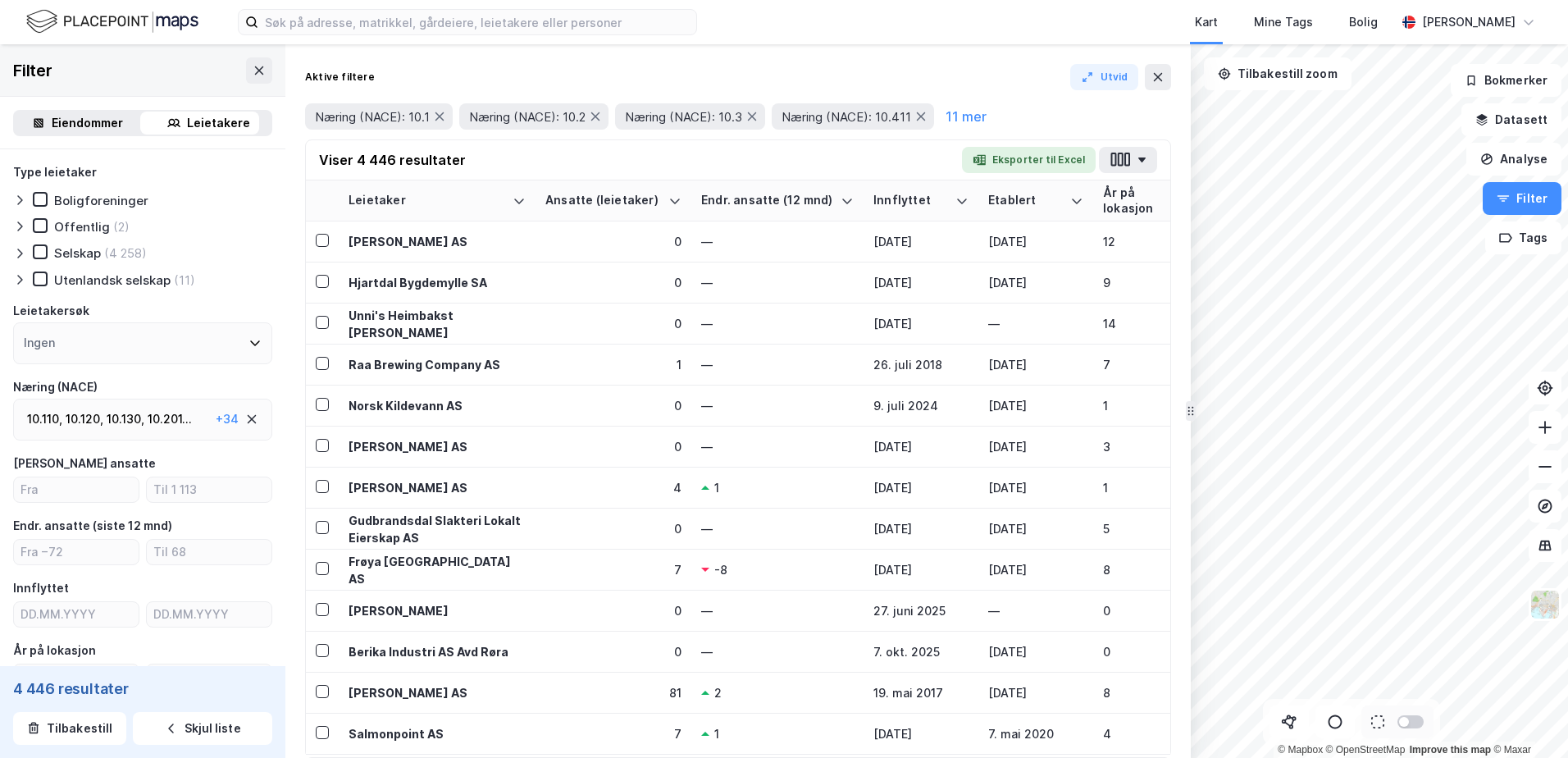
click at [1171, 83] on div "Aktive filtere Utvid Næring (NACE): 10.1 Næring (NACE): 10.2 Næring (NACE): 10.…" at bounding box center [738, 401] width 905 height 713
click at [1162, 78] on icon at bounding box center [1157, 76] width 13 height 13
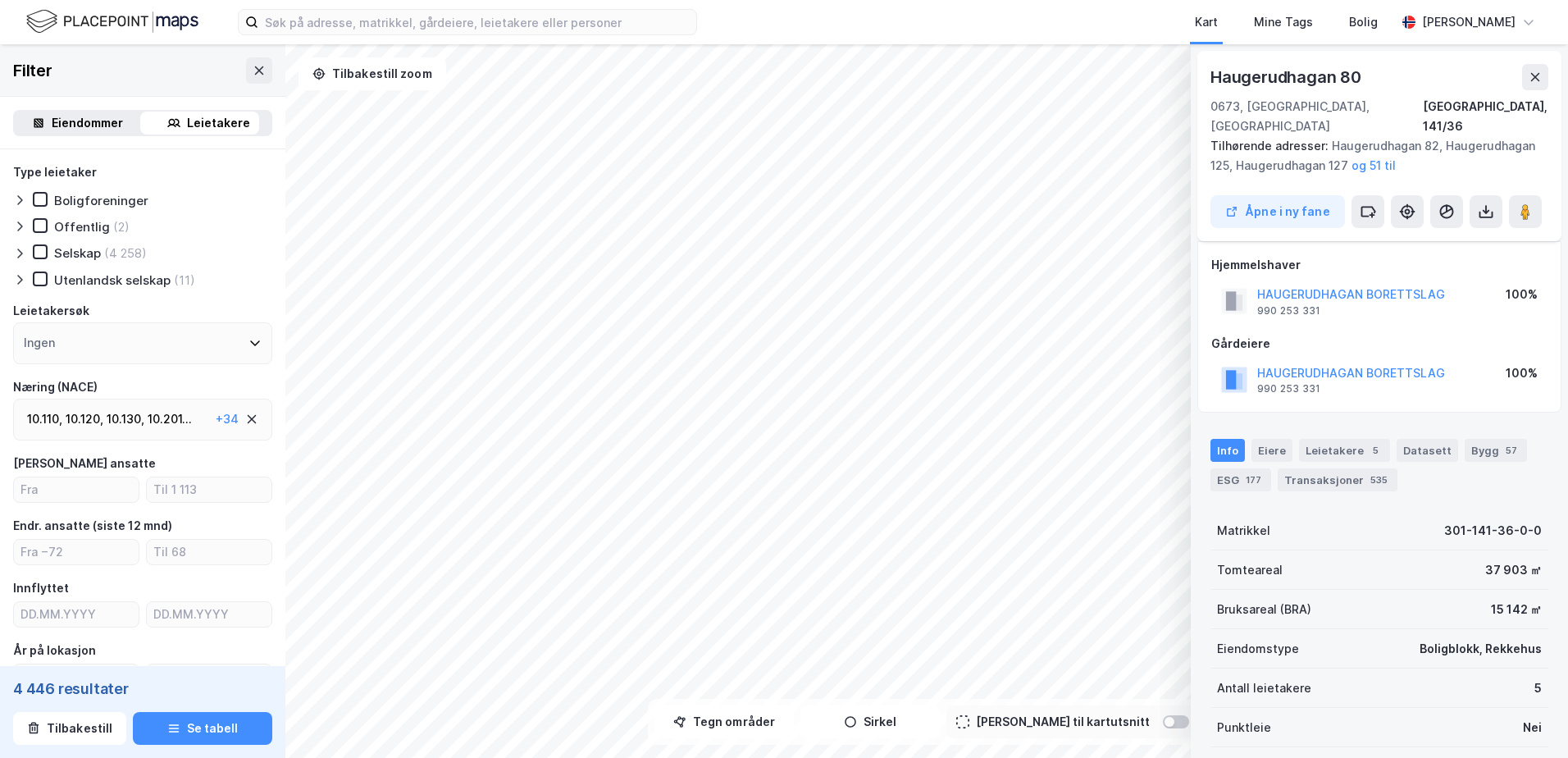
scroll to position [102, 0]
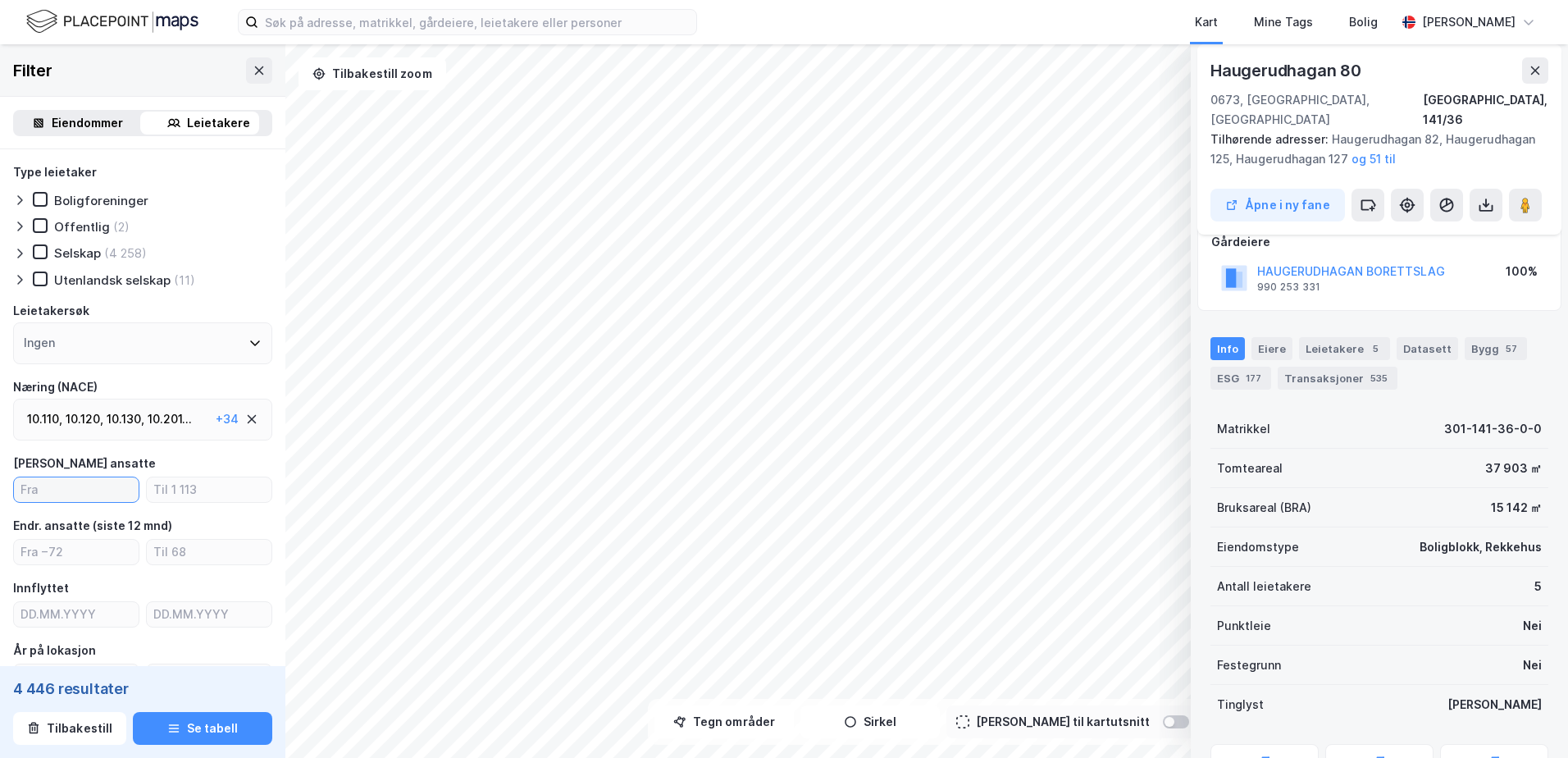
click at [45, 485] on input "number" at bounding box center [76, 489] width 125 height 25
click at [118, 355] on div "Ingen" at bounding box center [142, 341] width 259 height 42
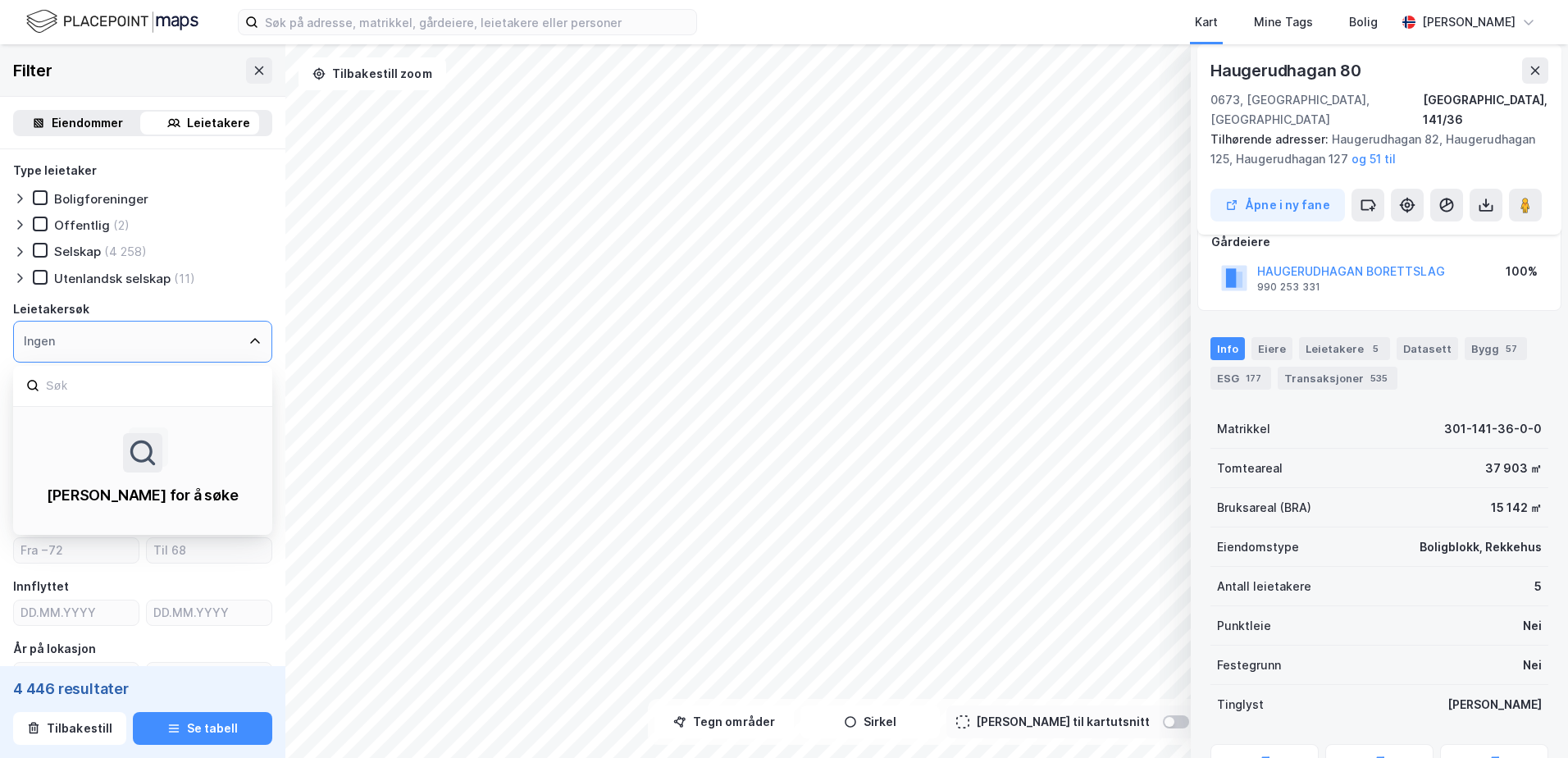
click at [118, 355] on div "Ingen" at bounding box center [142, 341] width 259 height 42
click at [174, 322] on div "Ingen" at bounding box center [142, 341] width 259 height 42
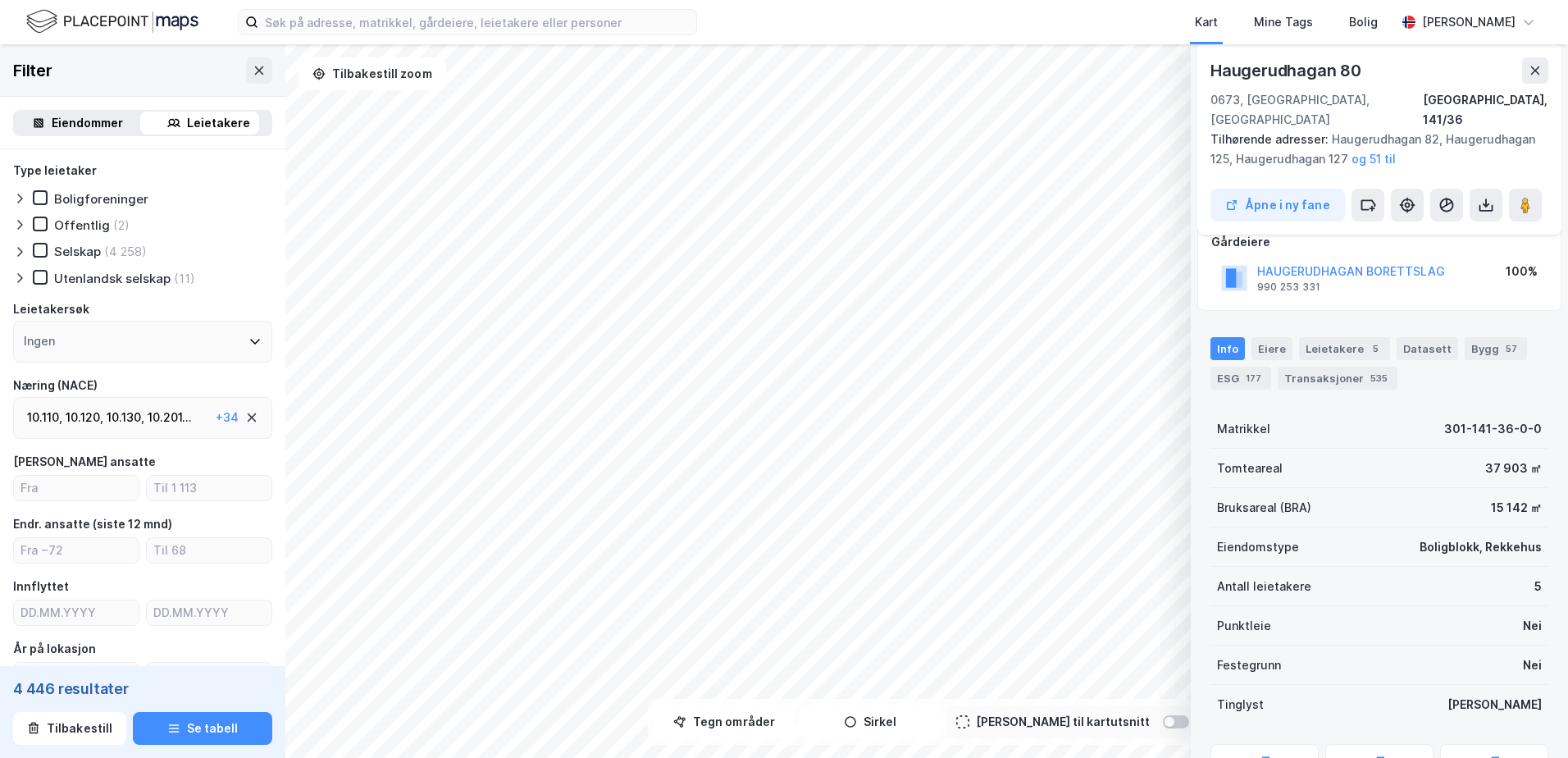
click at [244, 249] on div "Selskap (4 258)" at bounding box center [142, 251] width 259 height 17
click at [87, 560] on input "number" at bounding box center [76, 550] width 125 height 25
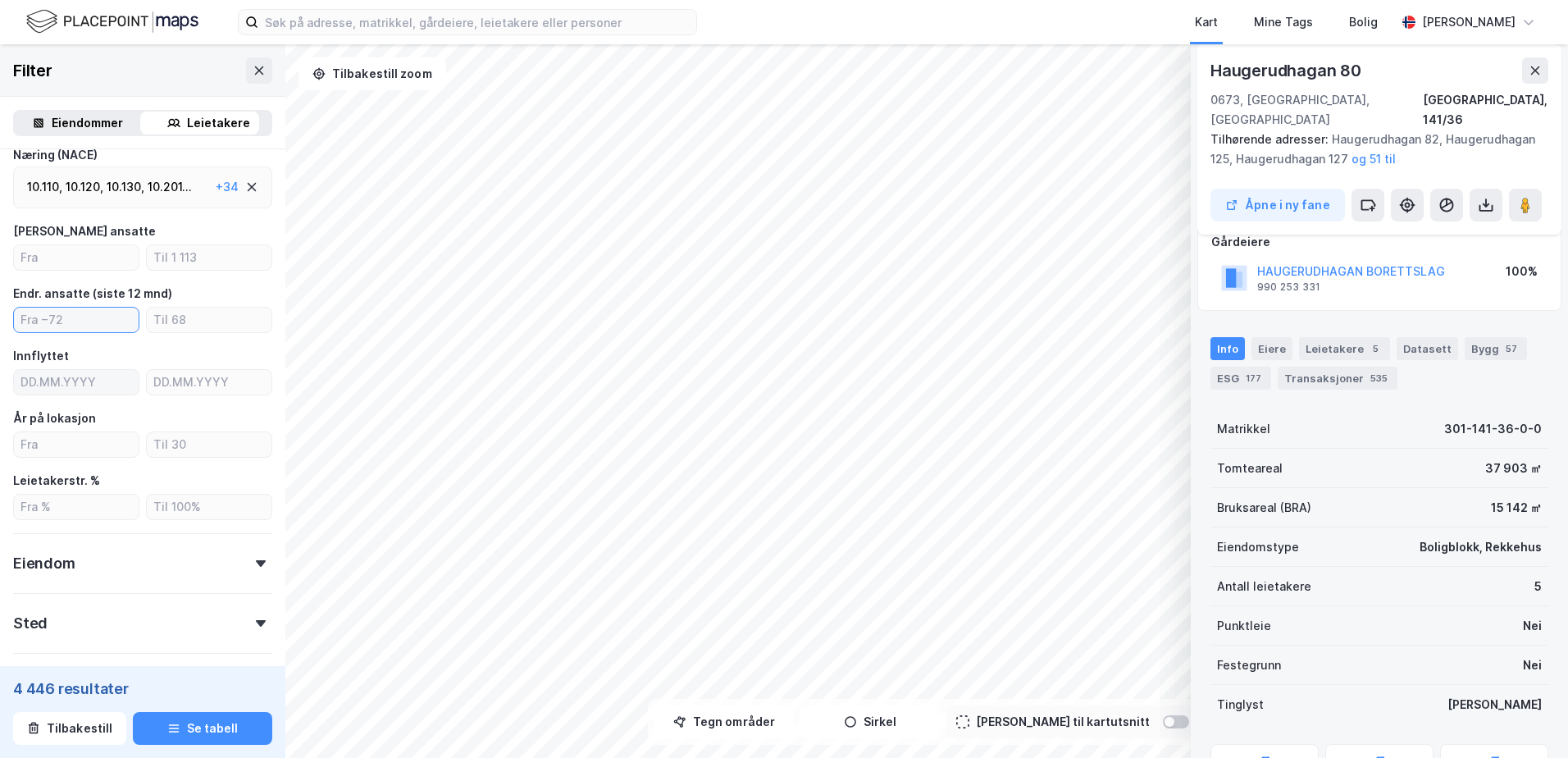
scroll to position [233, 0]
click at [219, 553] on div "Eiendom" at bounding box center [142, 556] width 259 height 47
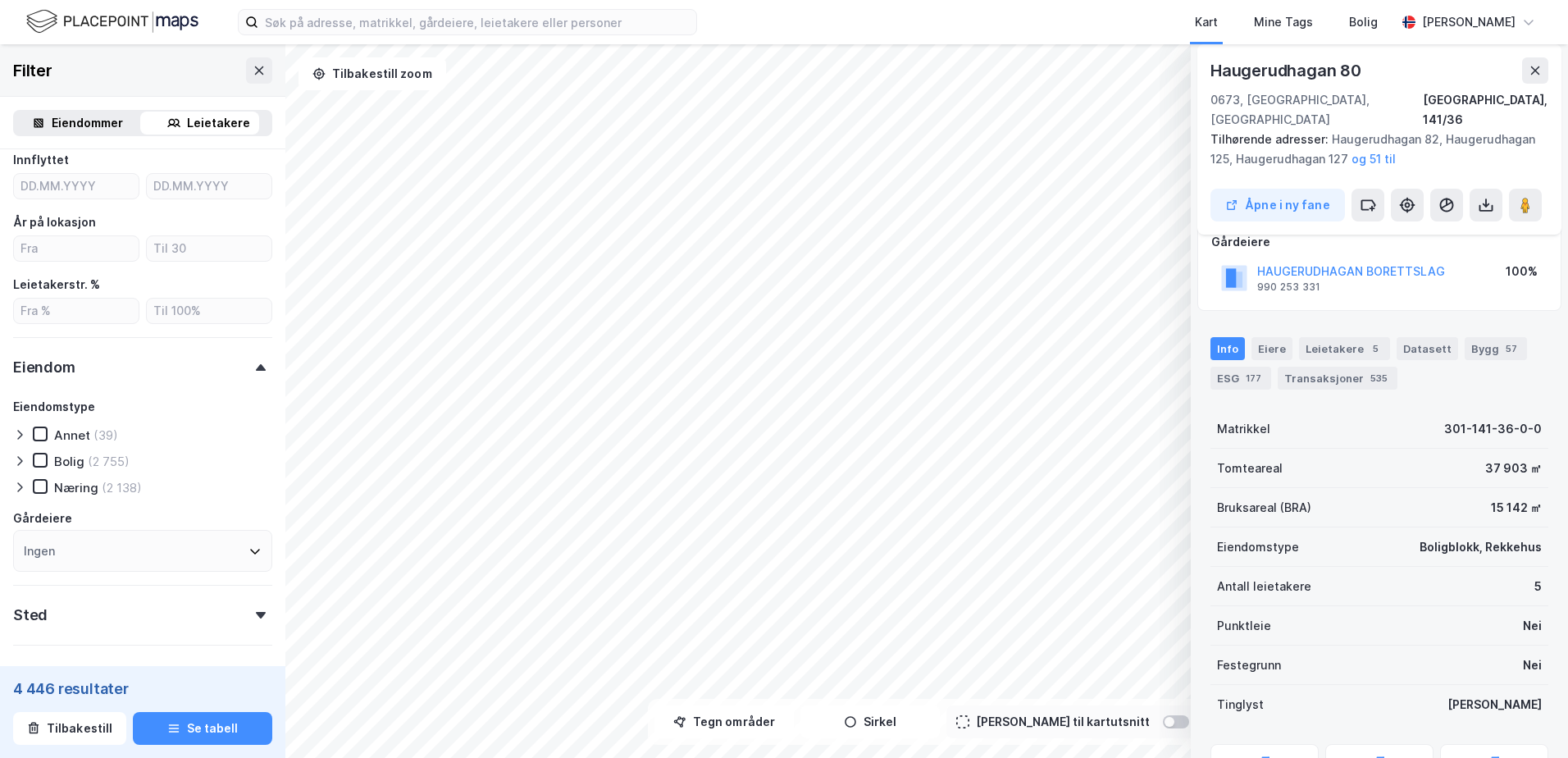
scroll to position [429, 0]
click at [86, 487] on div "Næring" at bounding box center [76, 487] width 45 height 16
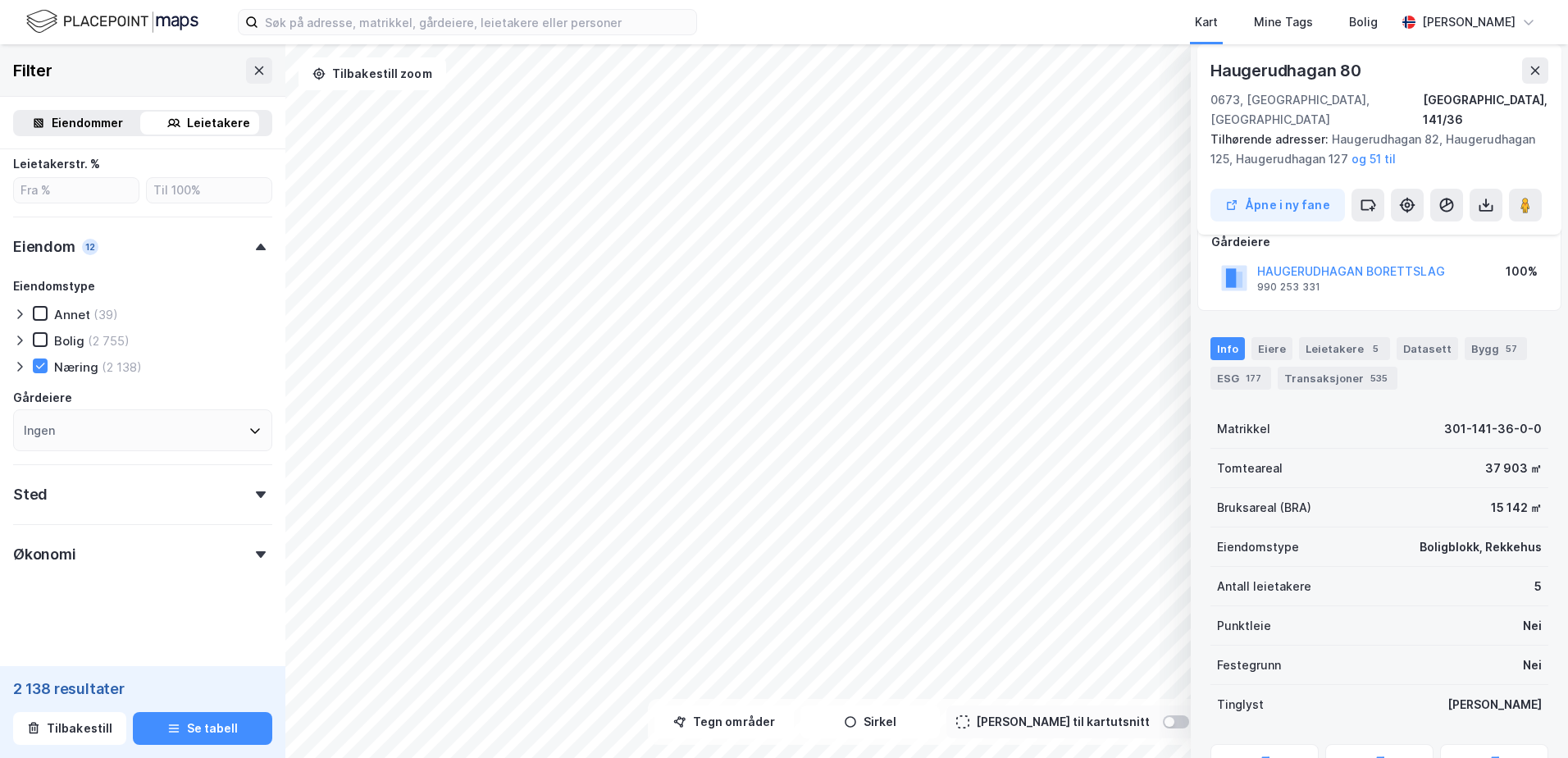
click at [156, 486] on div "Sted" at bounding box center [142, 487] width 259 height 47
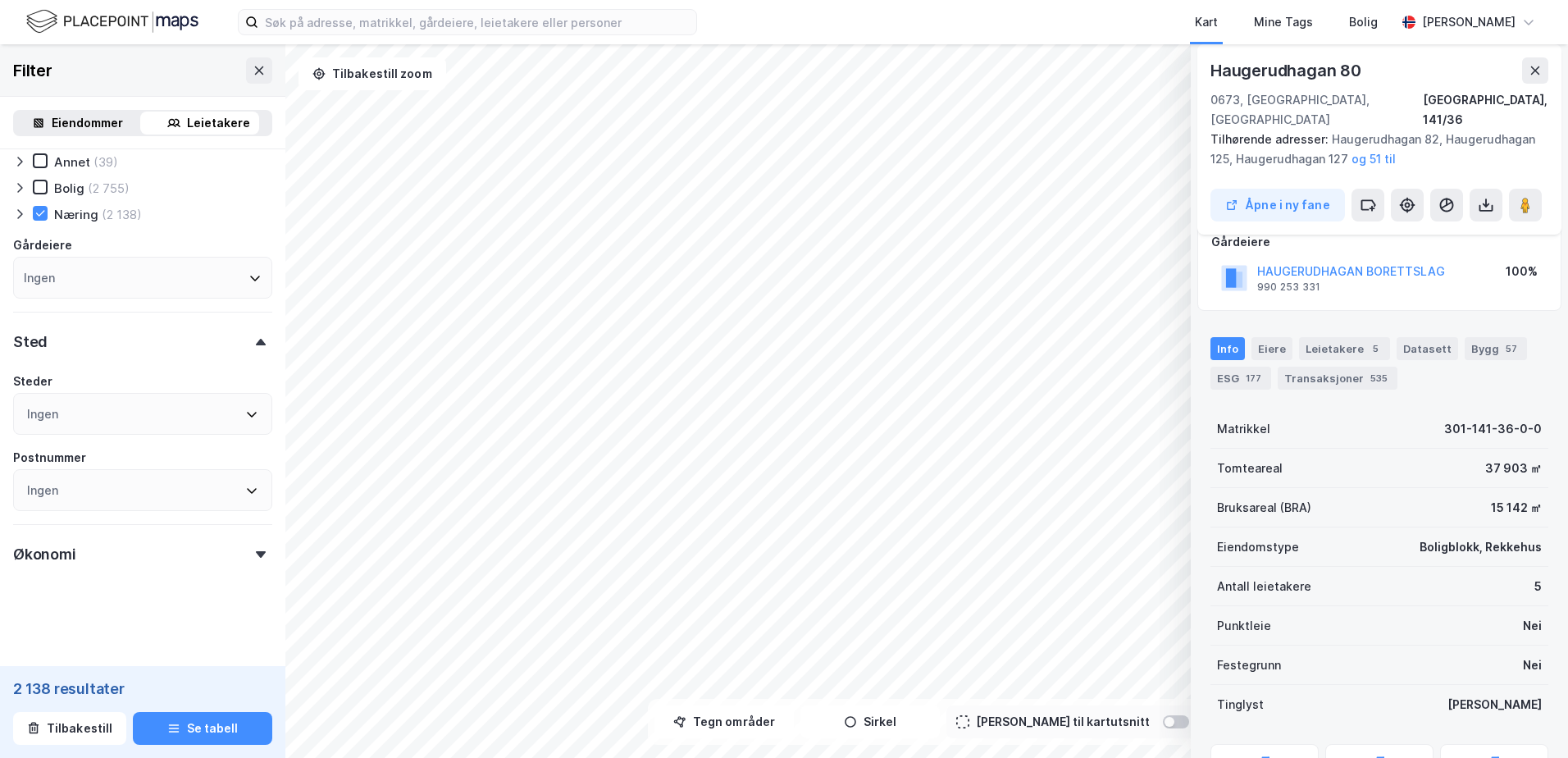
click at [153, 548] on div "Økonomi" at bounding box center [142, 547] width 259 height 47
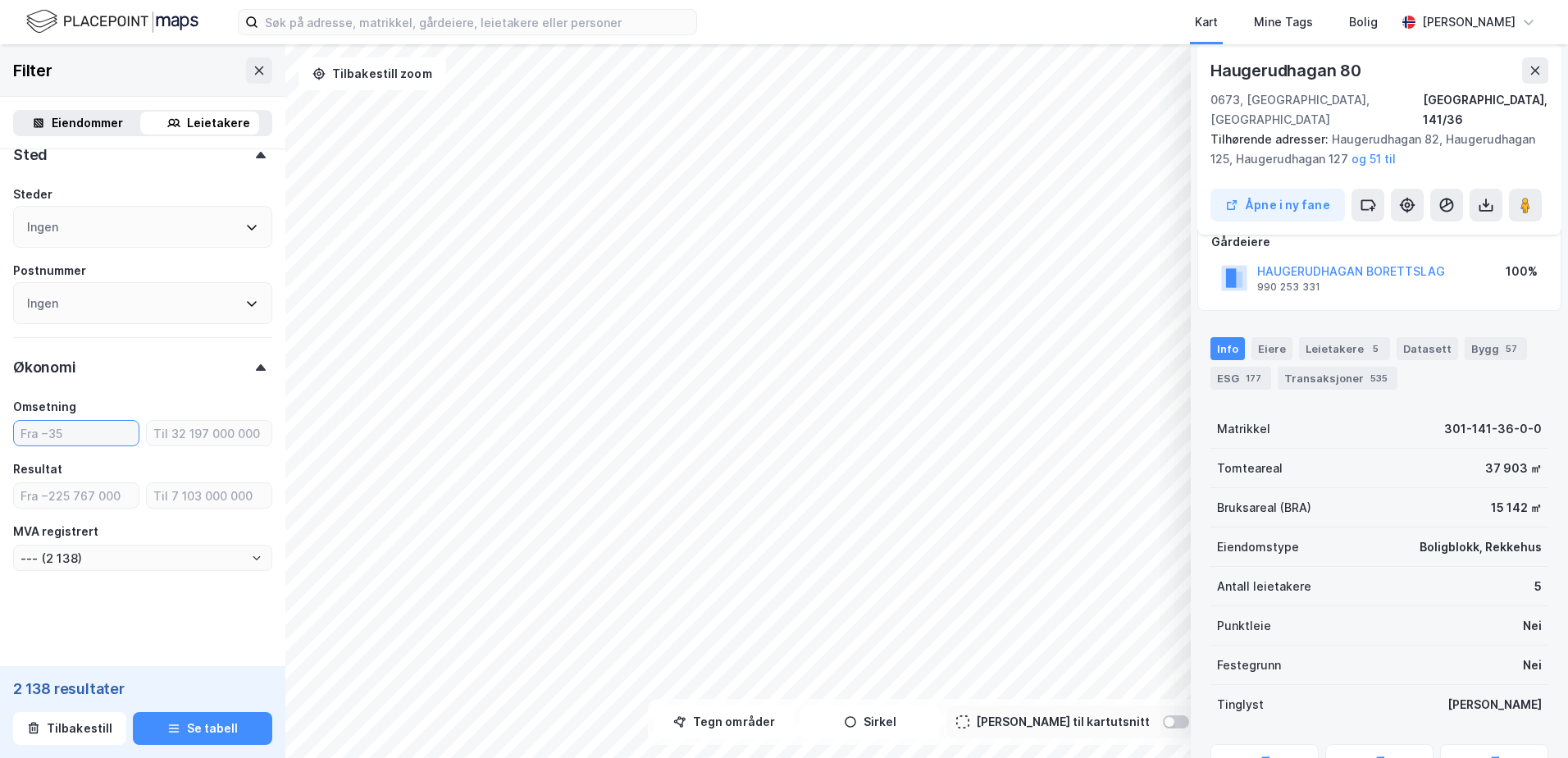
click at [83, 441] on input "number" at bounding box center [76, 433] width 125 height 25
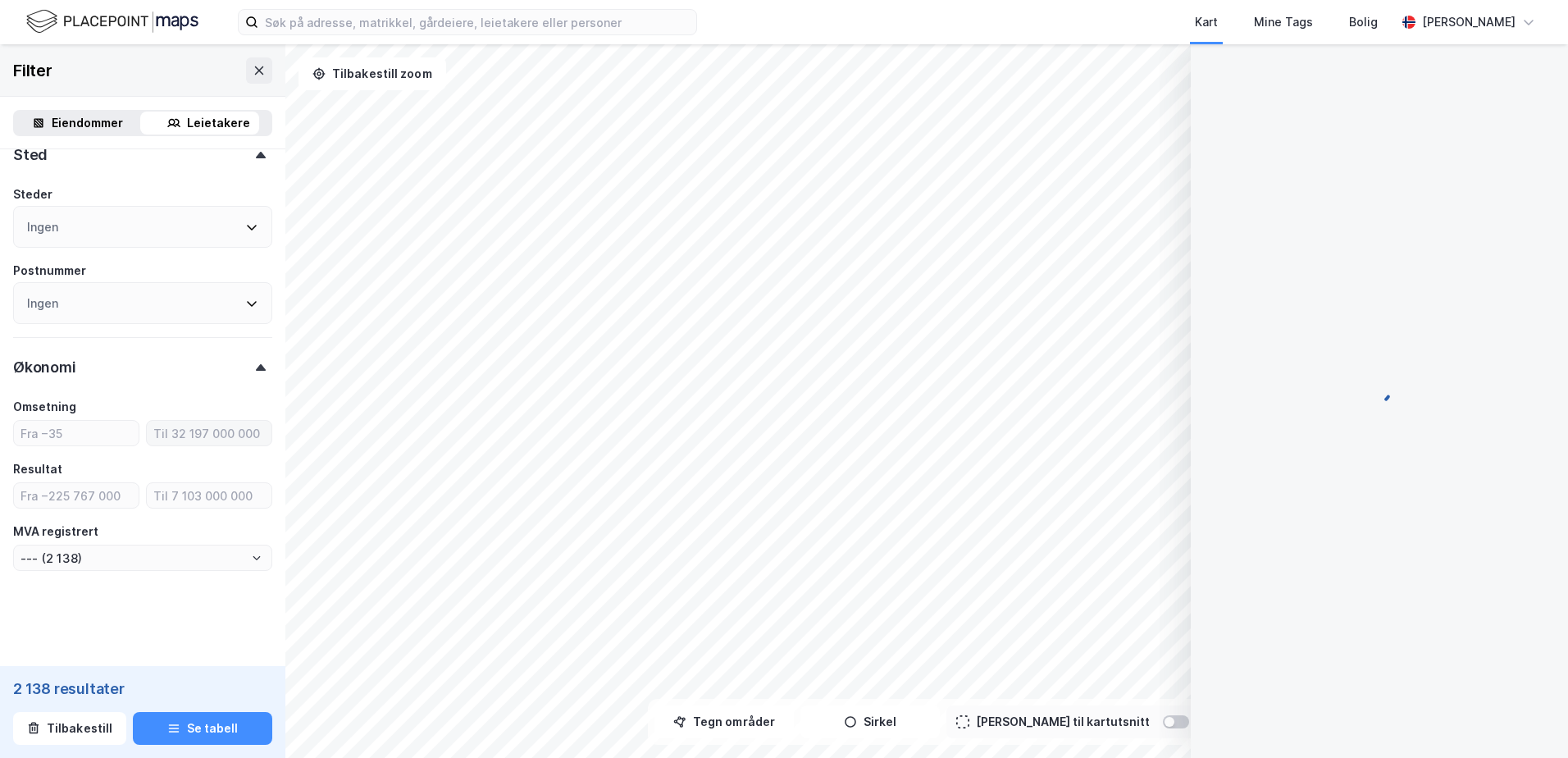
scroll to position [102, 0]
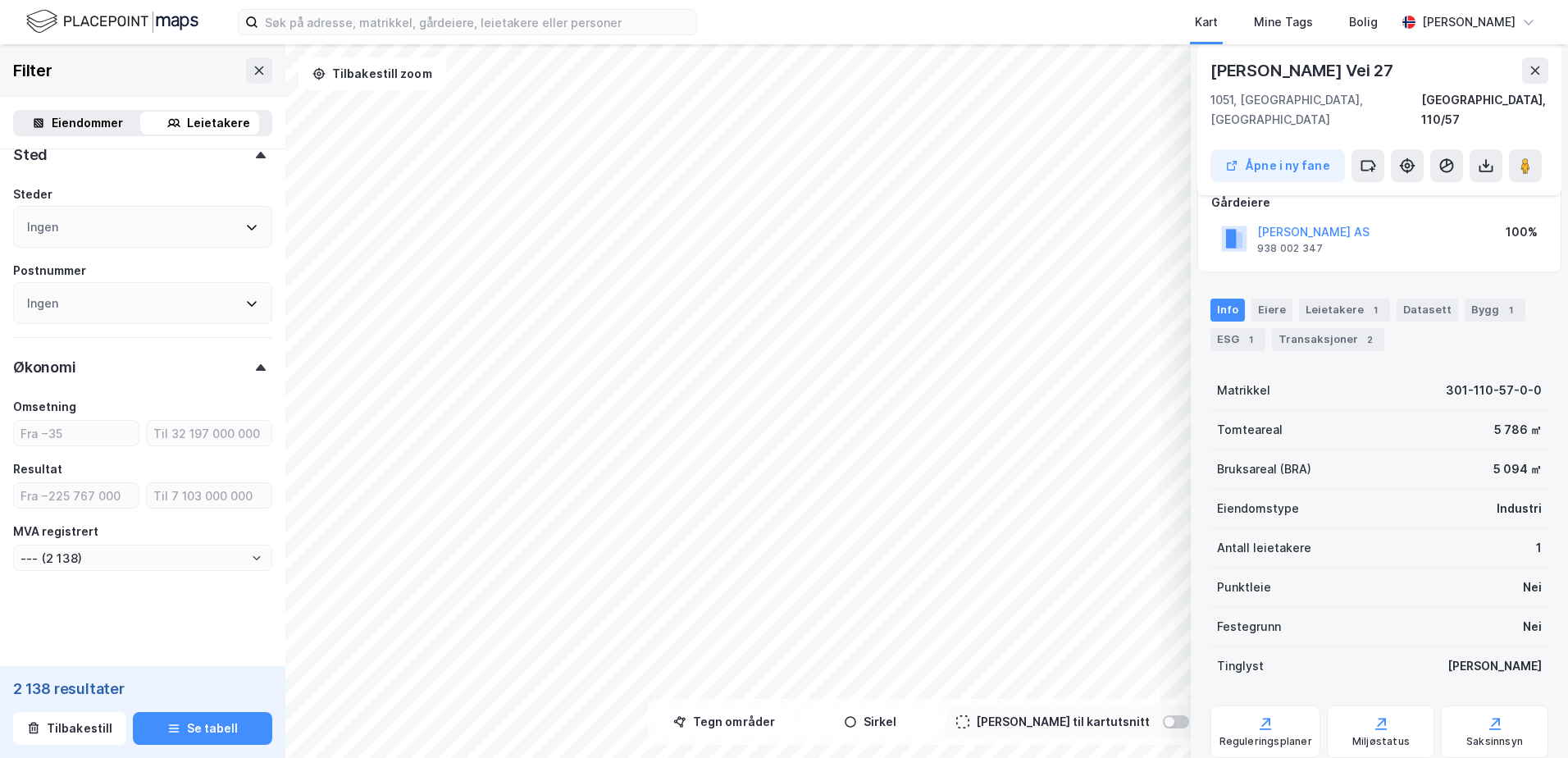
drag, startPoint x: 1352, startPoint y: 286, endPoint x: 1345, endPoint y: 263, distance: 24.0
click at [1345, 279] on div "Info Eiere Leietakere 1 Datasett Bygg 1 ESG 1 Transaksjoner 2" at bounding box center [1380, 317] width 377 height 78
click at [1347, 299] on div "Leietakere 1" at bounding box center [1345, 310] width 91 height 23
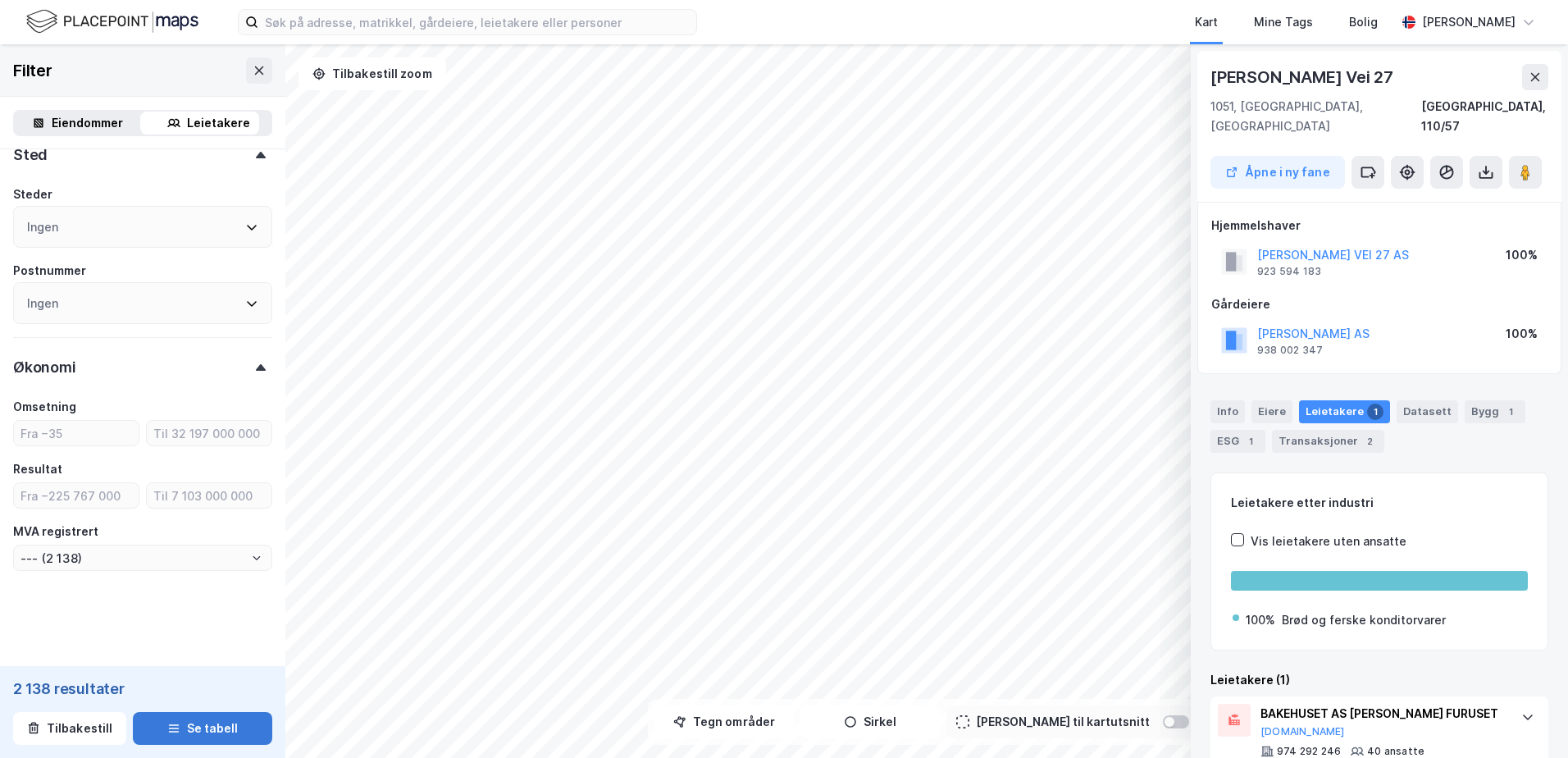
click at [147, 716] on button "Se tabell" at bounding box center [202, 728] width 140 height 33
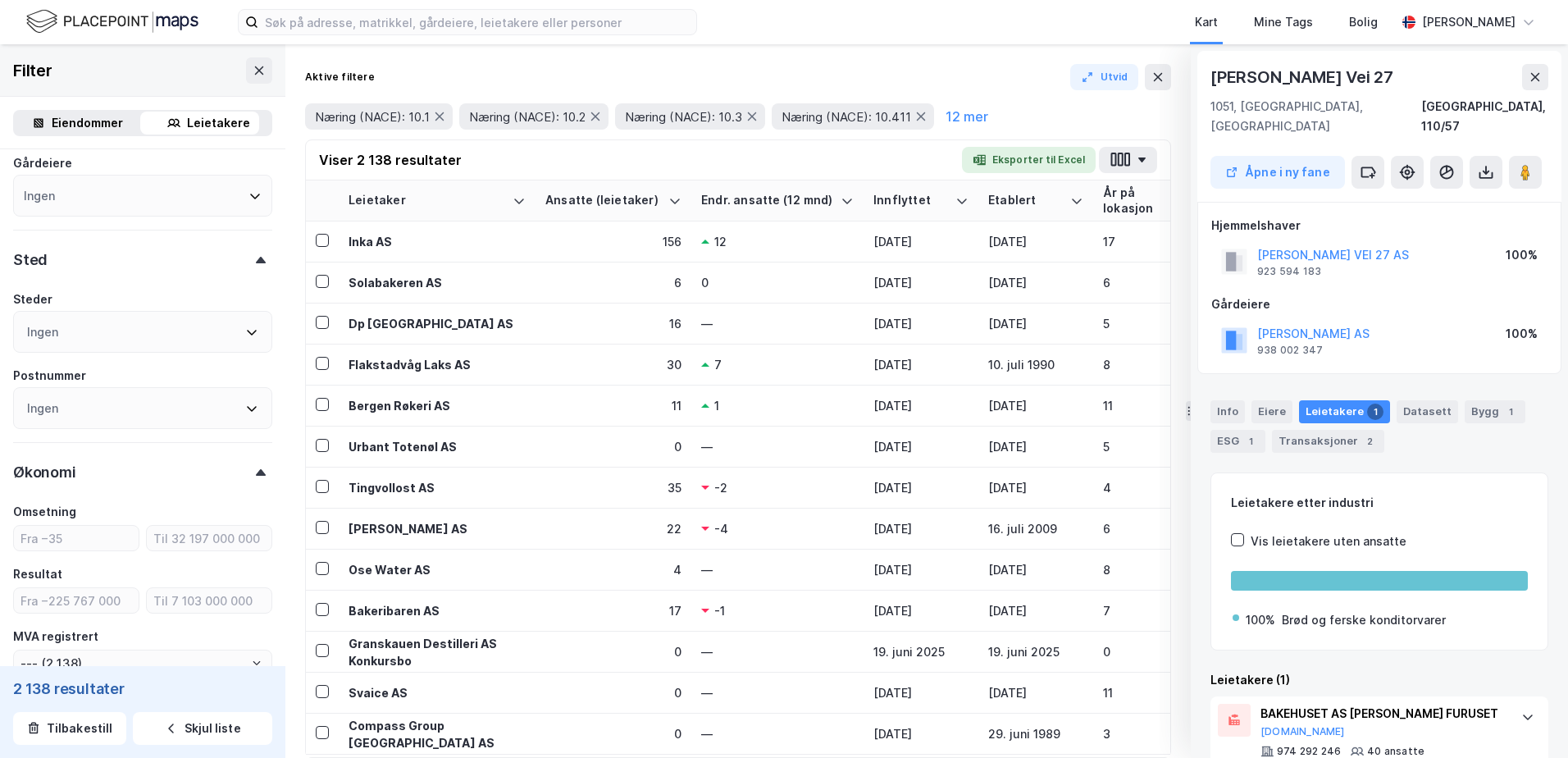
scroll to position [783, 0]
click at [143, 334] on div "Ingen" at bounding box center [142, 332] width 259 height 42
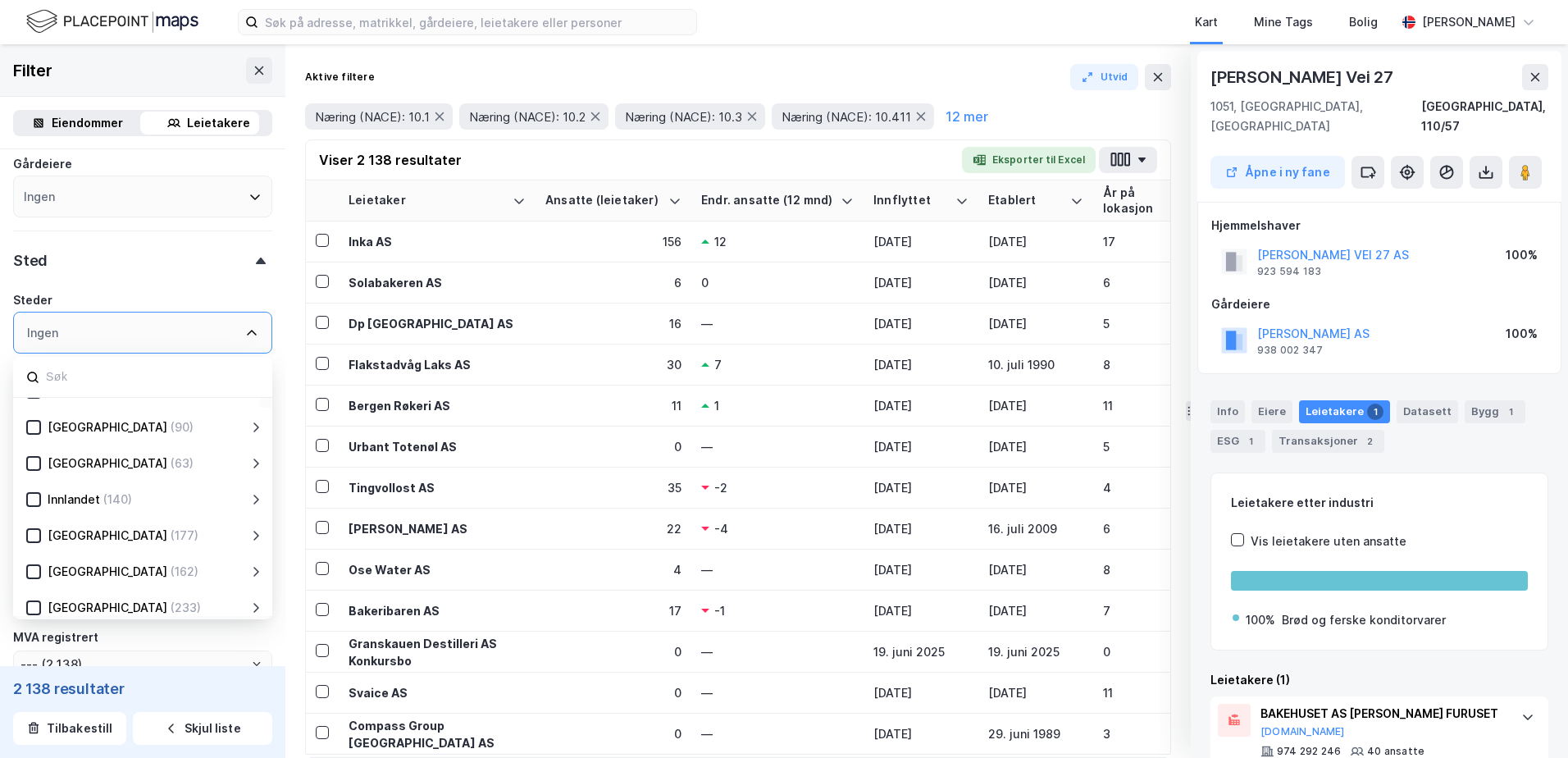
scroll to position [63, 0]
click at [37, 495] on icon at bounding box center [34, 498] width 12 height 12
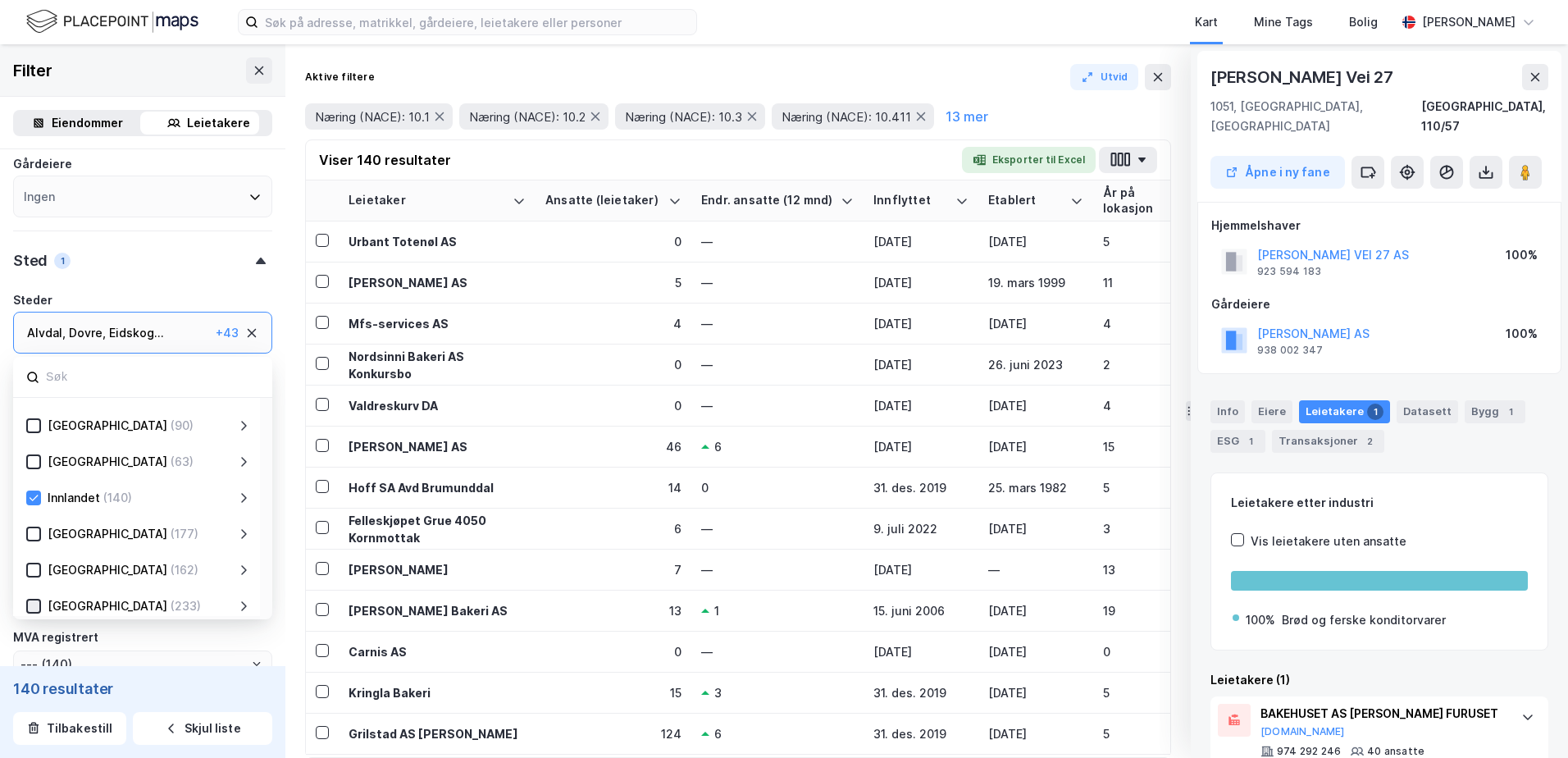
click at [35, 604] on icon at bounding box center [34, 606] width 12 height 12
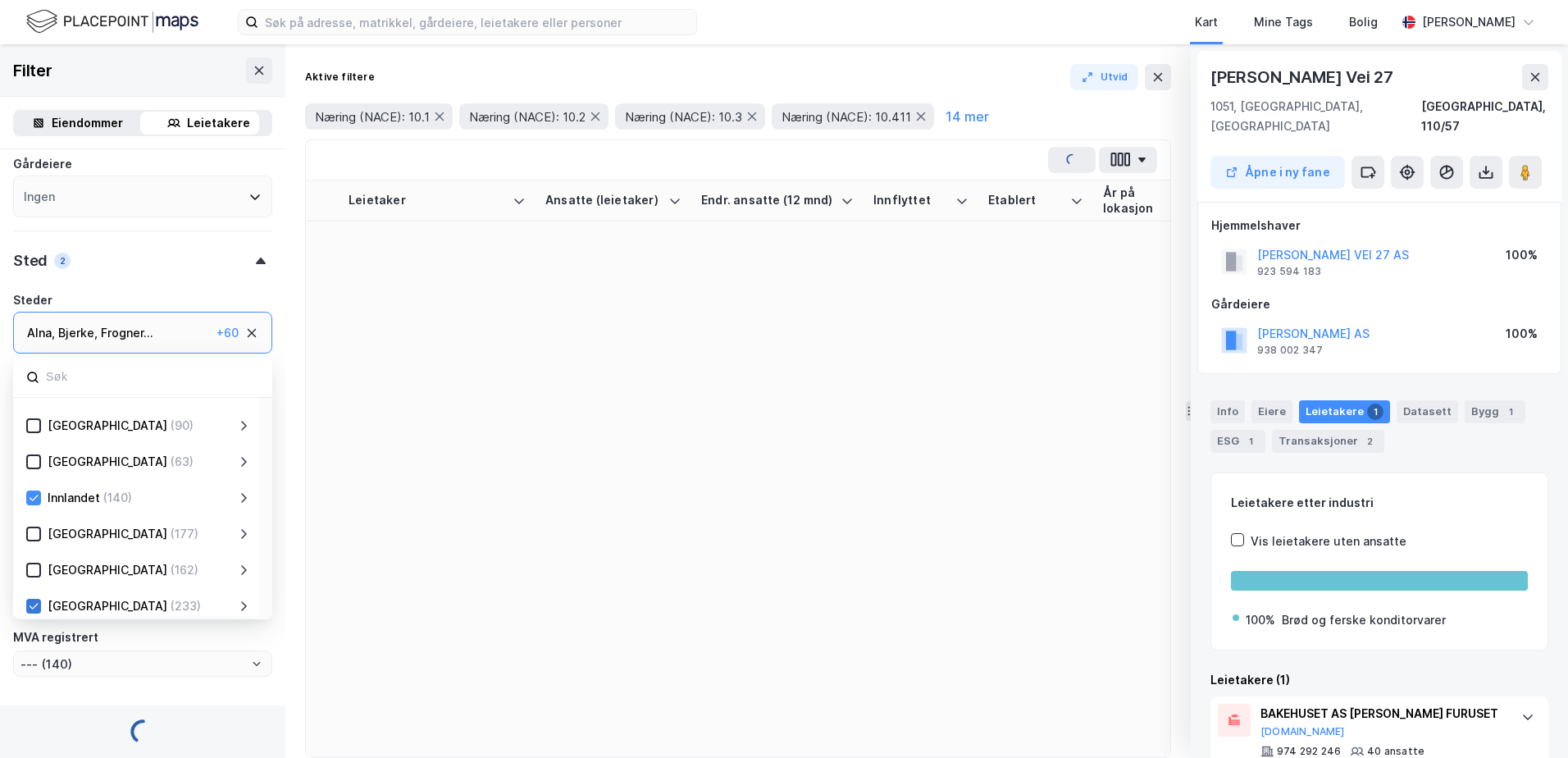
type input "--- (373)"
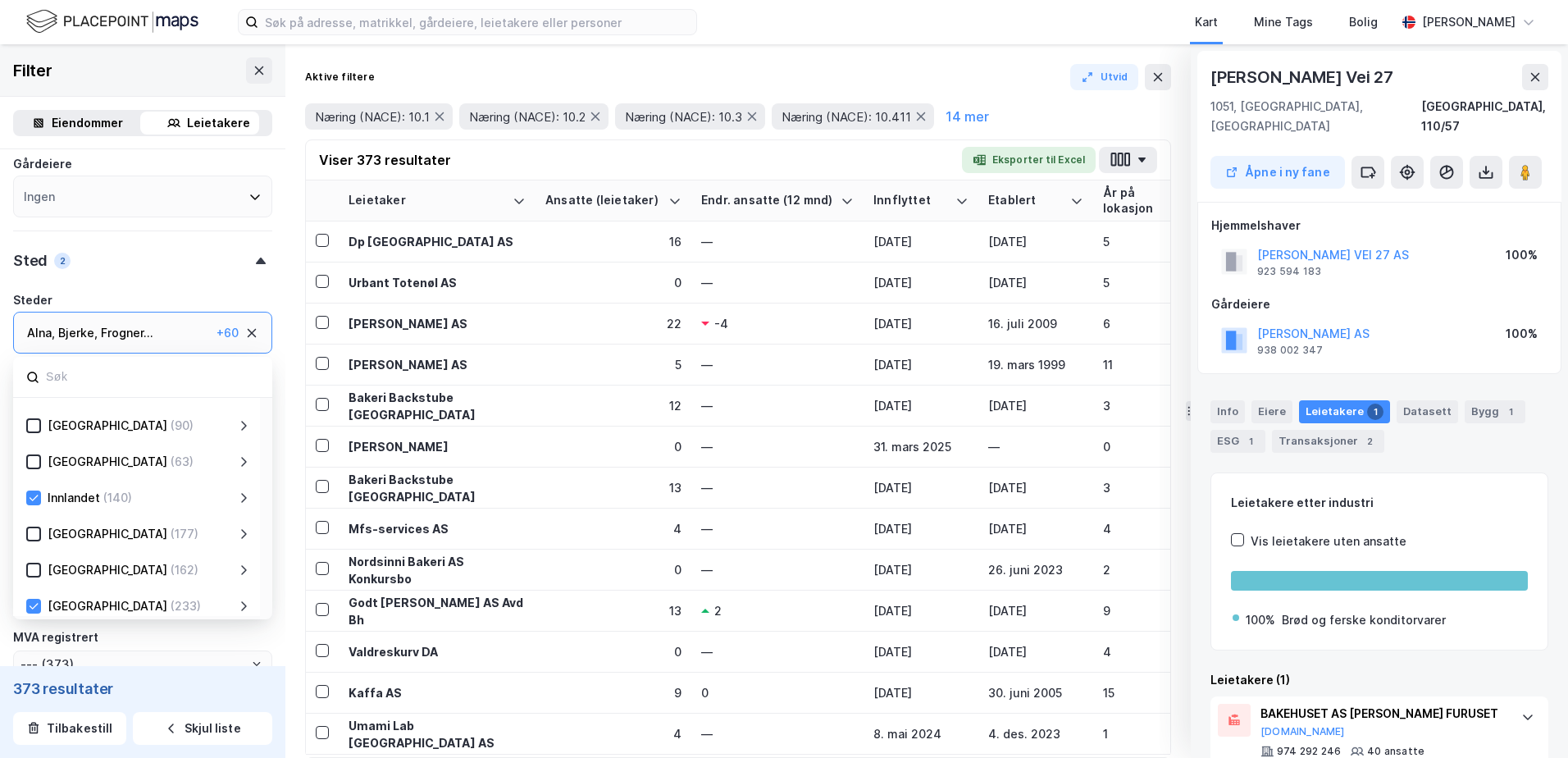
click at [166, 343] on div "Alna , Bjerke , Frogner ... Gamle Oslo , Grorud , Grünerløkka , Marka , Nordre …" at bounding box center [142, 332] width 259 height 42
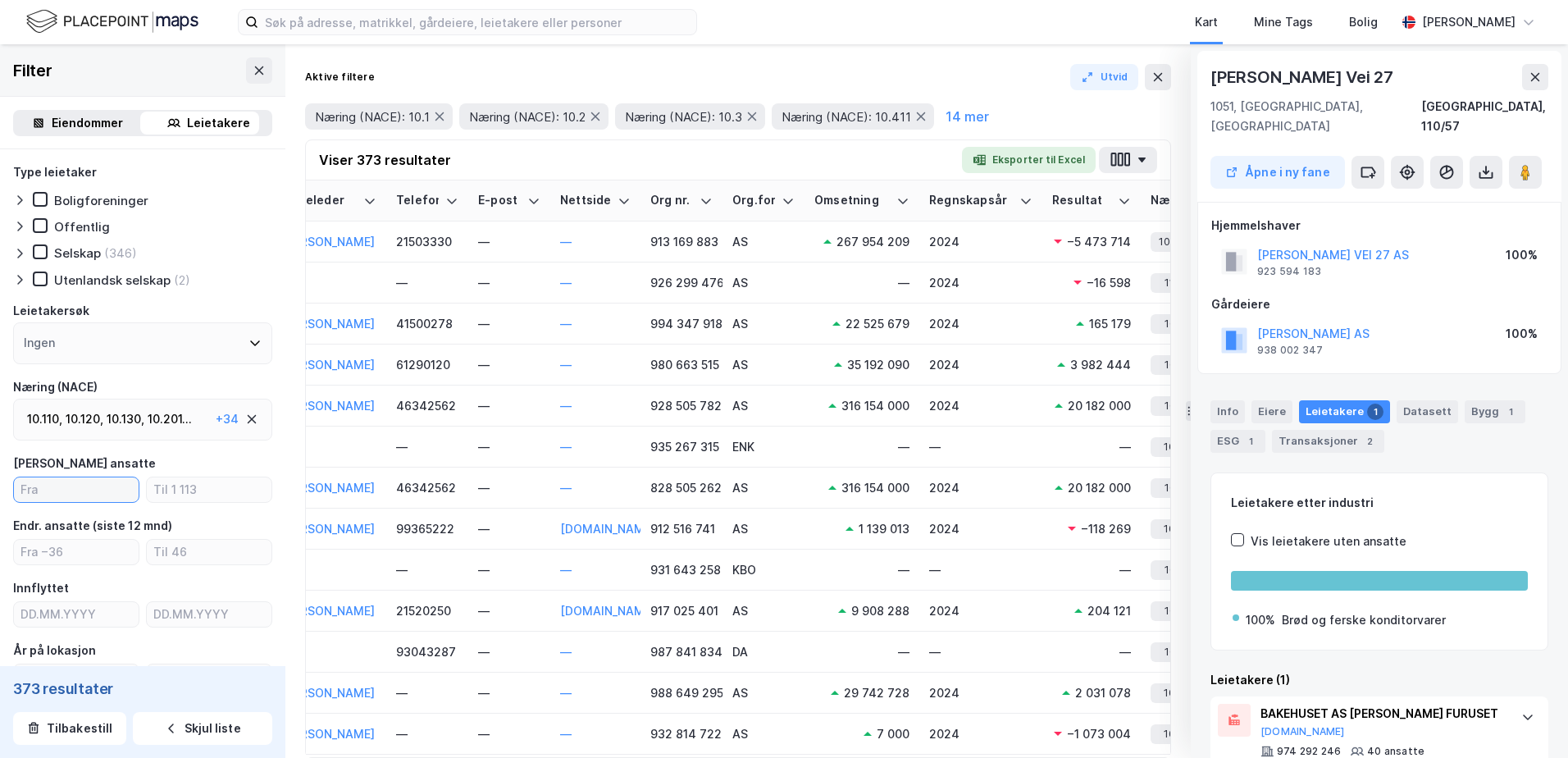
click at [92, 491] on input "number" at bounding box center [76, 489] width 125 height 25
type input "3"
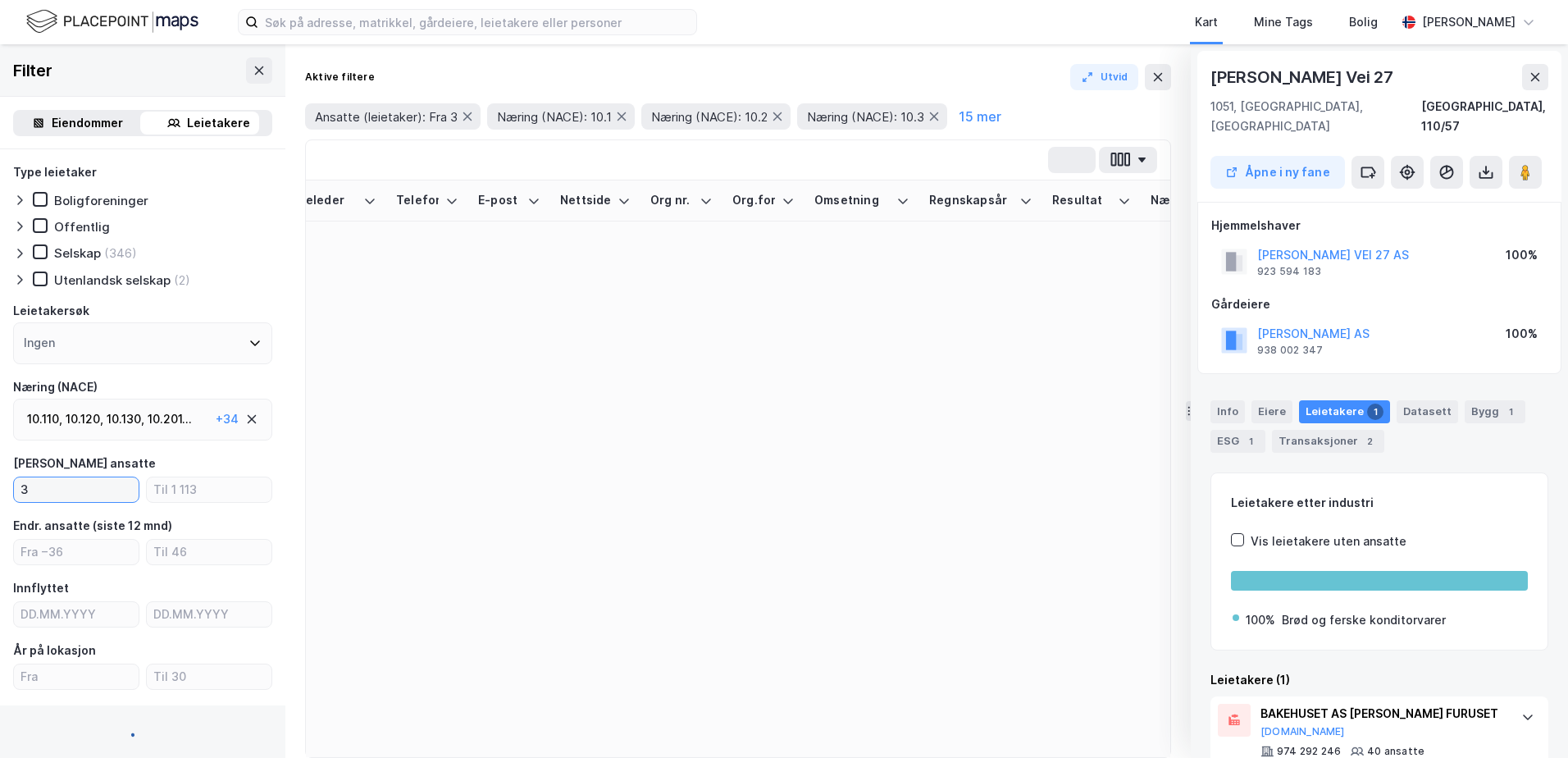
type input "--- (217)"
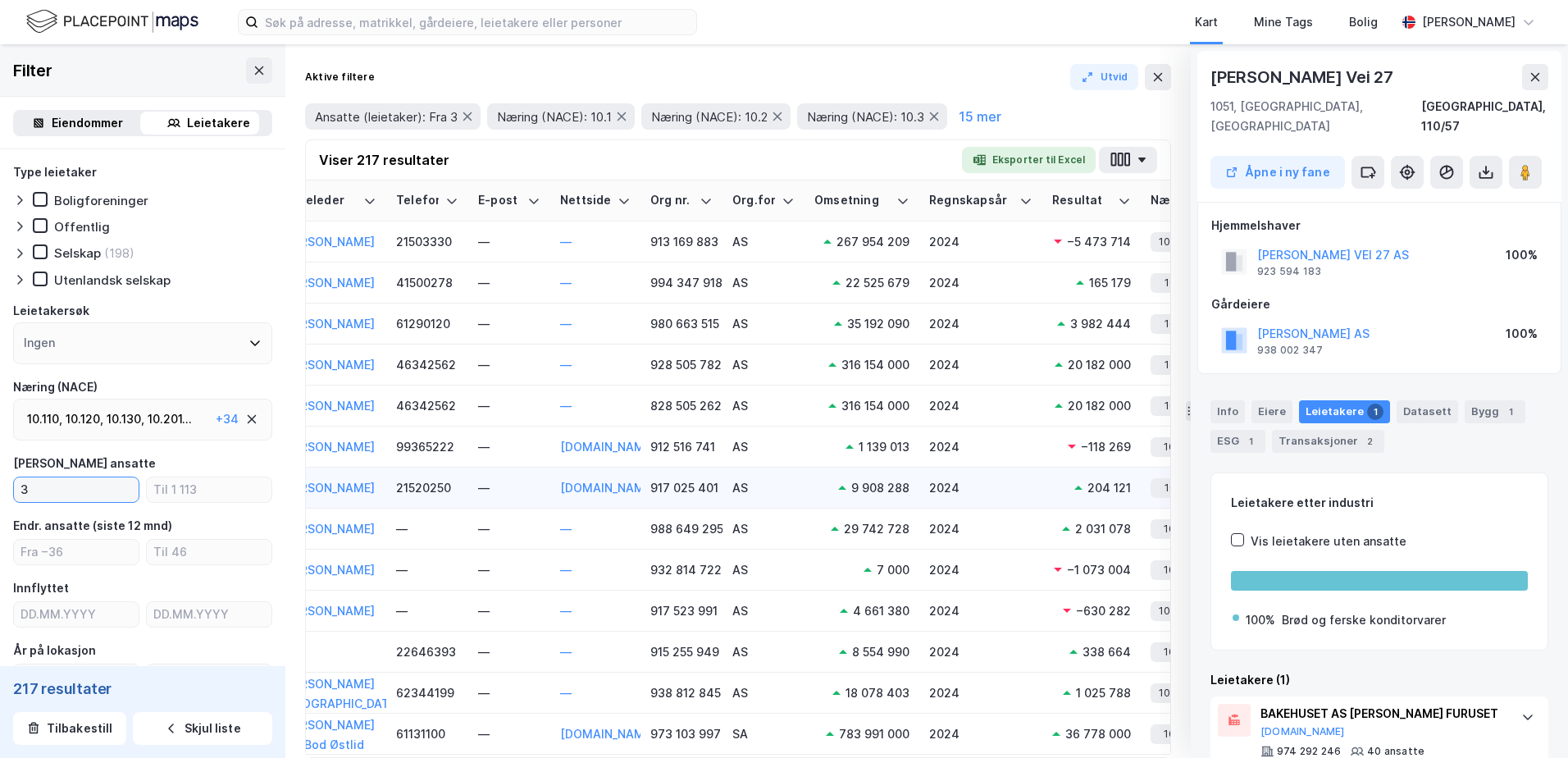
scroll to position [20, 1371]
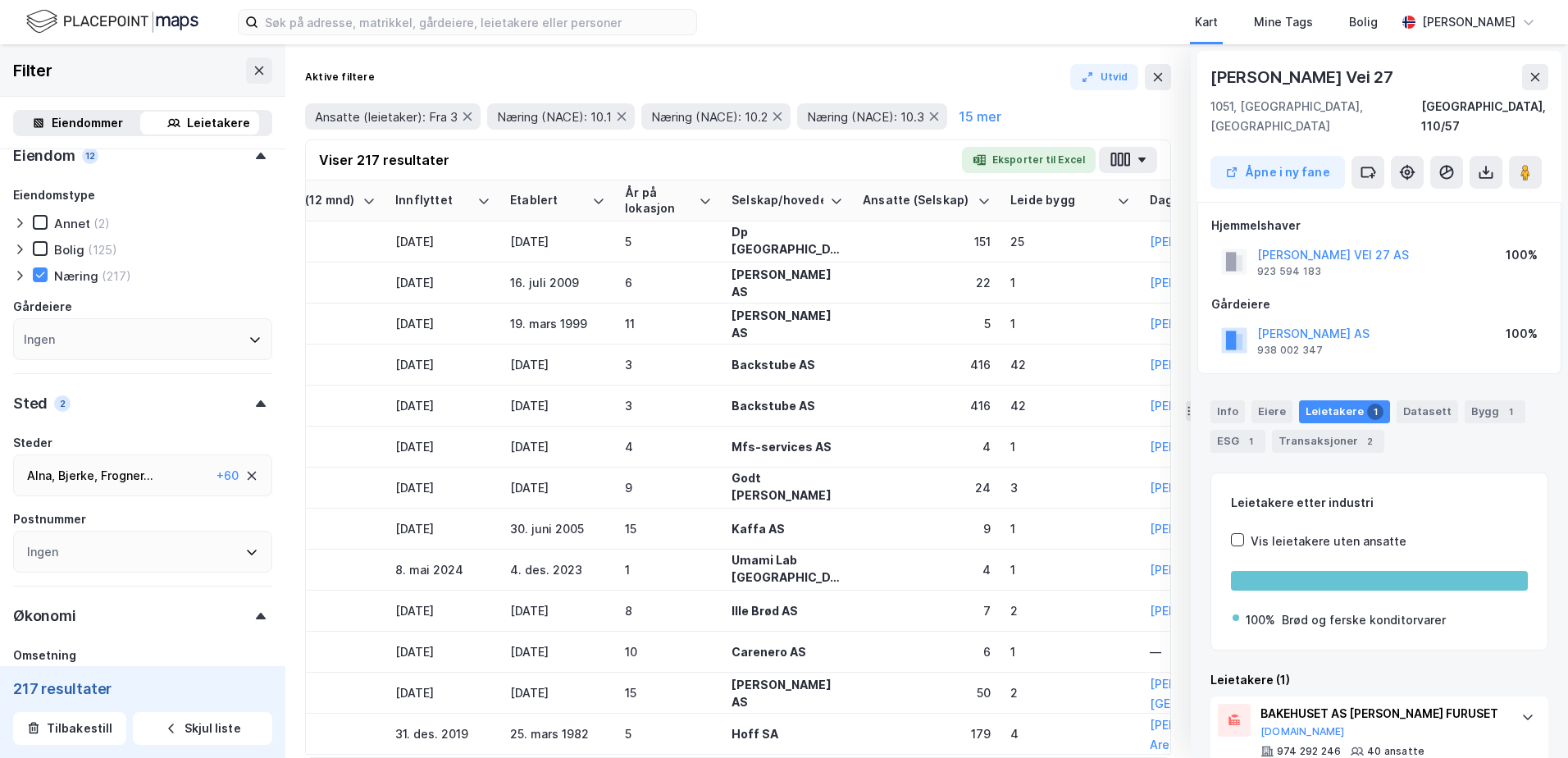
scroll to position [638, 0]
click at [155, 480] on div "Alna , Bjerke , Frogner ... Gamle Oslo , Grorud , Grünerløkka , Marka , Nordre …" at bounding box center [118, 477] width 182 height 20
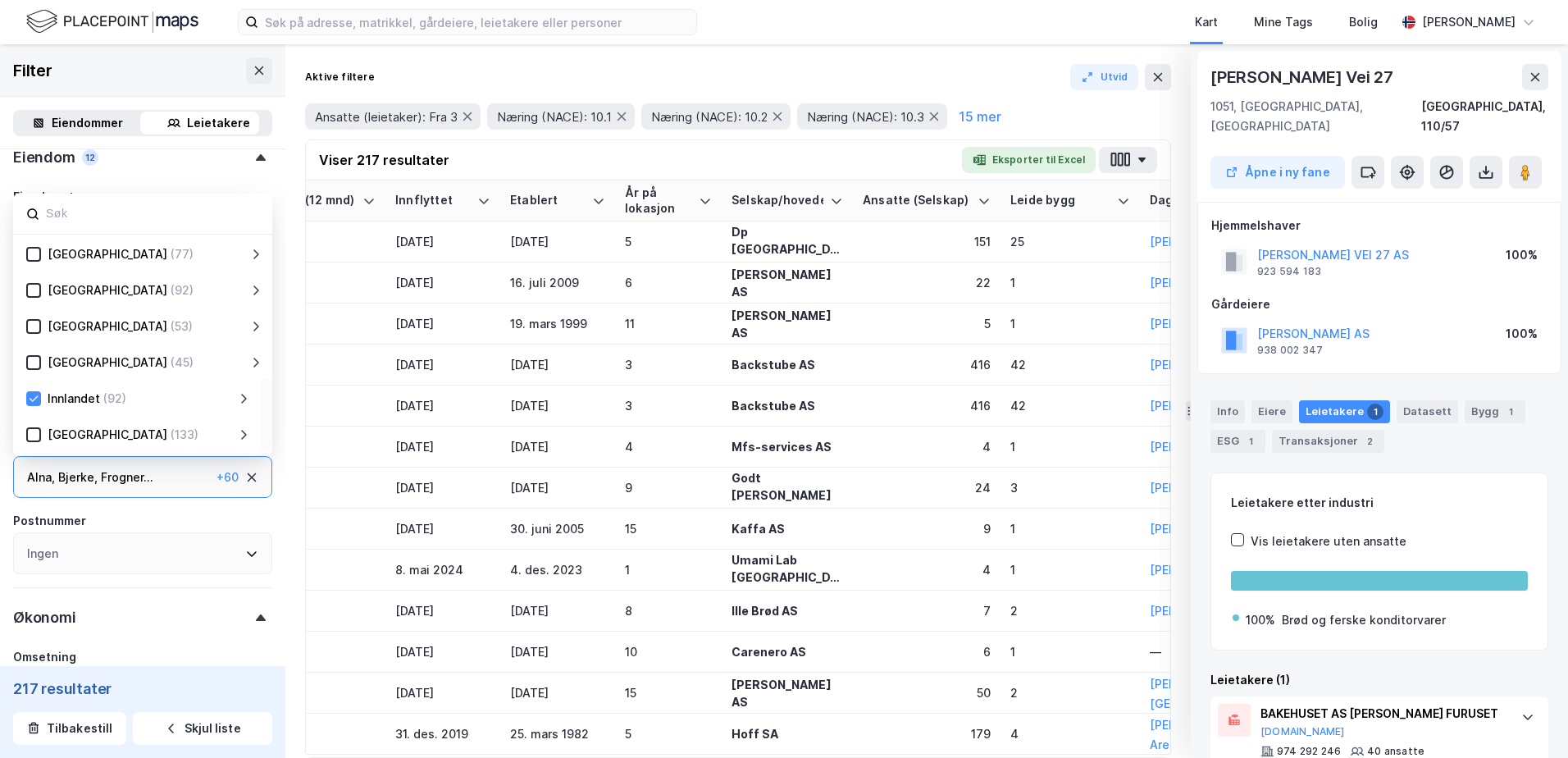
click at [238, 393] on icon at bounding box center [243, 398] width 13 height 13
click at [92, 392] on div "Innlandet" at bounding box center [73, 399] width 53 height 20
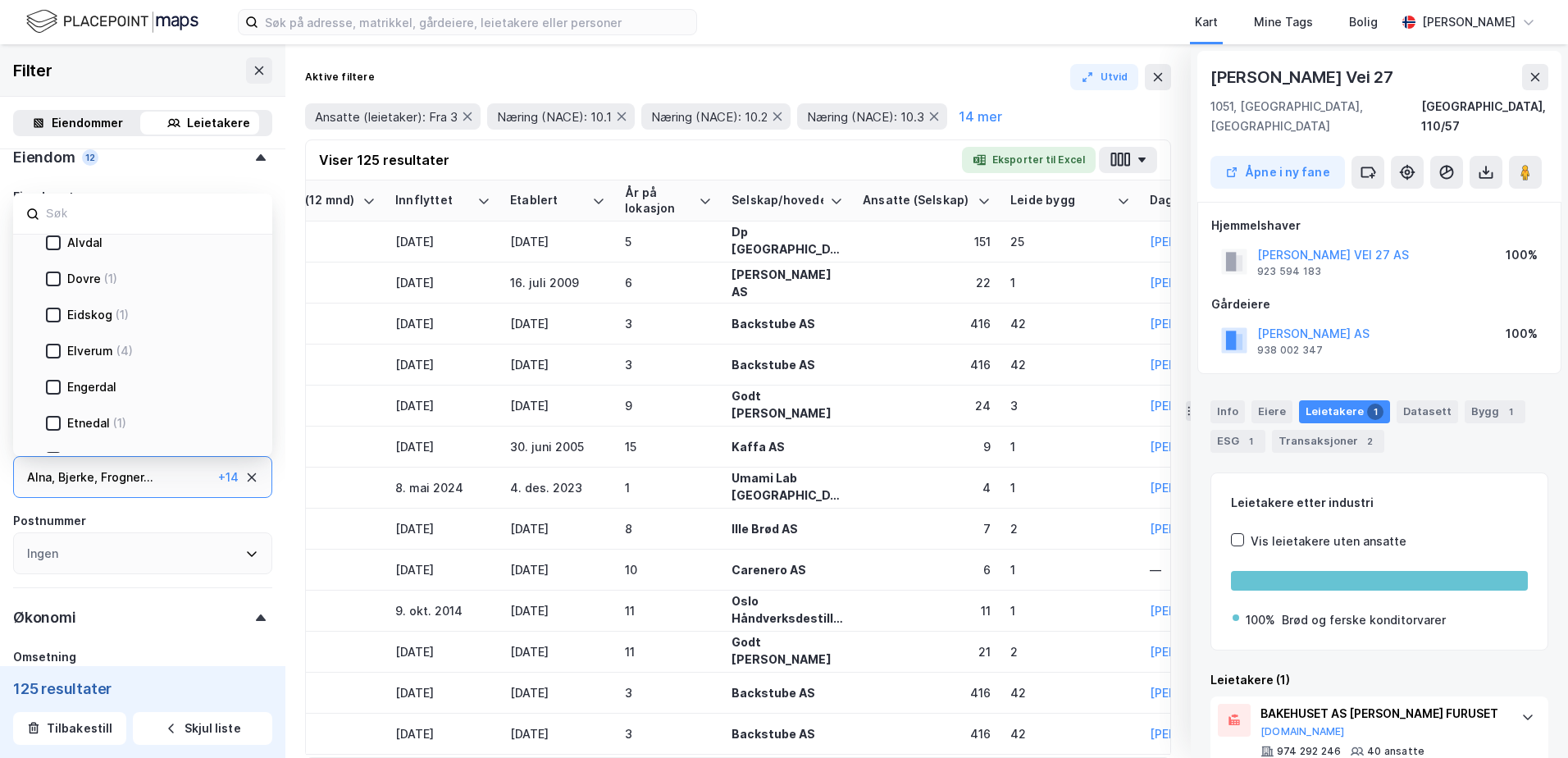
scroll to position [201, 0]
click at [116, 344] on div "(4)" at bounding box center [124, 342] width 17 height 20
click at [108, 420] on div "Kongsvinger" at bounding box center [102, 416] width 69 height 20
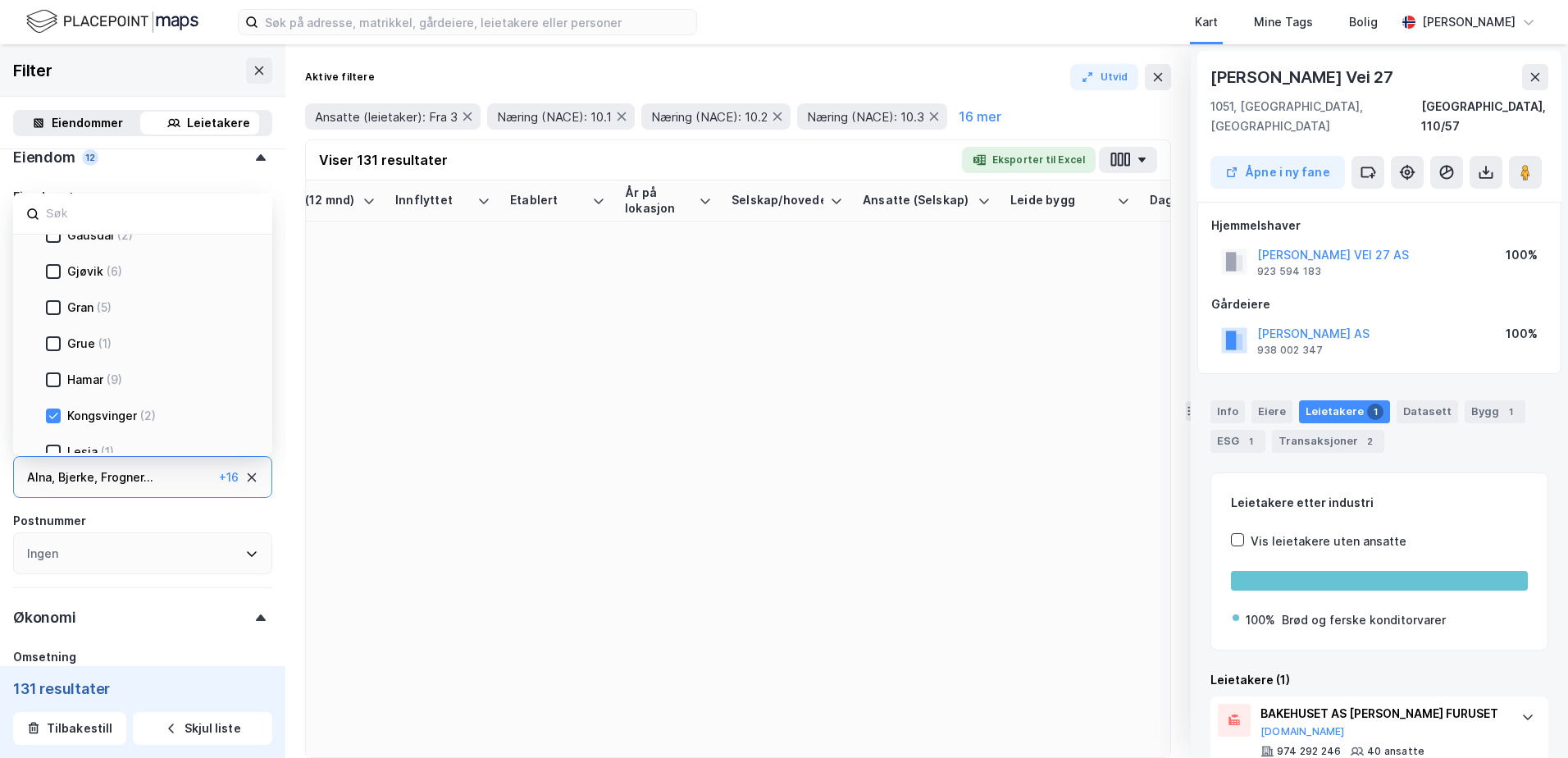
click at [84, 381] on div "Hamar" at bounding box center [85, 380] width 36 height 20
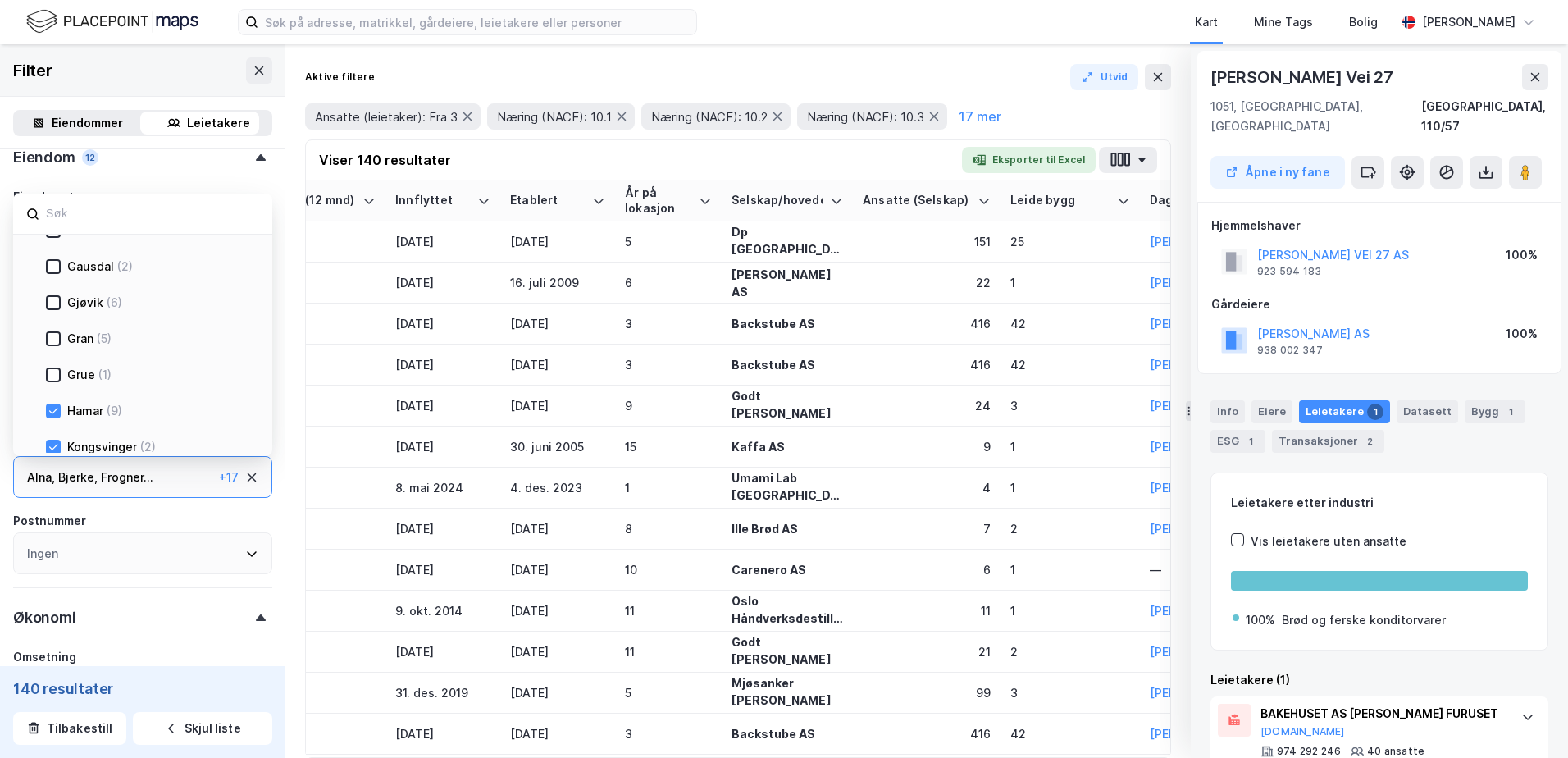
scroll to position [416, 0]
click at [103, 293] on div "Gjøvik (6)" at bounding box center [136, 306] width 247 height 36
click at [98, 300] on div "Gjøvik" at bounding box center [85, 308] width 36 height 20
click at [116, 345] on div "Ringsaker" at bounding box center [95, 342] width 56 height 20
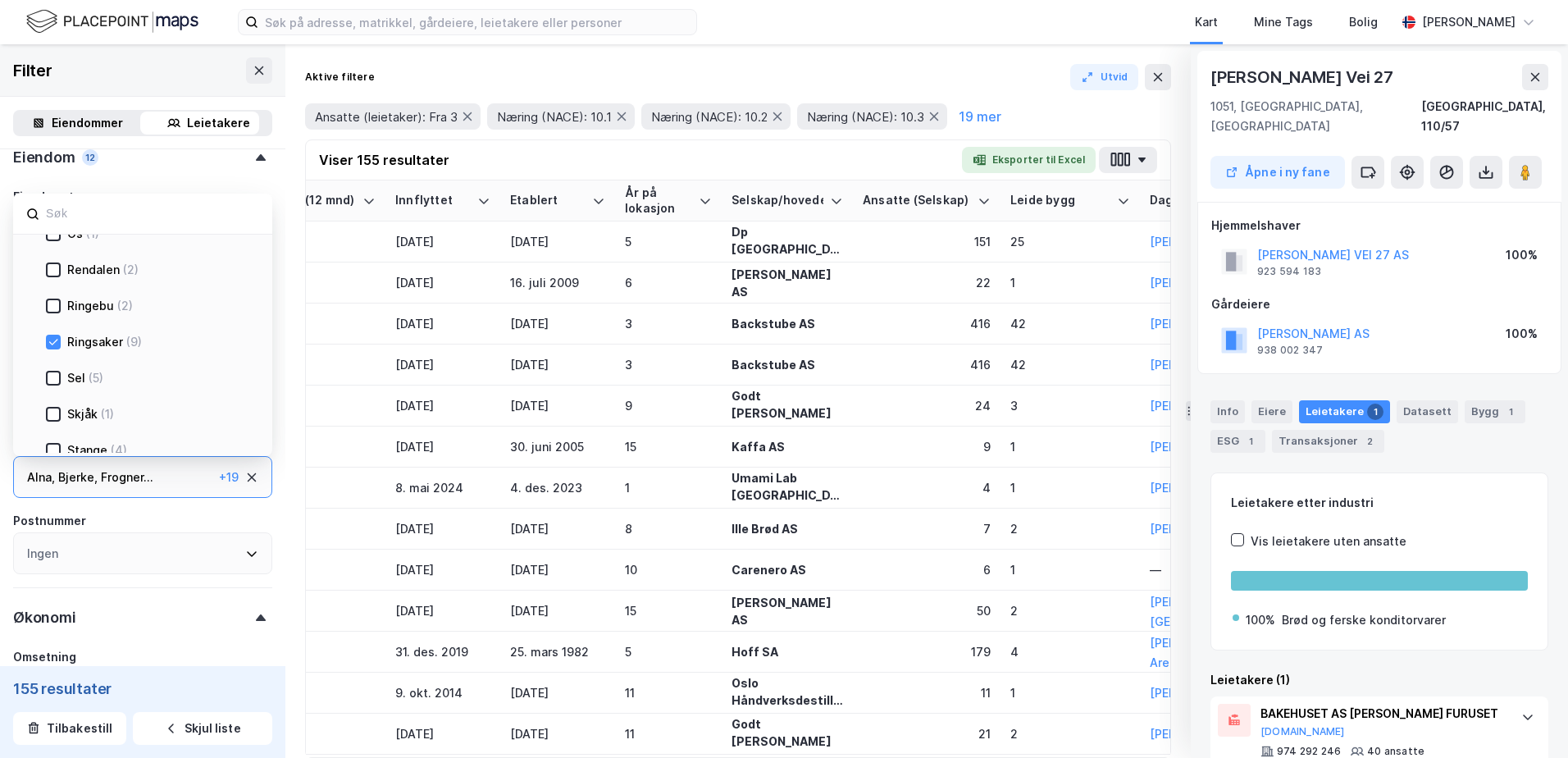
click at [111, 306] on div "Ringebu" at bounding box center [90, 306] width 47 height 20
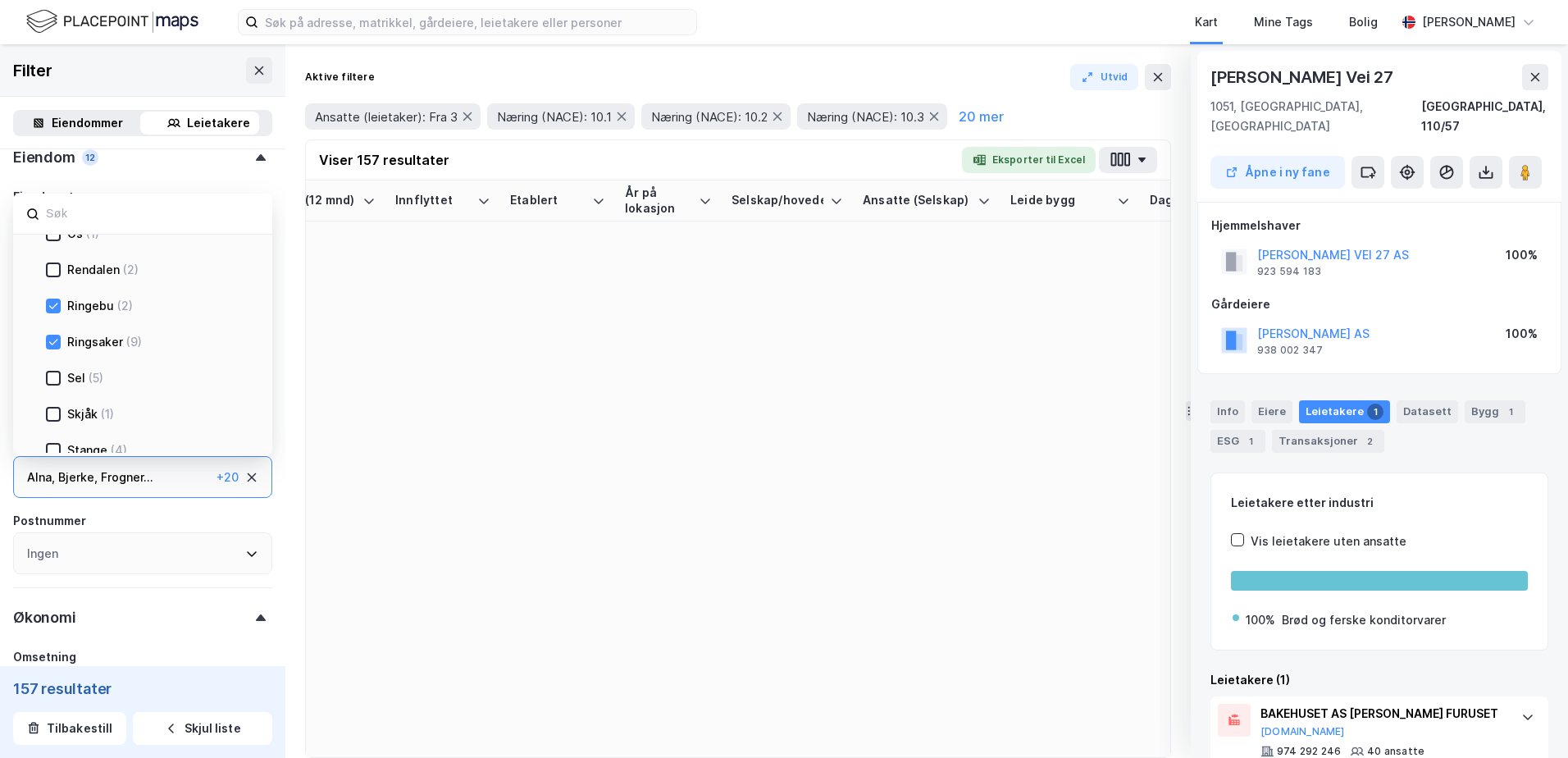
type input "--- (157)"
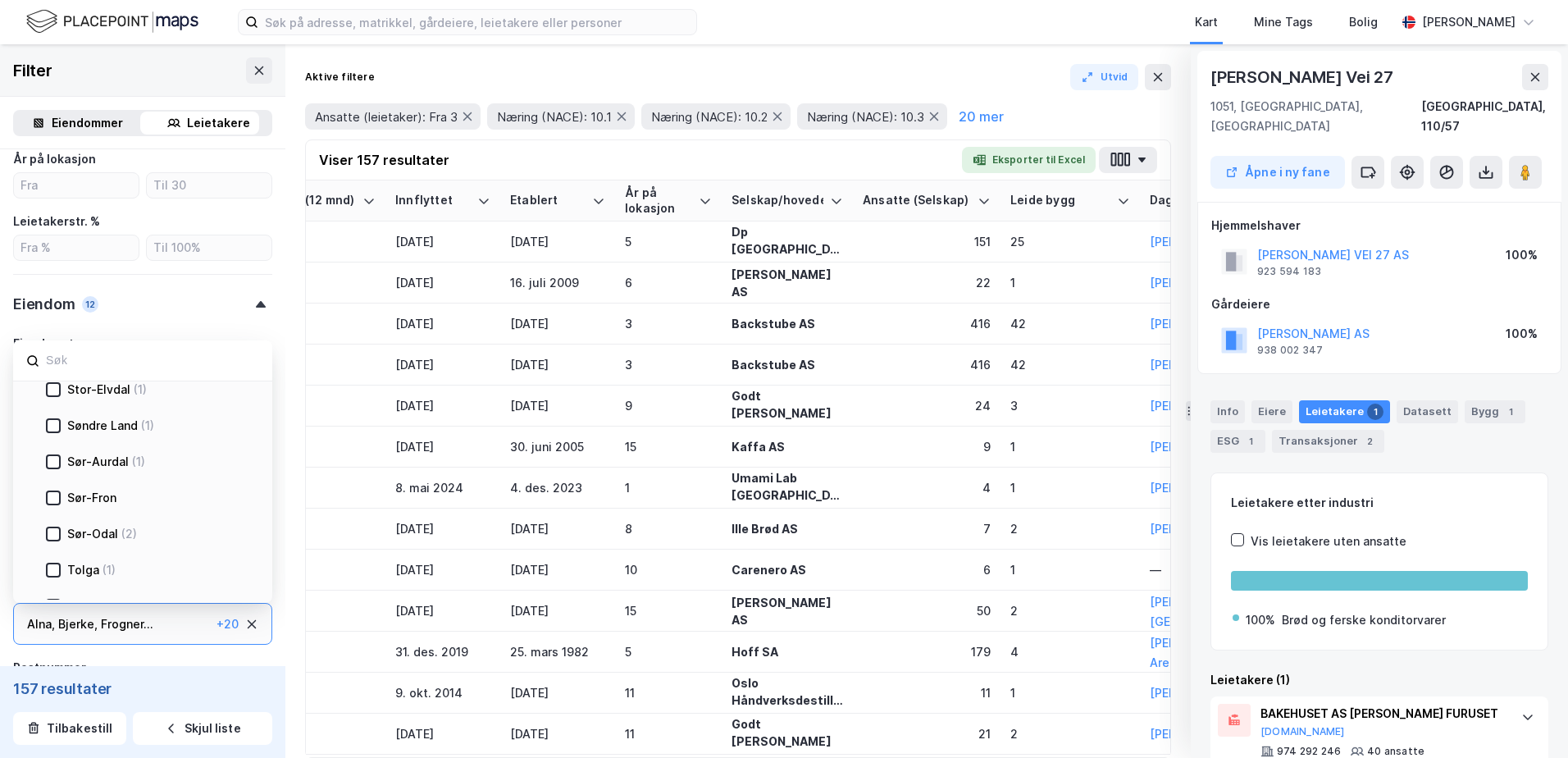
scroll to position [1183, 0]
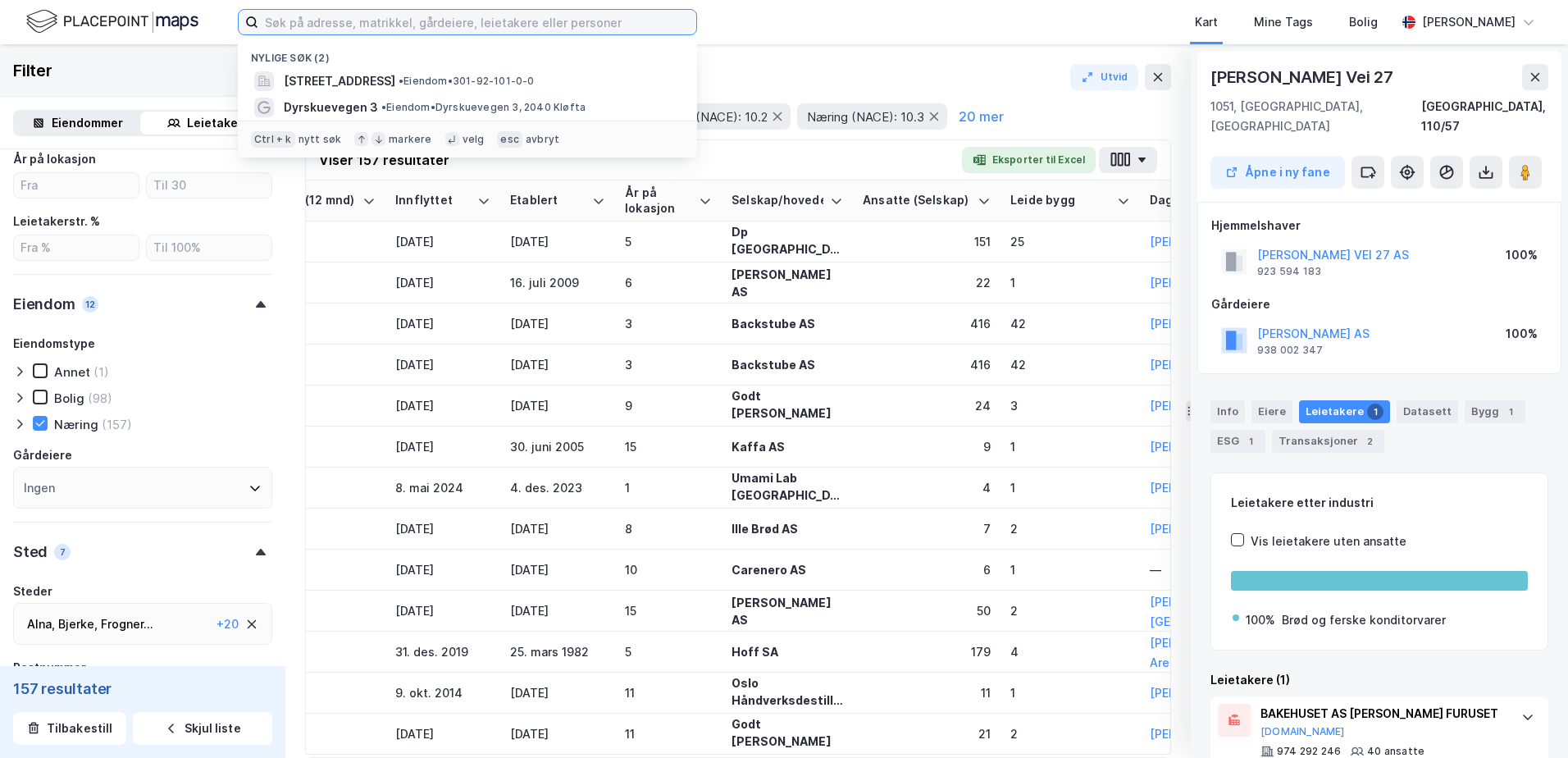
click at [447, 30] on input at bounding box center [477, 22] width 438 height 25
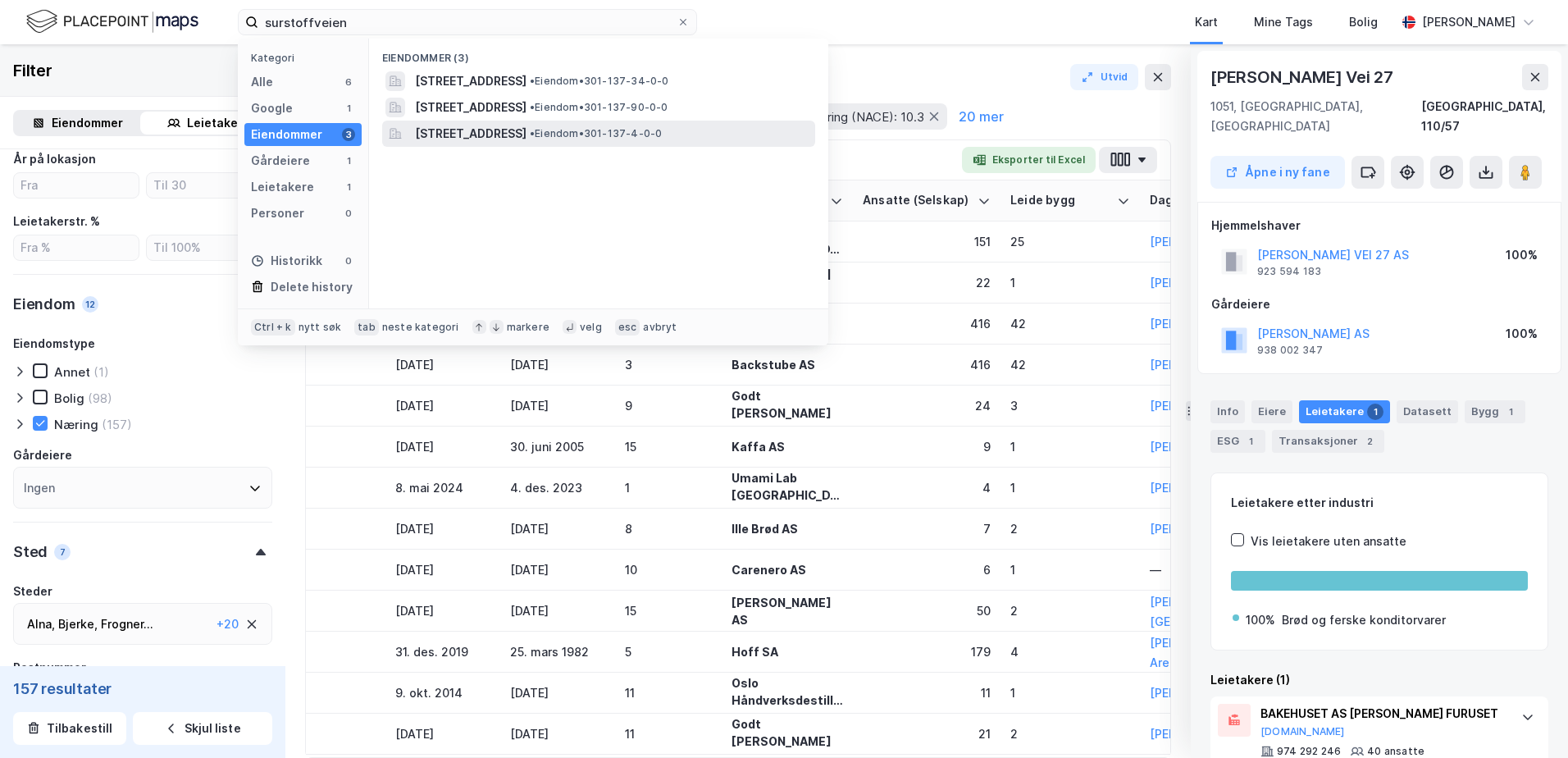
click at [492, 126] on span "Surstoffveien 5, 0661, OSLO, OSLO" at bounding box center [470, 134] width 111 height 20
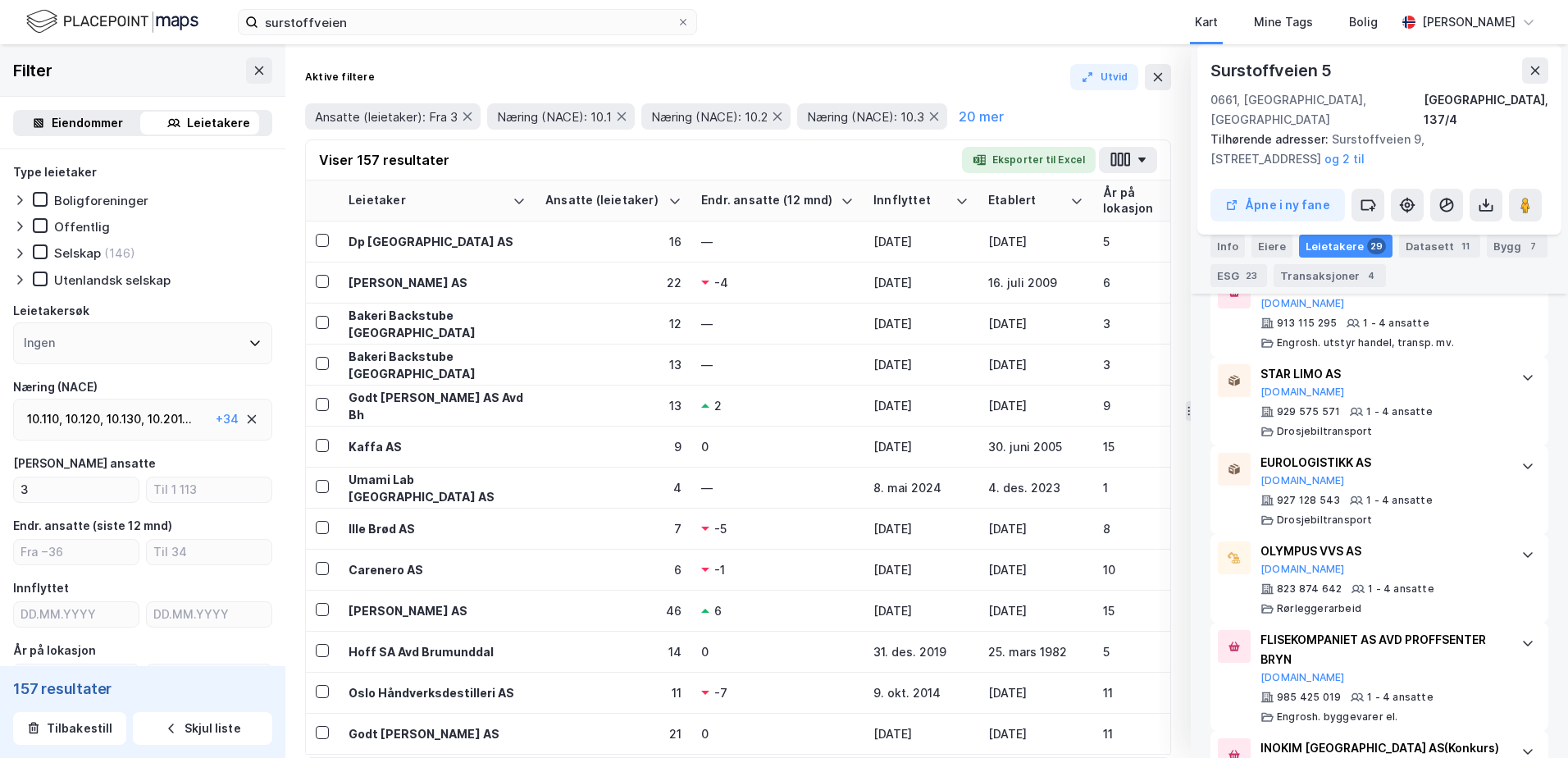
scroll to position [2359, 0]
click at [1168, 80] on button at bounding box center [1157, 76] width 26 height 26
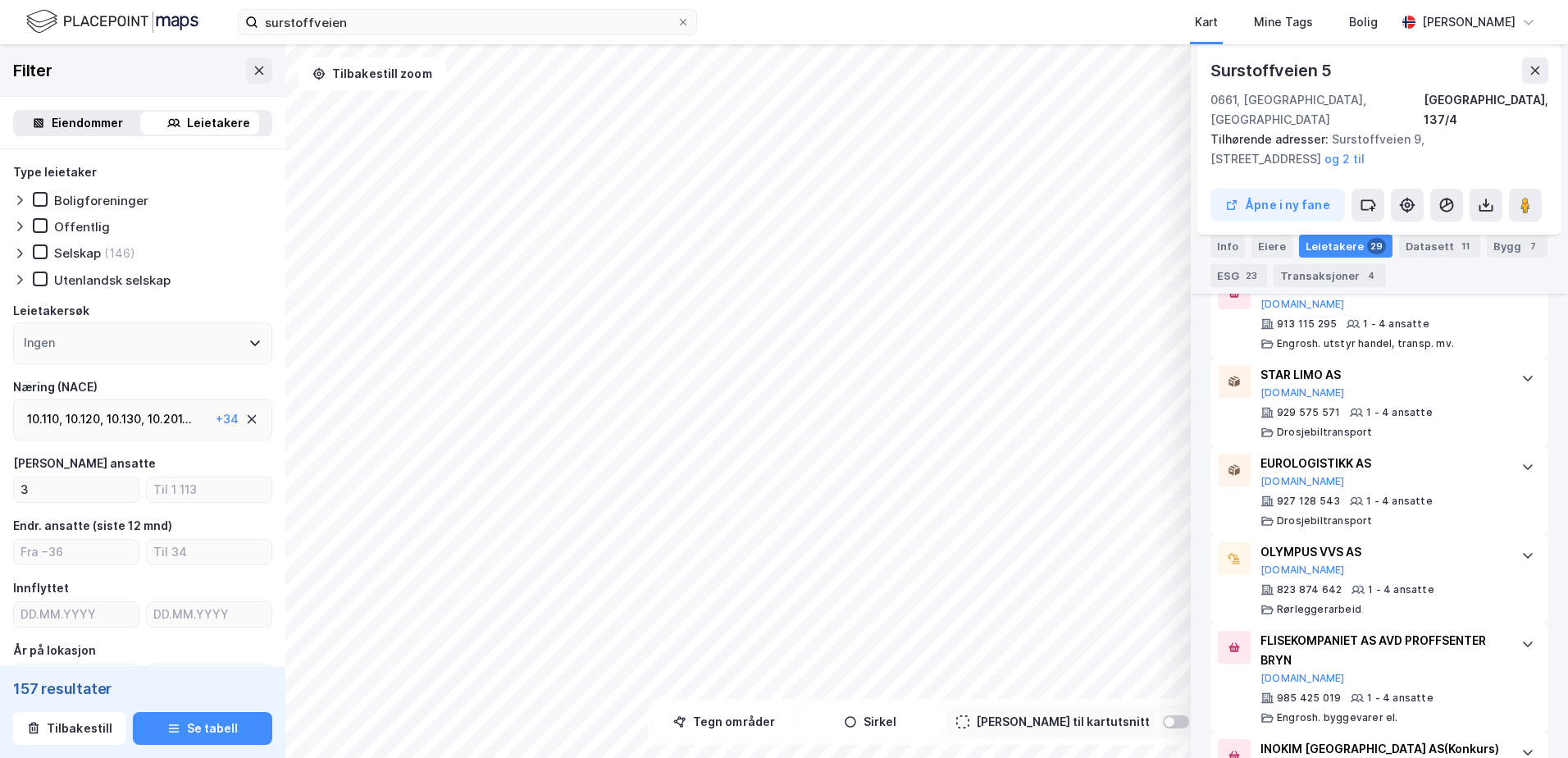
click at [570, 2] on div "surstoffveien Kart Mine Tags Bolig Eirik Stray" at bounding box center [784, 22] width 1568 height 45
click at [535, 16] on input "surstoffveien" at bounding box center [467, 22] width 419 height 25
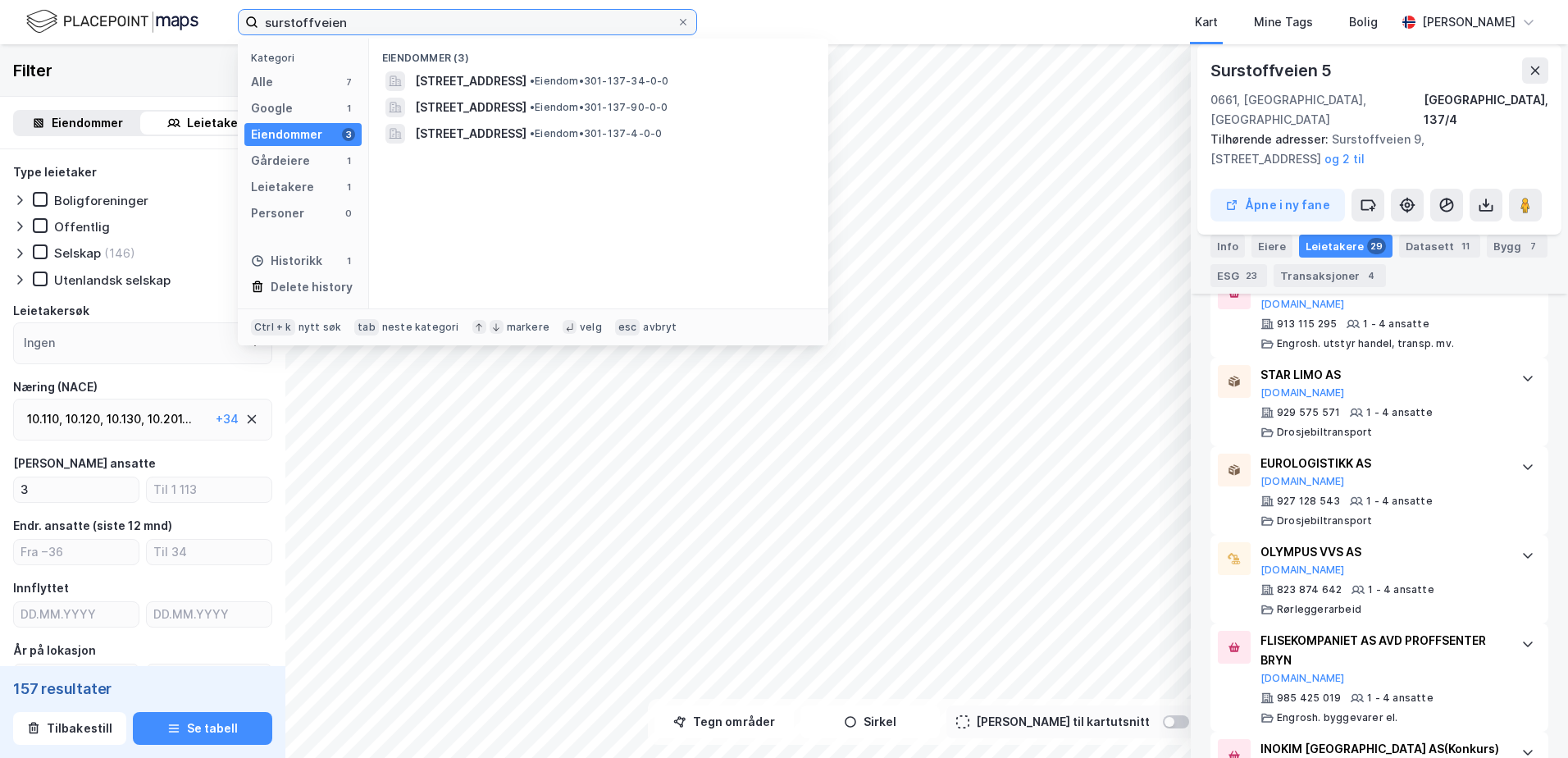
click at [535, 16] on input "surstoffveien" at bounding box center [467, 22] width 419 height 25
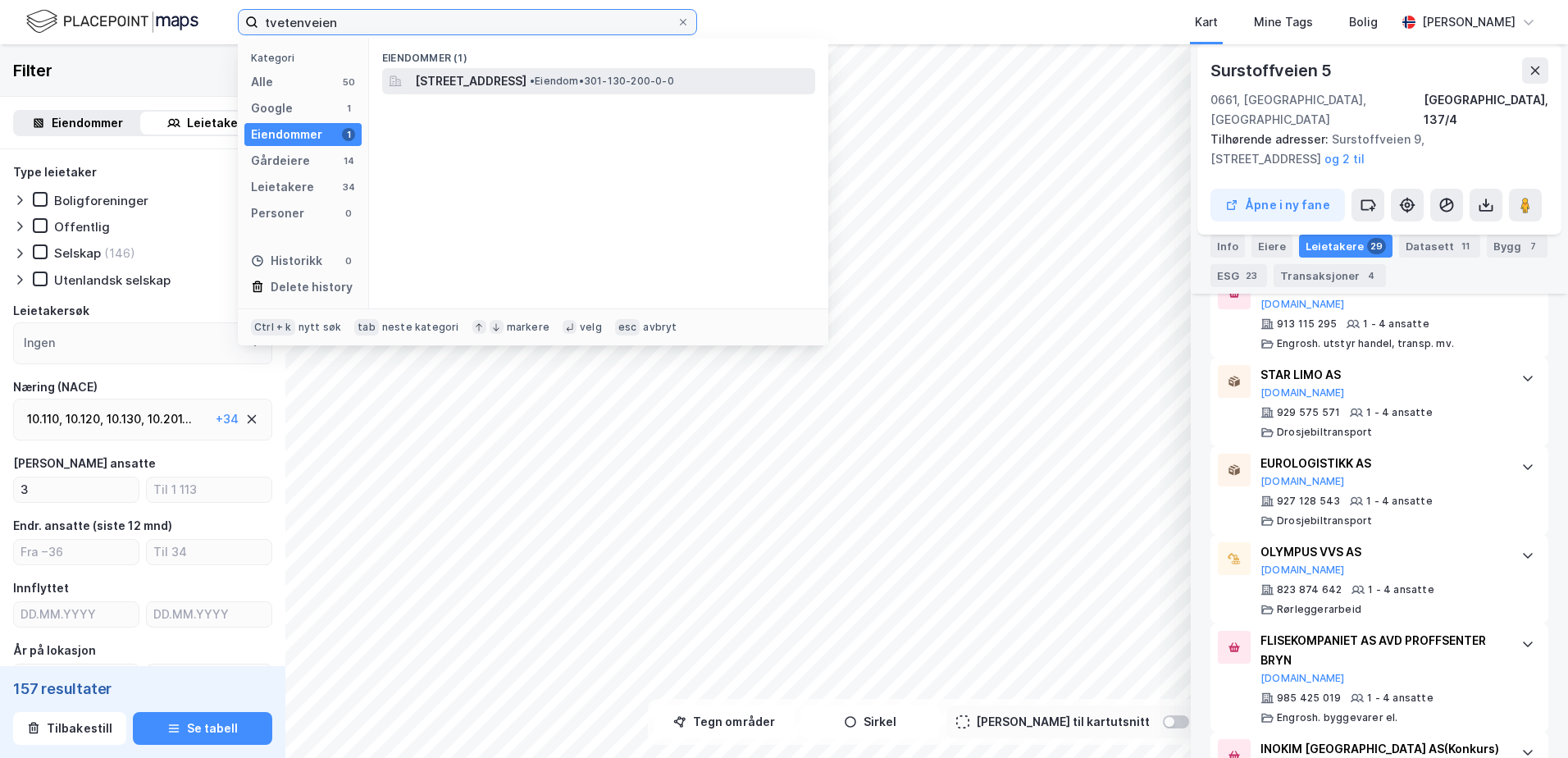
type input "tvetenveien"
click at [527, 77] on span "Tvetenveien 7, 0661, OSLO, OSLO" at bounding box center [470, 81] width 111 height 20
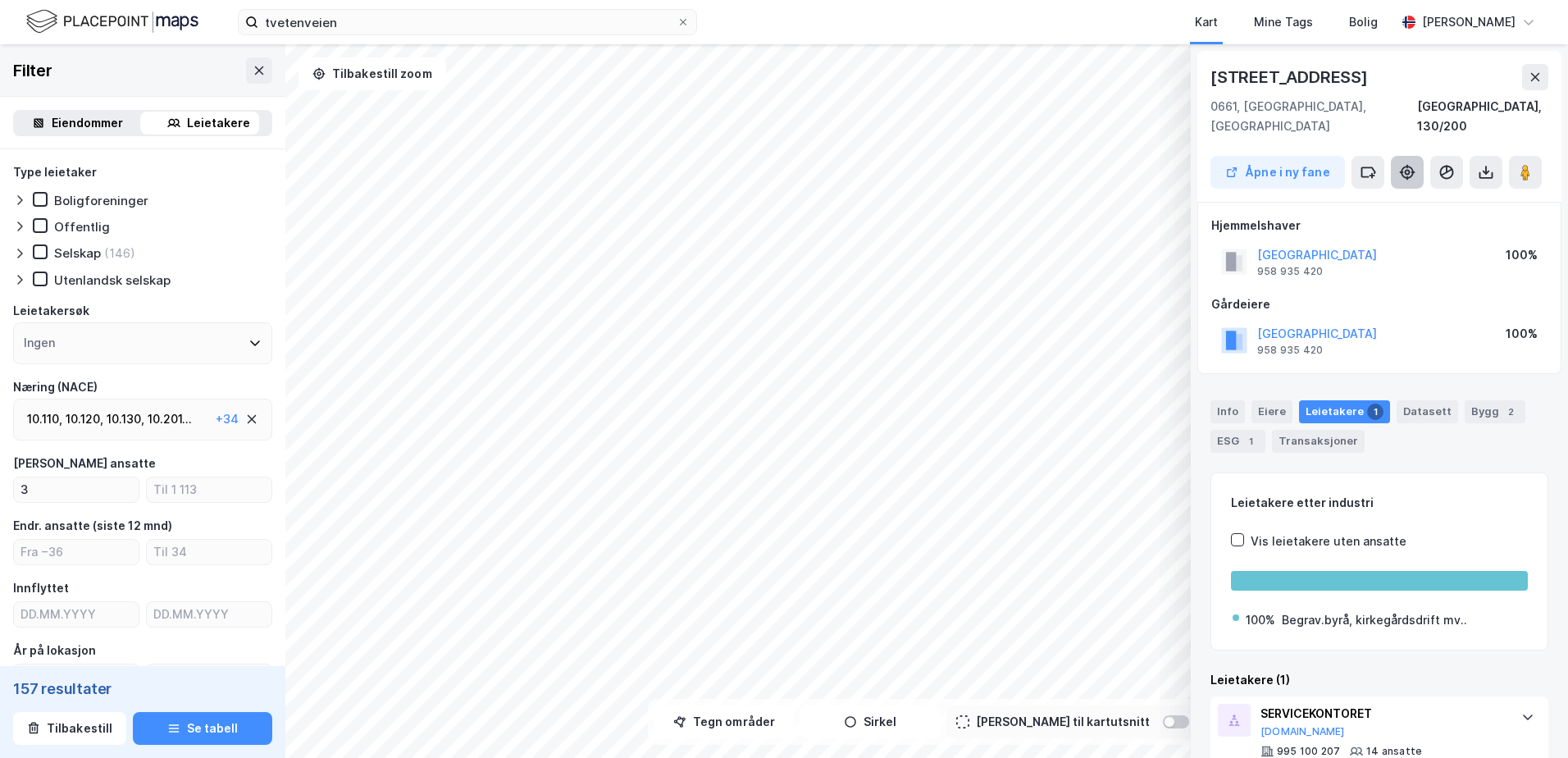
click at [1401, 164] on icon at bounding box center [1407, 172] width 17 height 17
click at [367, 28] on input "tvetenveien" at bounding box center [467, 22] width 419 height 25
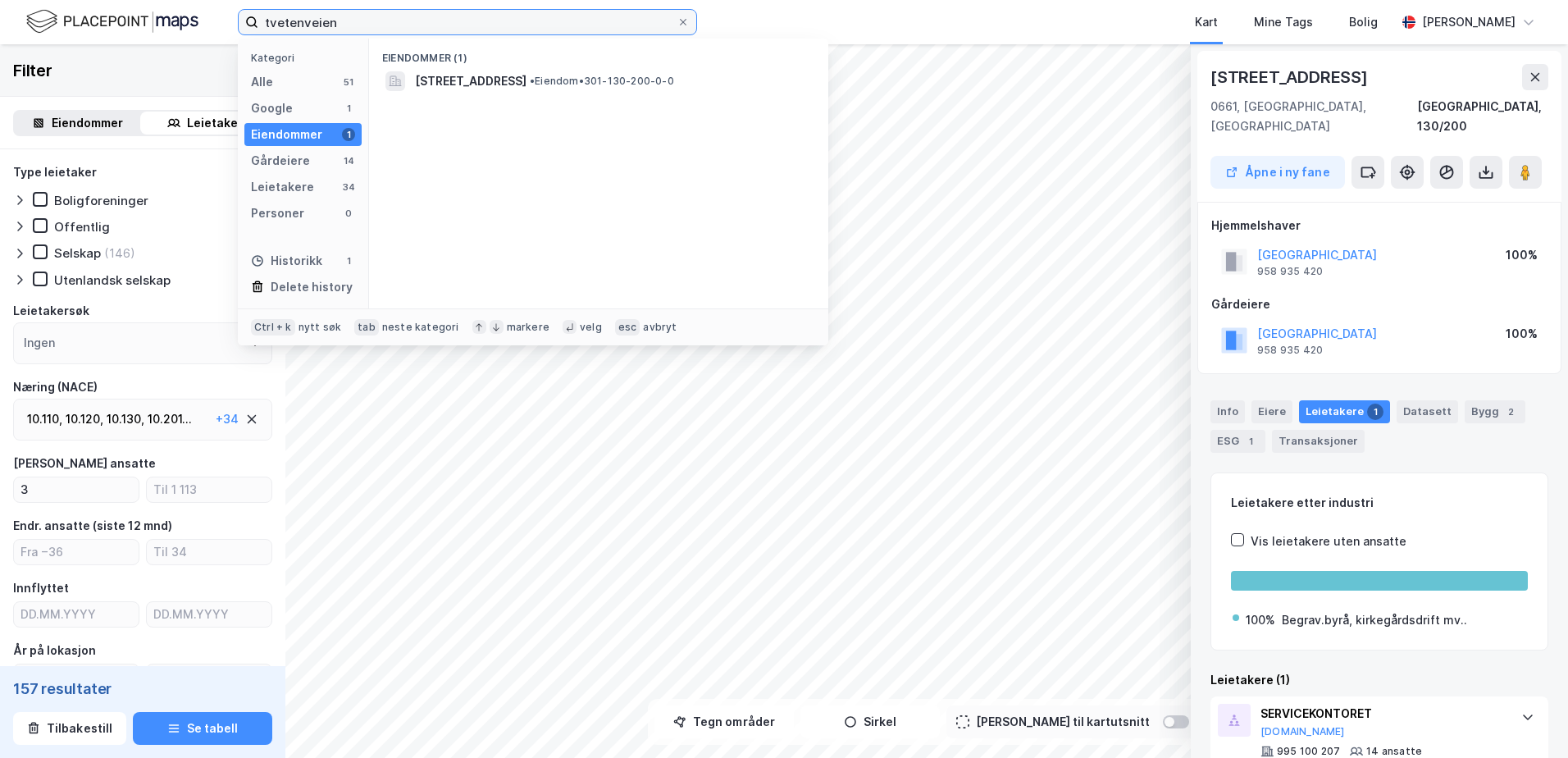
click at [367, 28] on input "tvetenveien" at bounding box center [467, 22] width 419 height 25
click at [682, 26] on icon at bounding box center [683, 22] width 10 height 10
click at [676, 26] on input "tvetenveien" at bounding box center [467, 22] width 419 height 25
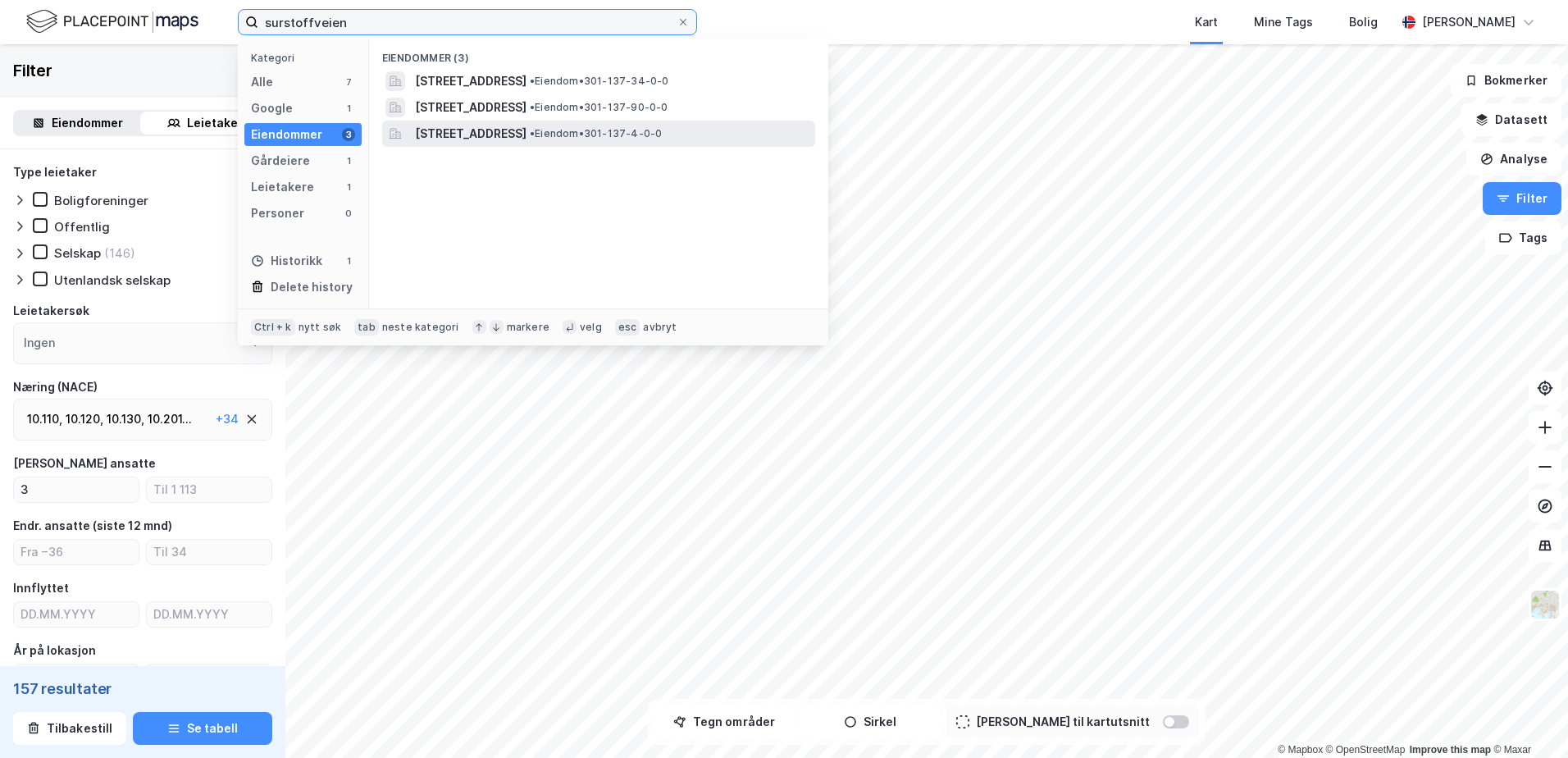
type input "surstoffveien"
click at [527, 126] on span "Surstoffveien 5, 0661, OSLO, OSLO" at bounding box center [470, 134] width 111 height 20
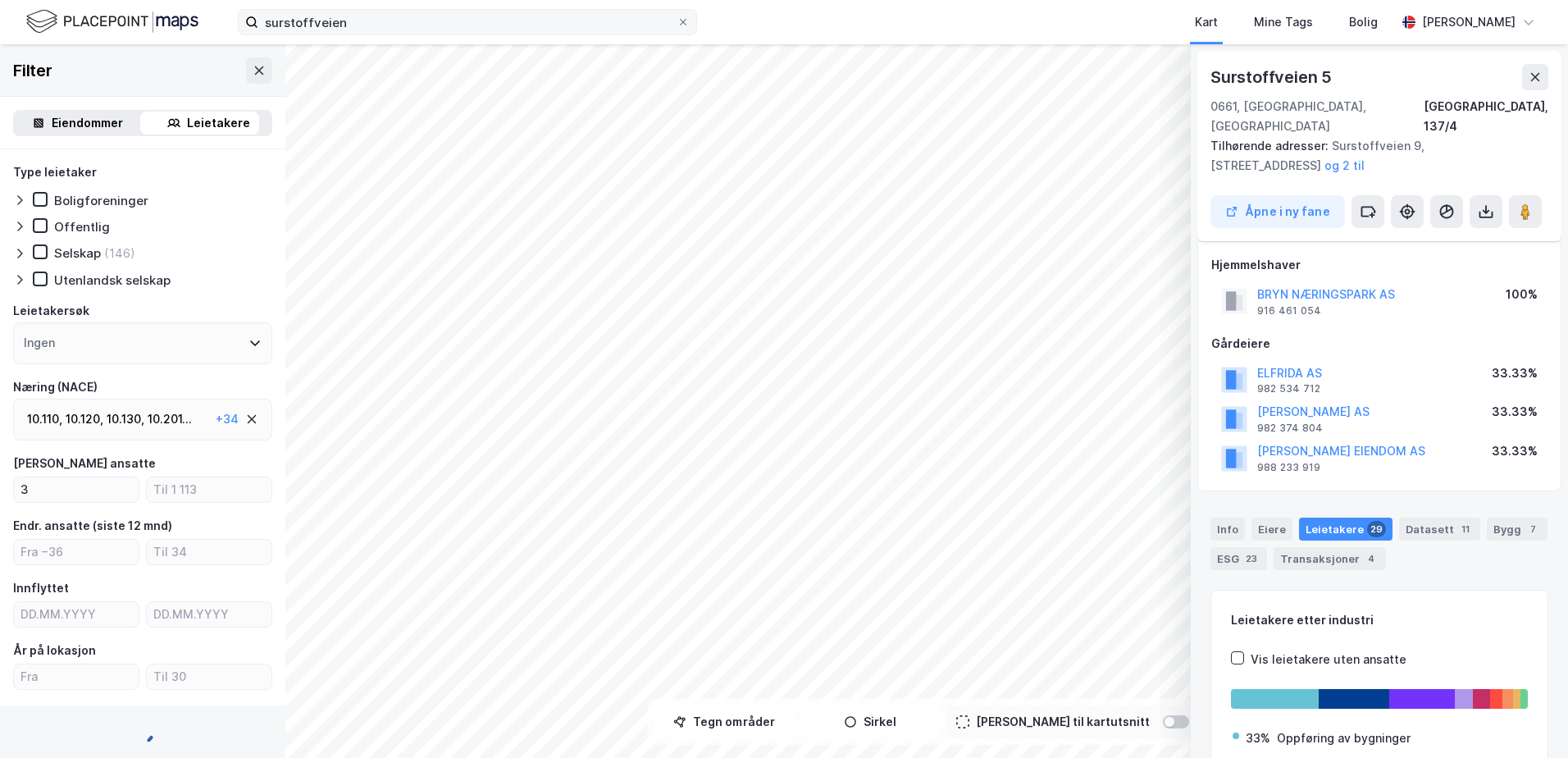
scroll to position [129, 0]
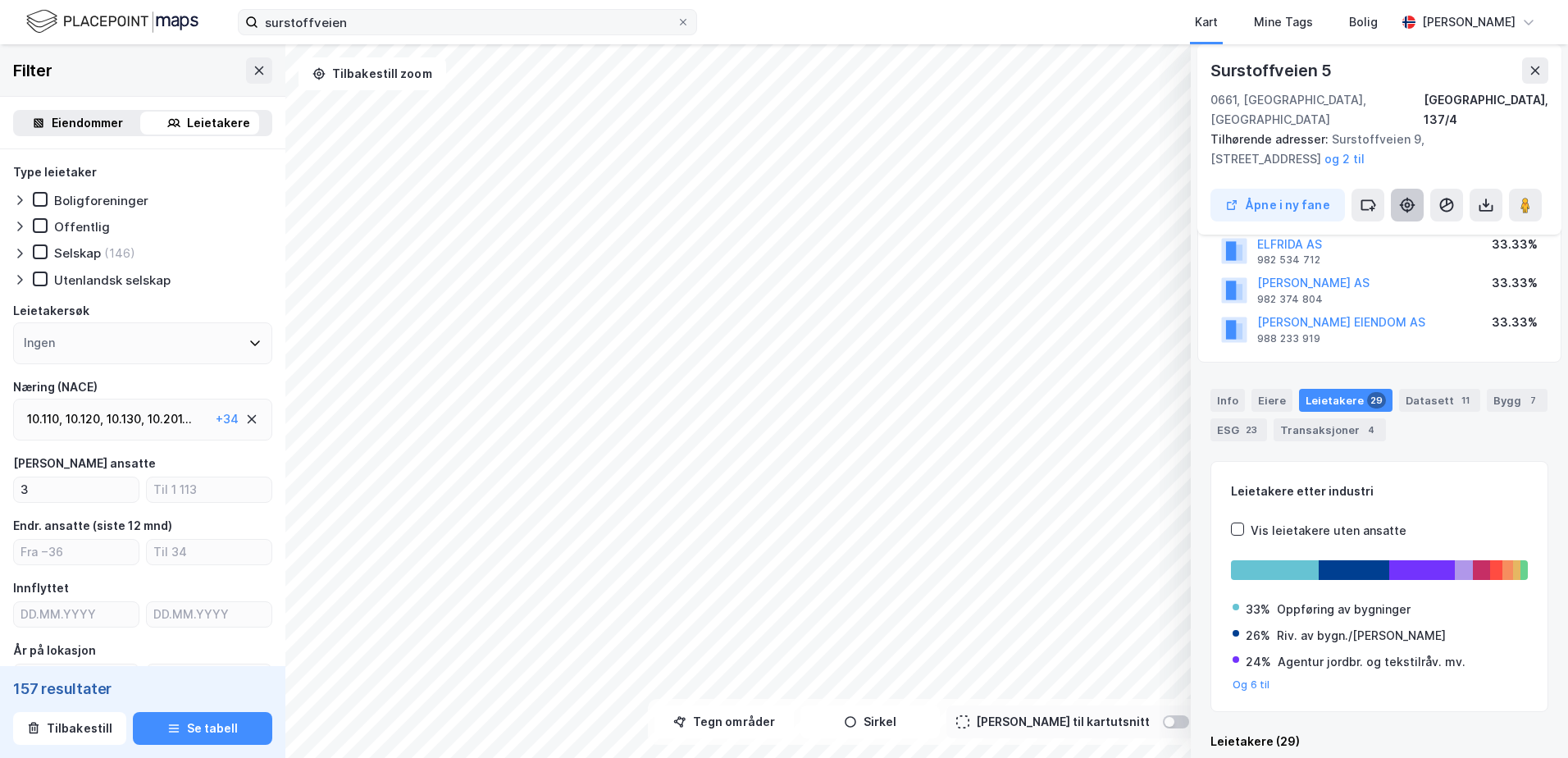
click at [1411, 196] on icon at bounding box center [1407, 204] width 17 height 17
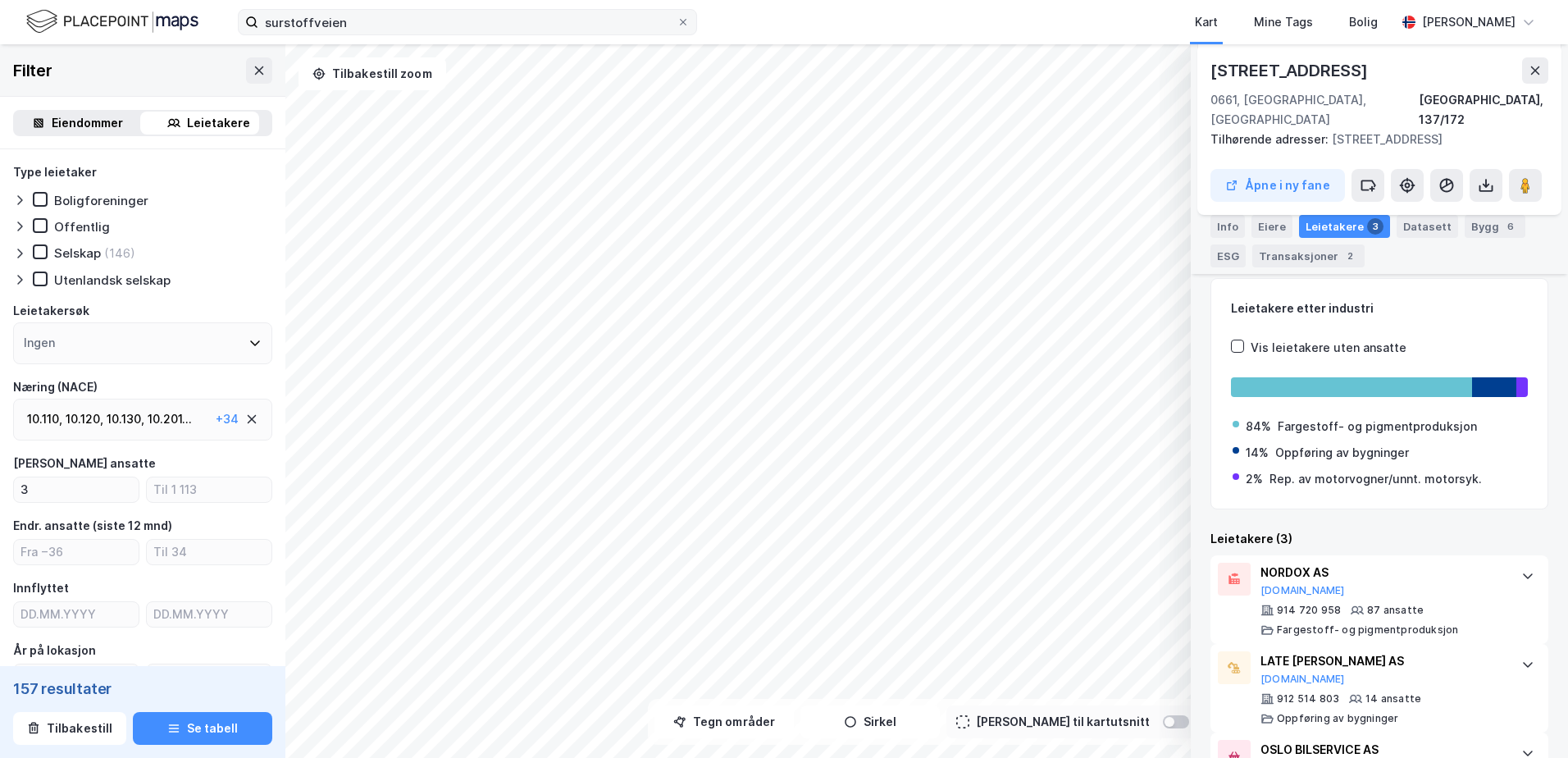
scroll to position [214, 0]
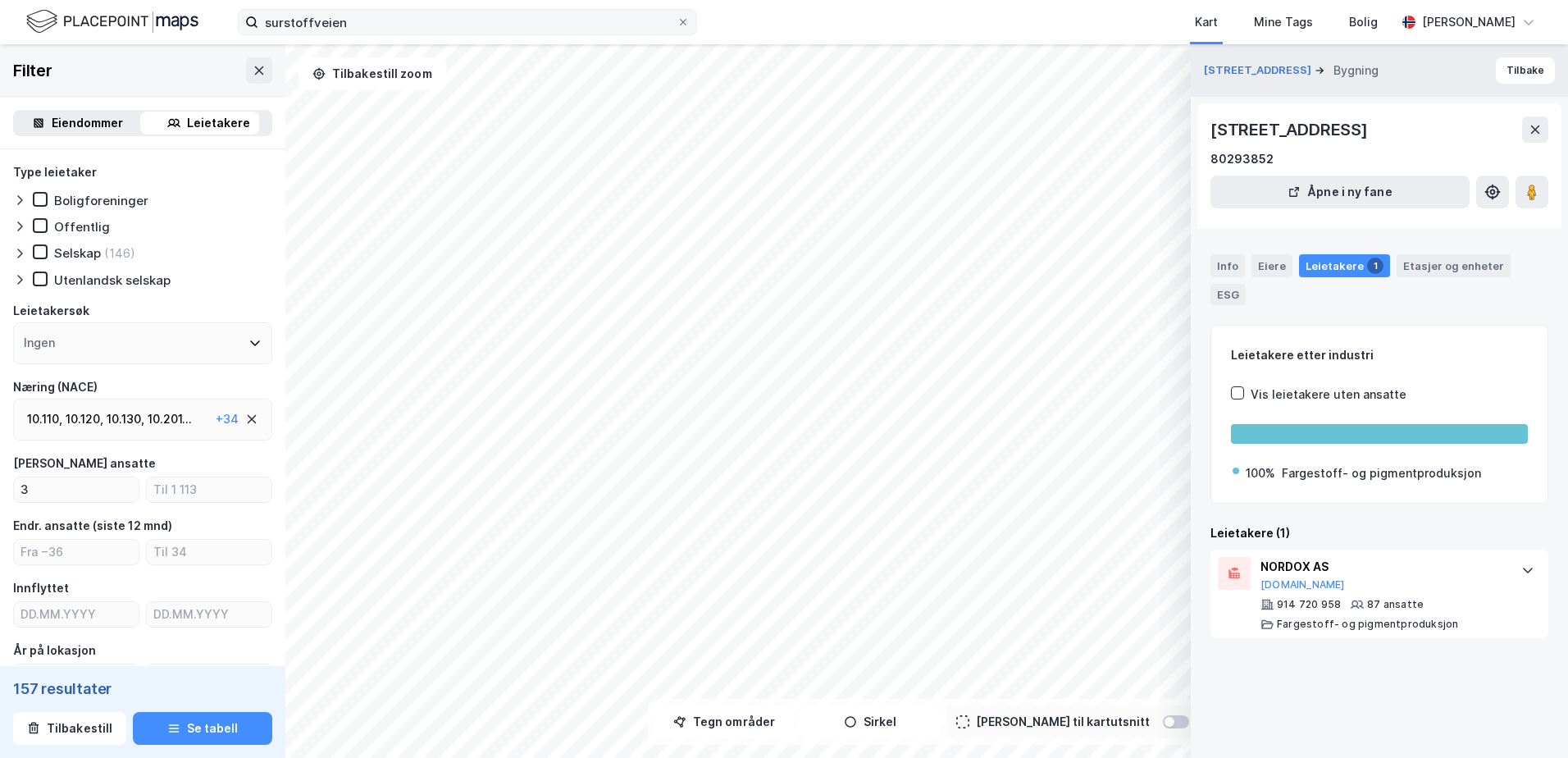
click at [1290, 270] on div "Info Eiere Leietakere 1 Etasjer og enheter ESG" at bounding box center [1379, 279] width 338 height 51
click at [1280, 267] on div "Eiere" at bounding box center [1271, 265] width 41 height 23
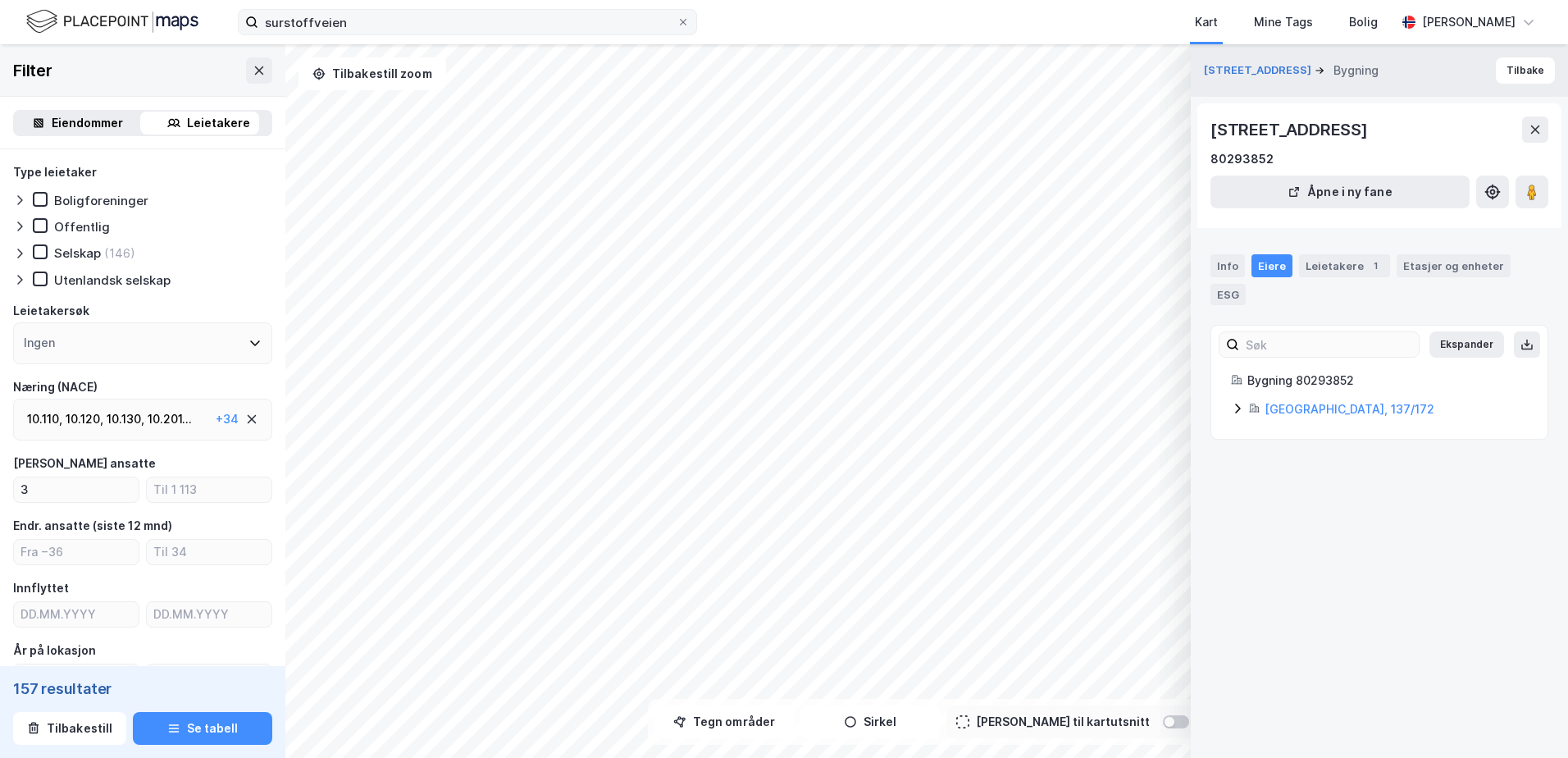
click at [1244, 408] on div "Oslo, 137/172" at bounding box center [1379, 410] width 297 height 20
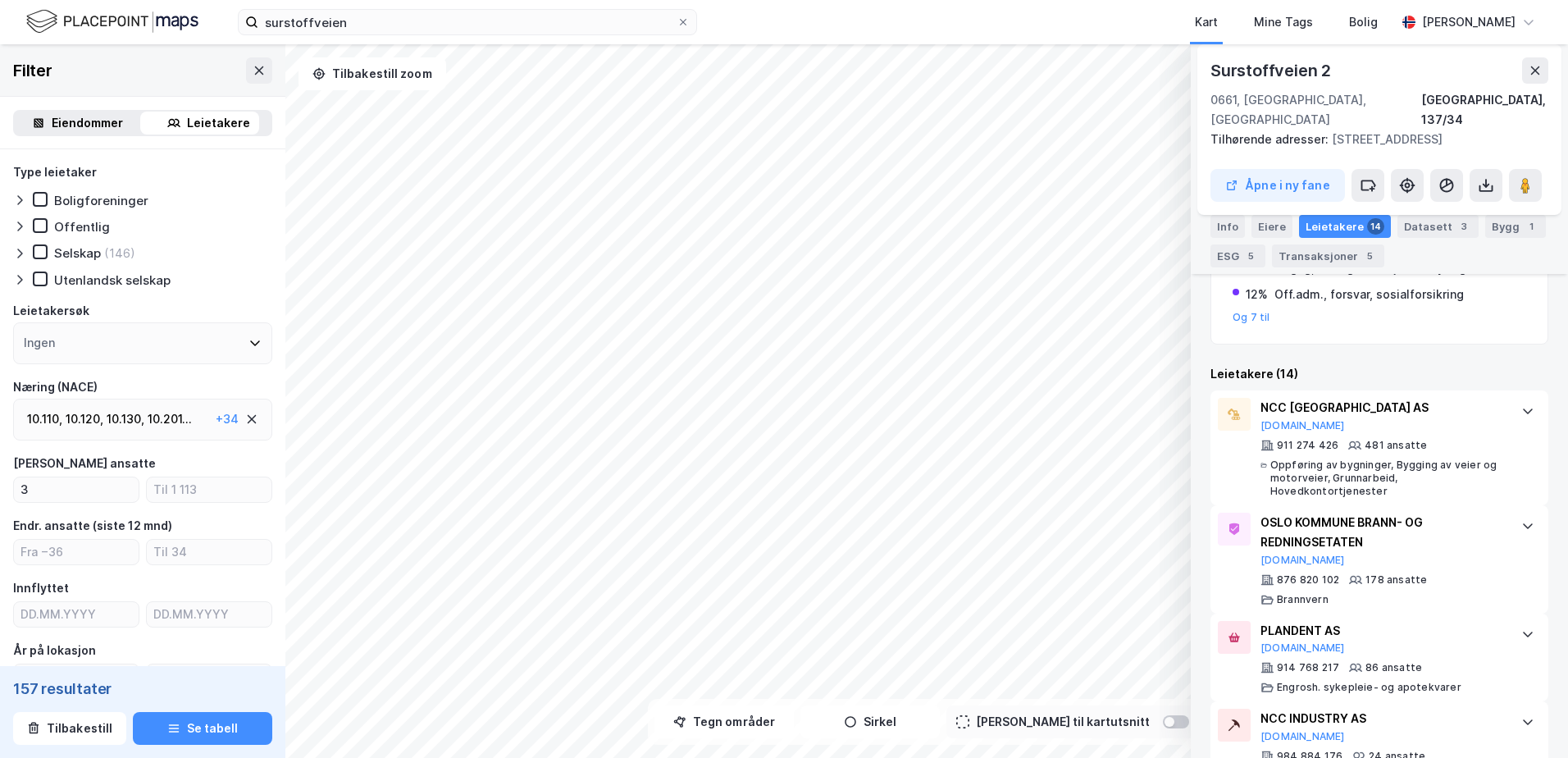
scroll to position [441, 0]
click at [688, 26] on span at bounding box center [682, 22] width 13 height 13
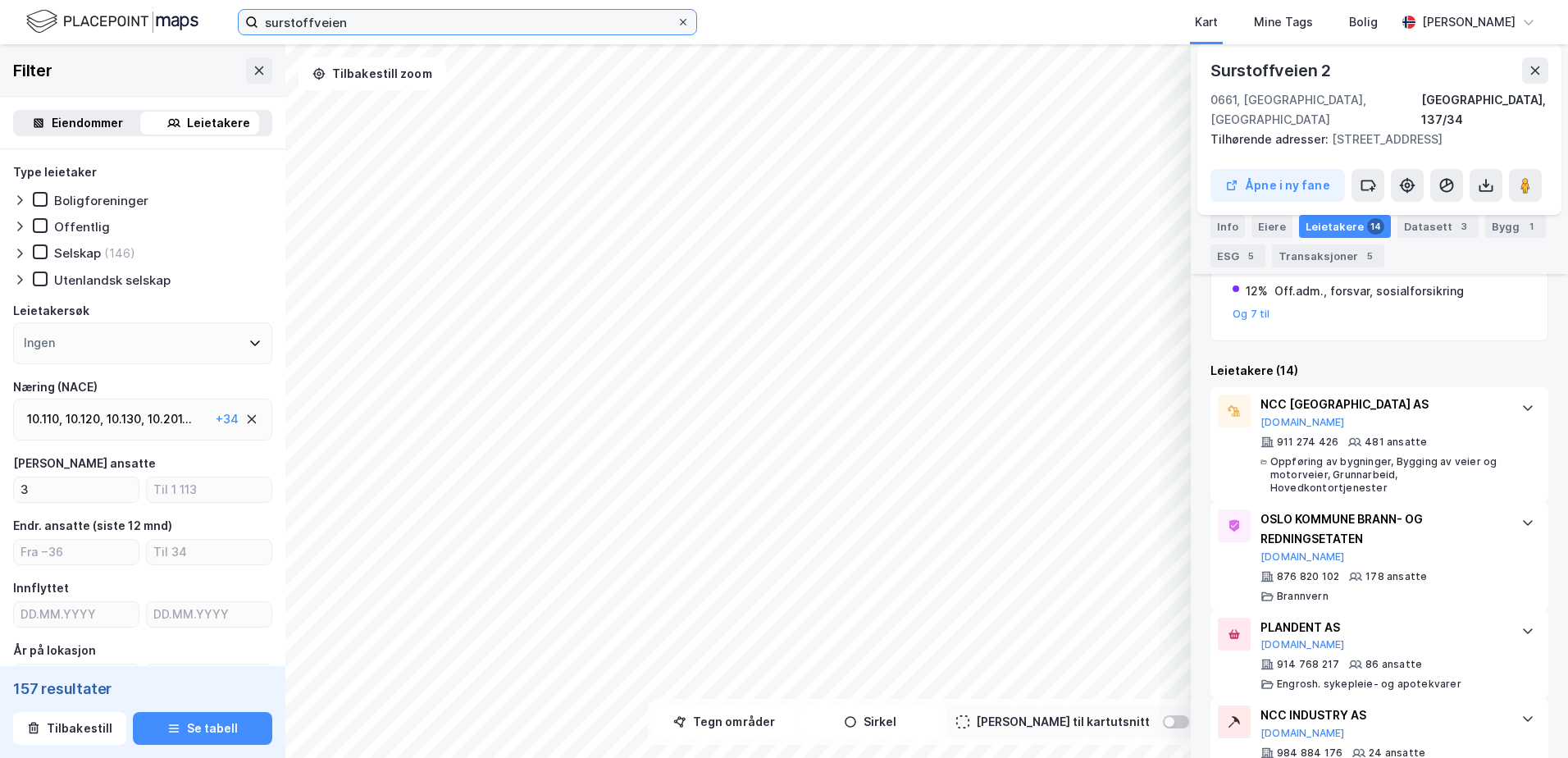
click at [676, 26] on input "surstoffveien" at bounding box center [467, 22] width 419 height 25
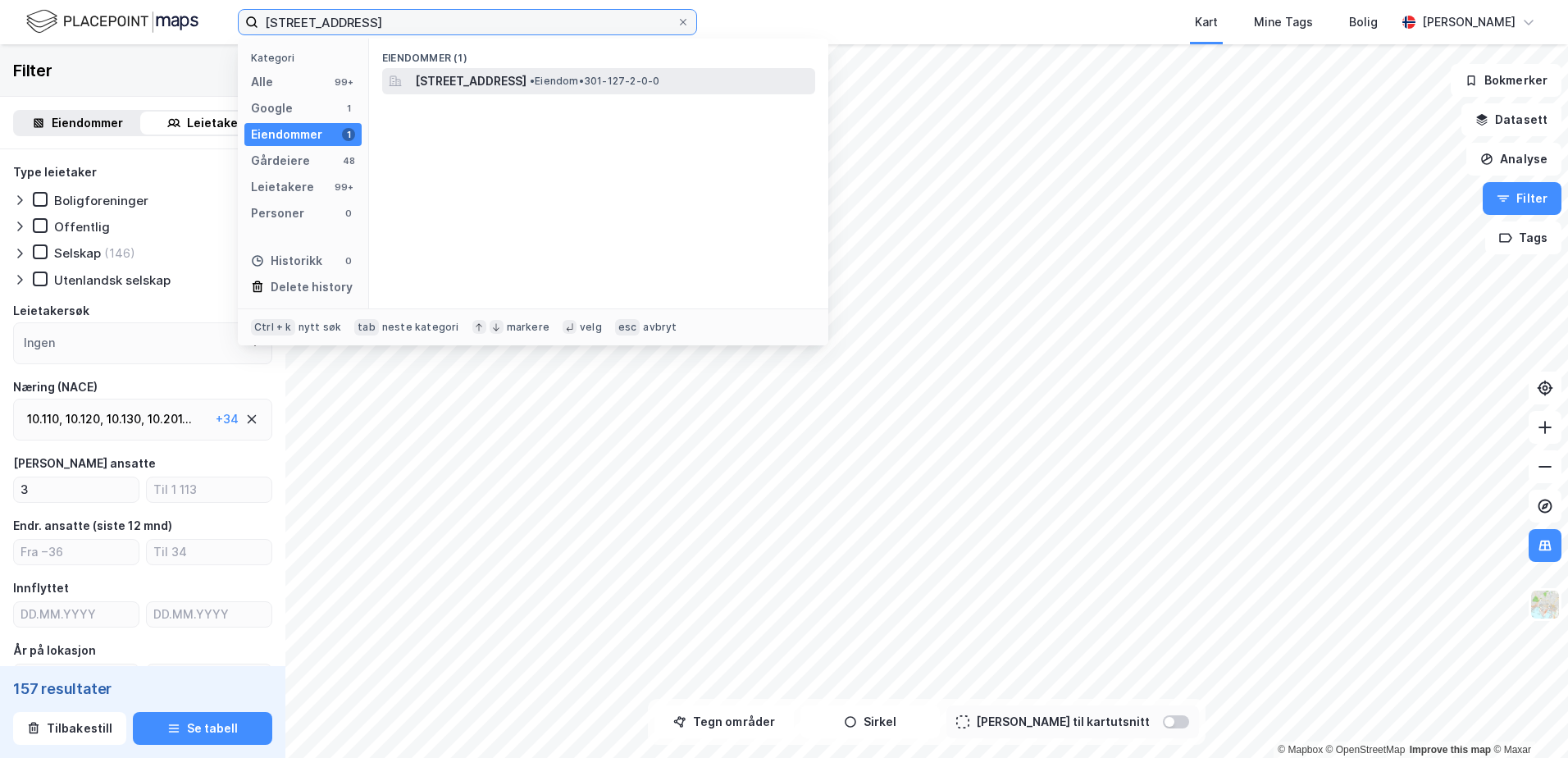
type input "økernveien 94"
click at [584, 68] on div "Økernveien 94, 0579, OSLO, OSLO • Eiendom • 301-127-2-0-0" at bounding box center [598, 81] width 433 height 26
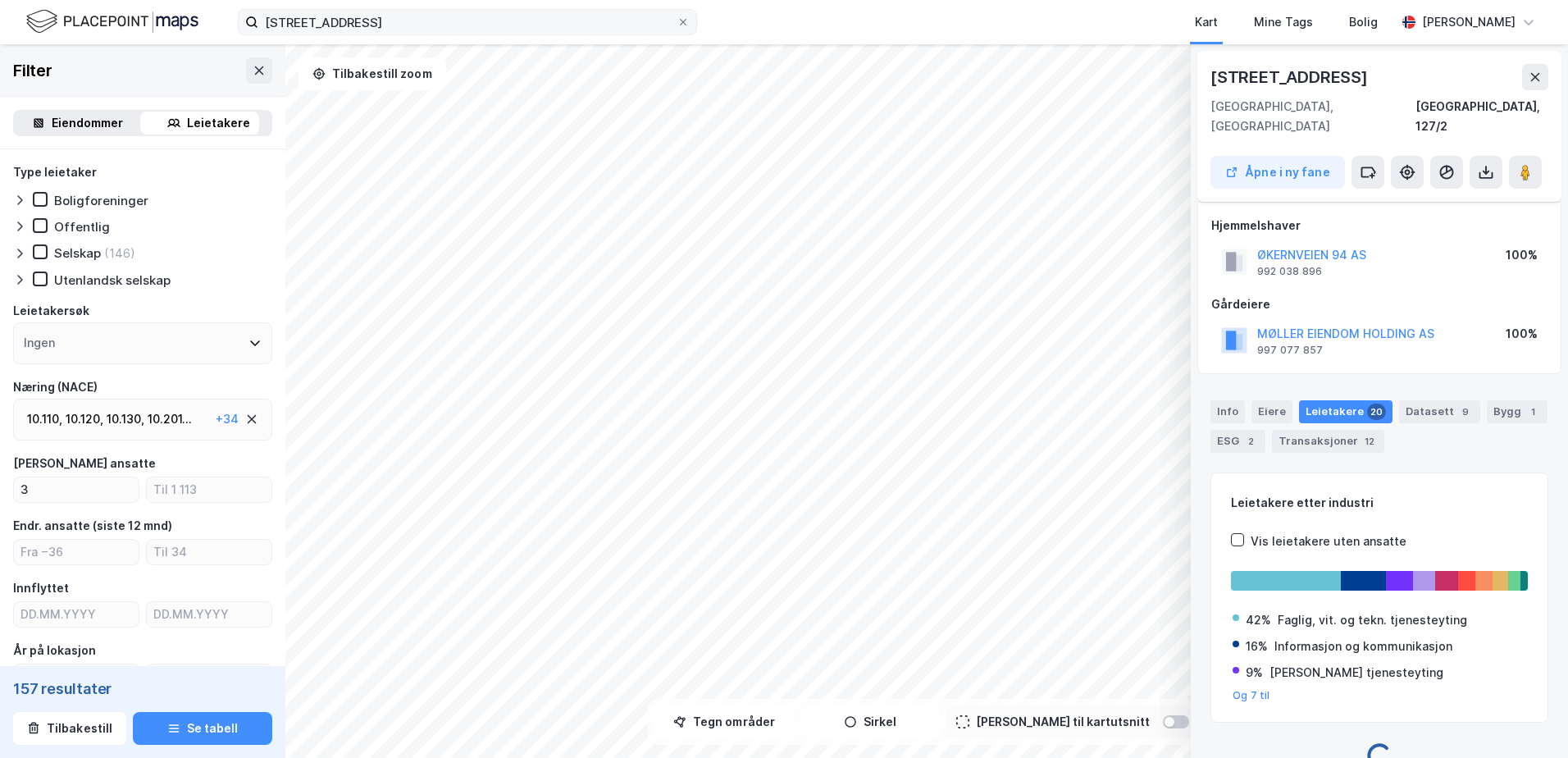
scroll to position [11, 0]
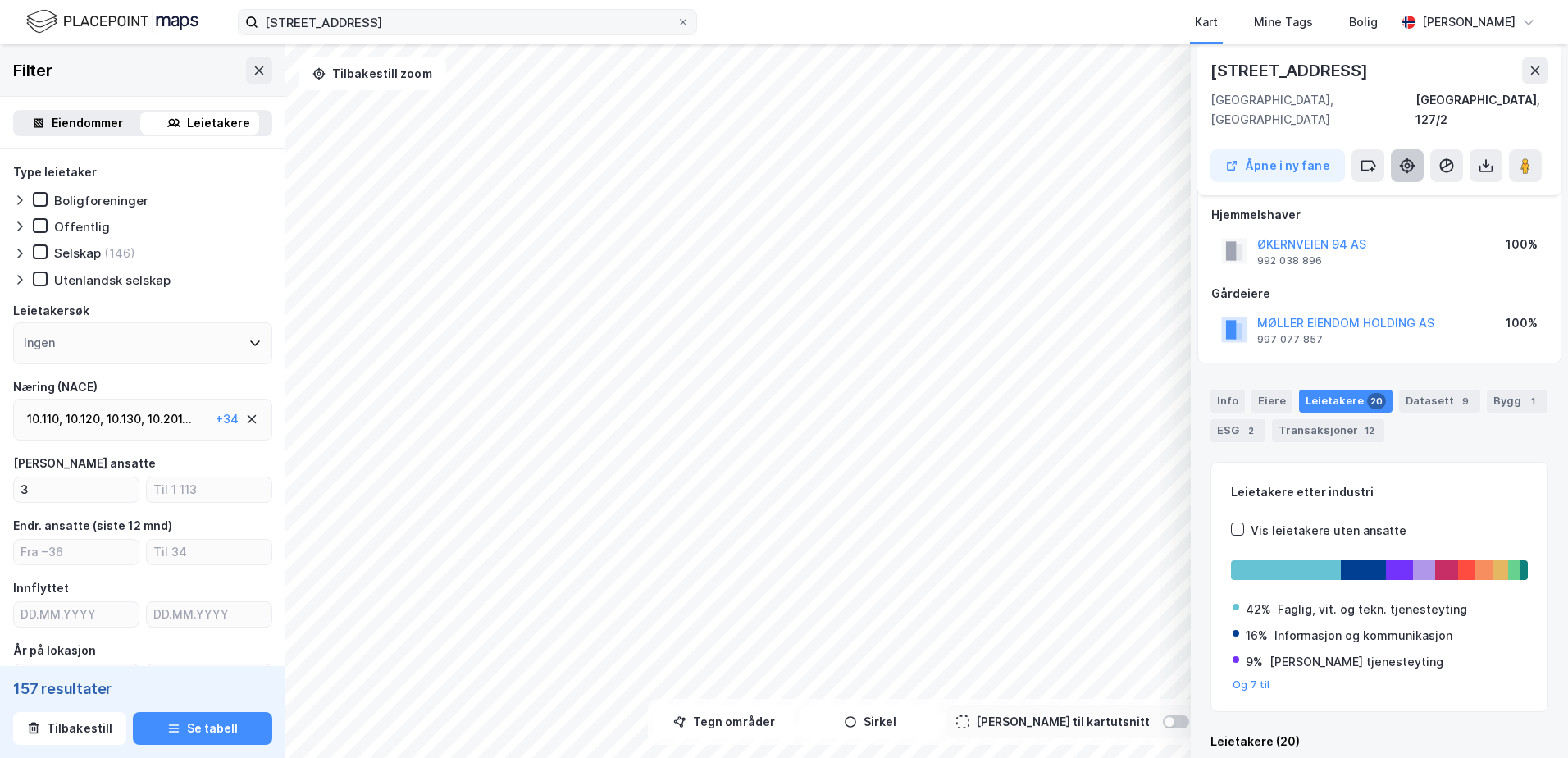
drag, startPoint x: 1408, startPoint y: 156, endPoint x: 1395, endPoint y: 157, distance: 13.0
click at [1395, 157] on button at bounding box center [1406, 165] width 33 height 33
click at [1415, 149] on button at bounding box center [1406, 165] width 33 height 33
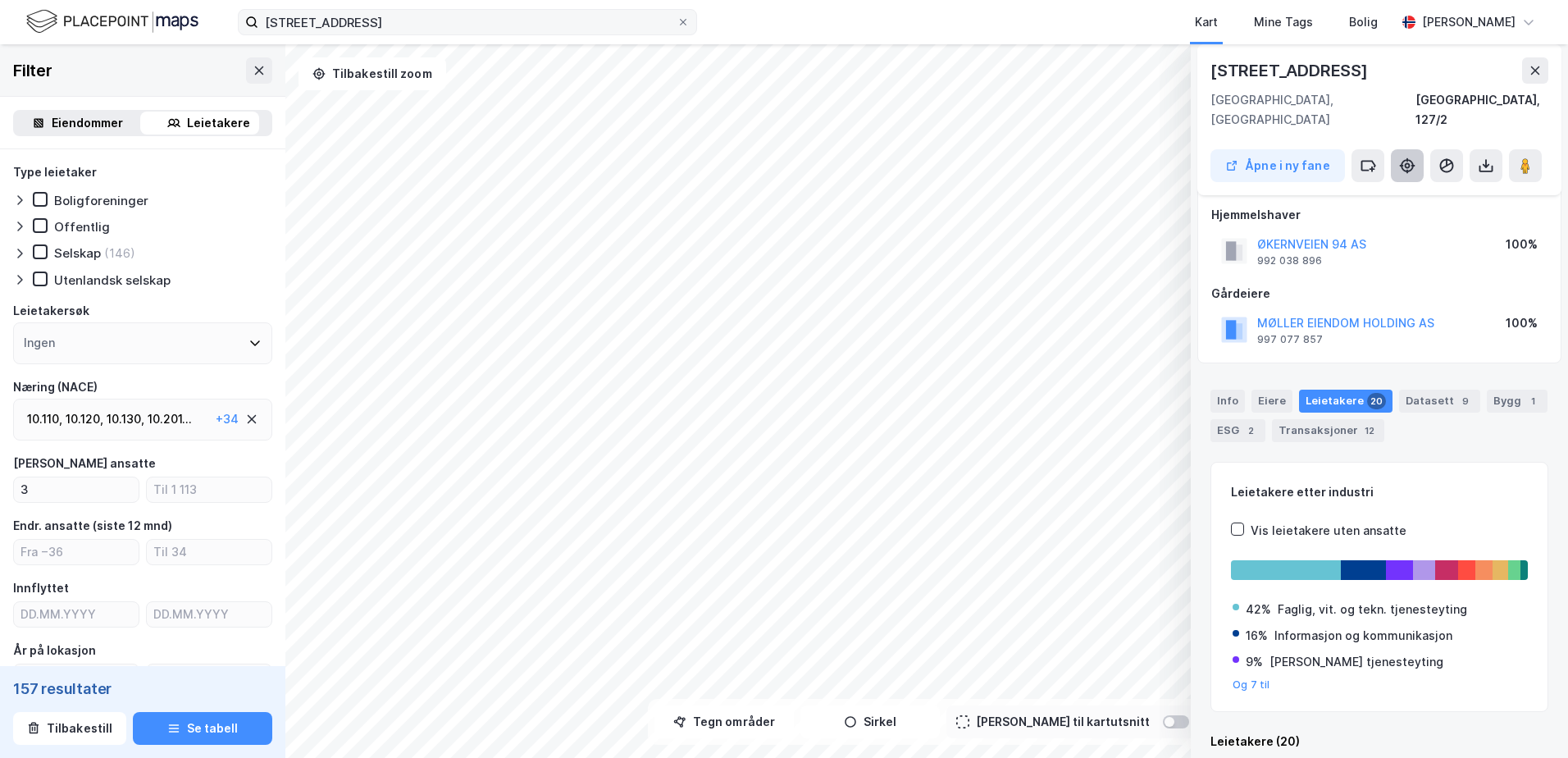
click at [1415, 149] on button at bounding box center [1406, 165] width 33 height 33
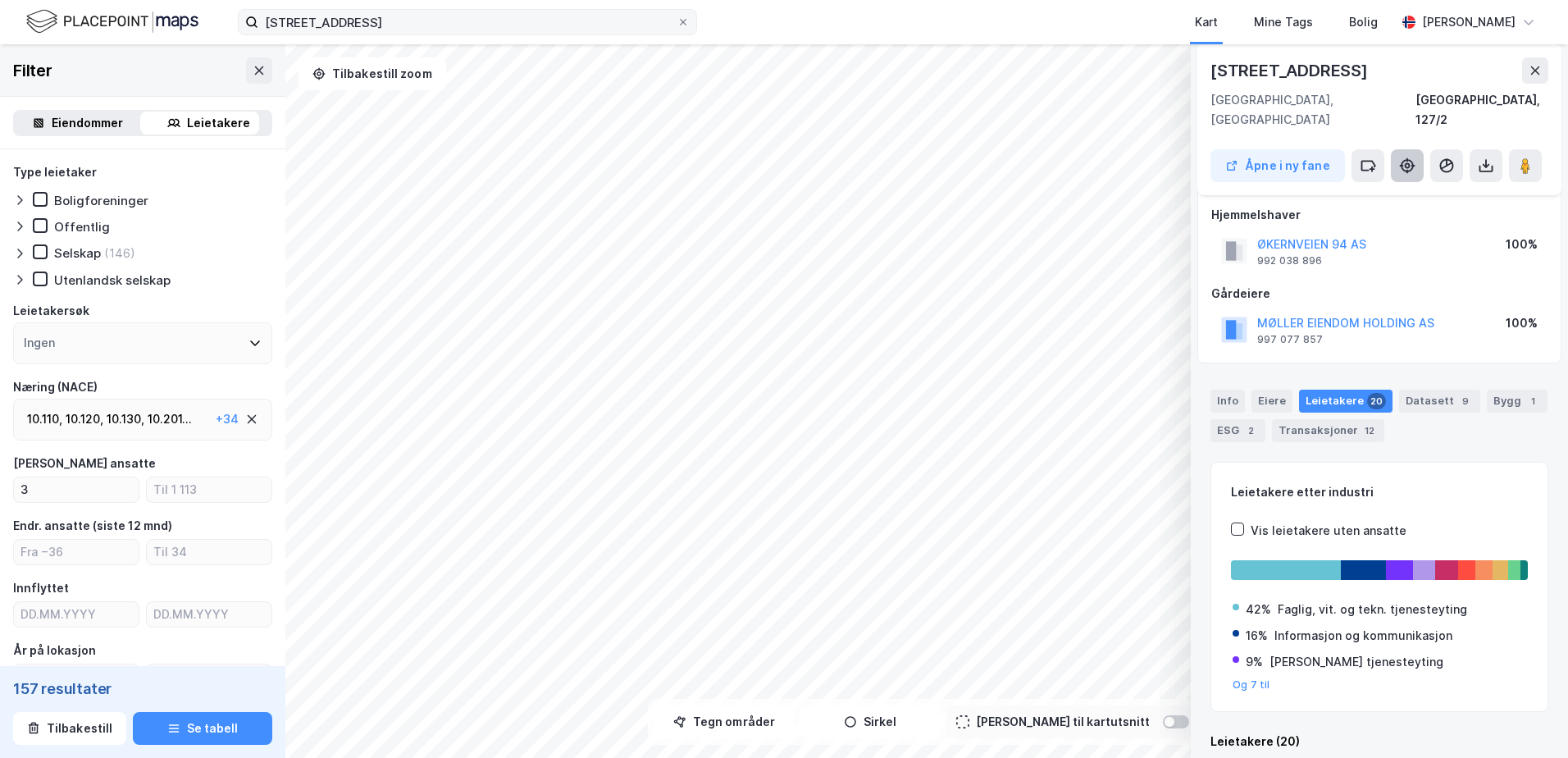
click at [1415, 149] on button at bounding box center [1406, 165] width 33 height 33
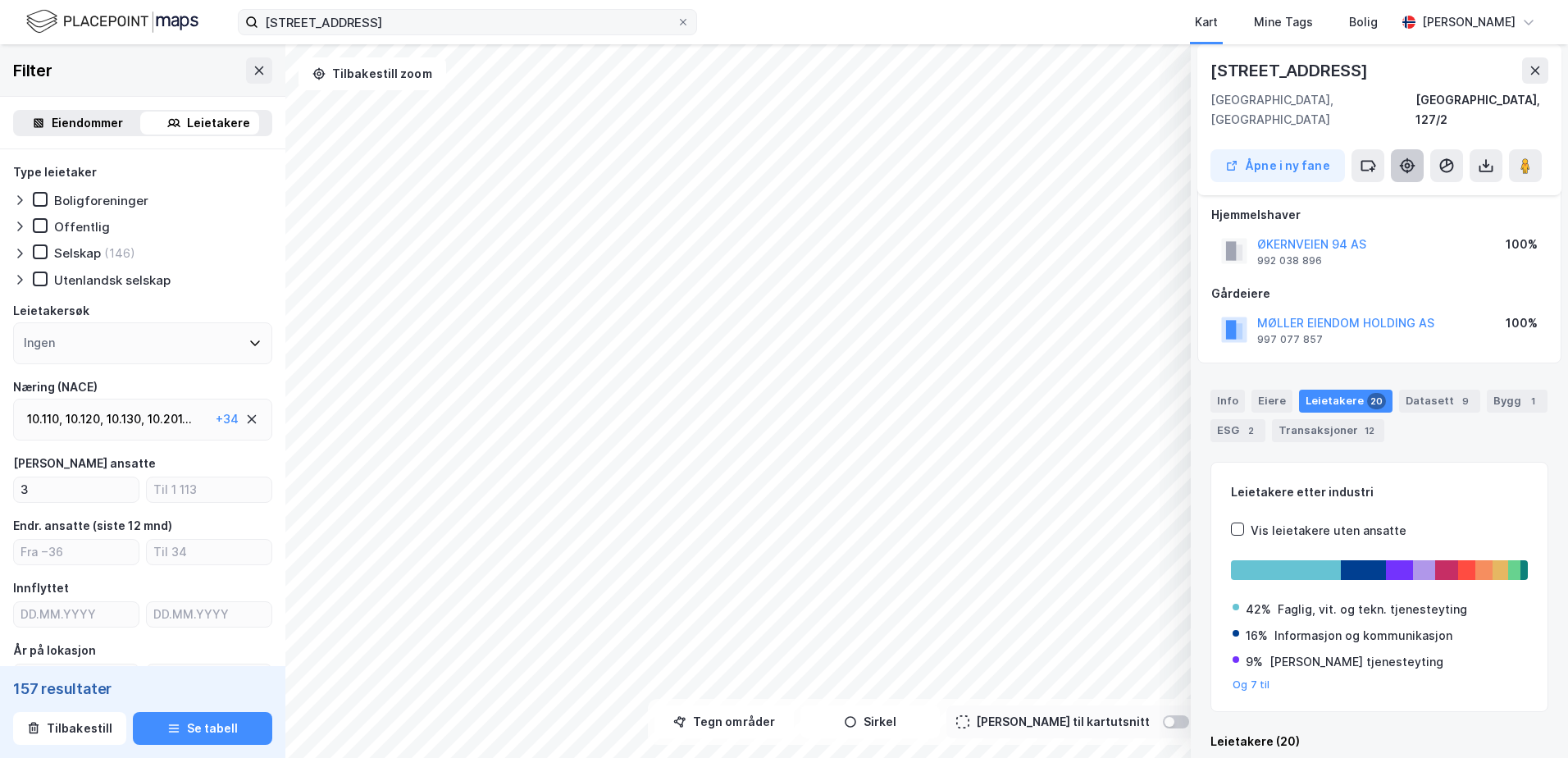
click at [1415, 149] on button at bounding box center [1406, 165] width 33 height 33
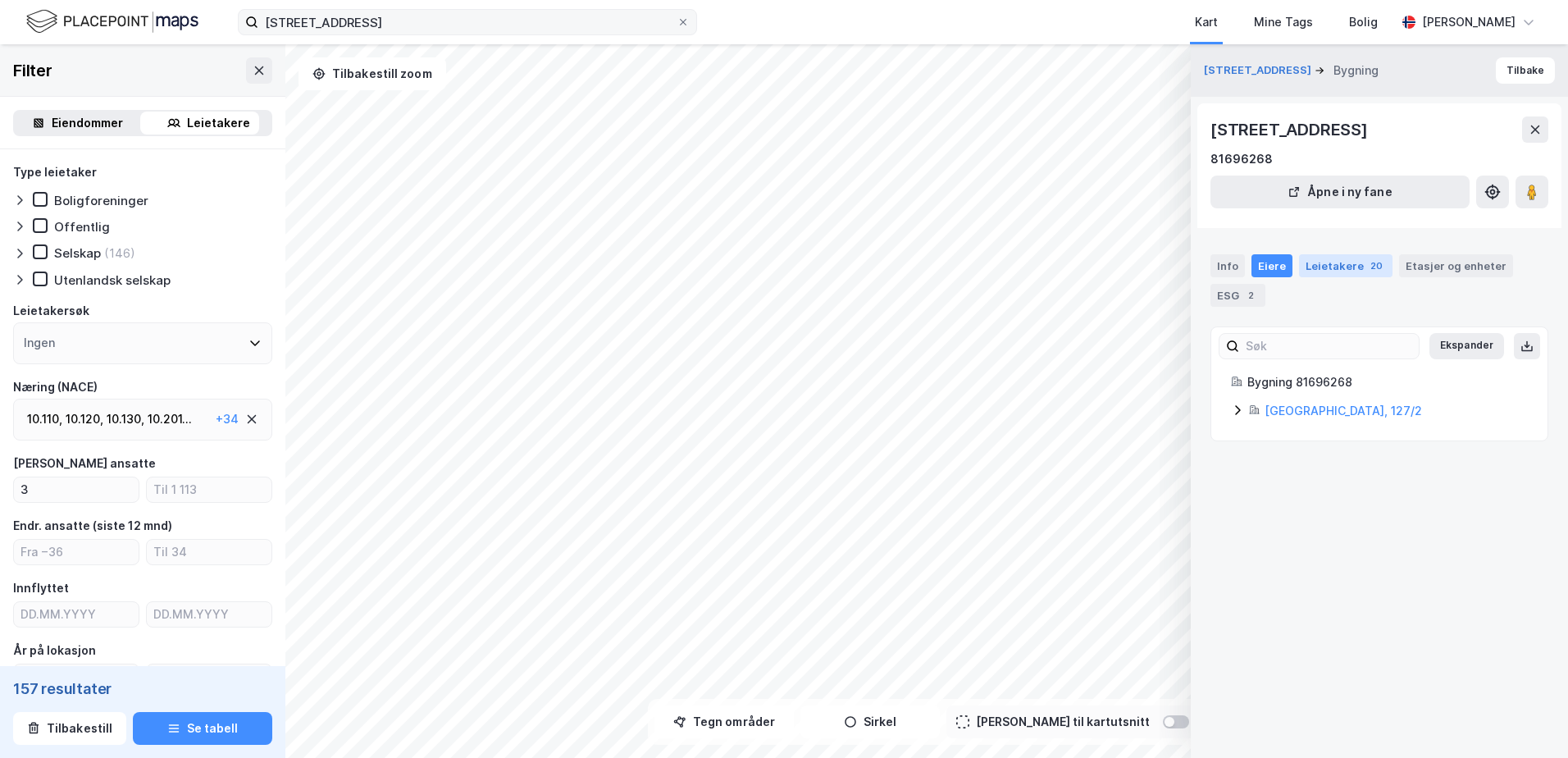
click at [1340, 266] on div "Leietakere 20" at bounding box center [1346, 265] width 93 height 23
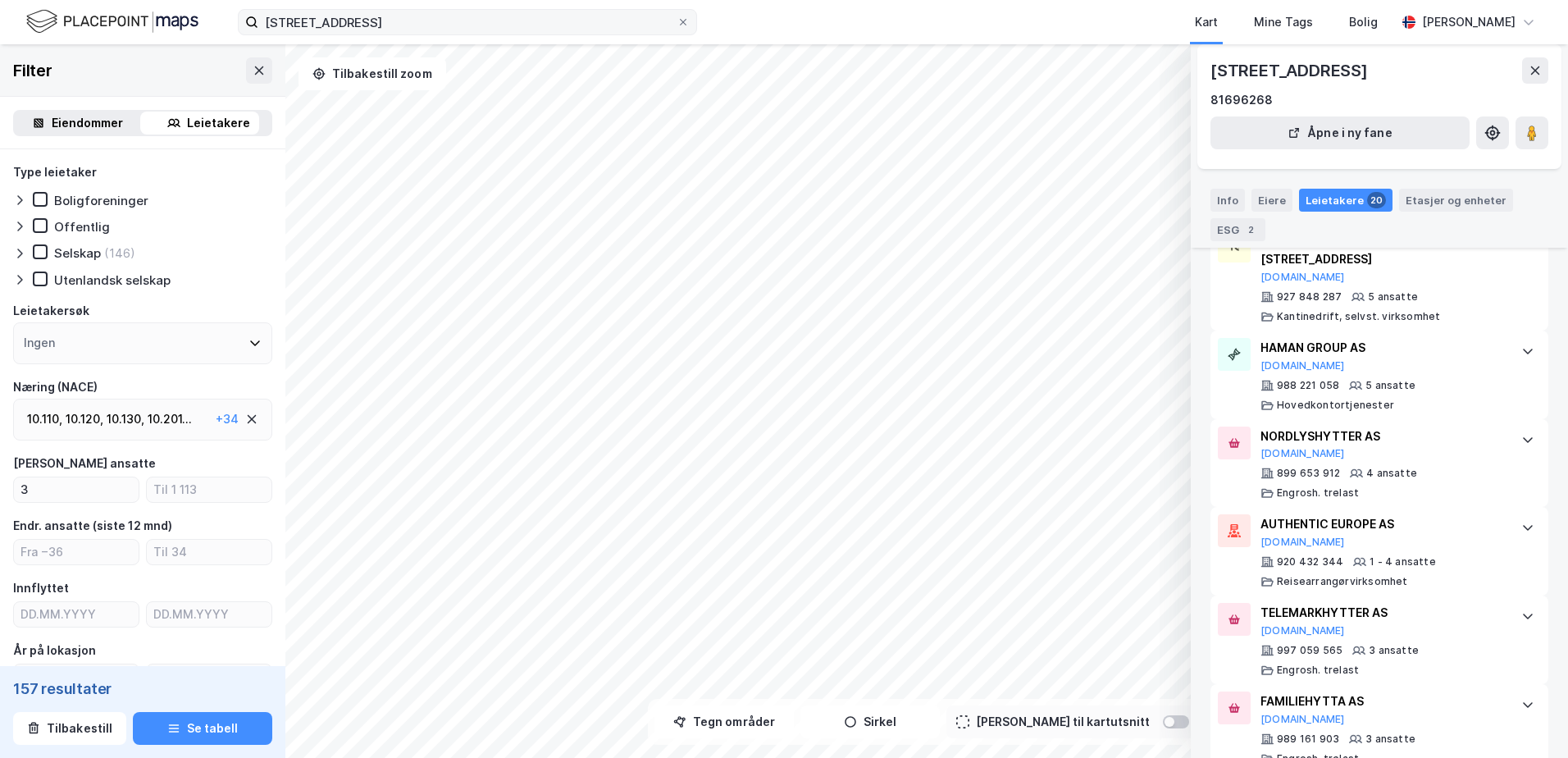
scroll to position [1815, 0]
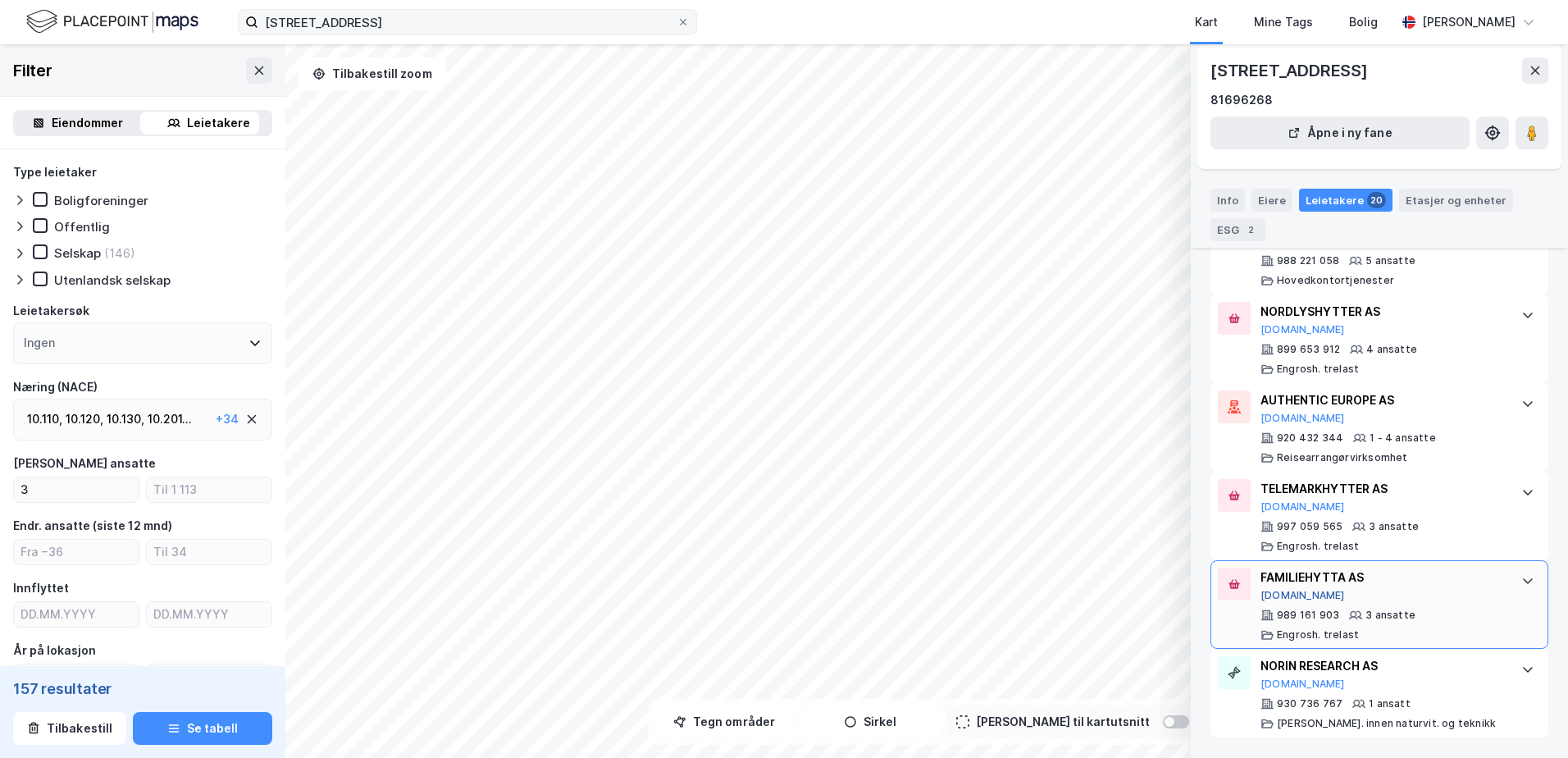
click at [1288, 594] on button "Proff.no" at bounding box center [1302, 595] width 84 height 13
click at [910, 757] on html "økernveien 94 Kart Mine Tags Bolig Eirik Stray © Mapbox © OpenStreetMap Improve…" at bounding box center [784, 379] width 1568 height 758
click at [845, 757] on html "økernveien 94 Kart Mine Tags Bolig Eirik Stray © Mapbox © OpenStreetMap Improve…" at bounding box center [784, 379] width 1568 height 758
